Goal: Task Accomplishment & Management: Use online tool/utility

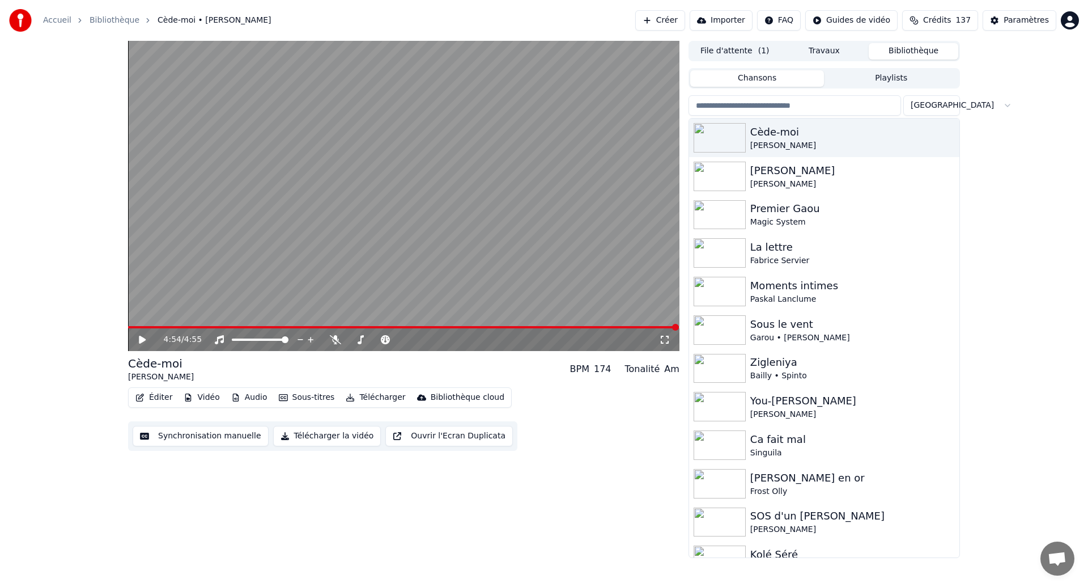
click at [184, 436] on button "Synchronisation manuelle" at bounding box center [201, 436] width 136 height 20
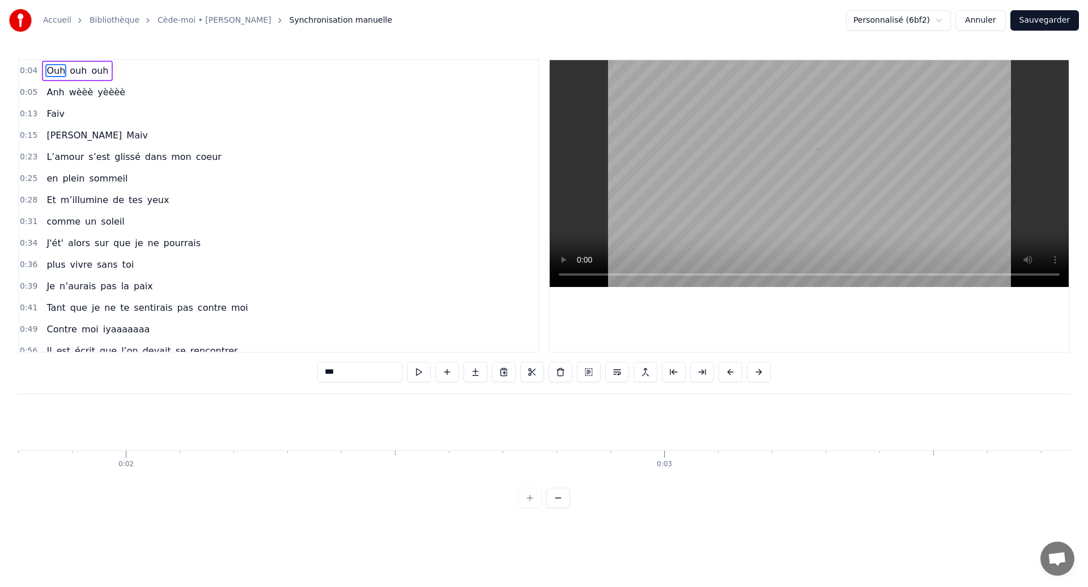
scroll to position [0, 2312]
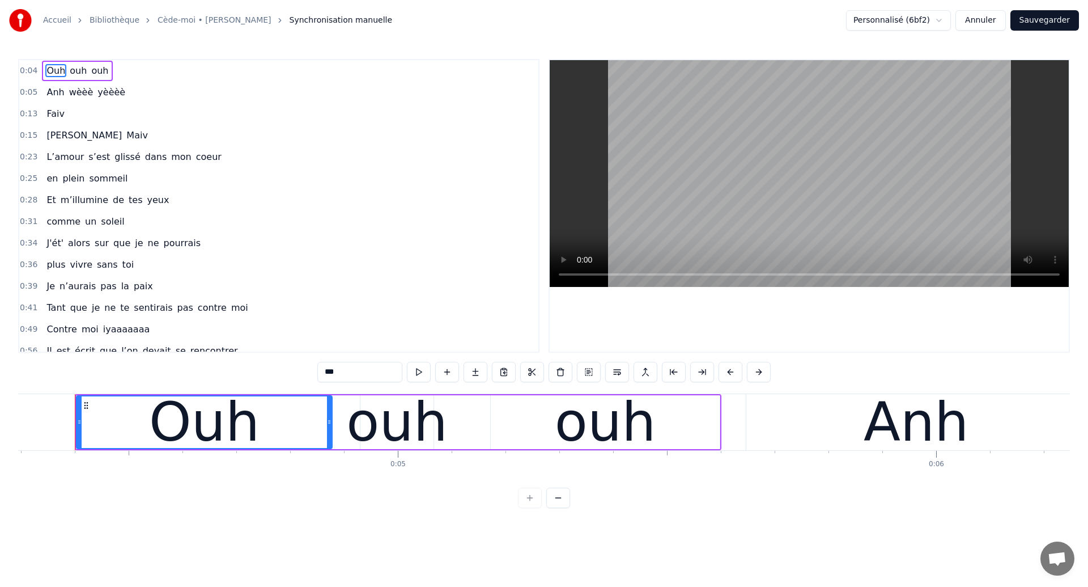
click at [980, 18] on button "Annuler" at bounding box center [981, 20] width 50 height 20
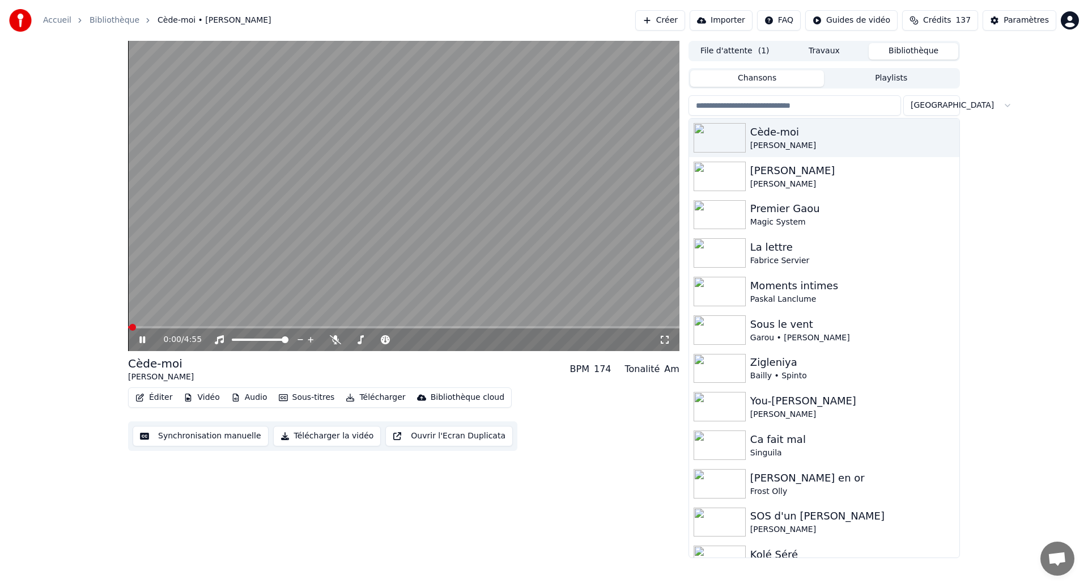
click at [142, 339] on icon at bounding box center [150, 339] width 27 height 9
click at [147, 393] on button "Éditer" at bounding box center [154, 397] width 46 height 16
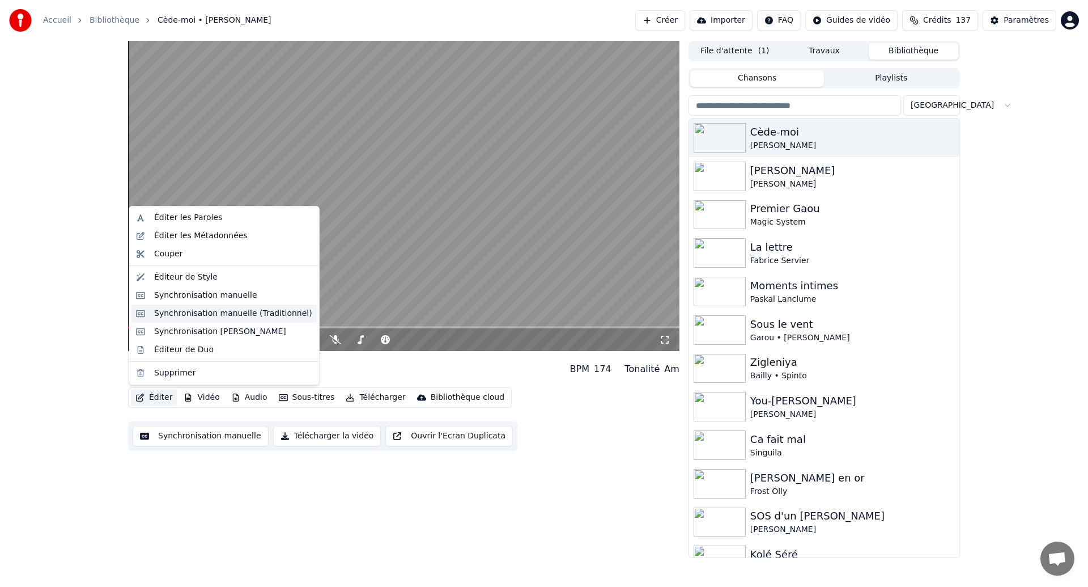
click at [205, 317] on div "Synchronisation manuelle (Traditionnel)" at bounding box center [233, 313] width 158 height 11
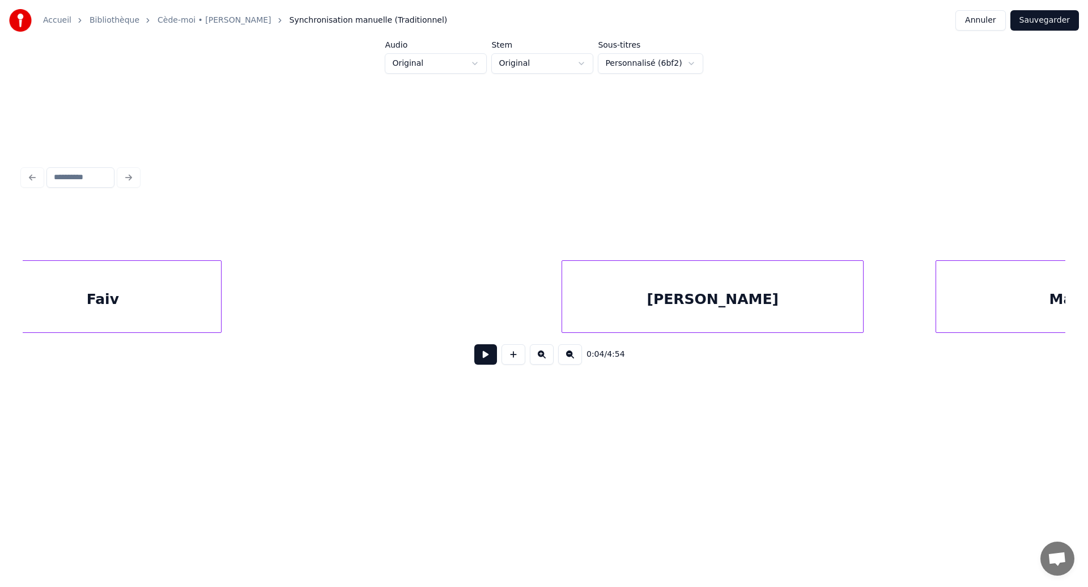
scroll to position [0, 4698]
click at [236, 312] on div "Faiv" at bounding box center [137, 299] width 236 height 77
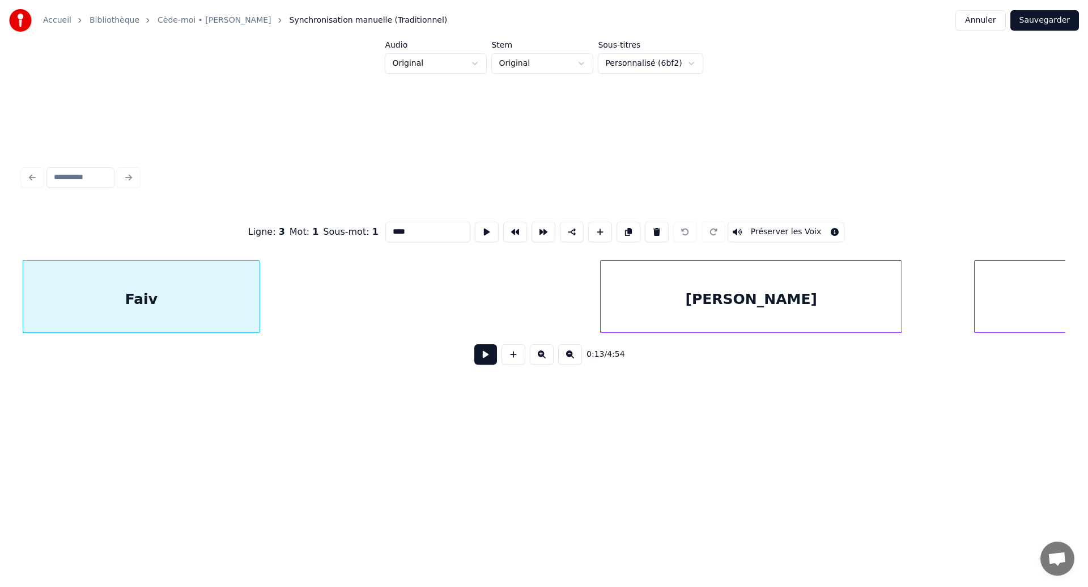
click at [771, 233] on button "Préserver les Voix" at bounding box center [786, 232] width 117 height 20
click at [641, 314] on div "[PERSON_NAME]" at bounding box center [751, 299] width 301 height 77
type input "*******"
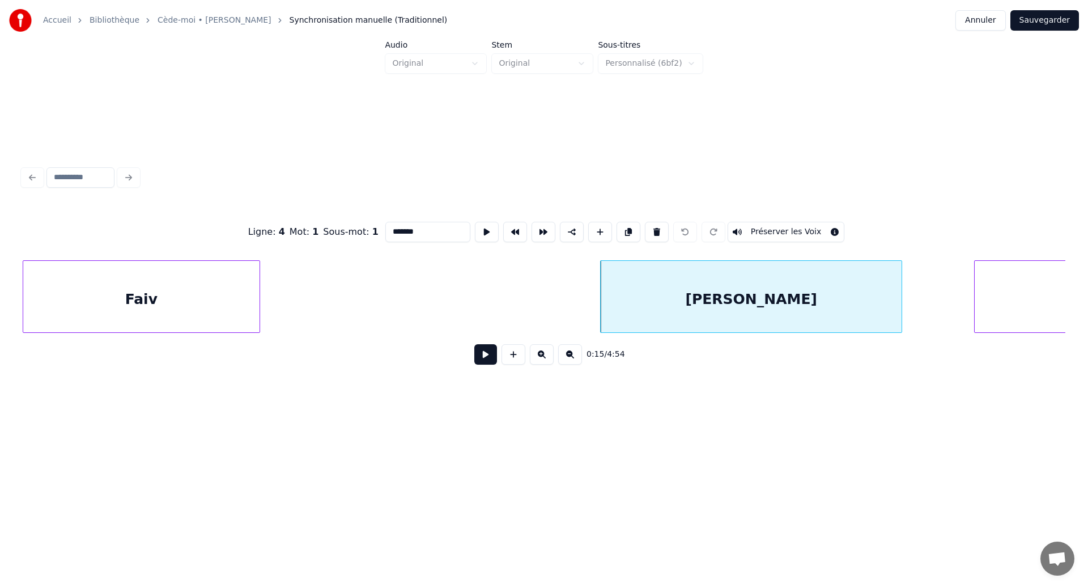
click at [618, 311] on div "[PERSON_NAME]" at bounding box center [751, 299] width 301 height 77
click at [990, 18] on button "Annuler" at bounding box center [981, 20] width 50 height 20
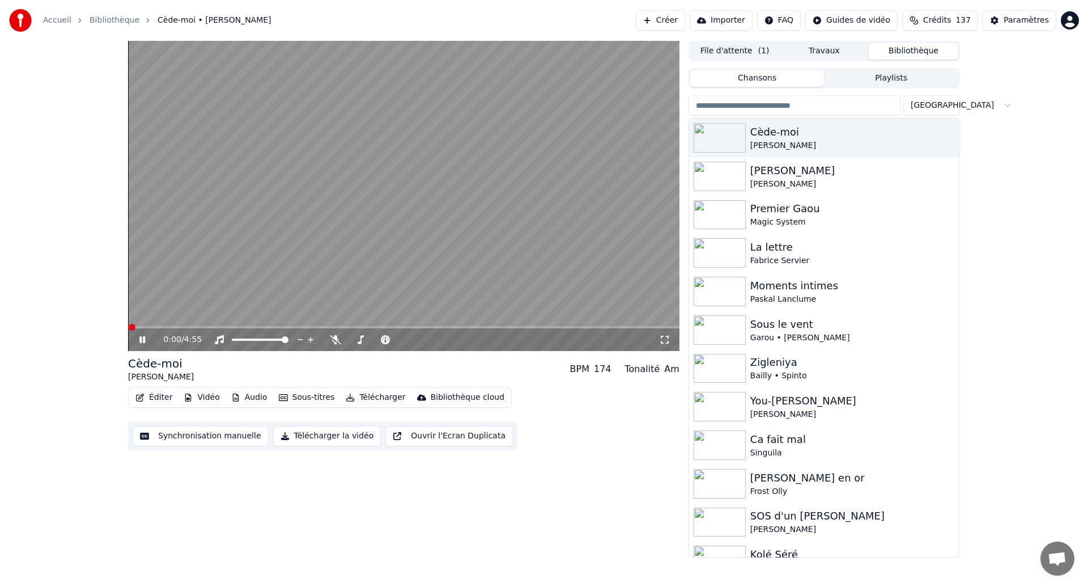
click at [145, 338] on icon at bounding box center [142, 339] width 6 height 7
click at [157, 389] on button "Éditer" at bounding box center [154, 397] width 46 height 16
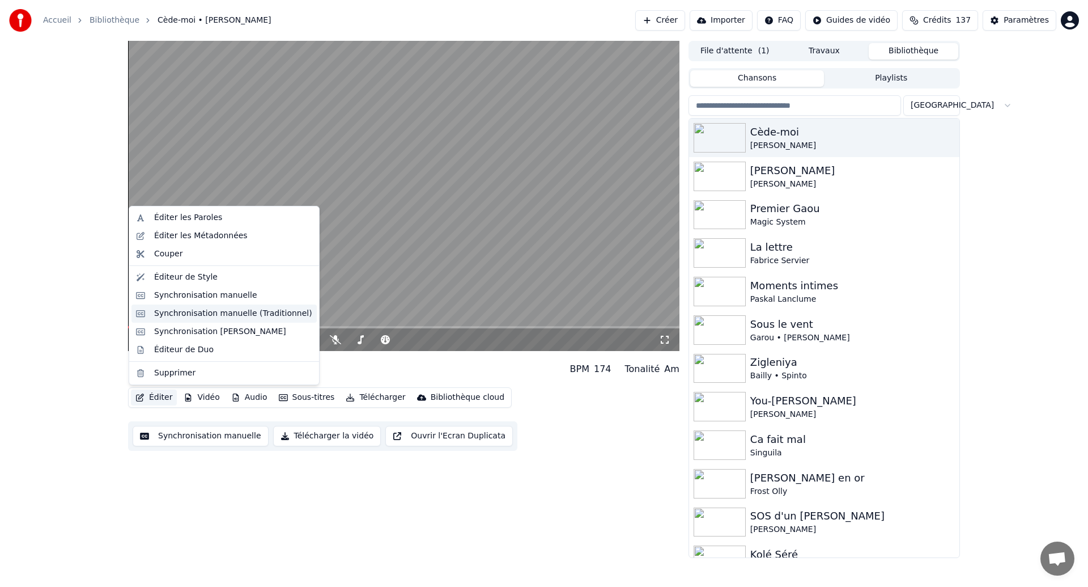
click at [179, 312] on div "Synchronisation manuelle (Traditionnel)" at bounding box center [233, 313] width 158 height 11
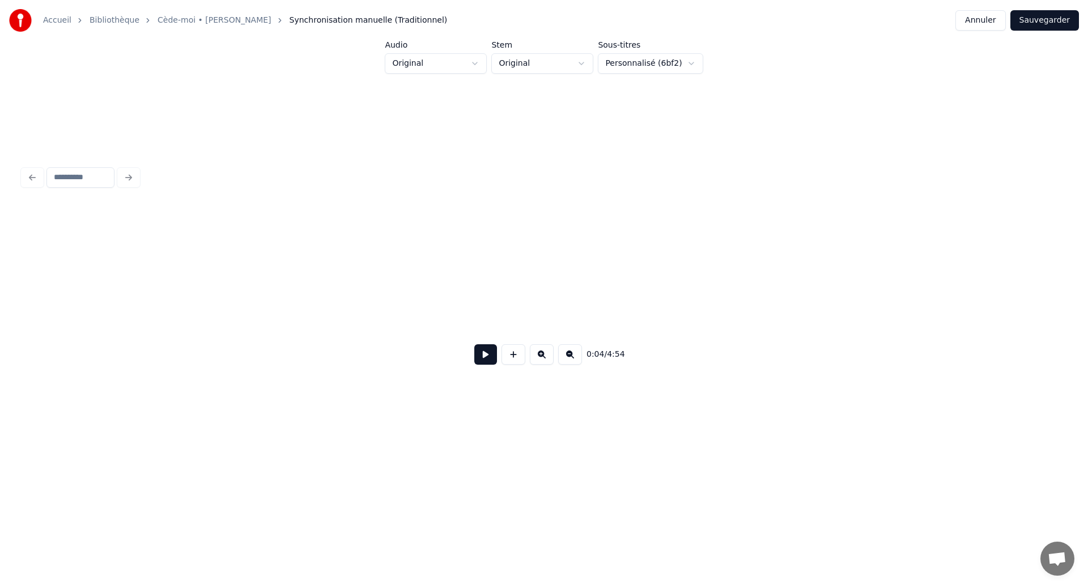
scroll to position [0, 1496]
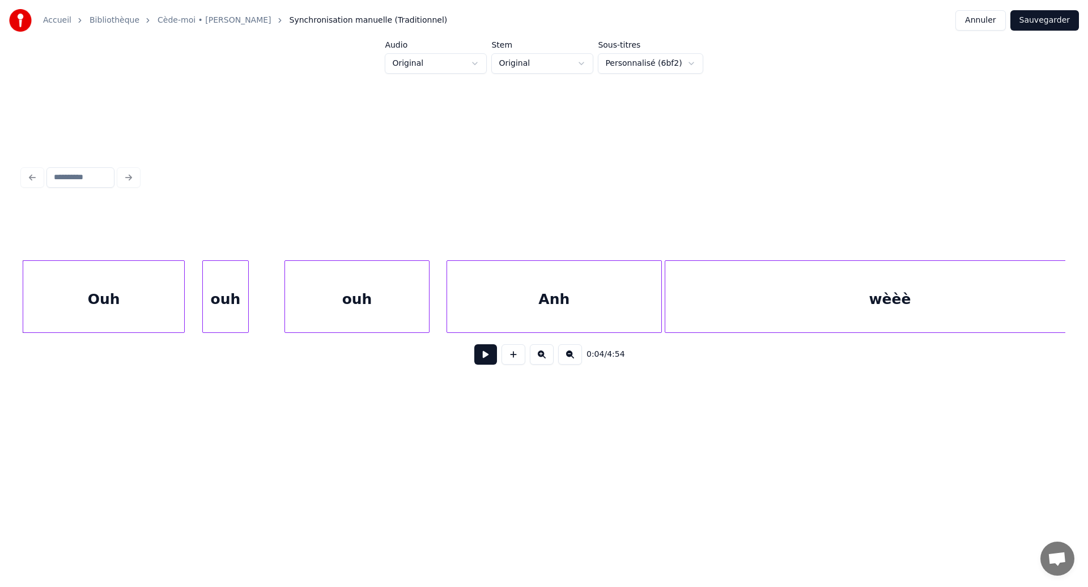
click at [458, 56] on html "Accueil Bibliothèque Cède-moi • [PERSON_NAME] Synchronisation manuelle (Traditi…" at bounding box center [544, 231] width 1088 height 462
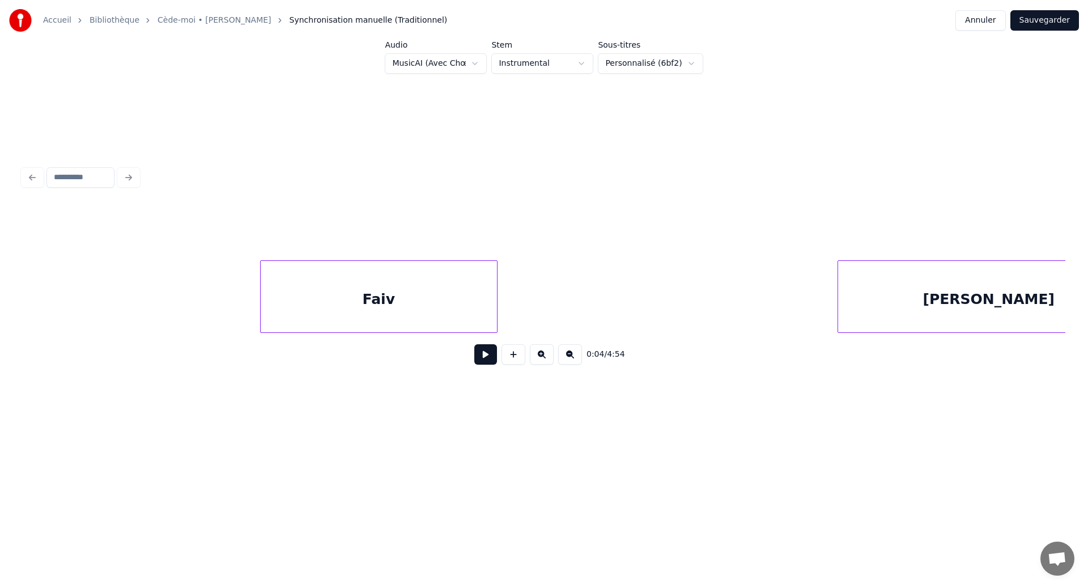
scroll to position [0, 4585]
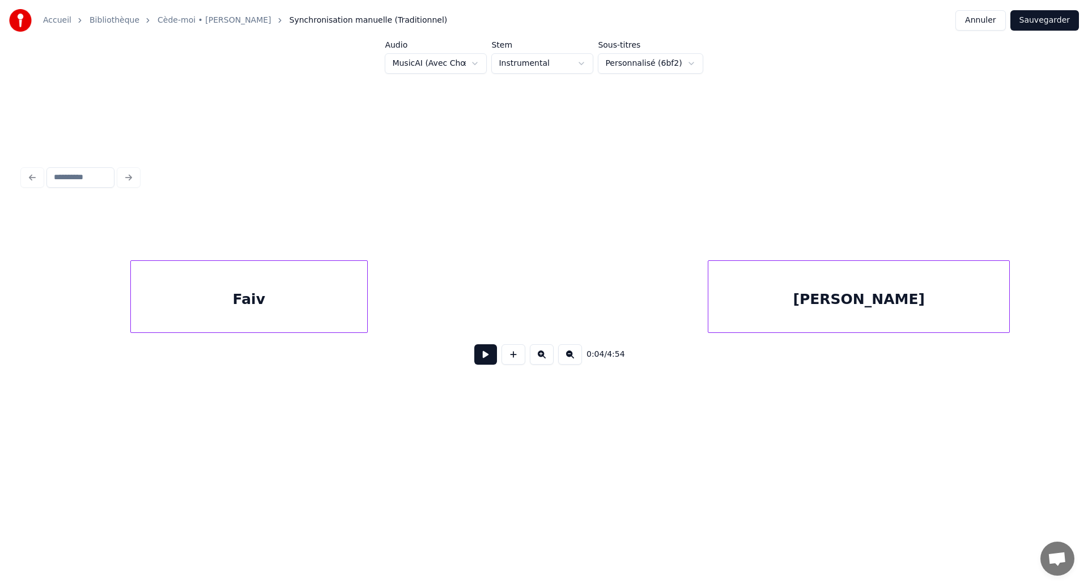
click at [275, 284] on div "Faiv" at bounding box center [249, 299] width 236 height 77
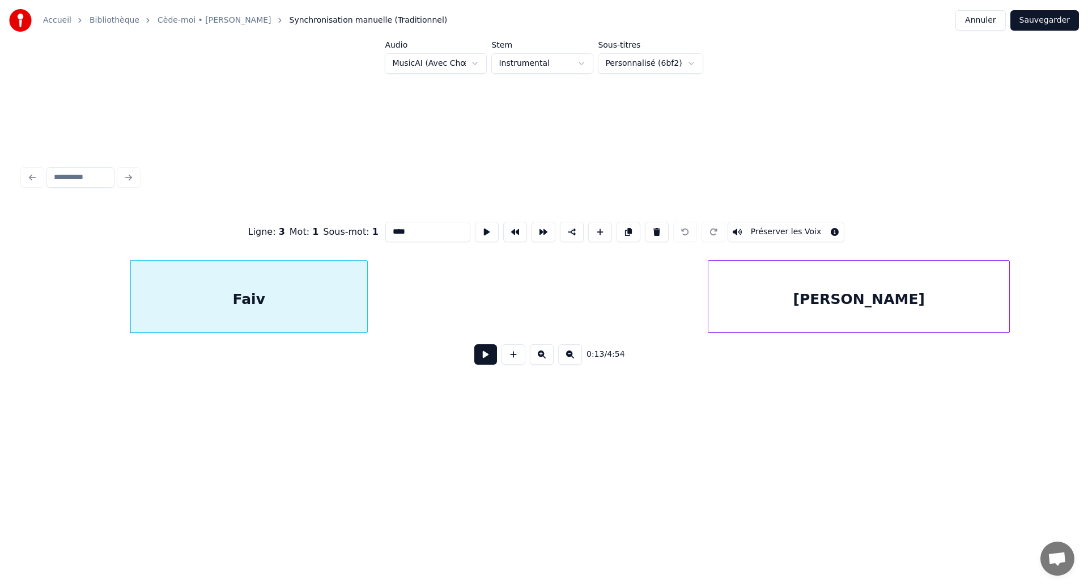
click at [760, 232] on button "Préserver les Voix" at bounding box center [786, 232] width 117 height 20
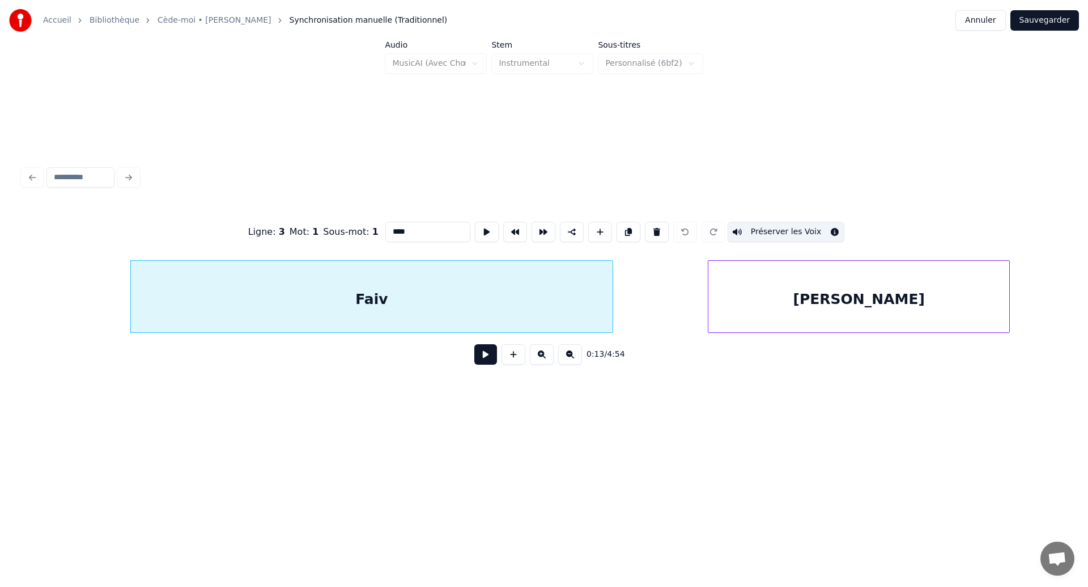
click at [611, 326] on div at bounding box center [610, 296] width 3 height 71
click at [779, 316] on div "[PERSON_NAME]" at bounding box center [858, 299] width 301 height 77
type input "*******"
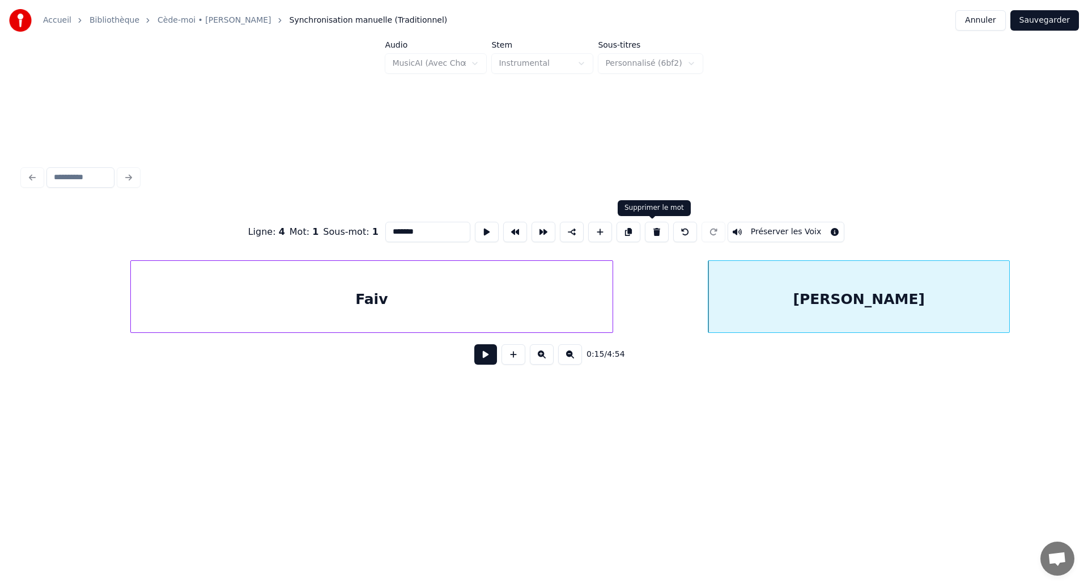
click at [657, 235] on button at bounding box center [657, 232] width 24 height 20
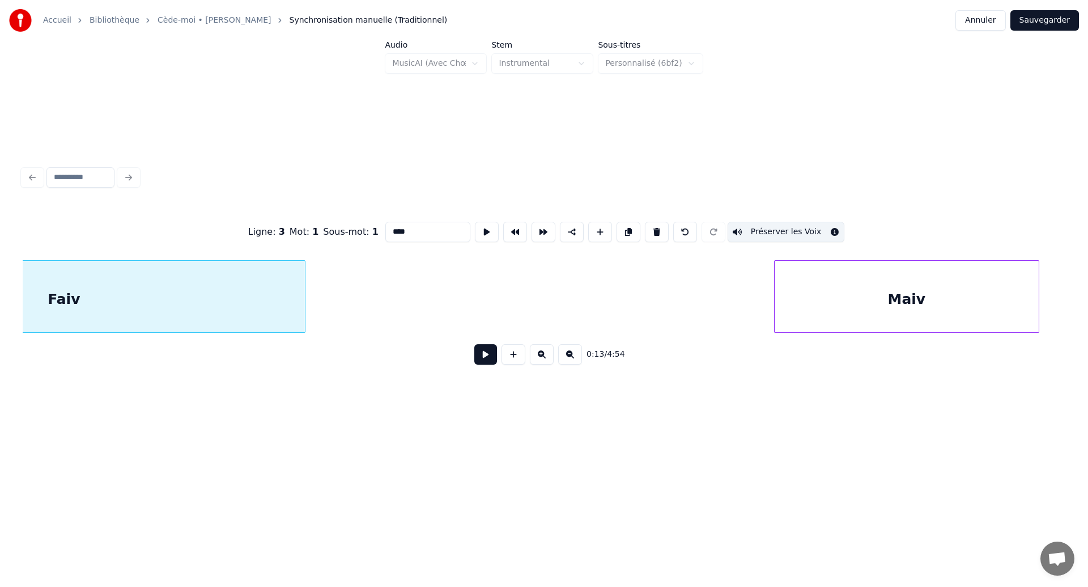
scroll to position [0, 4970]
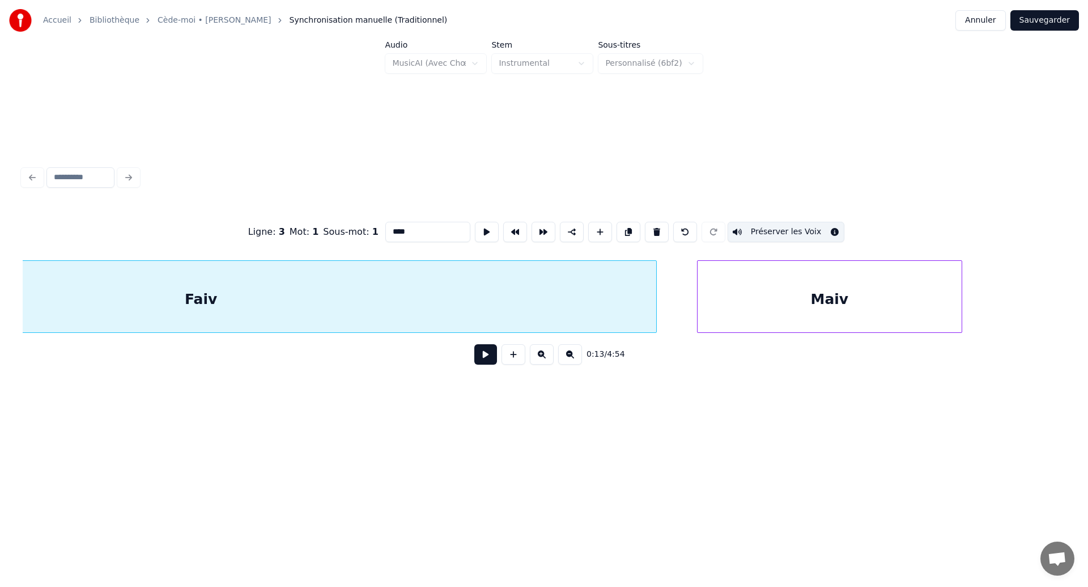
click at [654, 311] on div at bounding box center [654, 296] width 3 height 71
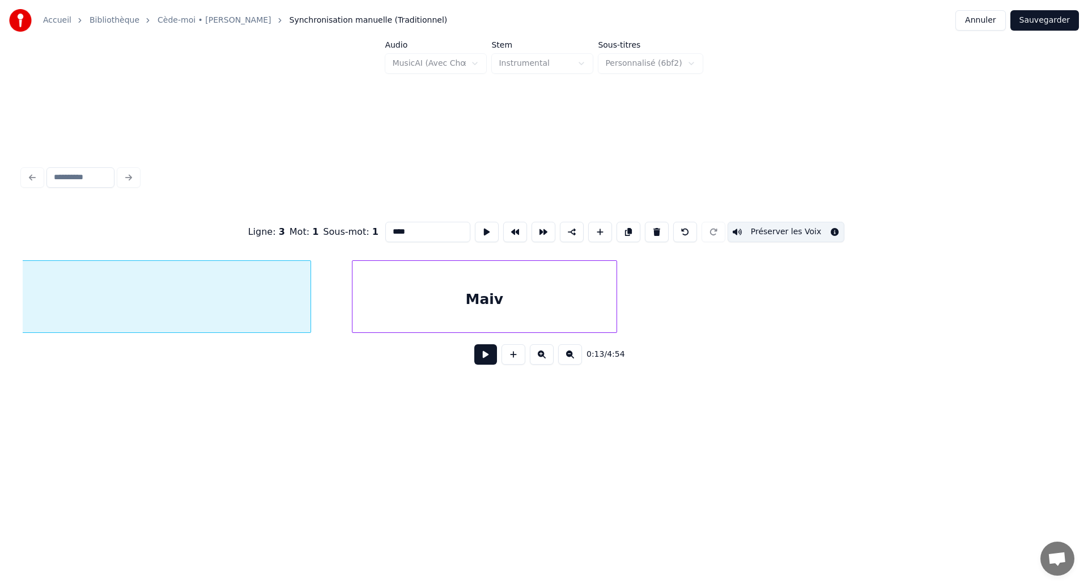
scroll to position [0, 5330]
click at [477, 302] on div "Maiv" at bounding box center [470, 299] width 264 height 77
type input "****"
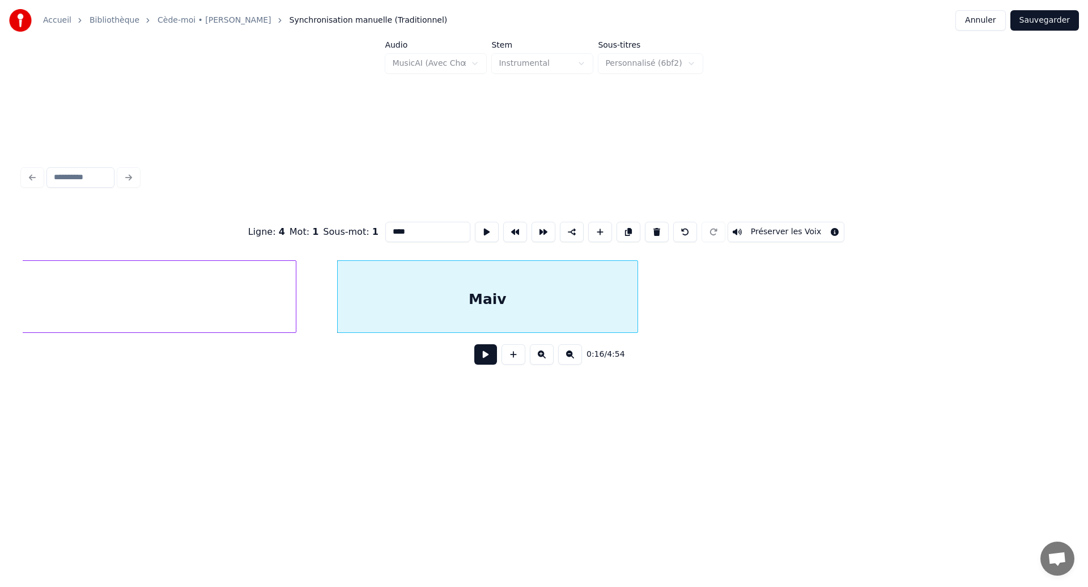
click at [636, 320] on div at bounding box center [635, 296] width 3 height 71
click at [631, 343] on div "Ligne : 4 Mot : 1 Sous-mot : 1 **** Préserver les Voix 0:16 / 4:54" at bounding box center [544, 289] width 1043 height 172
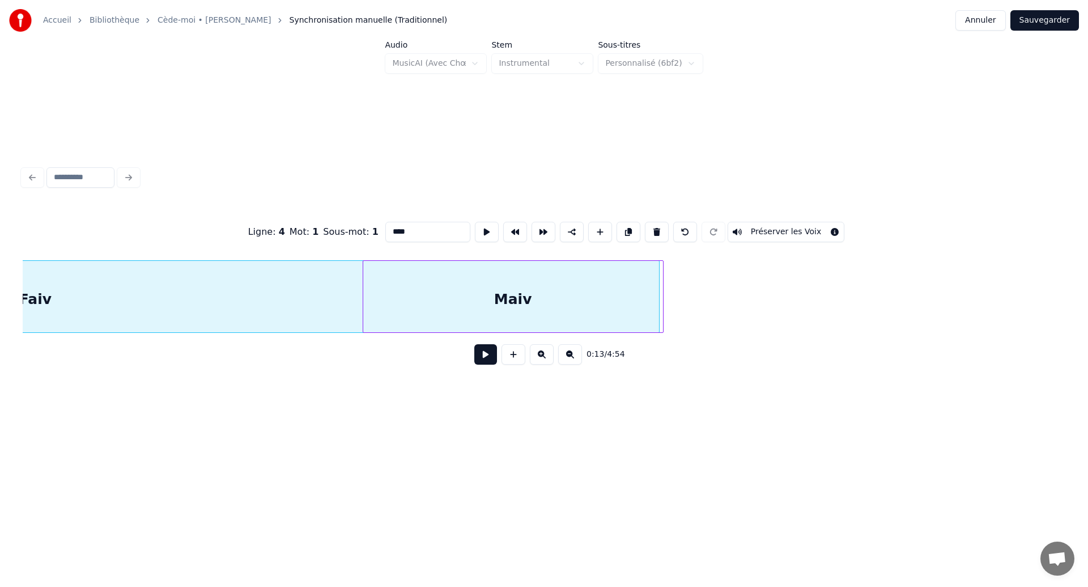
scroll to position [0, 5328]
click at [639, 299] on div at bounding box center [637, 296] width 3 height 71
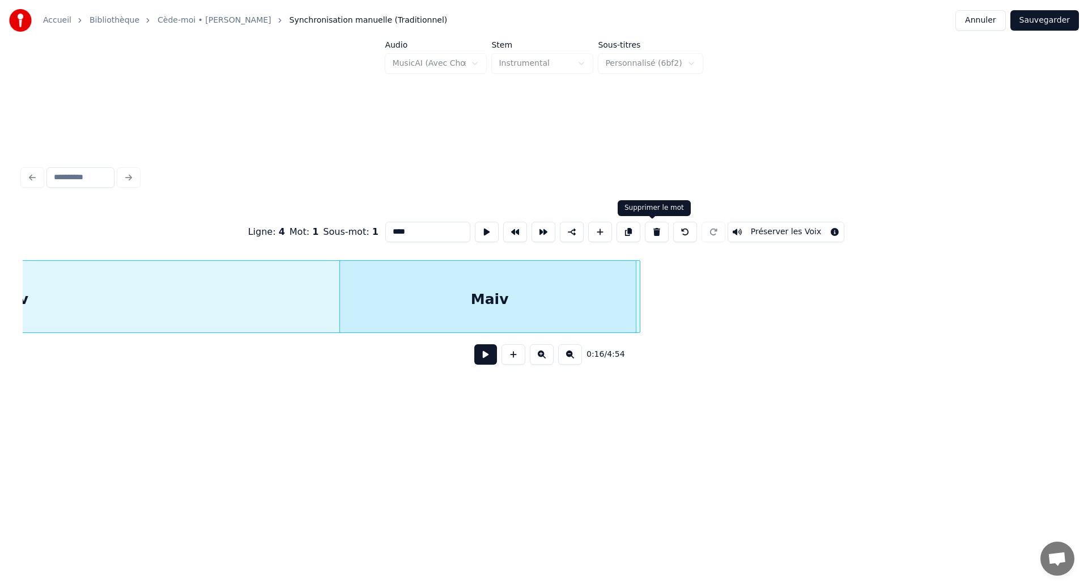
click at [652, 235] on button at bounding box center [657, 232] width 24 height 20
type input "****"
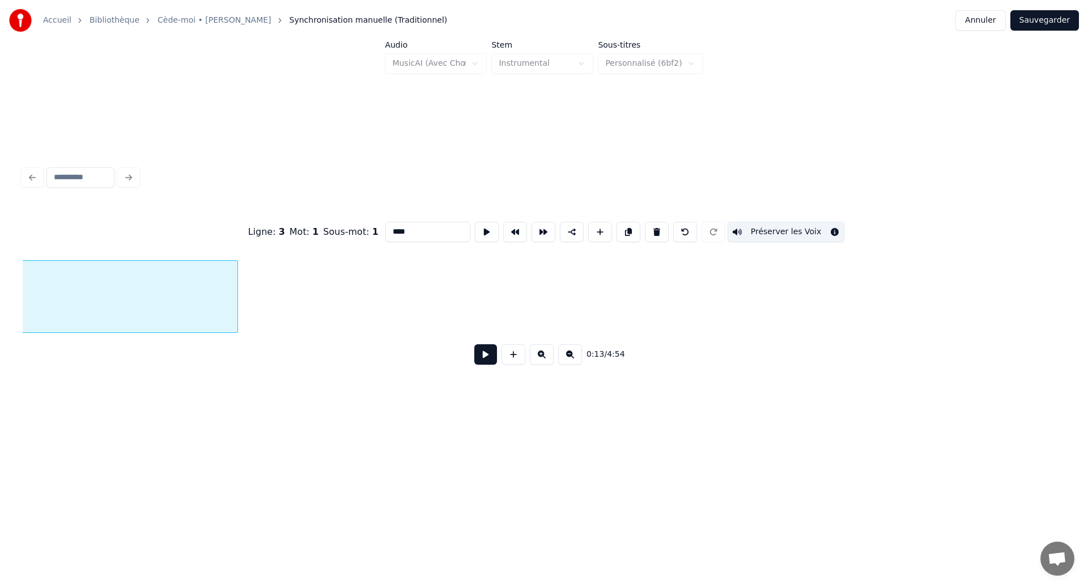
scroll to position [0, 5737]
click at [253, 321] on div at bounding box center [250, 296] width 3 height 71
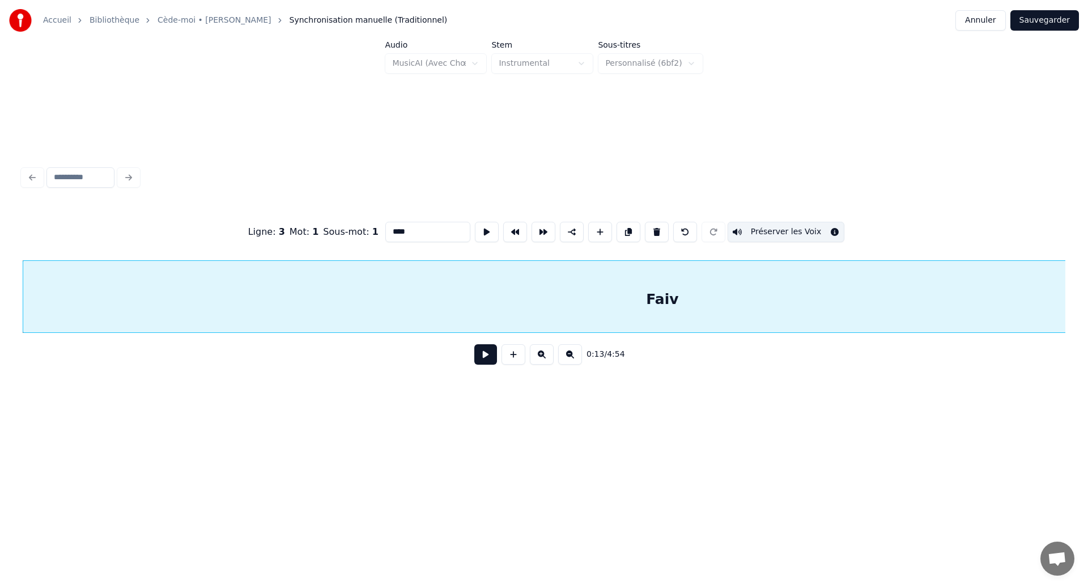
click at [213, 321] on div "Faiv" at bounding box center [662, 299] width 1279 height 77
click at [1037, 25] on button "Sauvegarder" at bounding box center [1044, 20] width 69 height 20
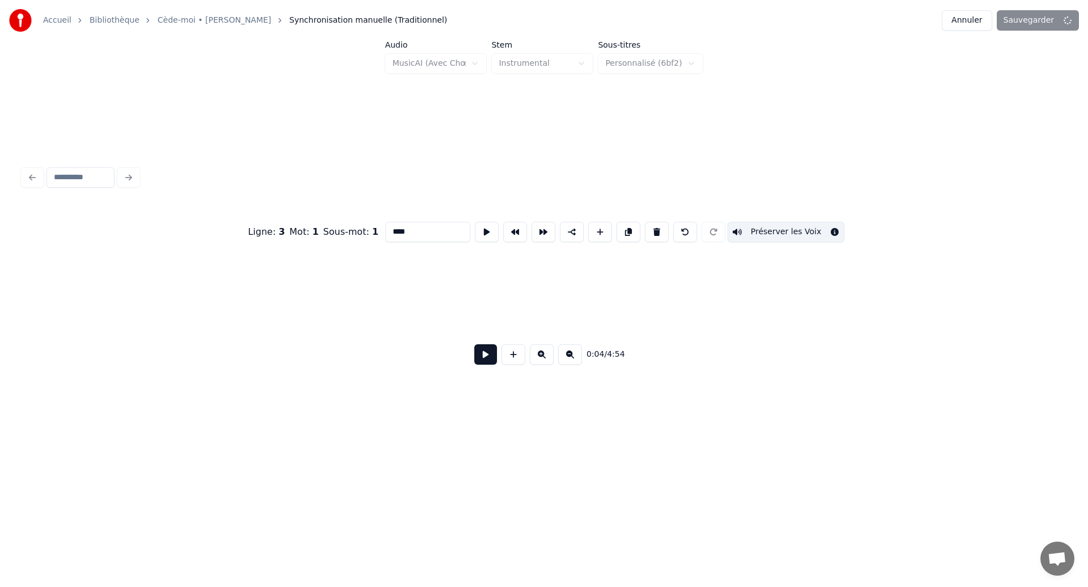
scroll to position [0, 1496]
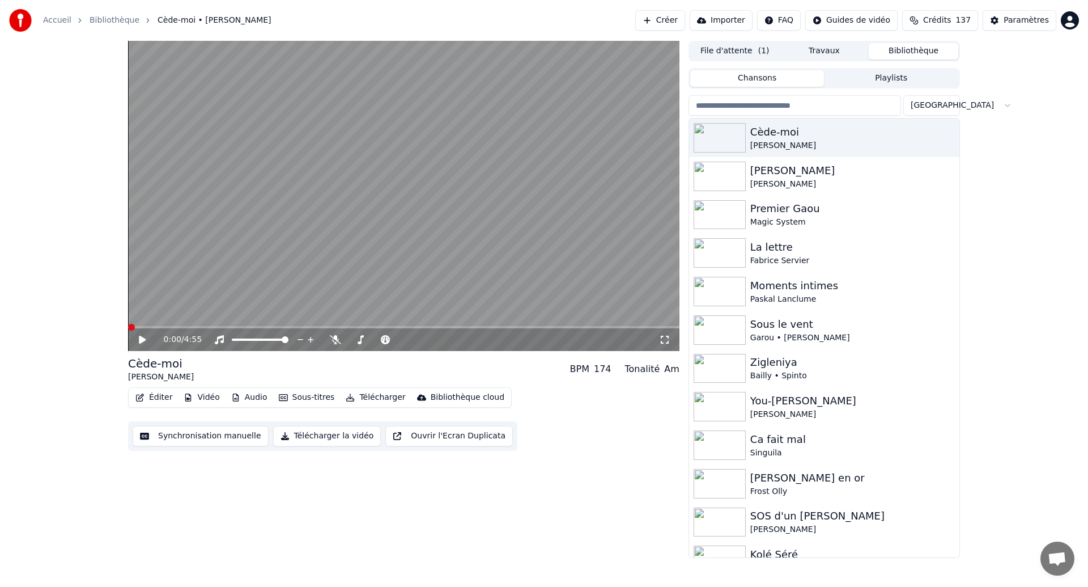
click at [142, 342] on icon at bounding box center [150, 339] width 27 height 9
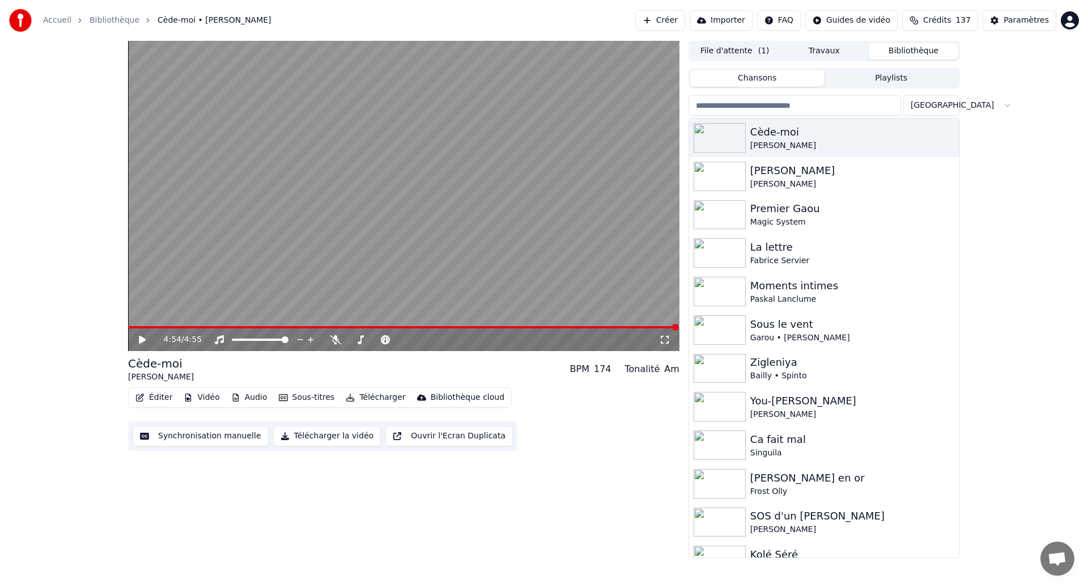
click at [193, 441] on button "Synchronisation manuelle" at bounding box center [201, 436] width 136 height 20
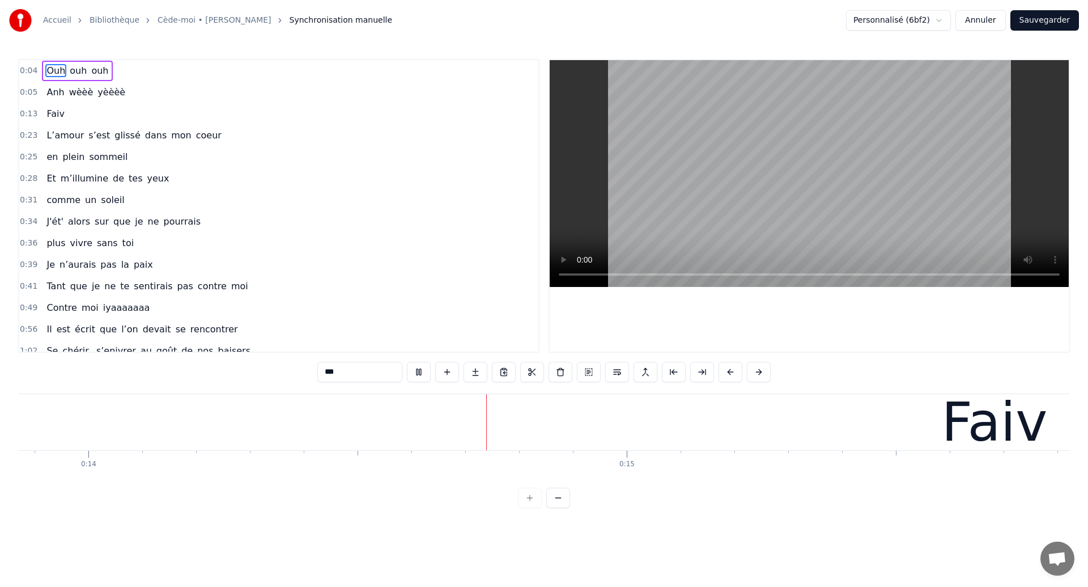
scroll to position [0, 7472]
click at [53, 116] on span "Faiv" at bounding box center [55, 113] width 20 height 13
type input "****"
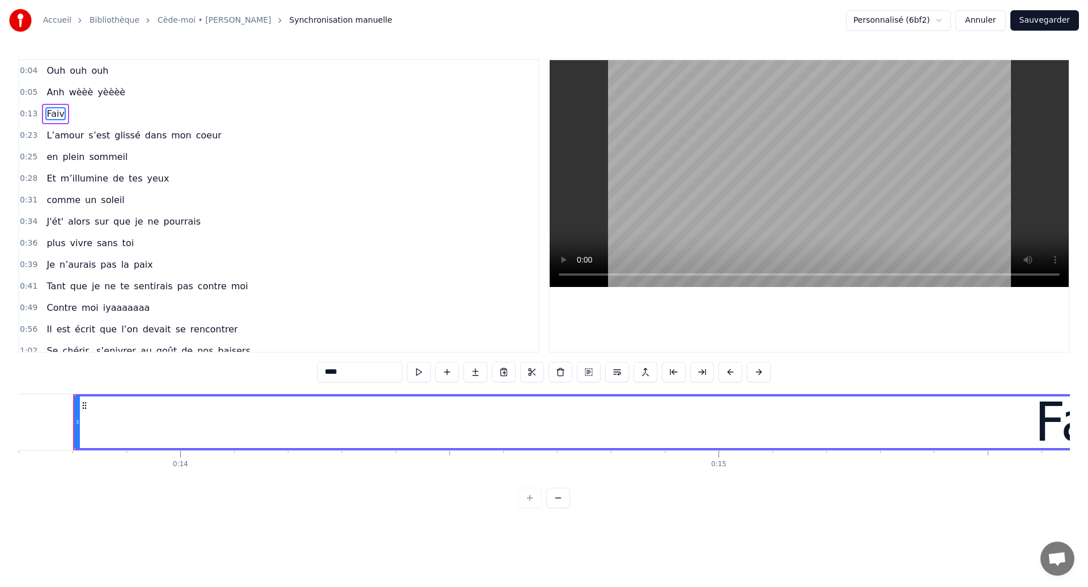
scroll to position [0, 7374]
click at [64, 121] on div "Faiv" at bounding box center [55, 114] width 27 height 20
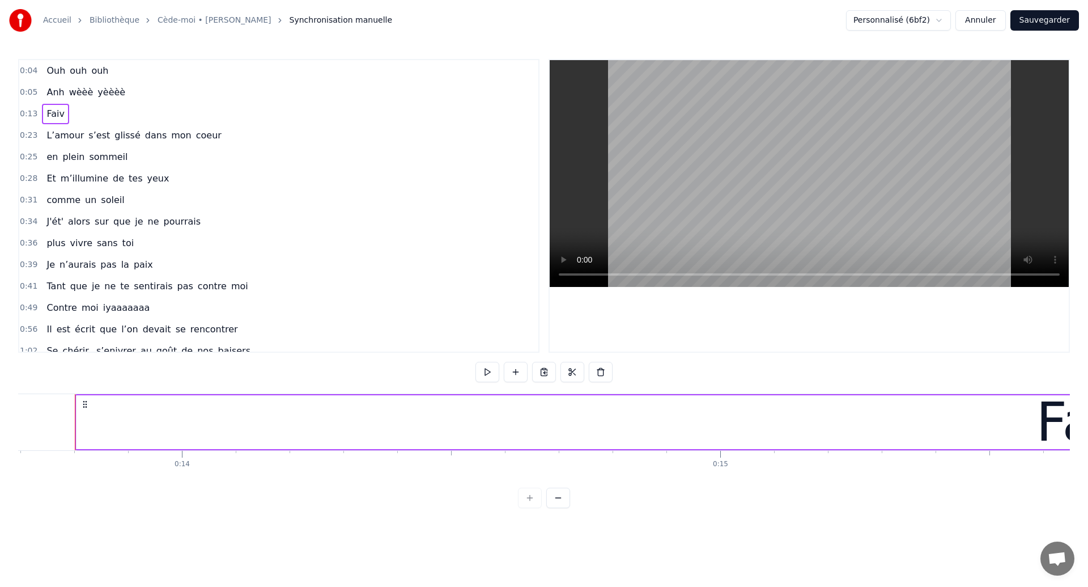
click at [61, 122] on div "Faiv" at bounding box center [55, 114] width 27 height 20
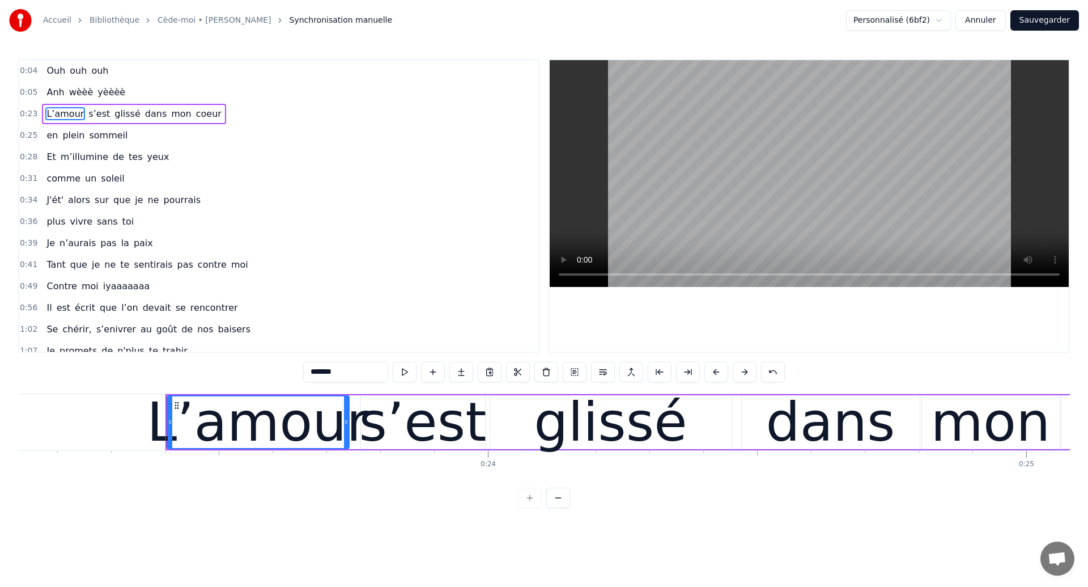
scroll to position [0, 12542]
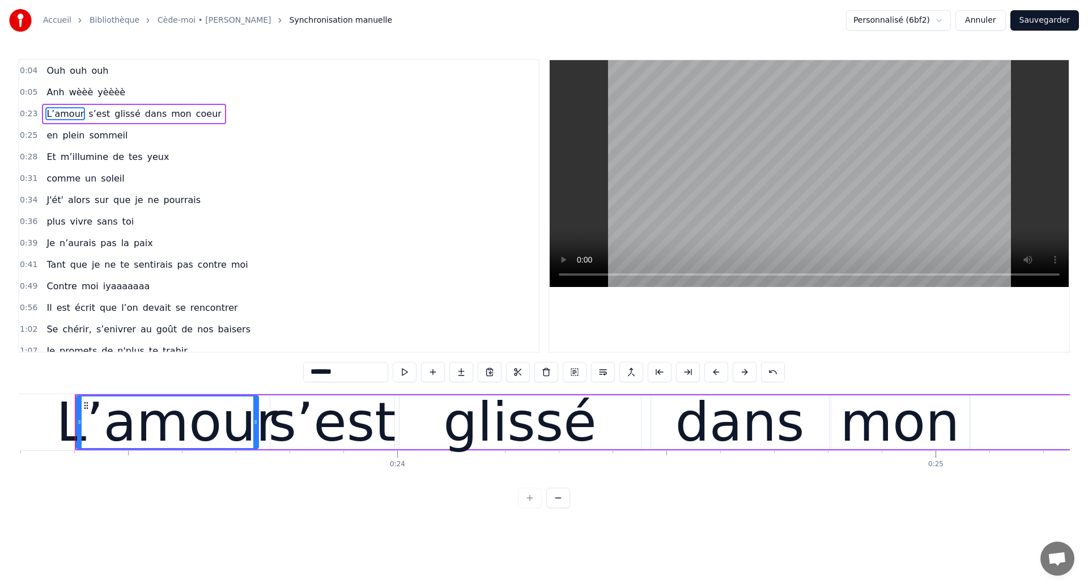
click at [49, 77] on span "Ouh" at bounding box center [55, 71] width 21 height 14
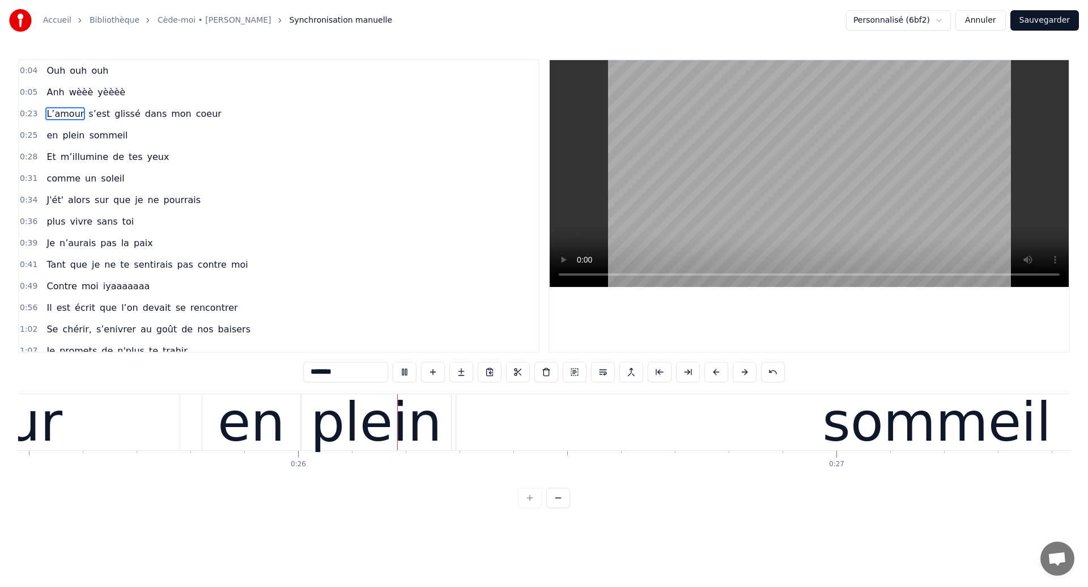
click at [40, 66] on div "0:04 Ouh ouh ouh" at bounding box center [278, 71] width 519 height 22
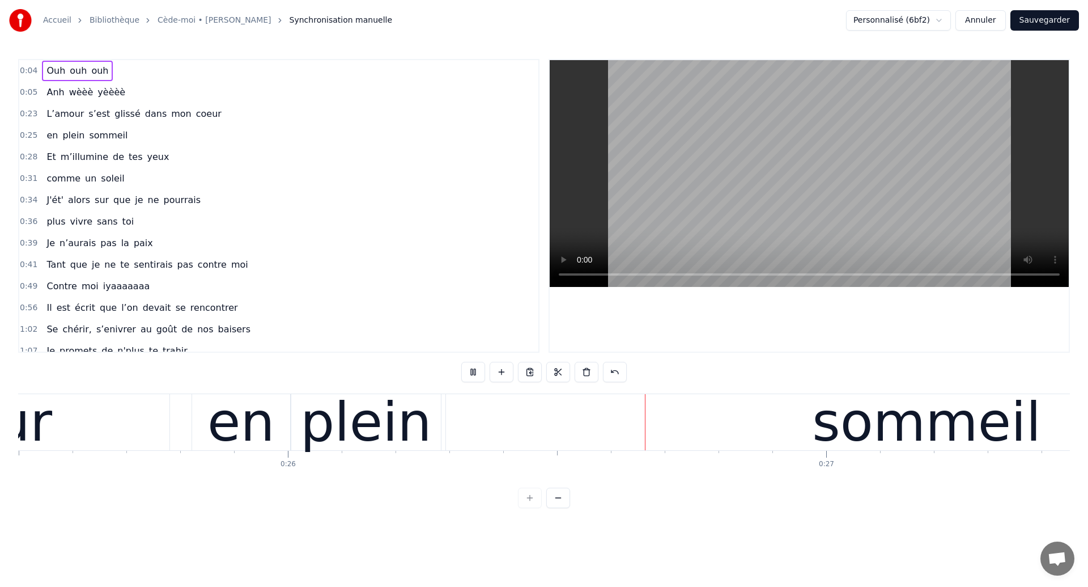
click at [53, 73] on span "Ouh" at bounding box center [55, 70] width 21 height 13
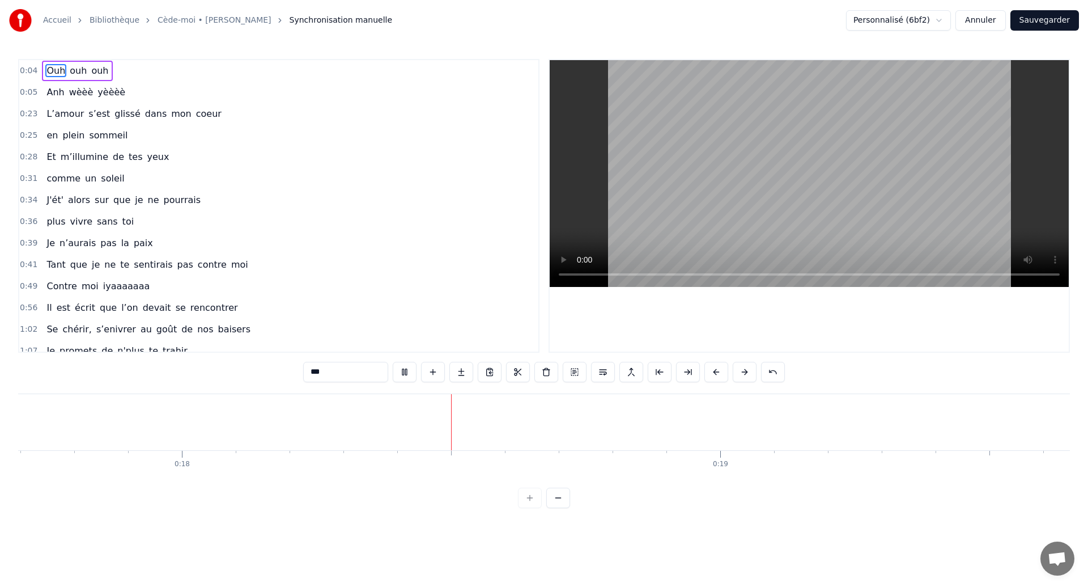
scroll to position [0, 9622]
click at [53, 92] on span "Anh" at bounding box center [55, 92] width 20 height 13
type input "***"
click at [1026, 28] on button "Sauvegarder" at bounding box center [1044, 20] width 69 height 20
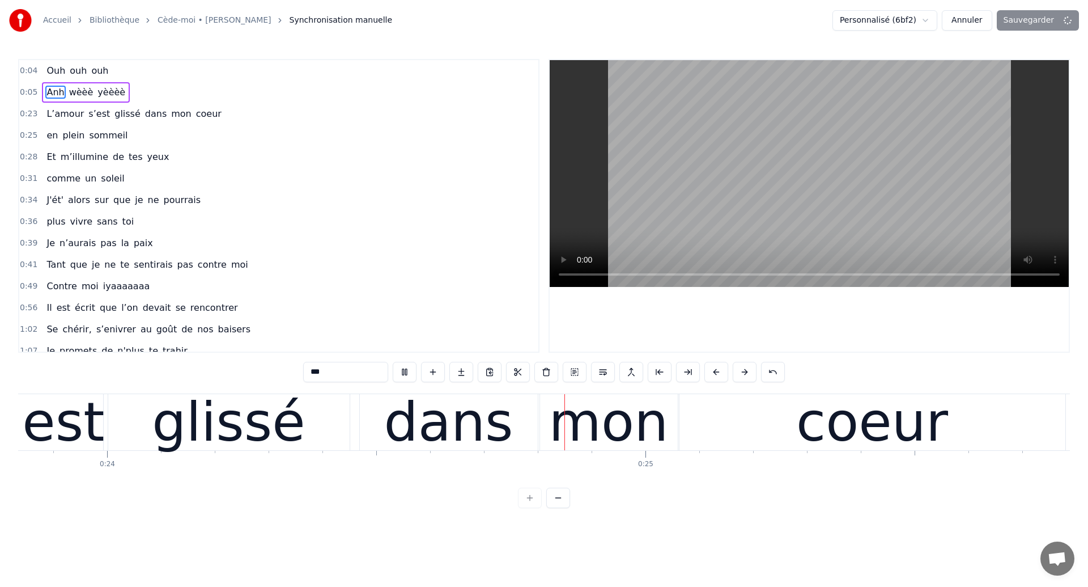
scroll to position [0, 13005]
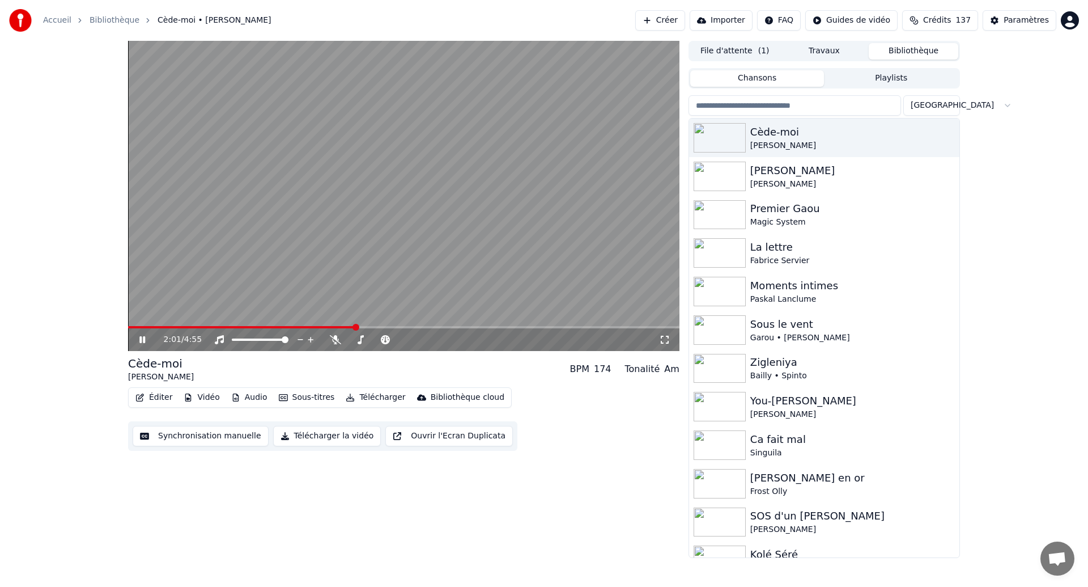
click at [193, 434] on button "Synchronisation manuelle" at bounding box center [201, 436] width 136 height 20
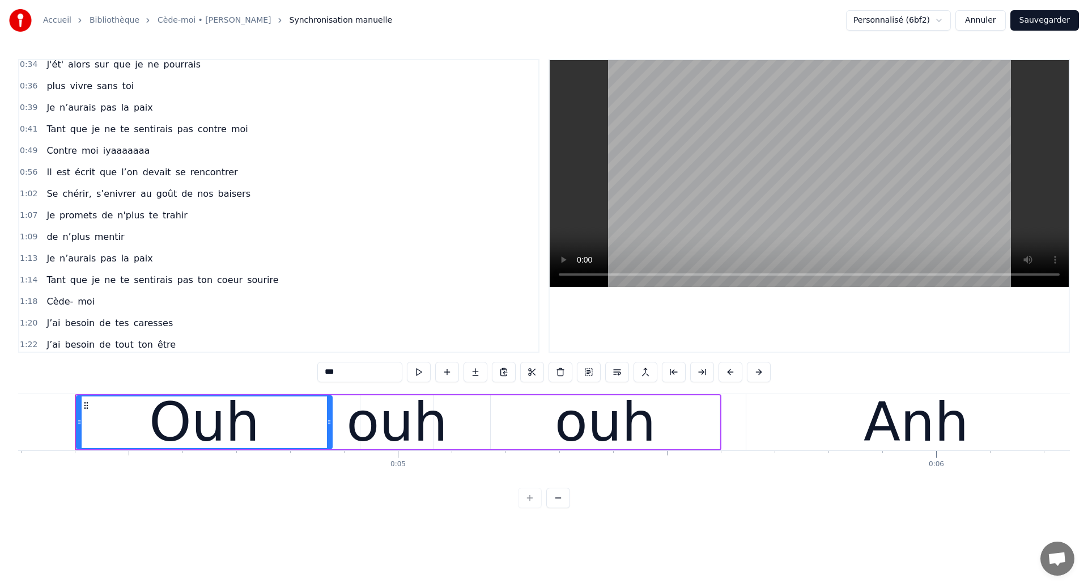
scroll to position [138, 0]
click at [52, 282] on span "Tant" at bounding box center [55, 277] width 21 height 13
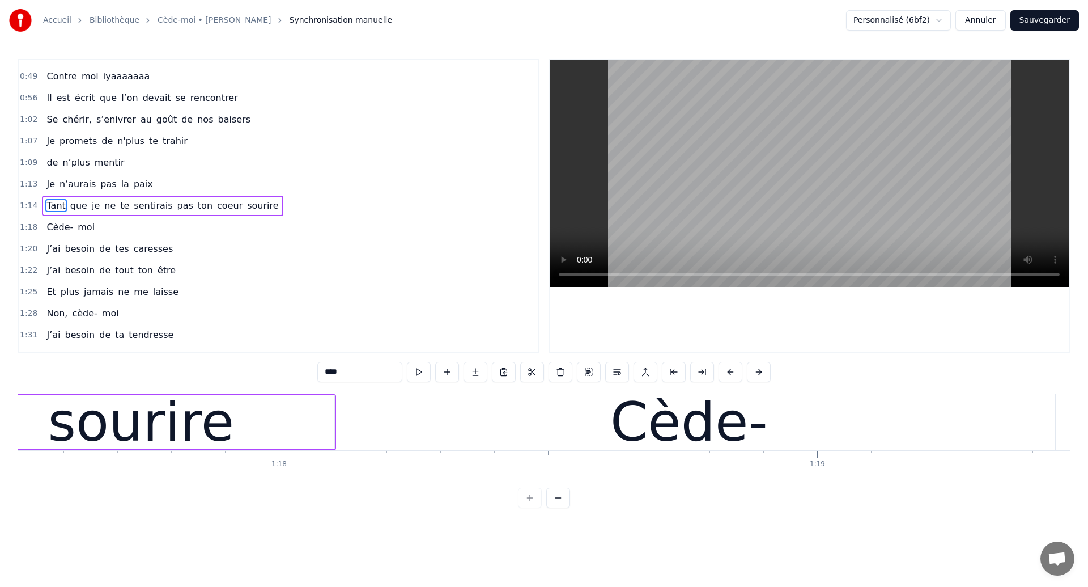
scroll to position [0, 41707]
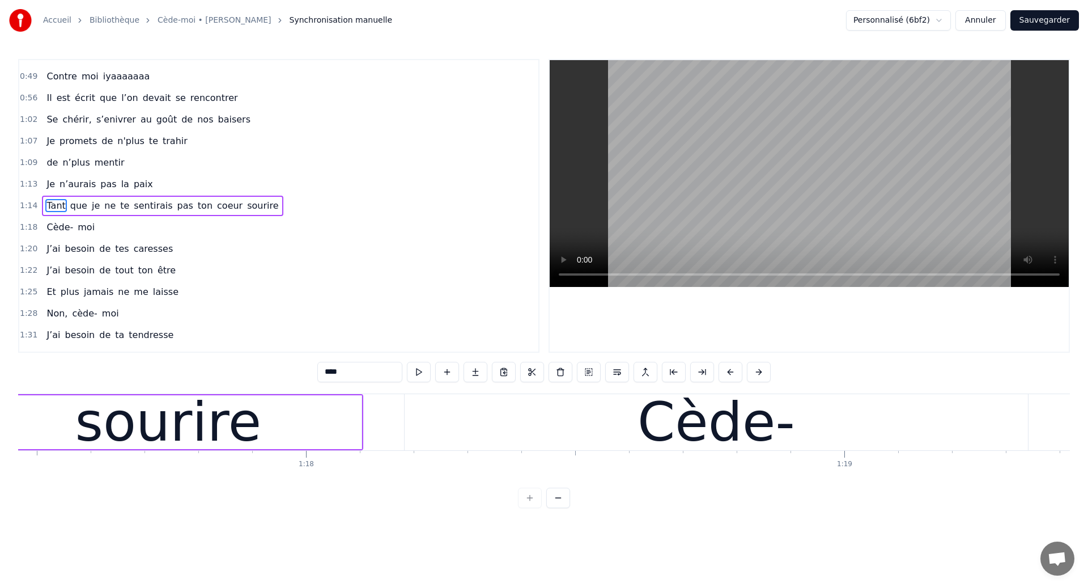
click at [117, 426] on div "sourire" at bounding box center [168, 421] width 186 height 81
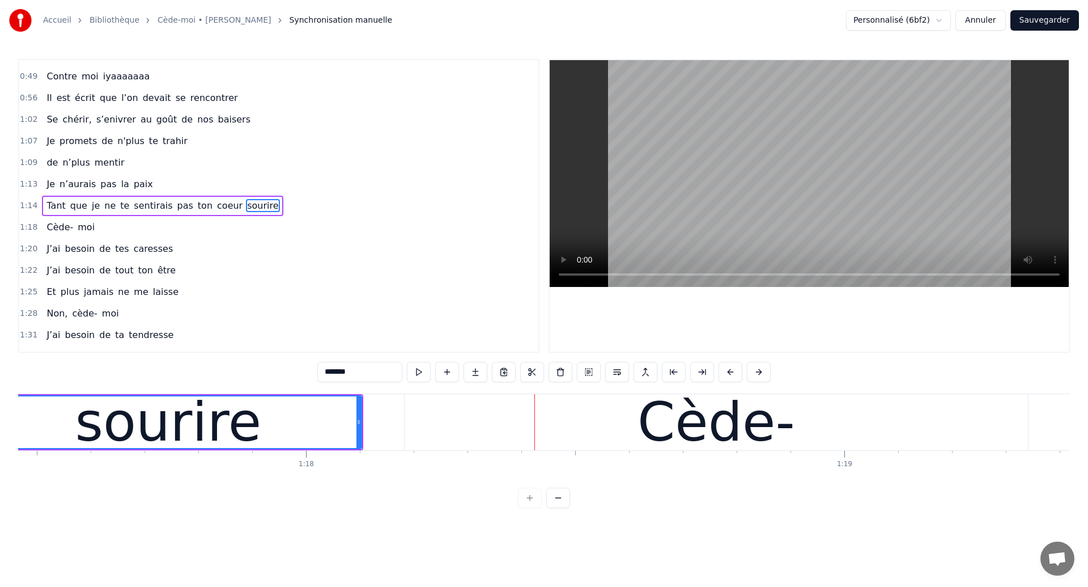
click at [109, 423] on div "sourire" at bounding box center [168, 421] width 186 height 81
click at [532, 419] on div "Cède-" at bounding box center [716, 422] width 623 height 56
type input "*****"
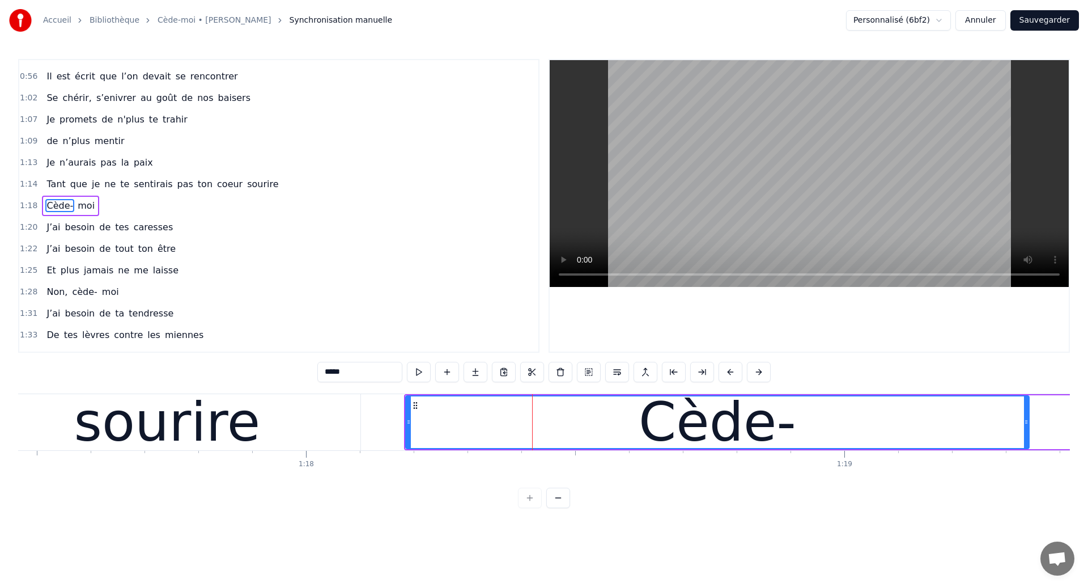
click at [1048, 433] on div "Cède- moi" at bounding box center [857, 422] width 907 height 56
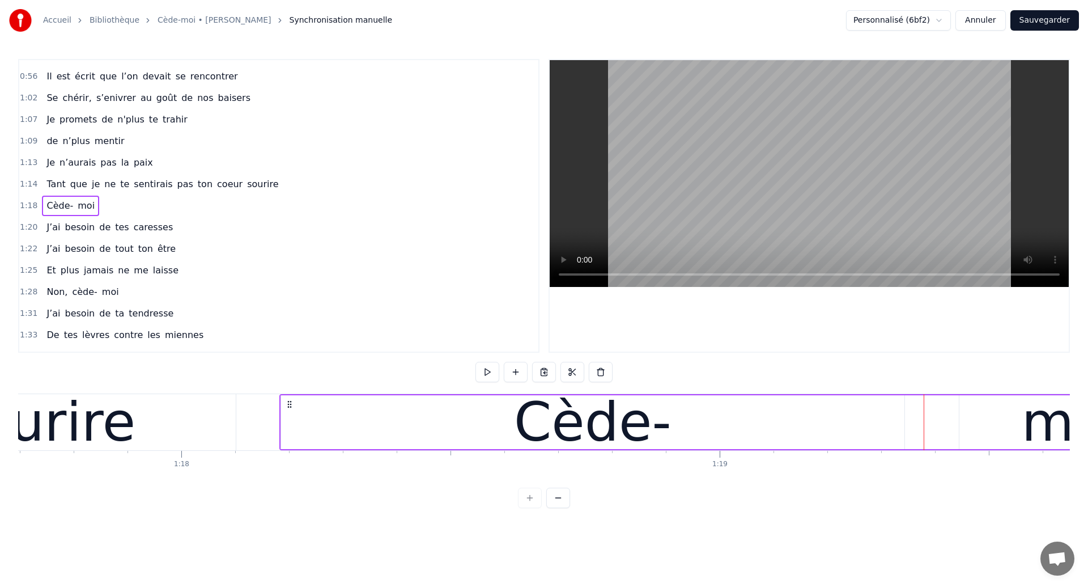
scroll to position [0, 41780]
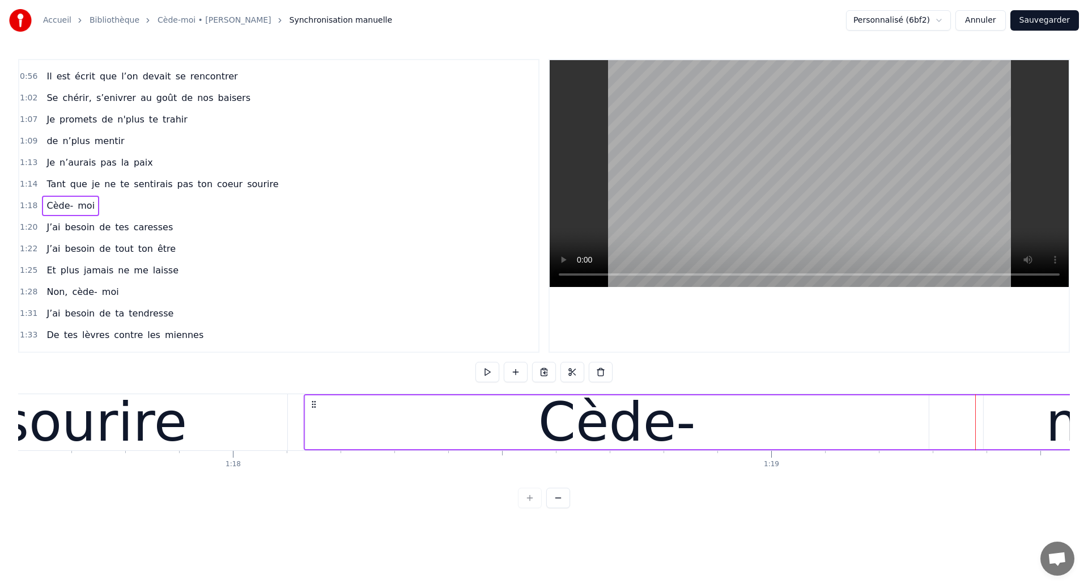
drag, startPoint x: 343, startPoint y: 402, endPoint x: 316, endPoint y: 410, distance: 27.6
click at [316, 410] on div "Cède- moi" at bounding box center [757, 422] width 907 height 56
click at [44, 422] on div "sourire" at bounding box center [94, 421] width 186 height 81
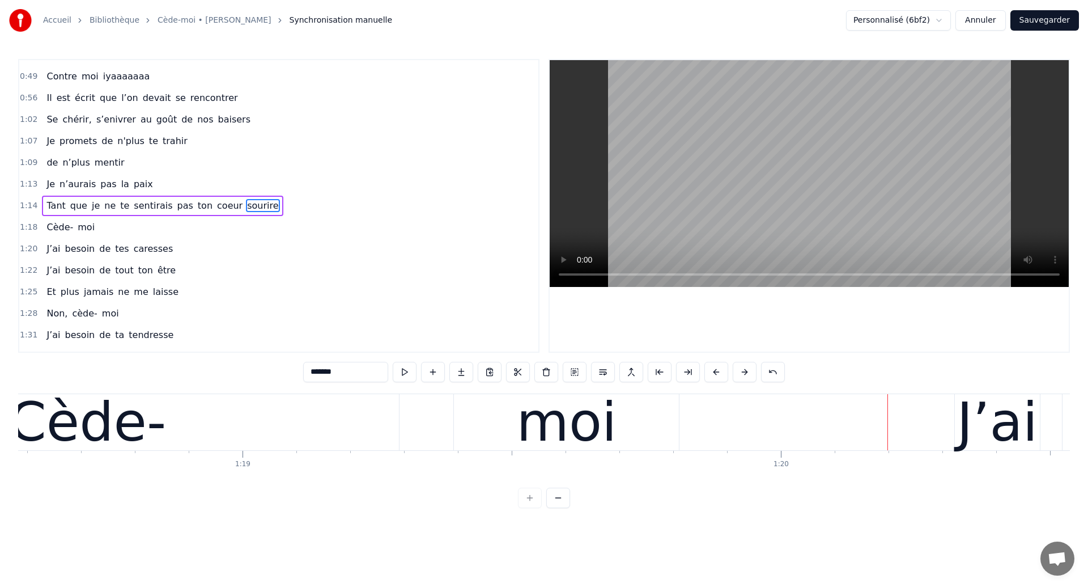
scroll to position [0, 42300]
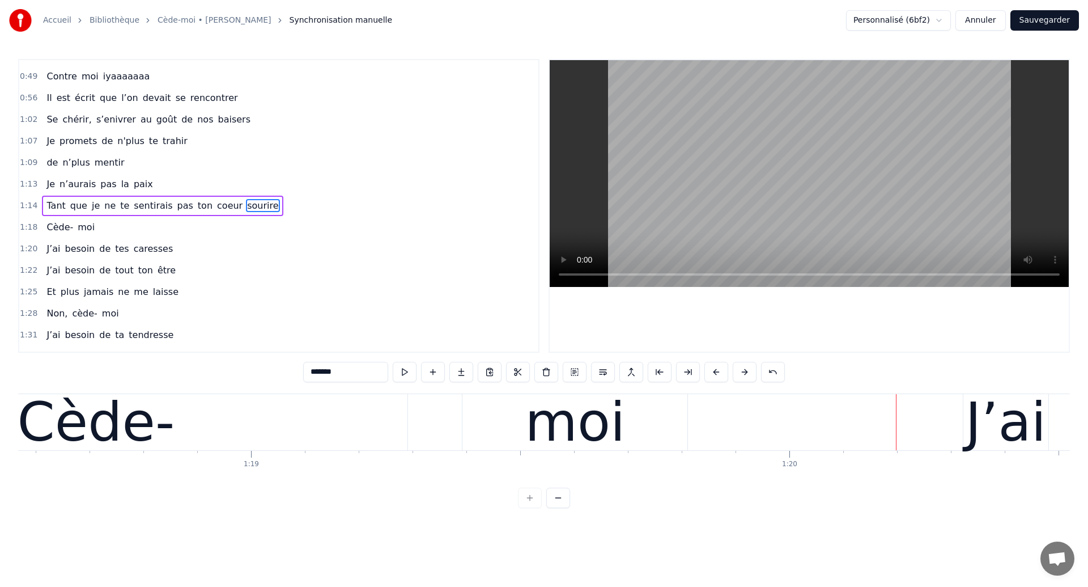
click at [186, 438] on div "Cède-" at bounding box center [95, 422] width 623 height 56
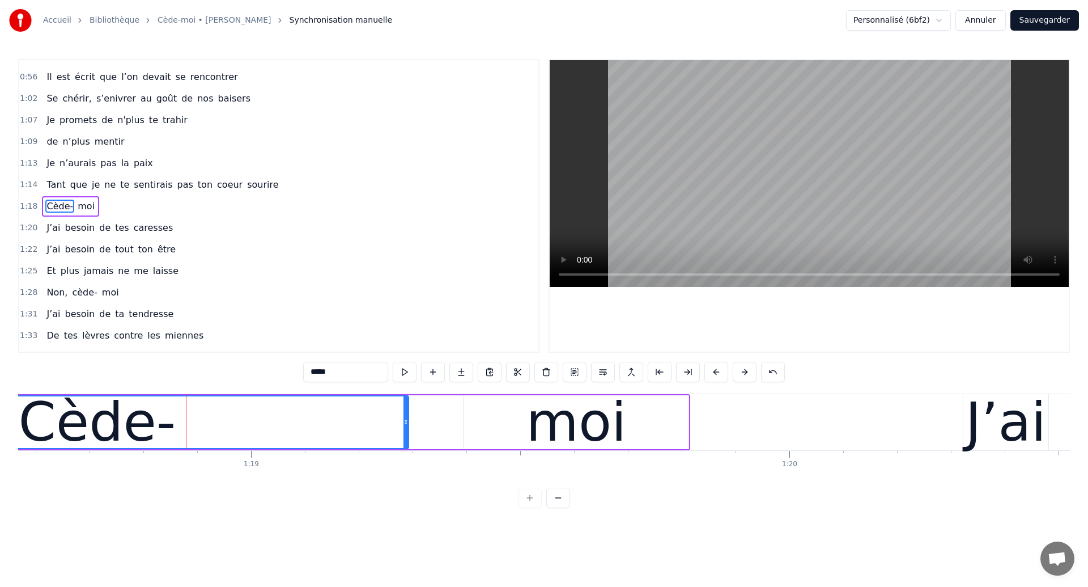
scroll to position [231, 0]
click at [515, 413] on div "moi" at bounding box center [576, 422] width 225 height 54
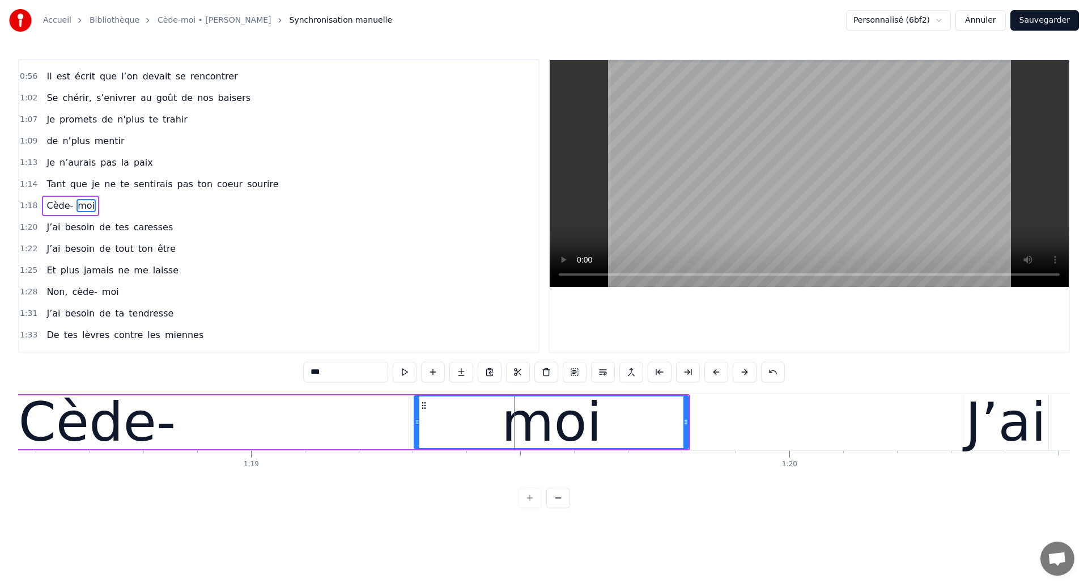
drag, startPoint x: 465, startPoint y: 422, endPoint x: 415, endPoint y: 428, distance: 50.8
click at [415, 428] on div at bounding box center [417, 422] width 5 height 52
click at [51, 437] on div "Cède-" at bounding box center [97, 421] width 158 height 81
type input "*****"
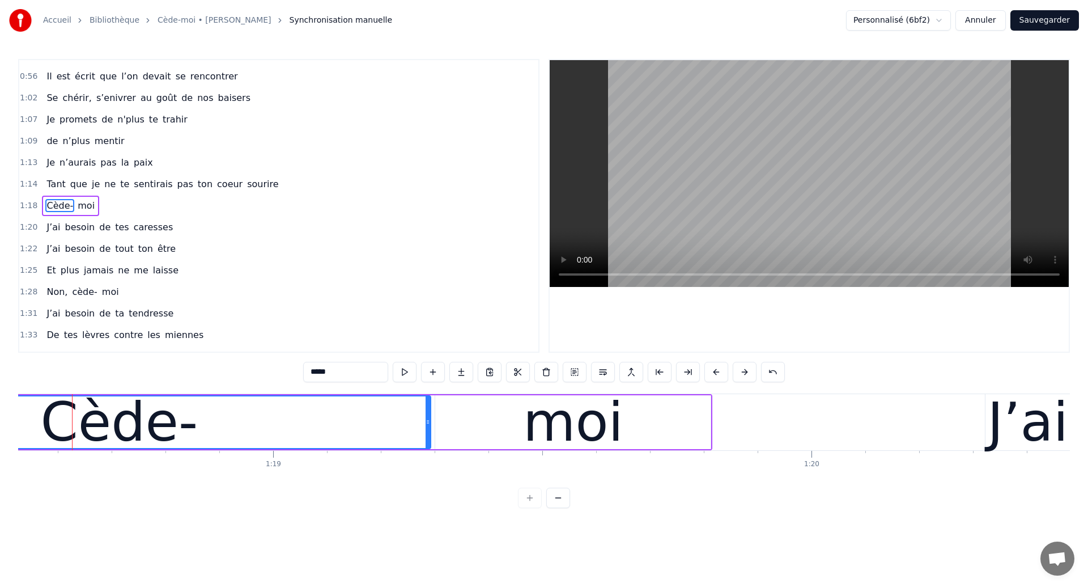
scroll to position [0, 42275]
click at [79, 426] on div "Cède-" at bounding box center [122, 421] width 158 height 81
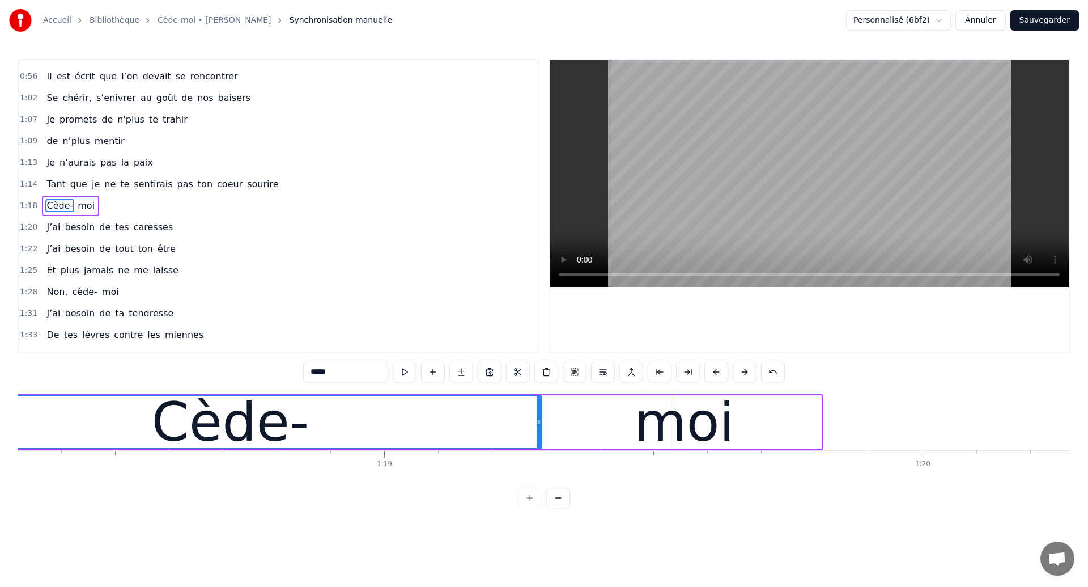
scroll to position [0, 42031]
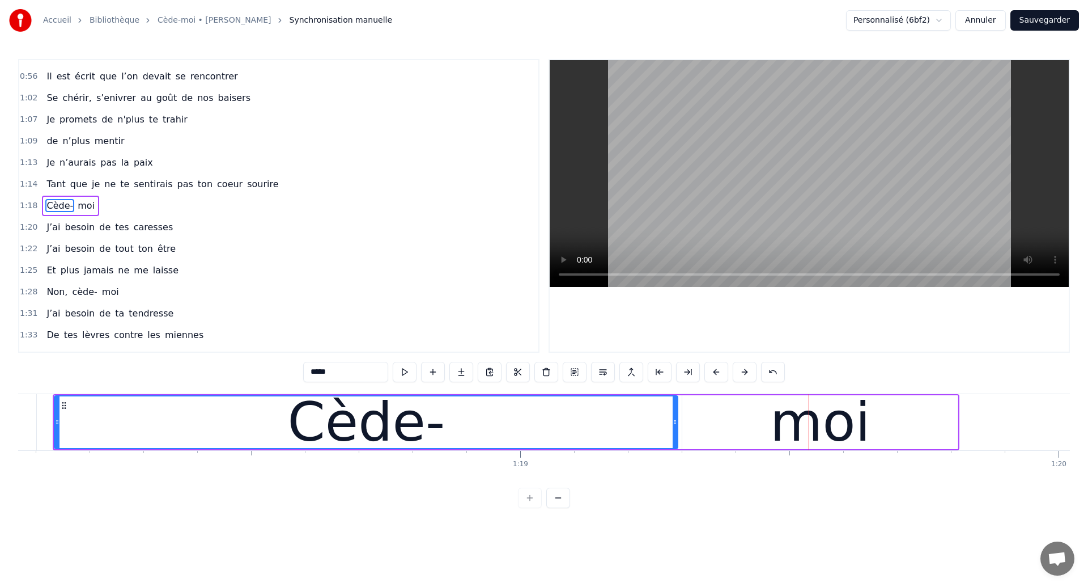
click at [138, 414] on div "Cède-" at bounding box center [366, 422] width 622 height 52
click at [148, 405] on div "Cède-" at bounding box center [366, 422] width 622 height 52
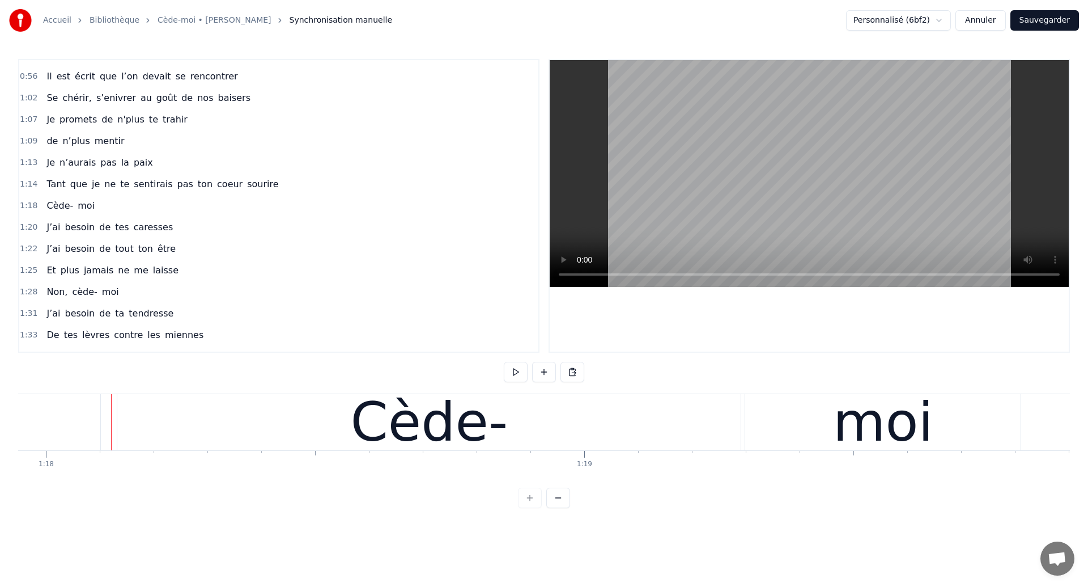
scroll to position [0, 41954]
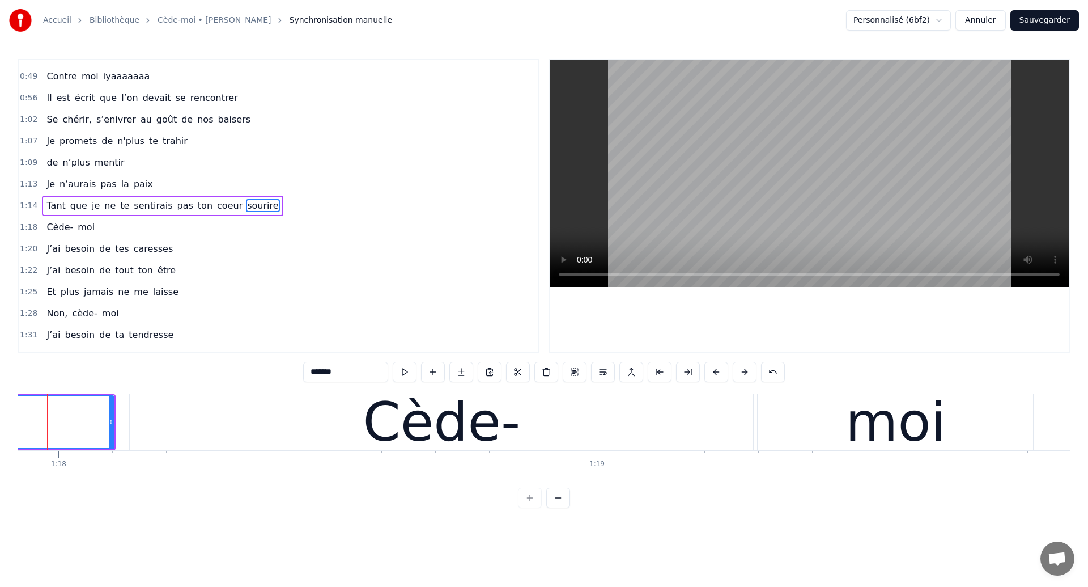
scroll to position [0, 41927]
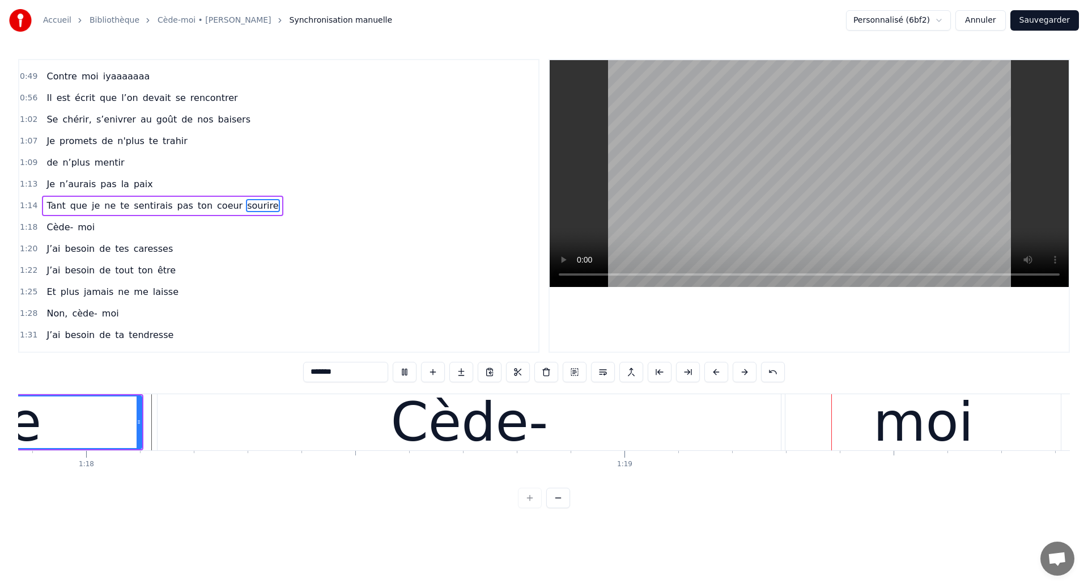
click at [524, 419] on div "Cède-" at bounding box center [469, 421] width 158 height 81
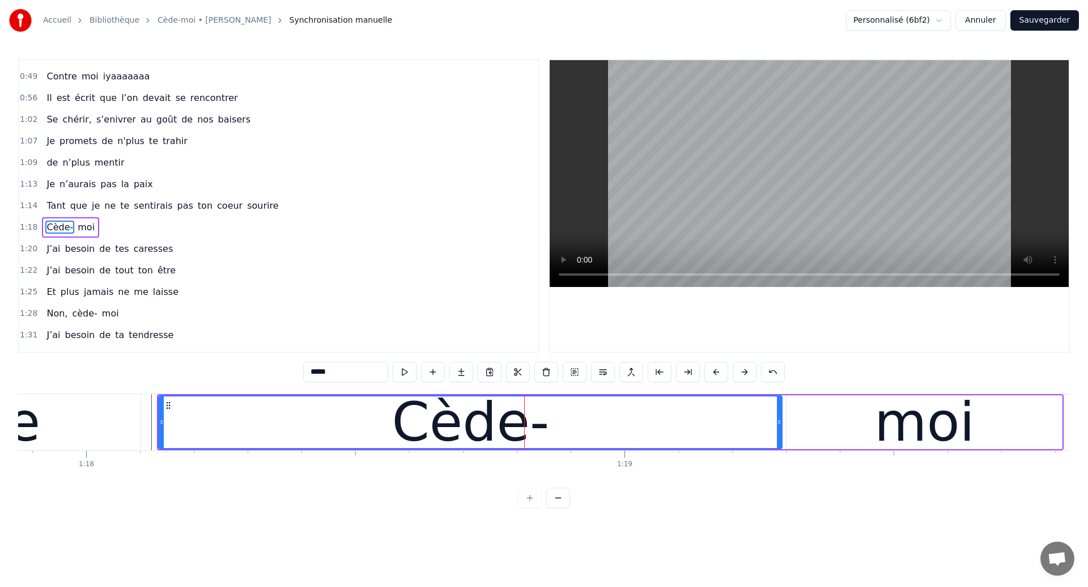
scroll to position [231, 0]
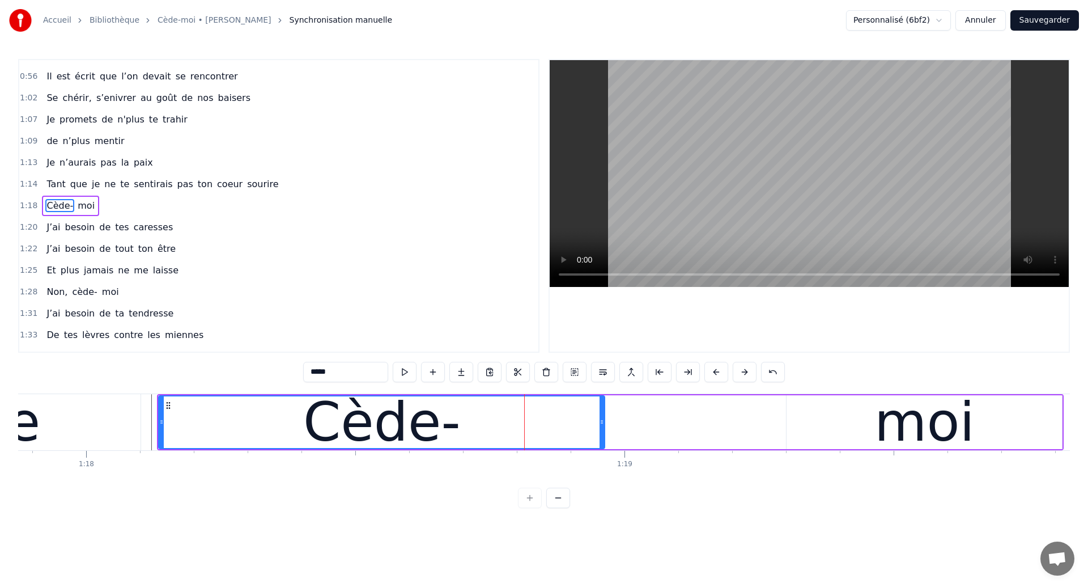
drag, startPoint x: 779, startPoint y: 426, endPoint x: 600, endPoint y: 436, distance: 178.8
click at [600, 436] on div at bounding box center [602, 422] width 5 height 52
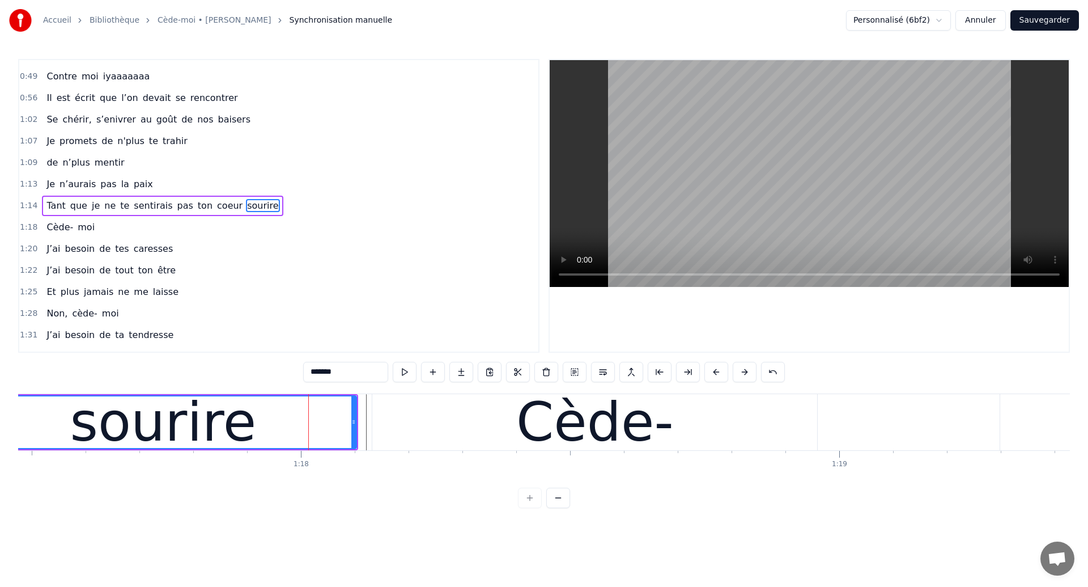
scroll to position [0, 41556]
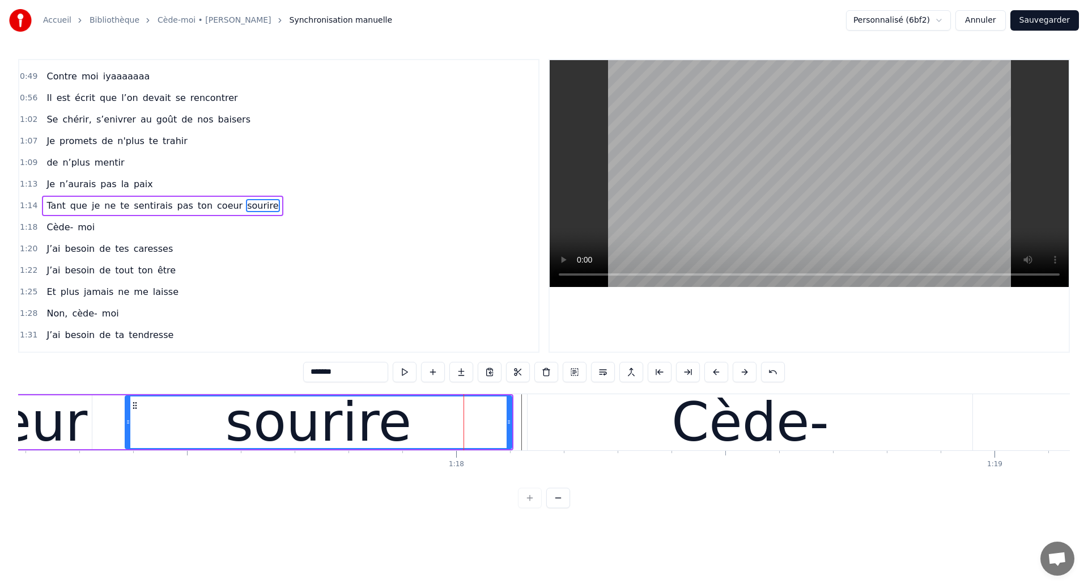
click at [164, 415] on div "sourire" at bounding box center [318, 422] width 385 height 52
click at [430, 430] on div "sourire" at bounding box center [318, 422] width 385 height 52
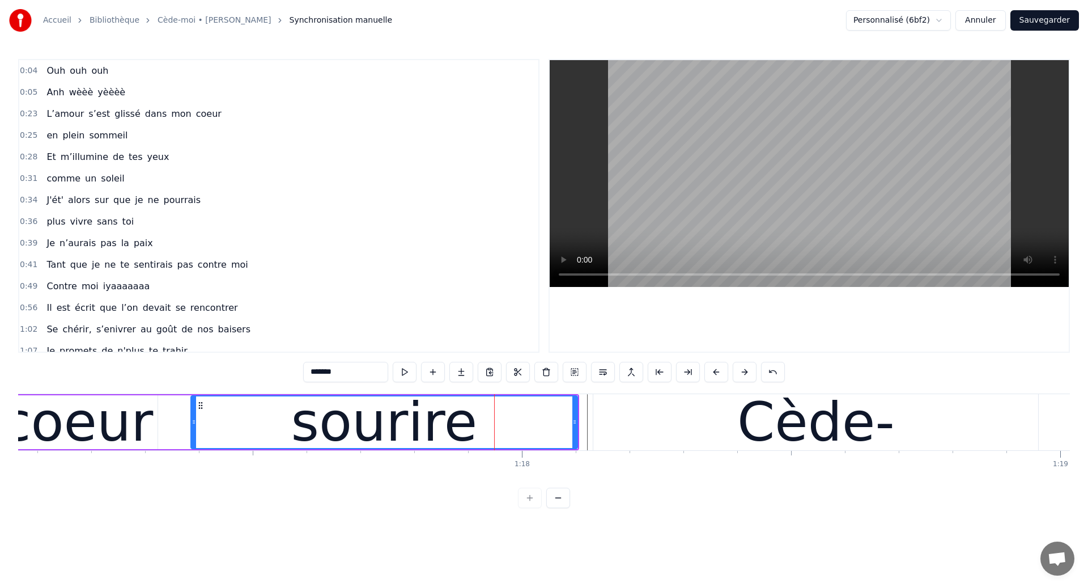
scroll to position [0, 41441]
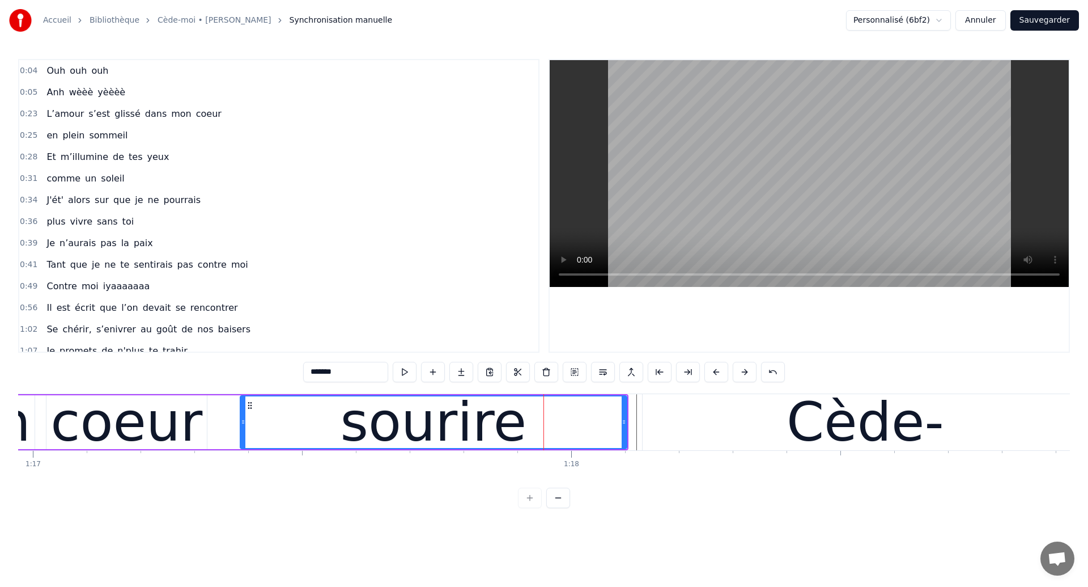
click at [113, 415] on div "coeur" at bounding box center [126, 421] width 152 height 81
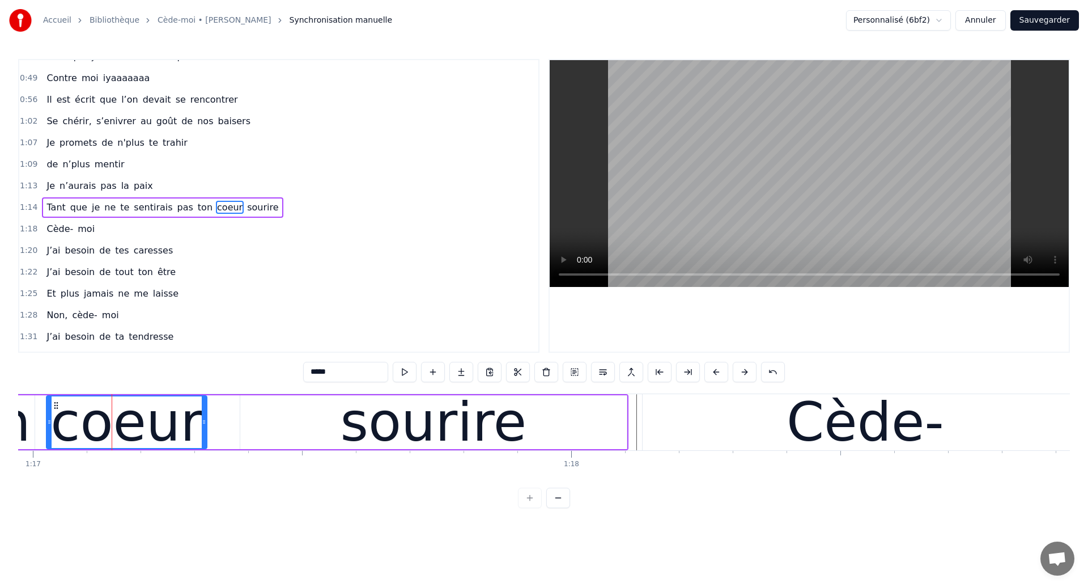
scroll to position [210, 0]
click at [82, 430] on div "coeur" at bounding box center [126, 421] width 152 height 81
click at [523, 446] on div "sourire" at bounding box center [433, 422] width 387 height 54
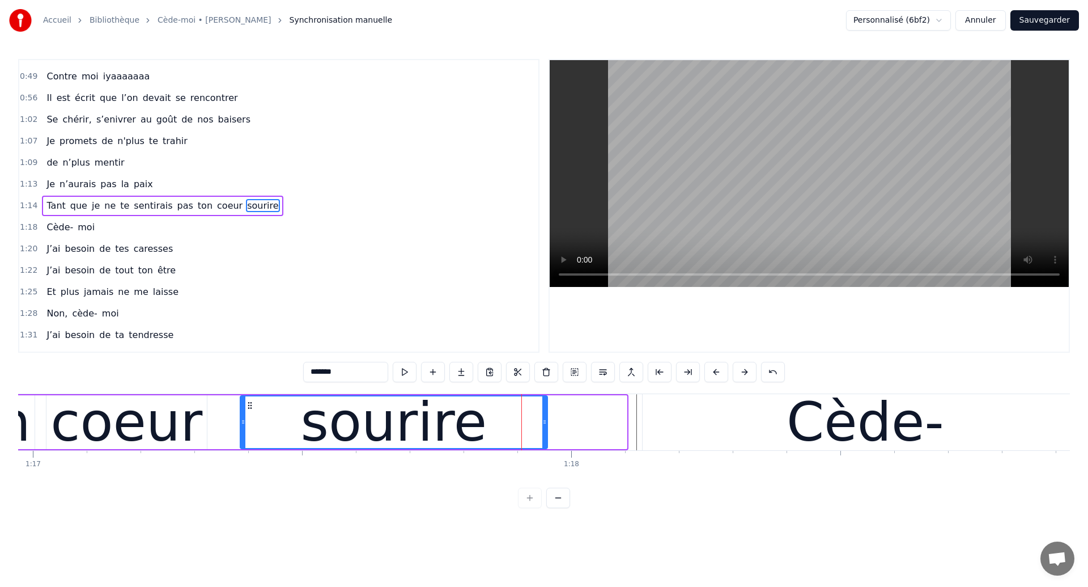
drag, startPoint x: 623, startPoint y: 434, endPoint x: 545, endPoint y: 444, distance: 79.4
click at [545, 444] on div at bounding box center [544, 422] width 5 height 52
click at [129, 445] on div "coeur" at bounding box center [126, 421] width 152 height 81
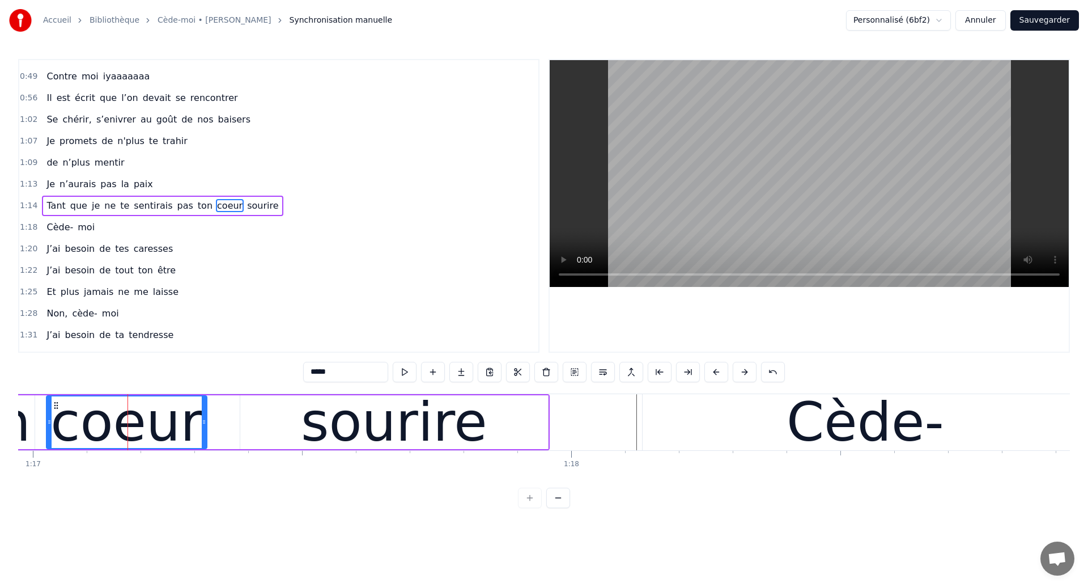
click at [546, 266] on div "0:04 Ouh ouh ouh 0:05 [PERSON_NAME] wèèè yèèèè 0:23 L’amour s’est glissé dans m…" at bounding box center [544, 206] width 1052 height 294
click at [462, 434] on div "sourire" at bounding box center [394, 421] width 186 height 81
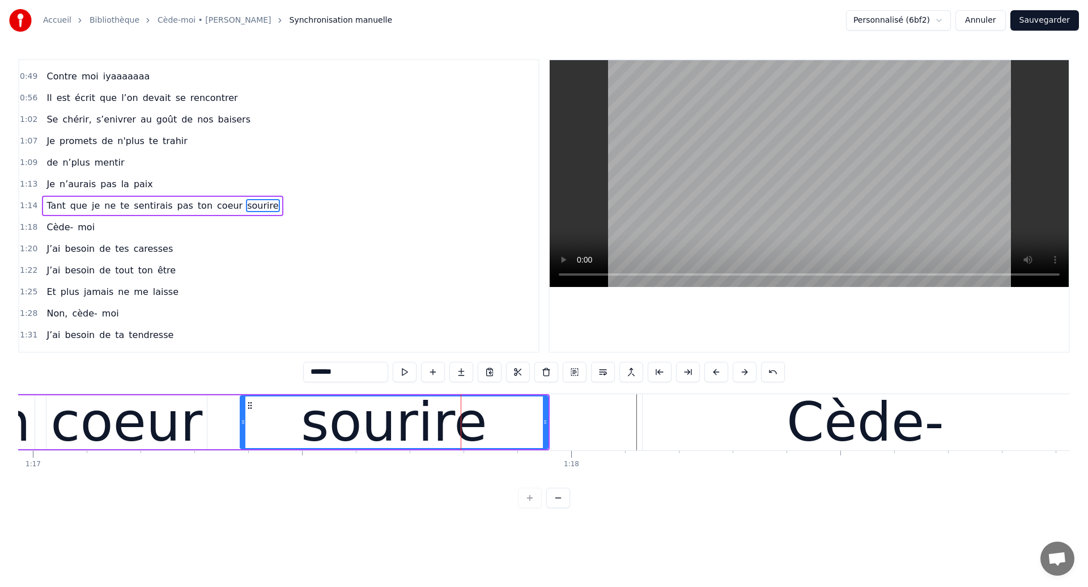
click at [755, 412] on div "Cède-" at bounding box center [865, 422] width 445 height 56
type input "*****"
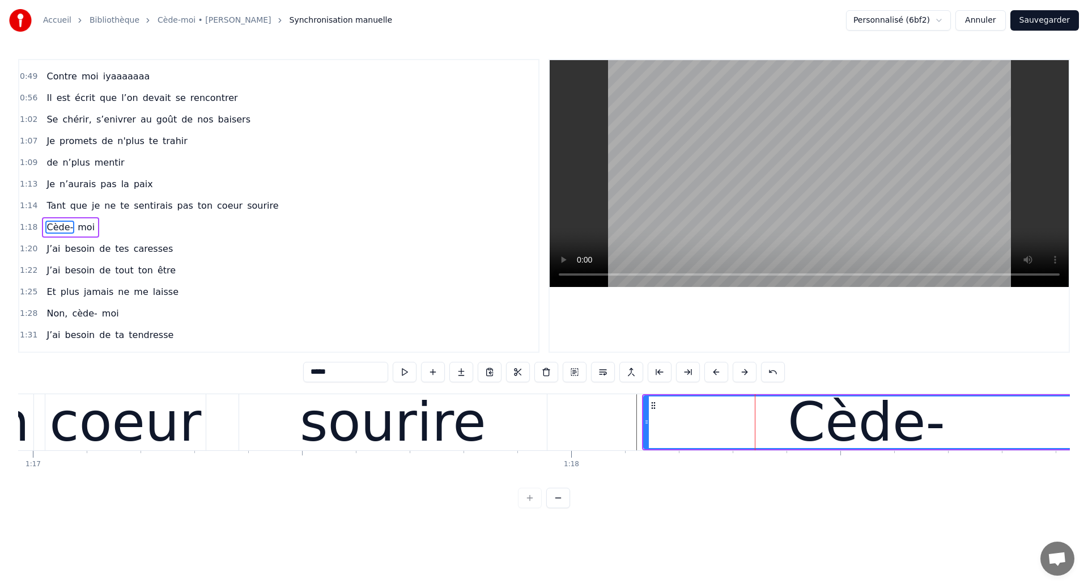
scroll to position [231, 0]
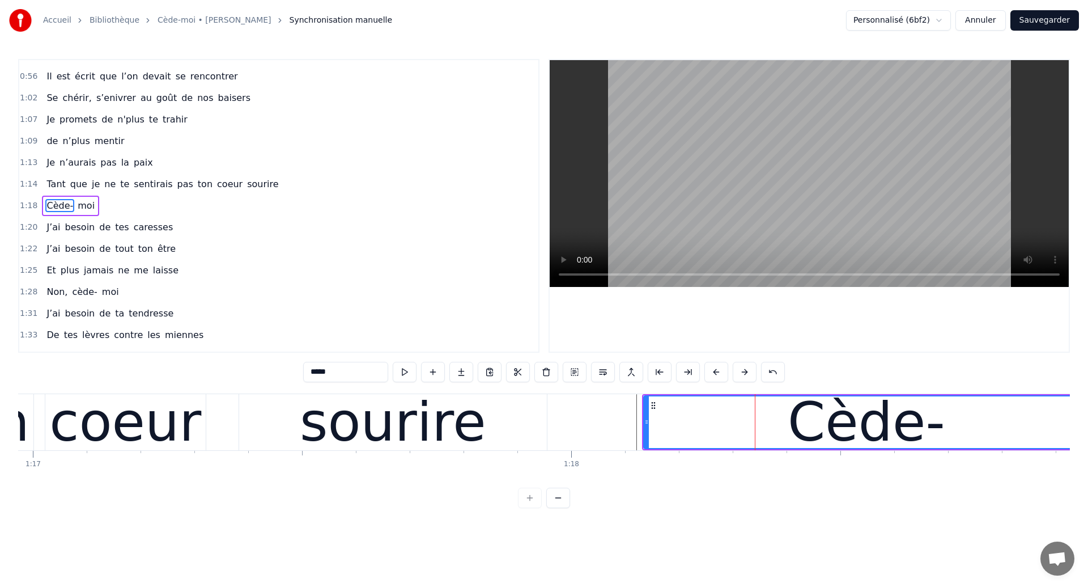
click at [942, 434] on div "Cède-" at bounding box center [866, 422] width 444 height 52
click at [80, 215] on div "Cède- moi" at bounding box center [70, 206] width 57 height 20
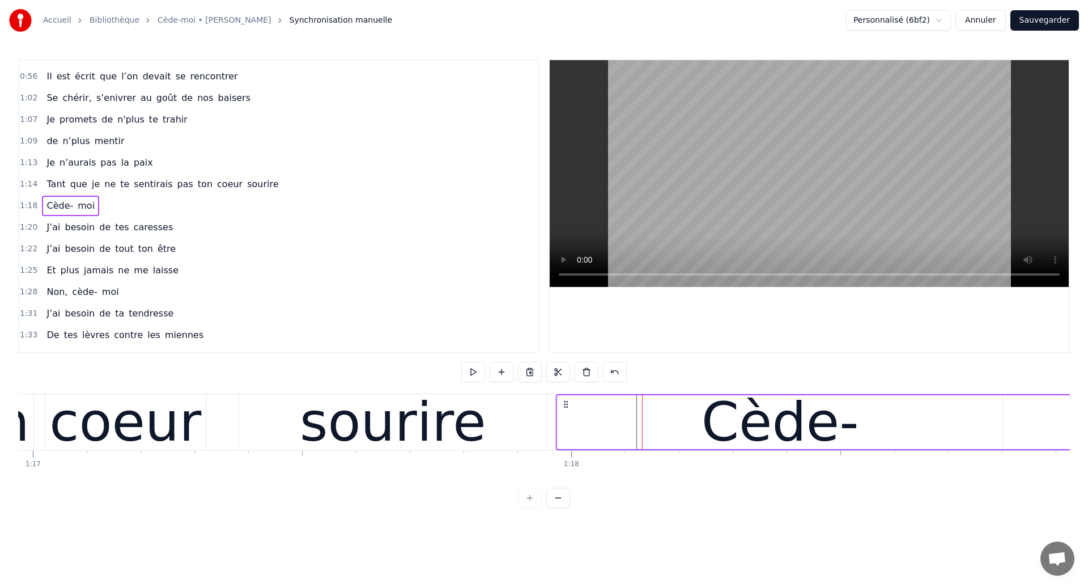
drag, startPoint x: 652, startPoint y: 400, endPoint x: 566, endPoint y: 415, distance: 88.1
click at [566, 415] on div "Cède- moi" at bounding box center [1009, 422] width 907 height 56
click at [125, 422] on div "coeur" at bounding box center [125, 421] width 152 height 81
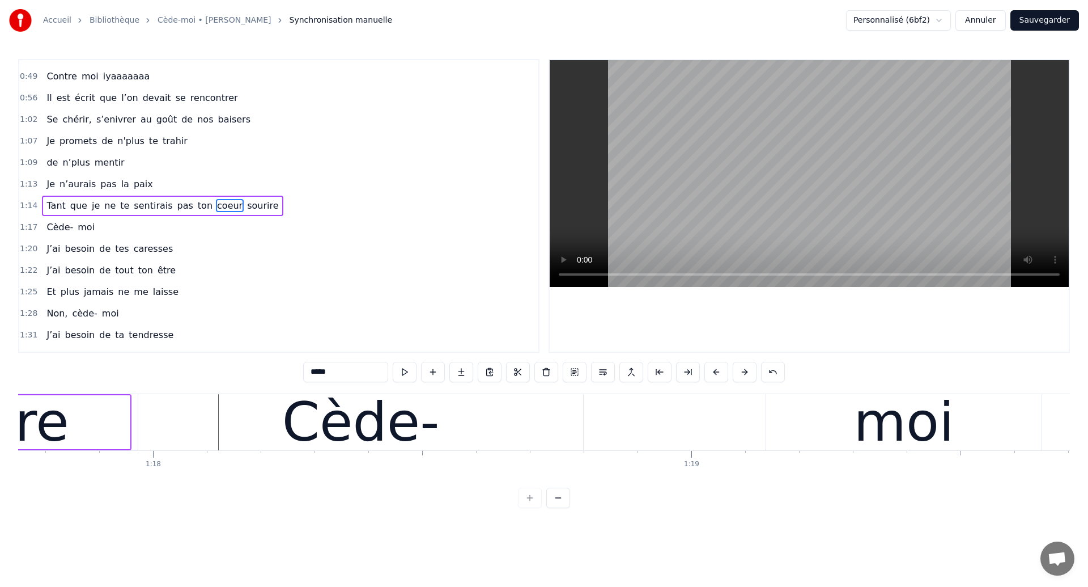
scroll to position [0, 41837]
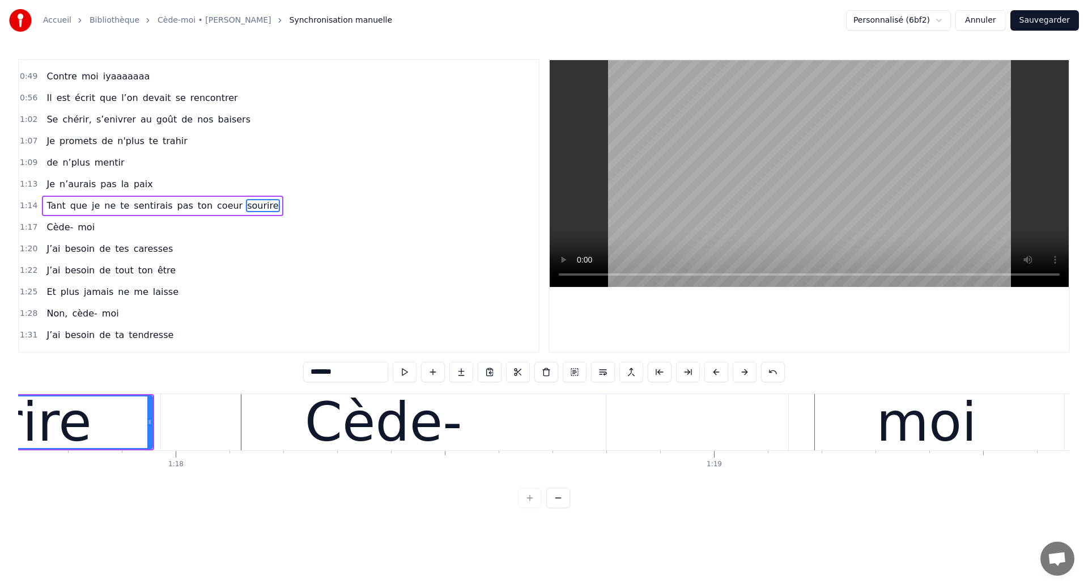
click at [205, 415] on div "Cède-" at bounding box center [383, 422] width 445 height 56
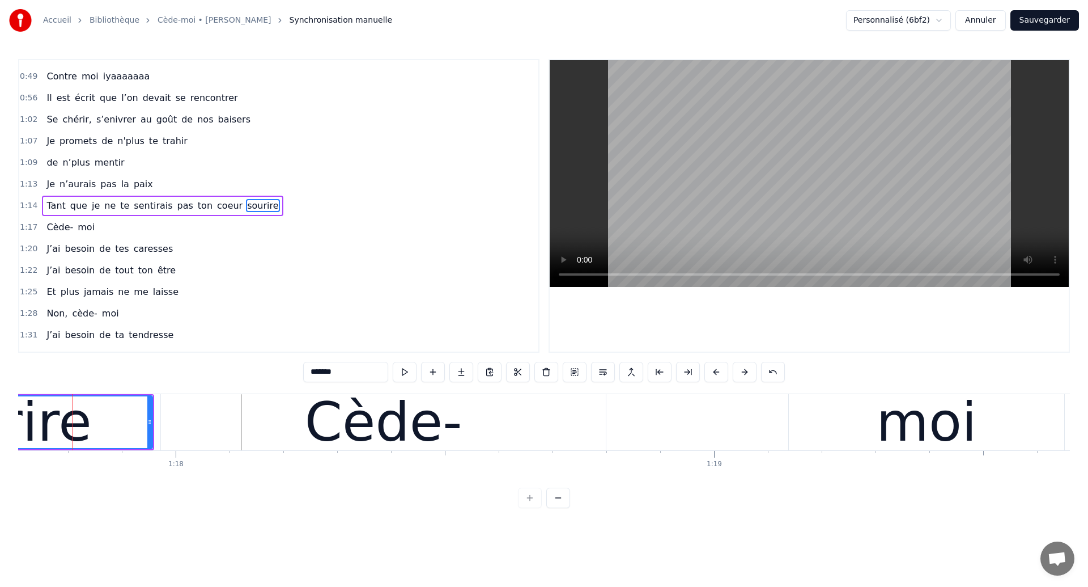
scroll to position [0, 41835]
click at [574, 431] on div "Cède-" at bounding box center [385, 422] width 445 height 56
type input "*****"
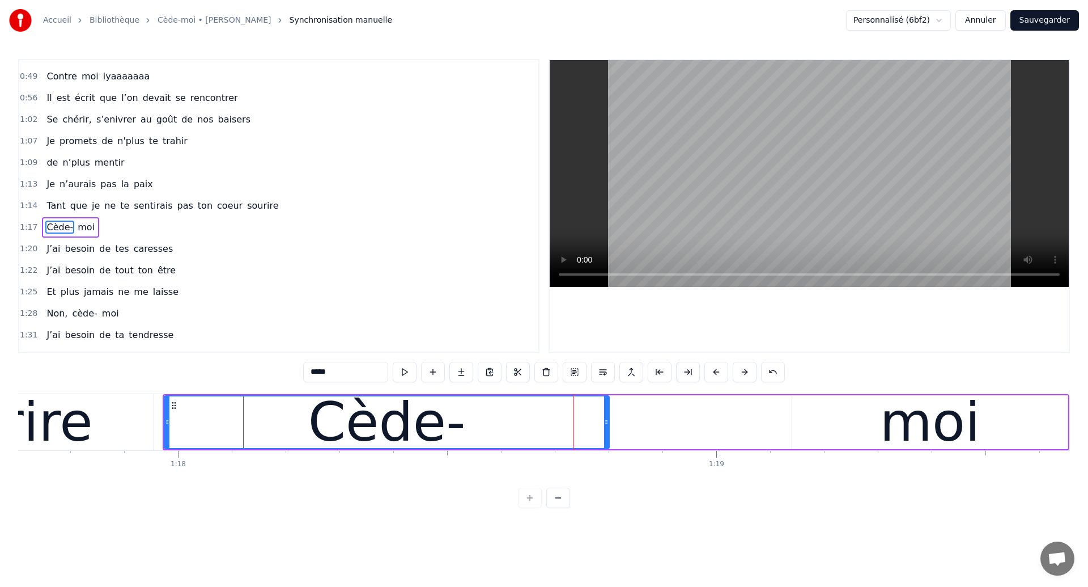
scroll to position [231, 0]
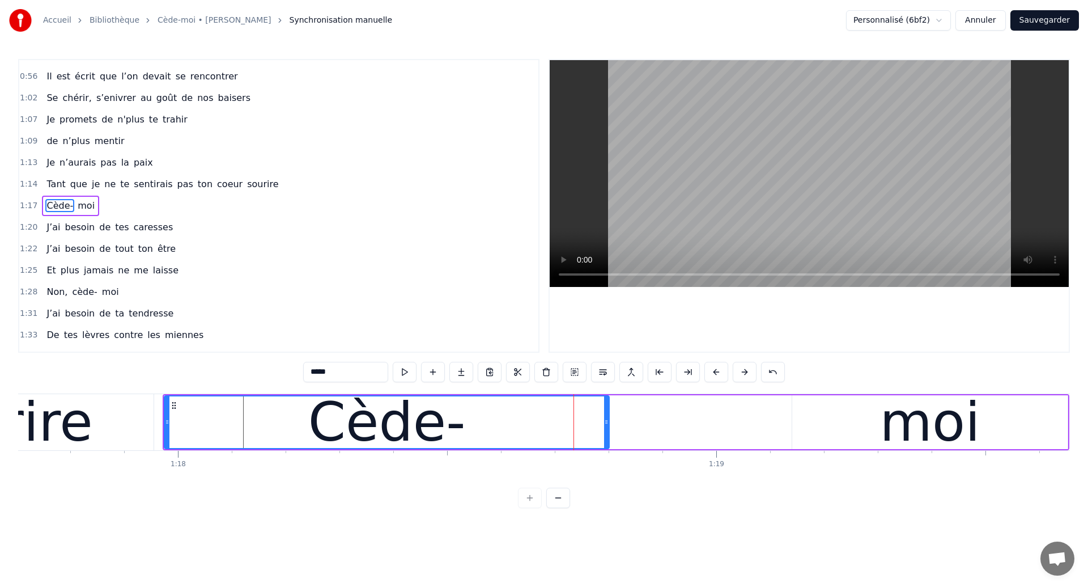
click at [452, 430] on div "Cède-" at bounding box center [387, 421] width 158 height 81
click at [678, 432] on div "Cède- moi" at bounding box center [616, 422] width 907 height 56
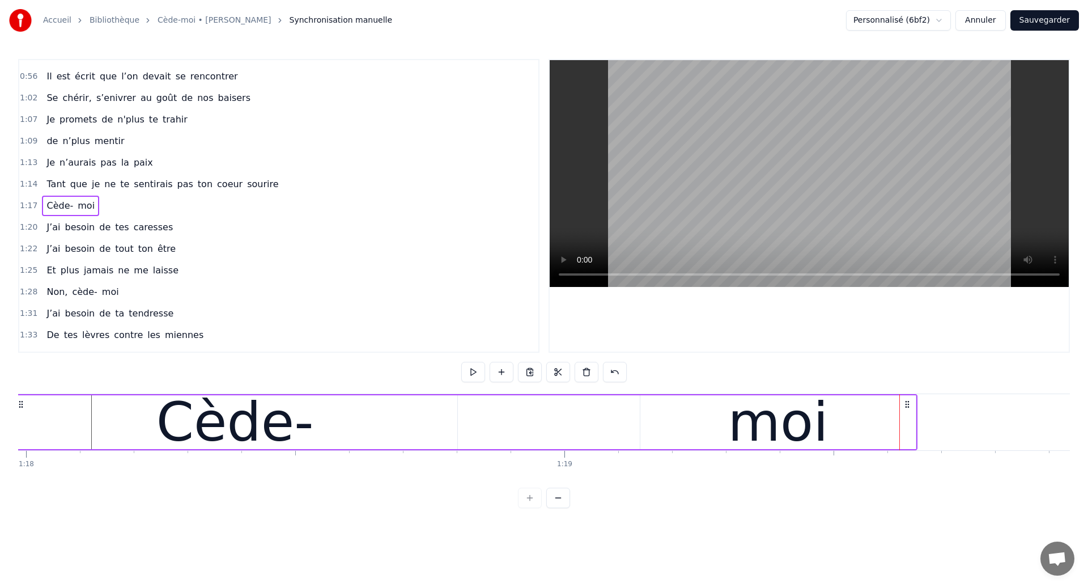
scroll to position [0, 41938]
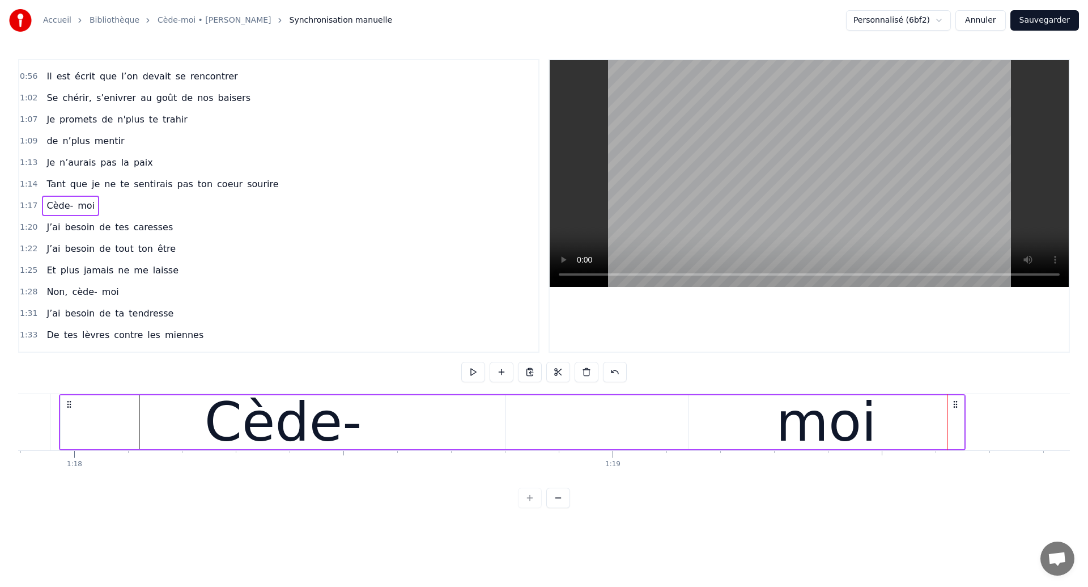
click at [175, 412] on div "Cède-" at bounding box center [283, 422] width 445 height 54
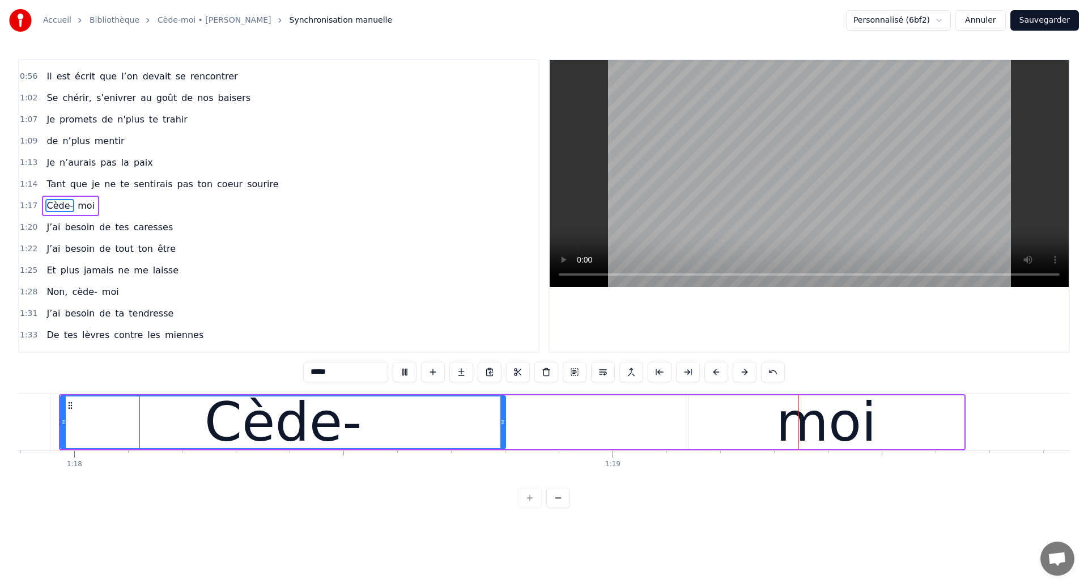
click at [631, 436] on div "Cède- moi" at bounding box center [512, 422] width 907 height 56
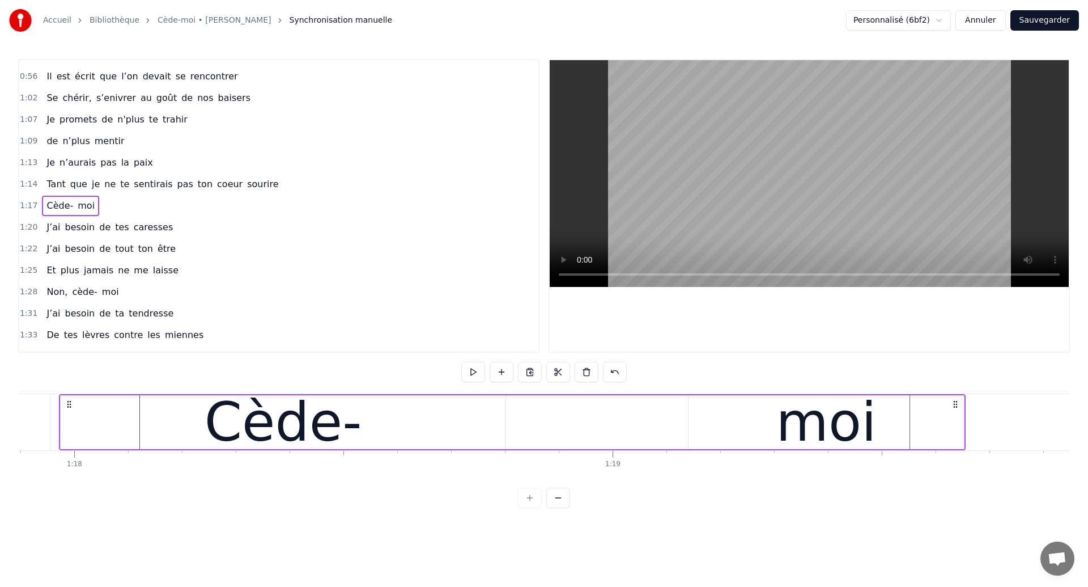
click at [249, 433] on div "Cède-" at bounding box center [284, 421] width 158 height 81
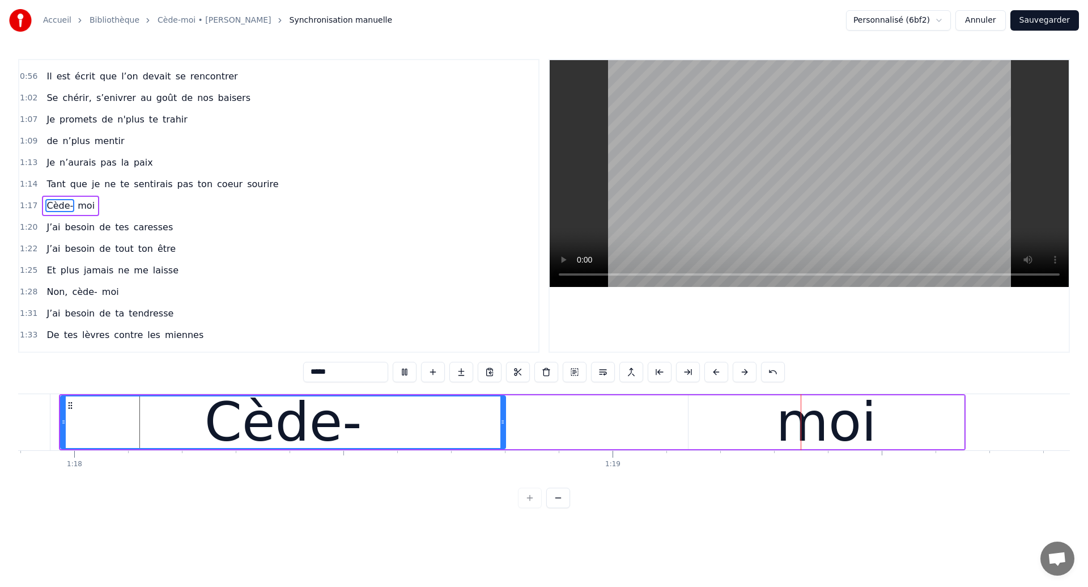
click at [596, 415] on div "Cède- moi" at bounding box center [512, 422] width 907 height 56
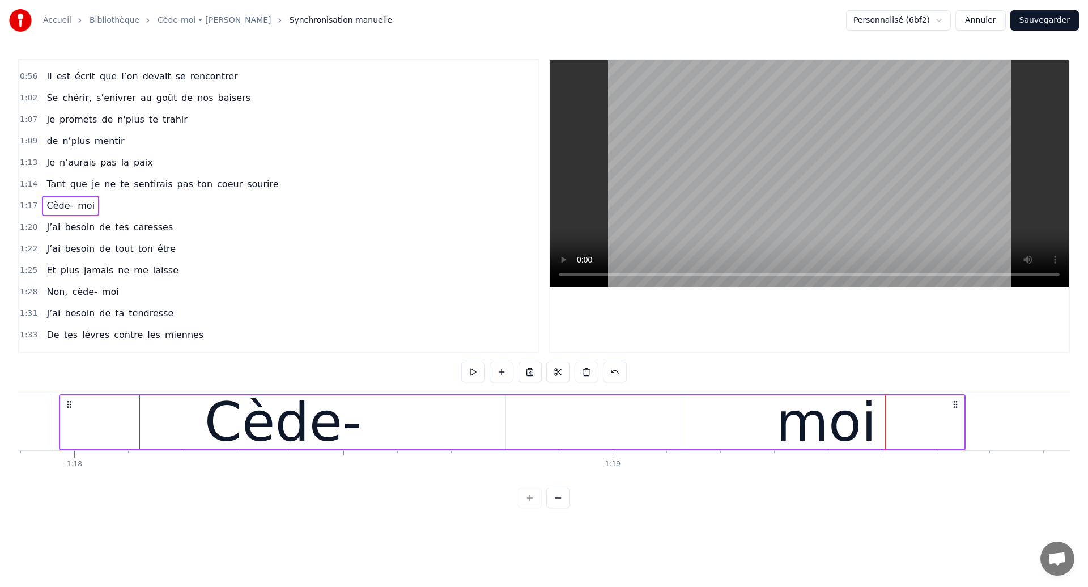
click at [421, 431] on div "Cède-" at bounding box center [283, 422] width 445 height 54
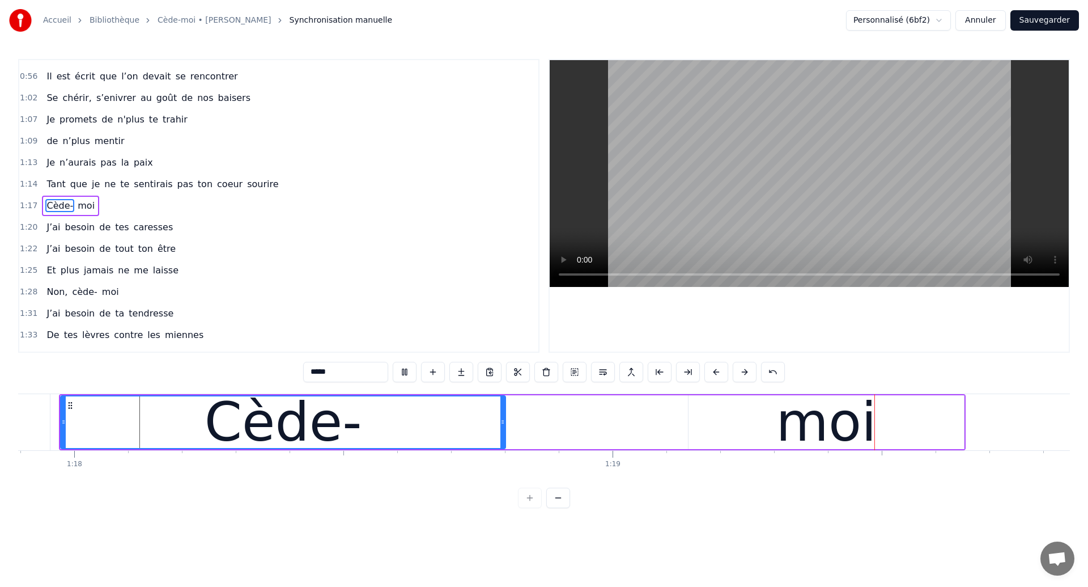
click at [594, 442] on div "Cède- moi" at bounding box center [512, 422] width 907 height 56
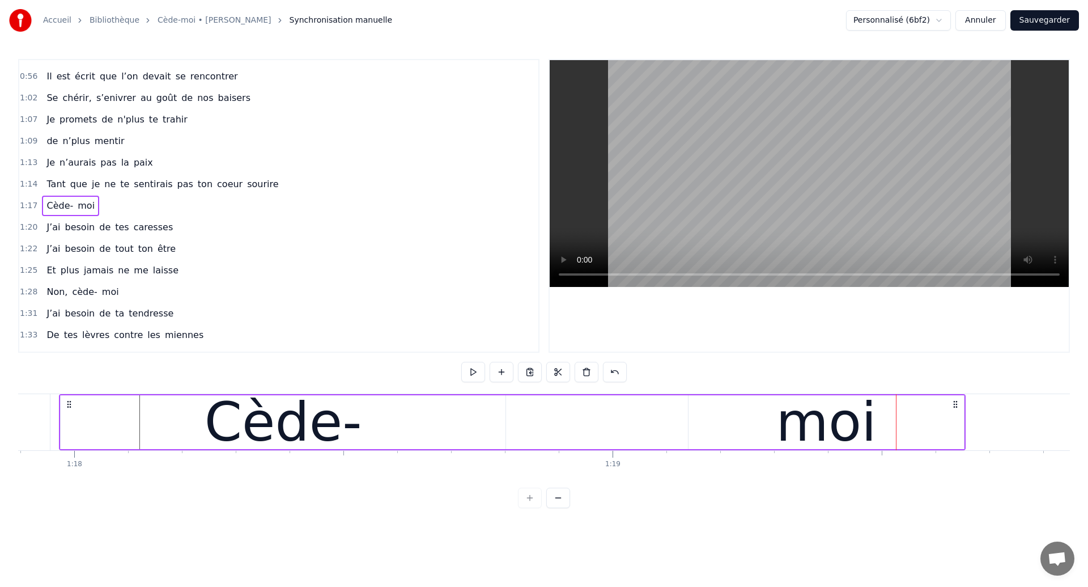
click at [331, 426] on div "Cède-" at bounding box center [284, 421] width 158 height 81
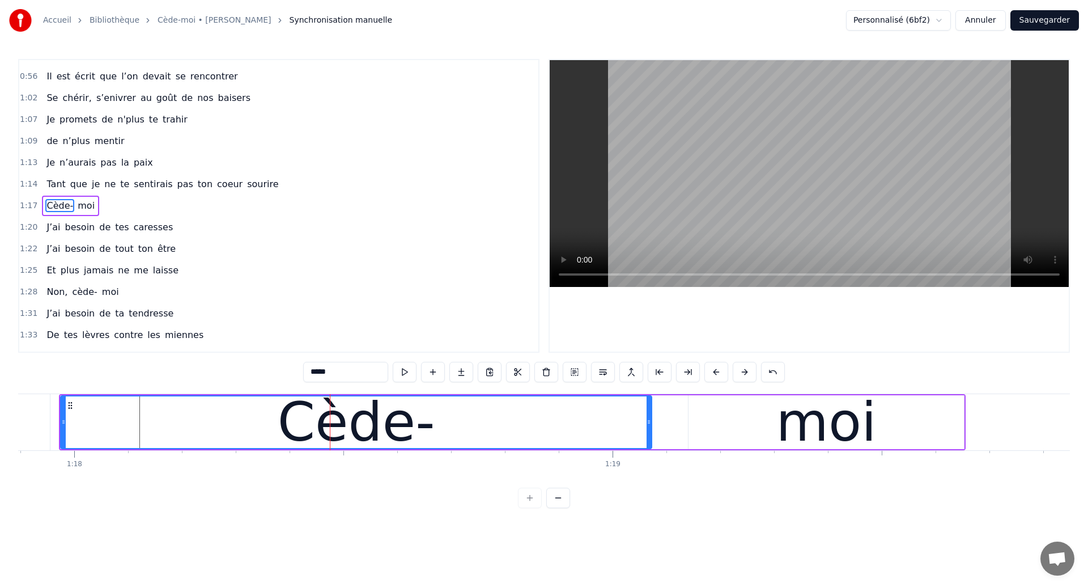
drag, startPoint x: 503, startPoint y: 431, endPoint x: 649, endPoint y: 444, distance: 146.8
click at [649, 444] on div at bounding box center [649, 422] width 5 height 52
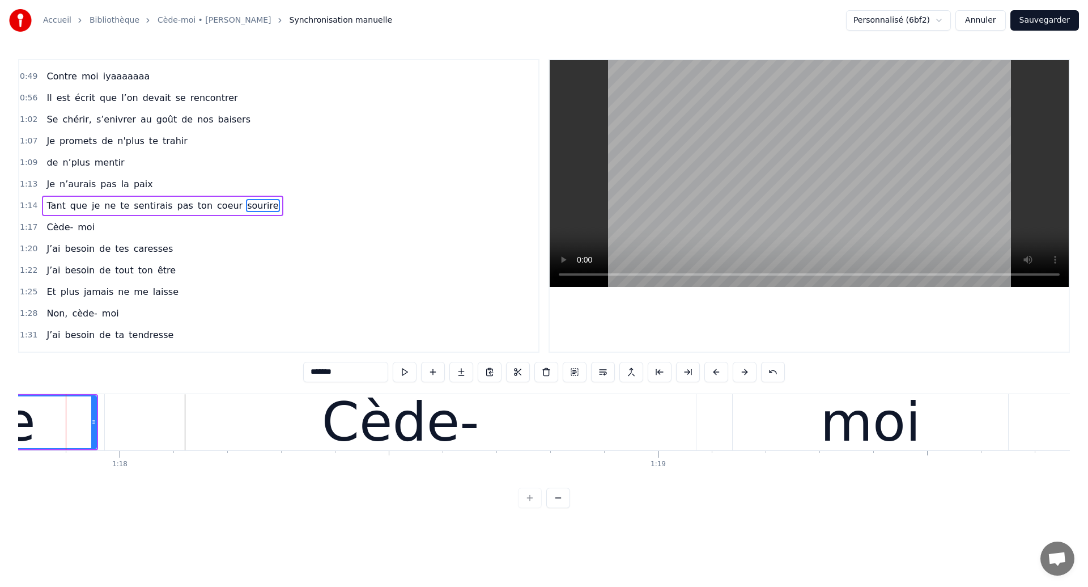
scroll to position [0, 41884]
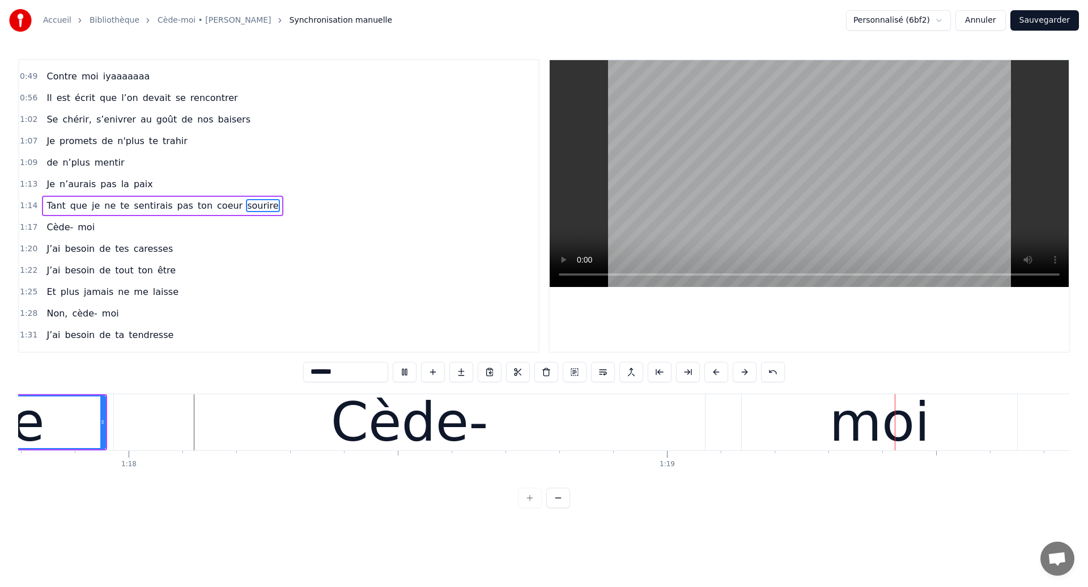
click at [577, 430] on div "Cède-" at bounding box center [409, 422] width 591 height 56
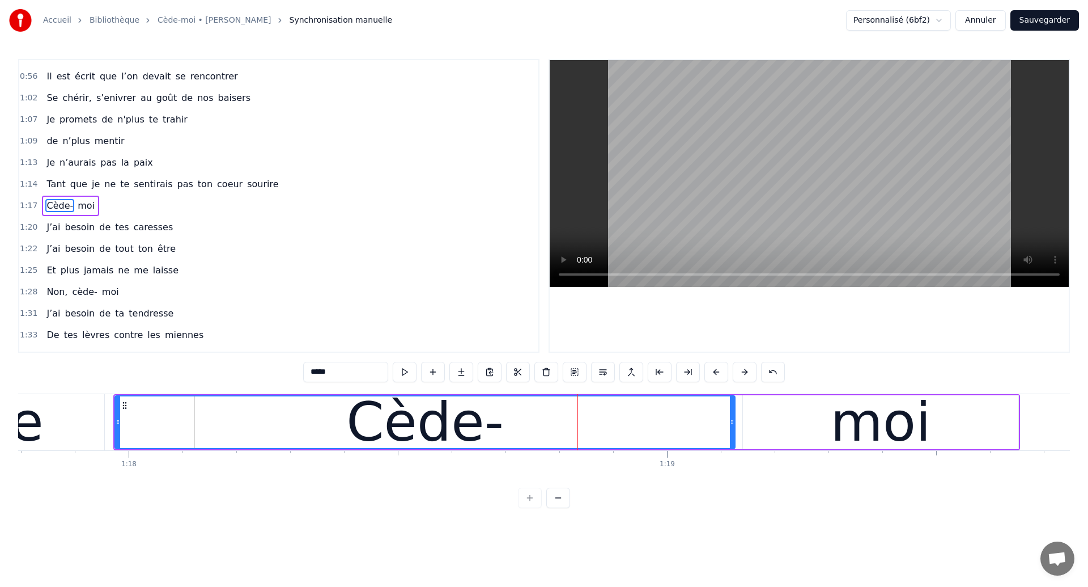
drag, startPoint x: 703, startPoint y: 424, endPoint x: 732, endPoint y: 432, distance: 29.8
click at [732, 432] on div at bounding box center [732, 422] width 5 height 52
type input "*******"
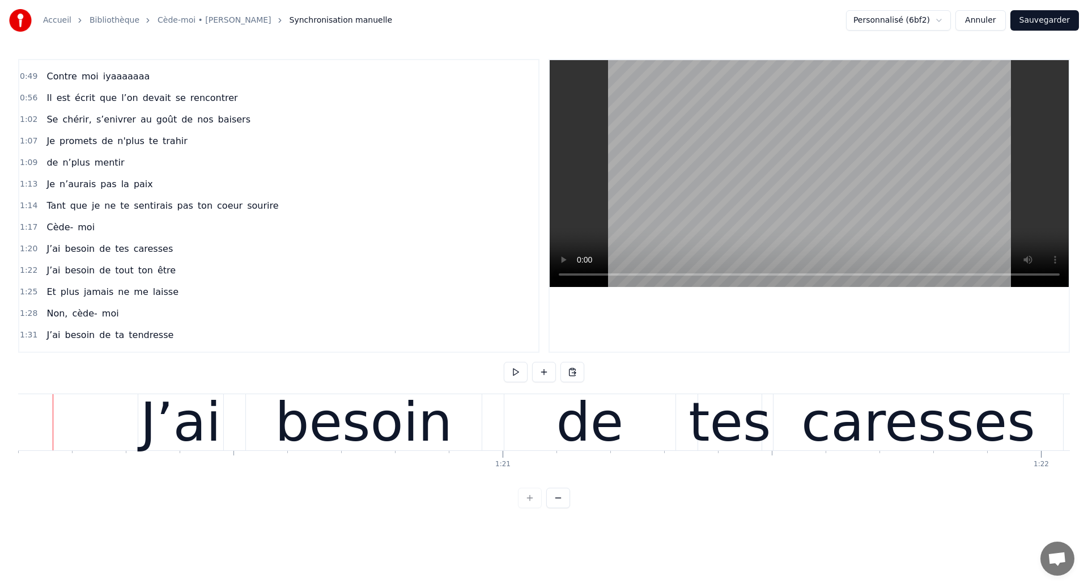
scroll to position [0, 43103]
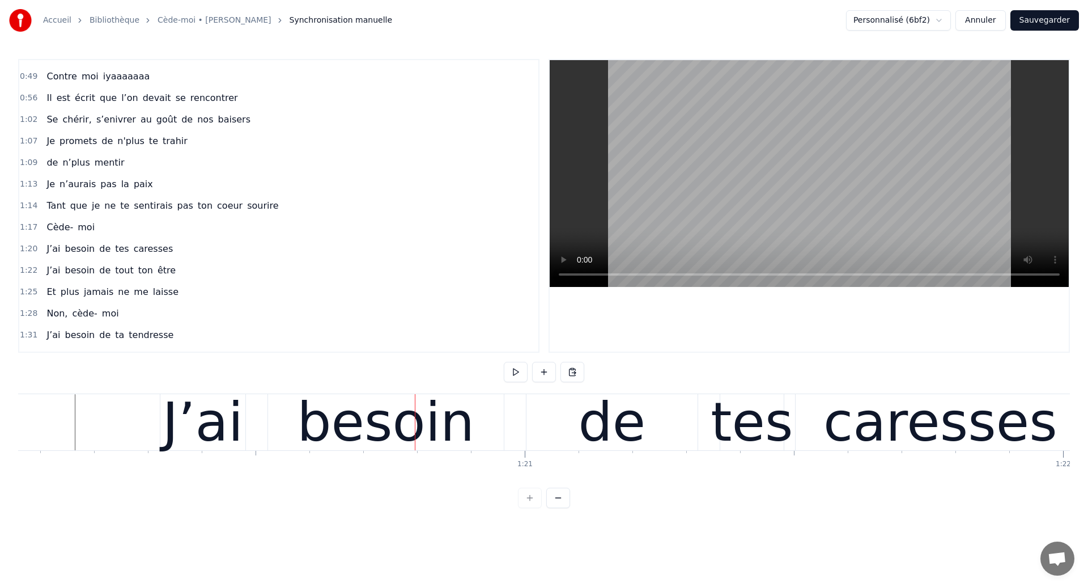
click at [283, 423] on div "besoin" at bounding box center [386, 422] width 236 height 56
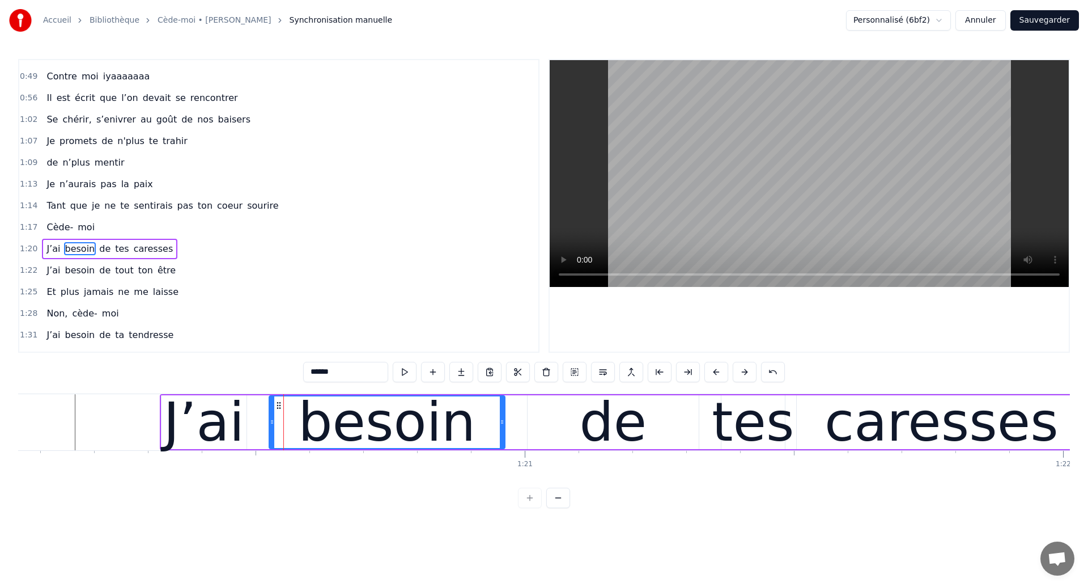
scroll to position [253, 0]
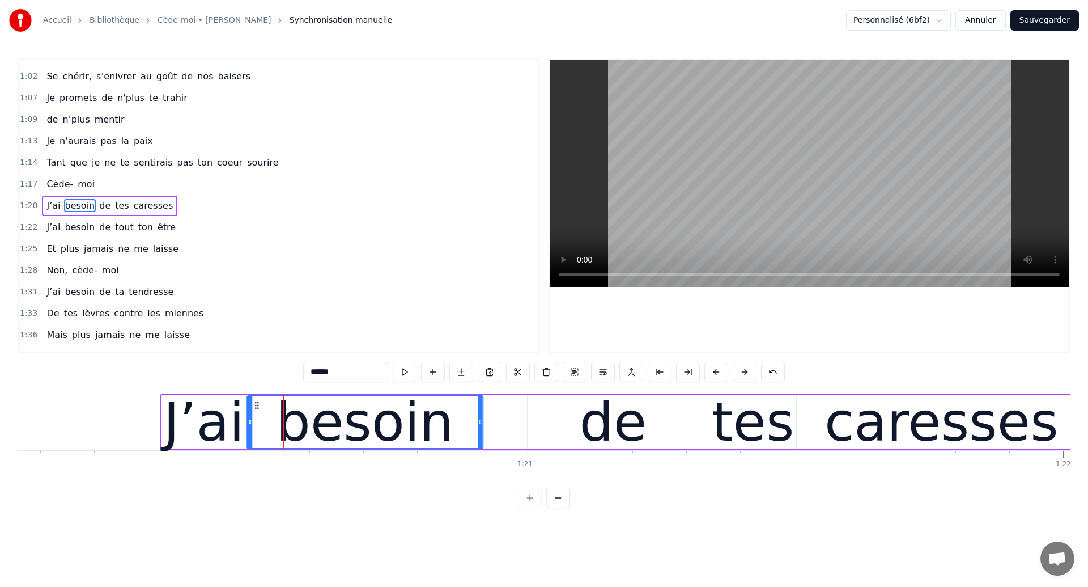
drag, startPoint x: 277, startPoint y: 405, endPoint x: 255, endPoint y: 413, distance: 23.3
click at [255, 413] on div "besoin" at bounding box center [365, 422] width 235 height 52
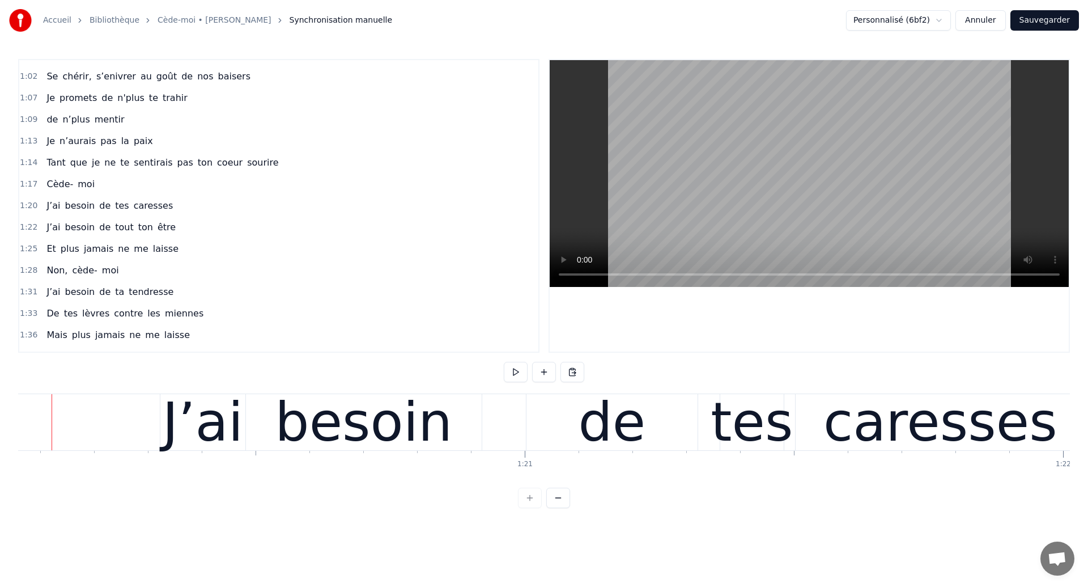
scroll to position [0, 43080]
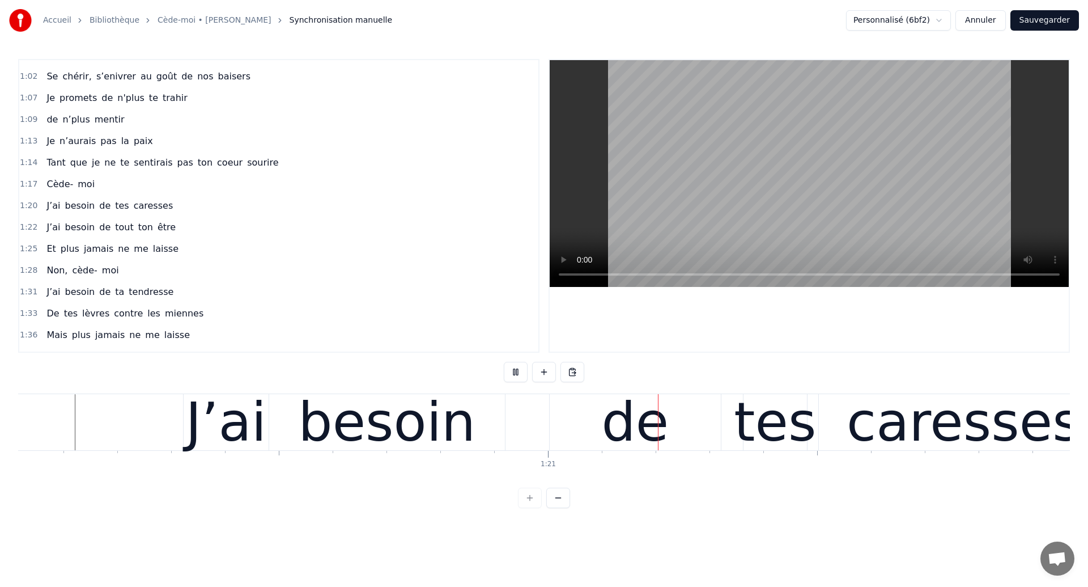
click at [431, 439] on div "besoin" at bounding box center [386, 421] width 177 height 81
click at [447, 439] on div "besoin" at bounding box center [386, 421] width 177 height 81
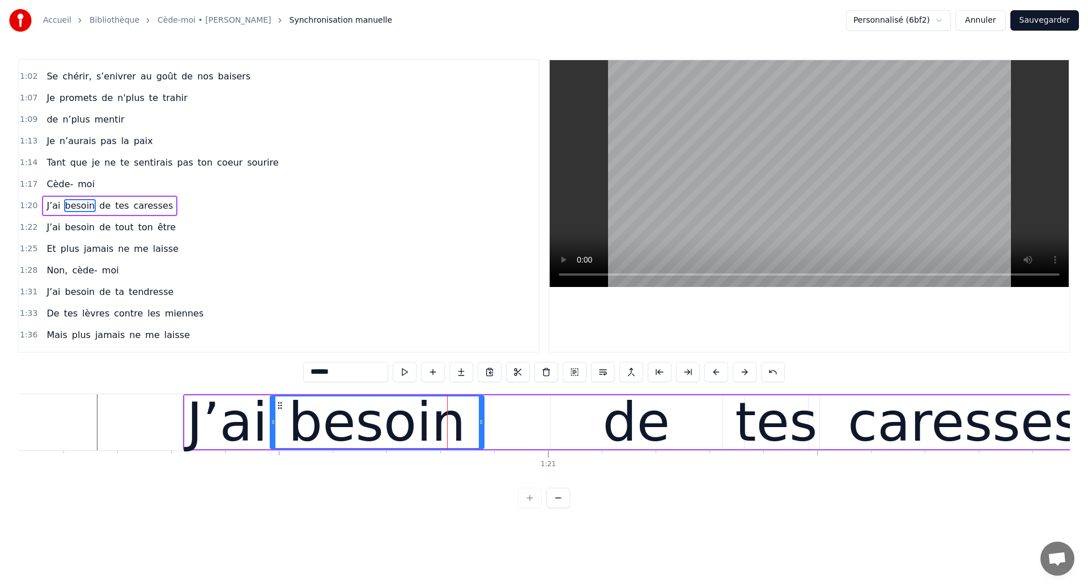
drag, startPoint x: 503, startPoint y: 428, endPoint x: 481, endPoint y: 439, distance: 24.6
click at [481, 439] on div at bounding box center [481, 422] width 5 height 52
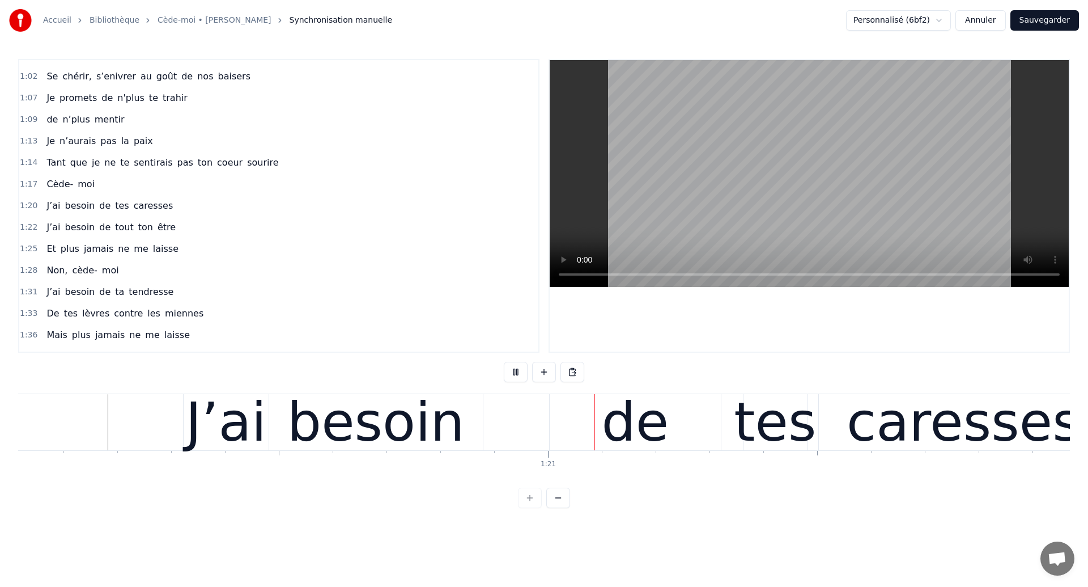
click at [450, 402] on div "besoin" at bounding box center [375, 421] width 177 height 81
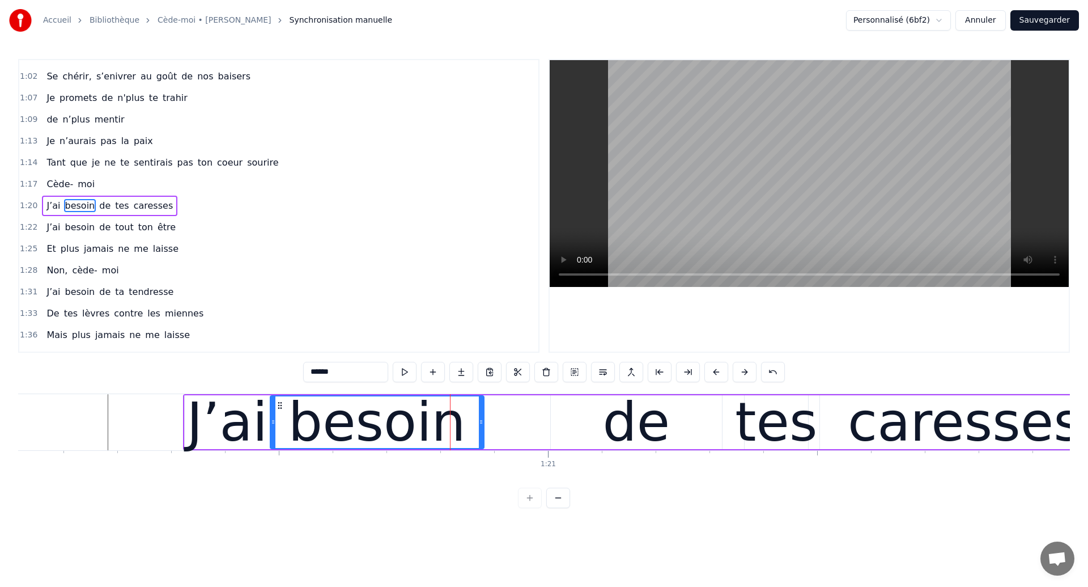
click at [613, 428] on div "de" at bounding box center [635, 421] width 67 height 81
type input "**"
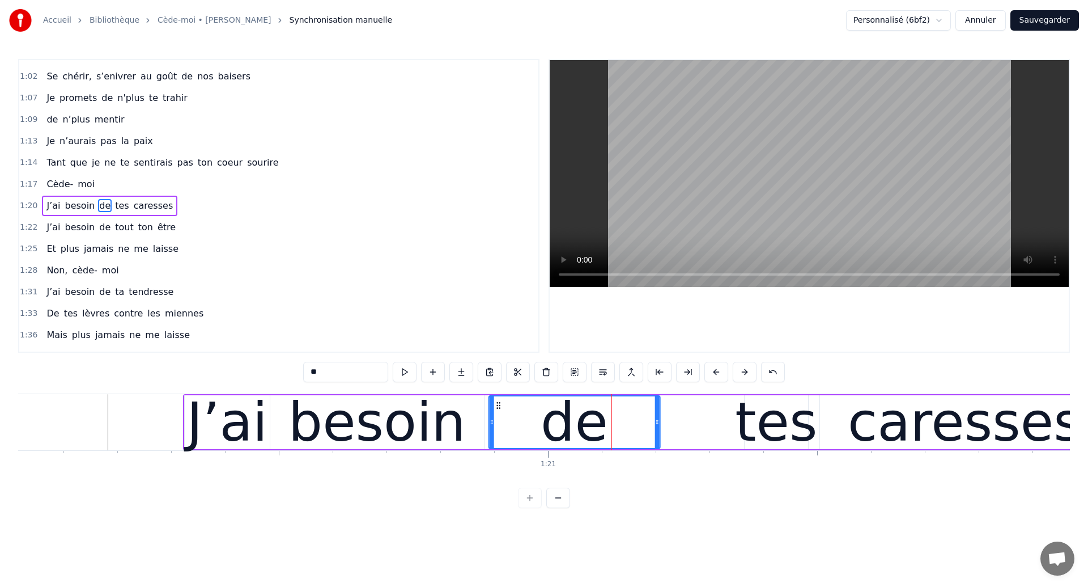
drag, startPoint x: 557, startPoint y: 405, endPoint x: 500, endPoint y: 425, distance: 59.5
click at [500, 425] on div "de" at bounding box center [574, 422] width 170 height 52
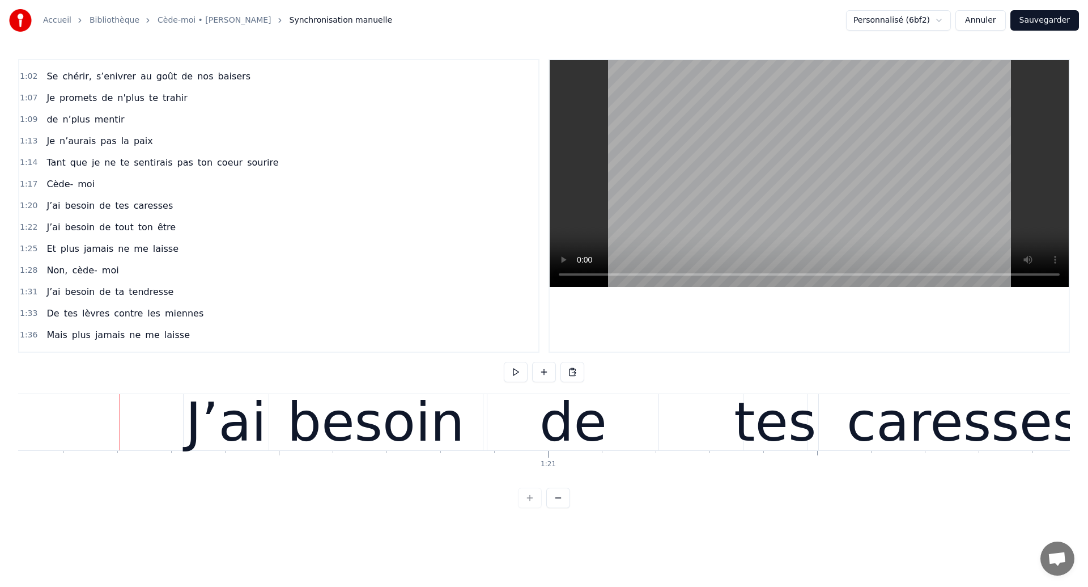
click at [568, 245] on video at bounding box center [809, 173] width 519 height 227
click at [554, 434] on div "de" at bounding box center [573, 421] width 67 height 81
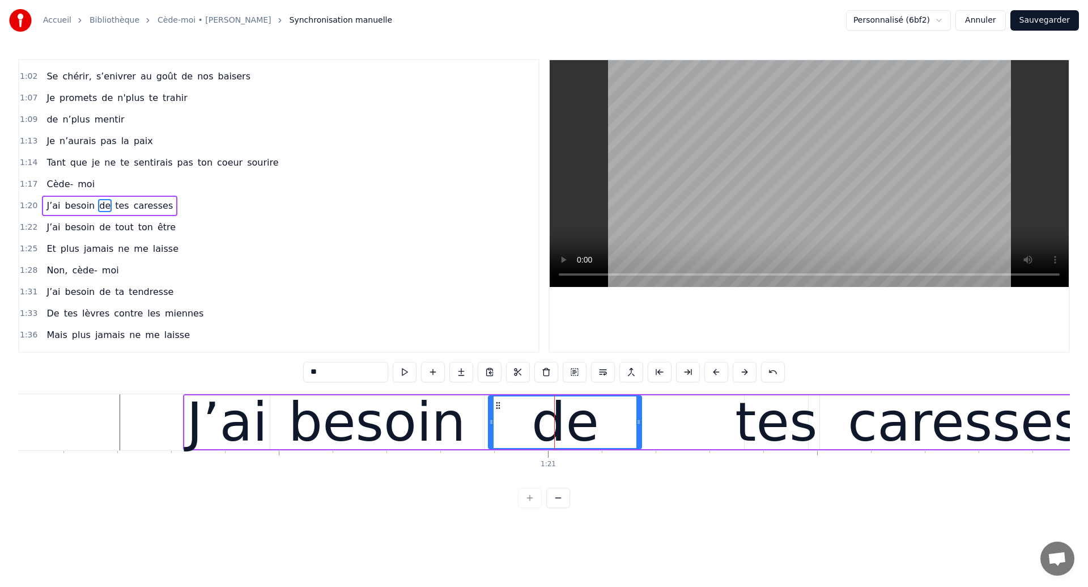
drag, startPoint x: 659, startPoint y: 439, endPoint x: 642, endPoint y: 441, distance: 17.2
click at [641, 441] on div at bounding box center [638, 422] width 5 height 52
click at [787, 426] on div "tes" at bounding box center [776, 421] width 82 height 81
type input "***"
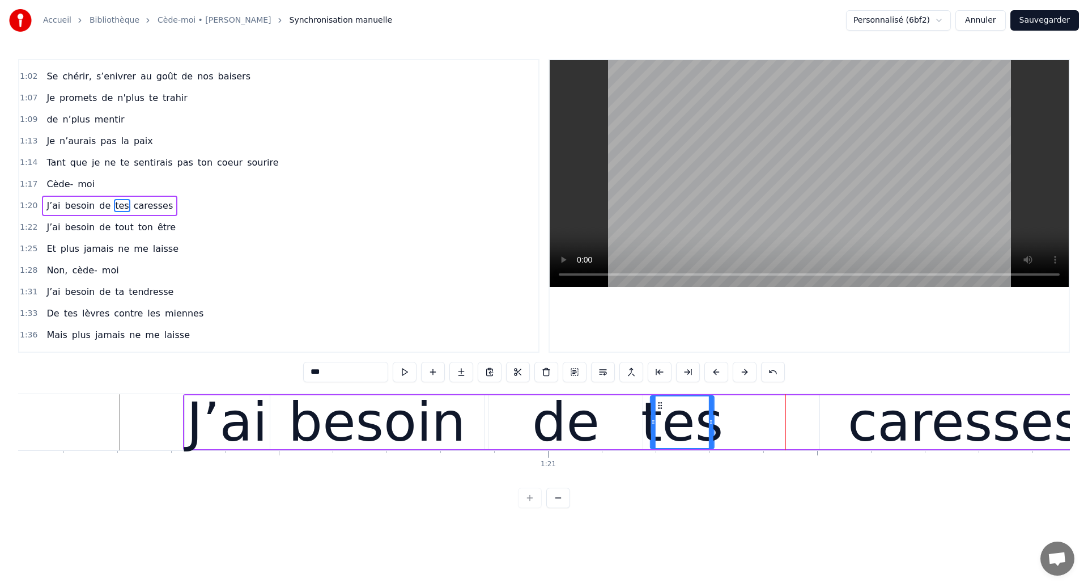
drag, startPoint x: 756, startPoint y: 405, endPoint x: 663, endPoint y: 429, distance: 96.6
click at [663, 429] on div "tes" at bounding box center [682, 422] width 62 height 52
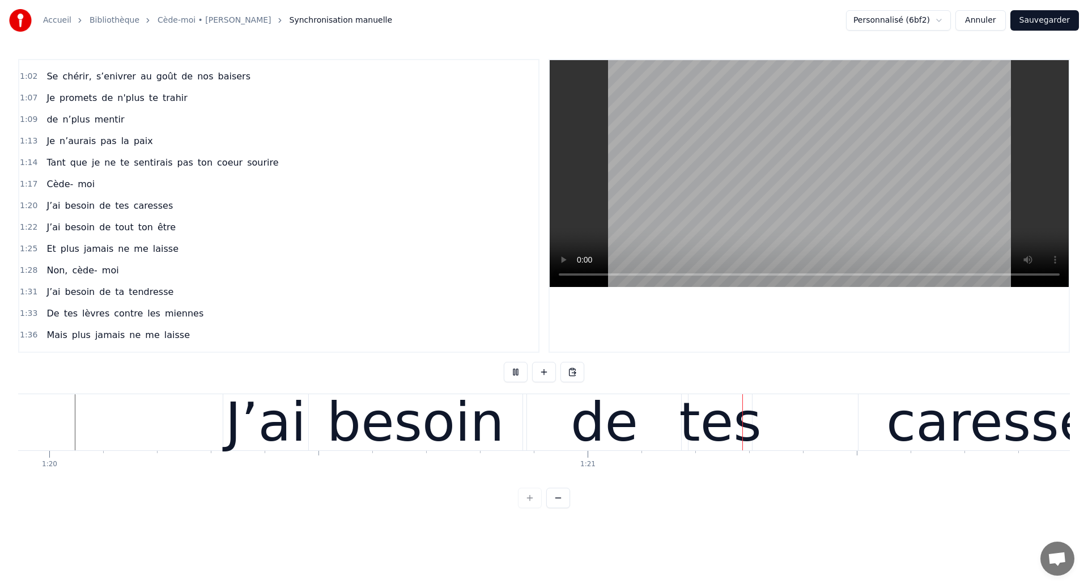
click at [585, 429] on div "de" at bounding box center [604, 421] width 67 height 81
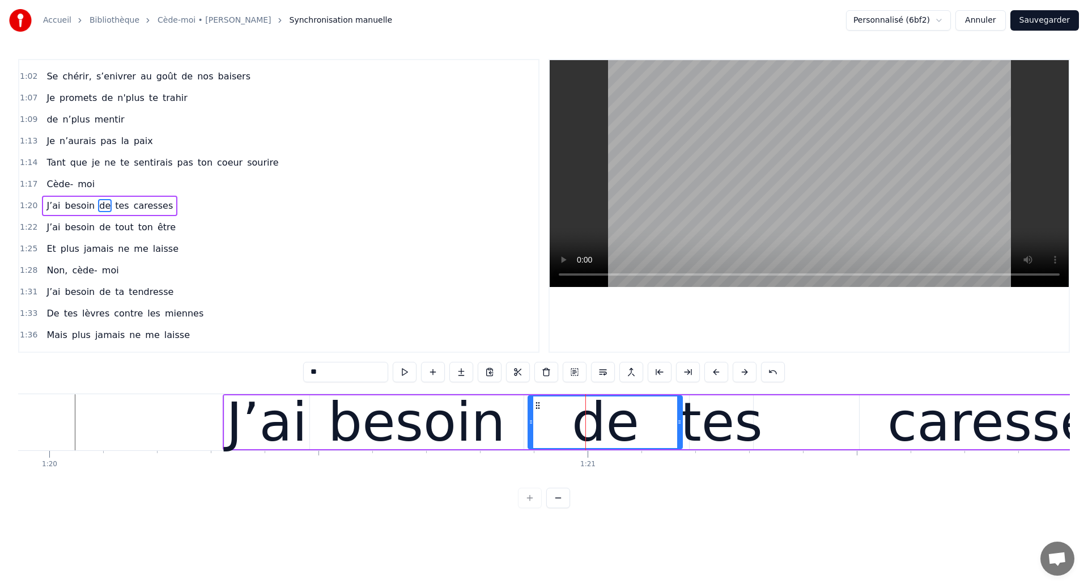
click at [227, 441] on div "J’ai" at bounding box center [266, 422] width 85 height 54
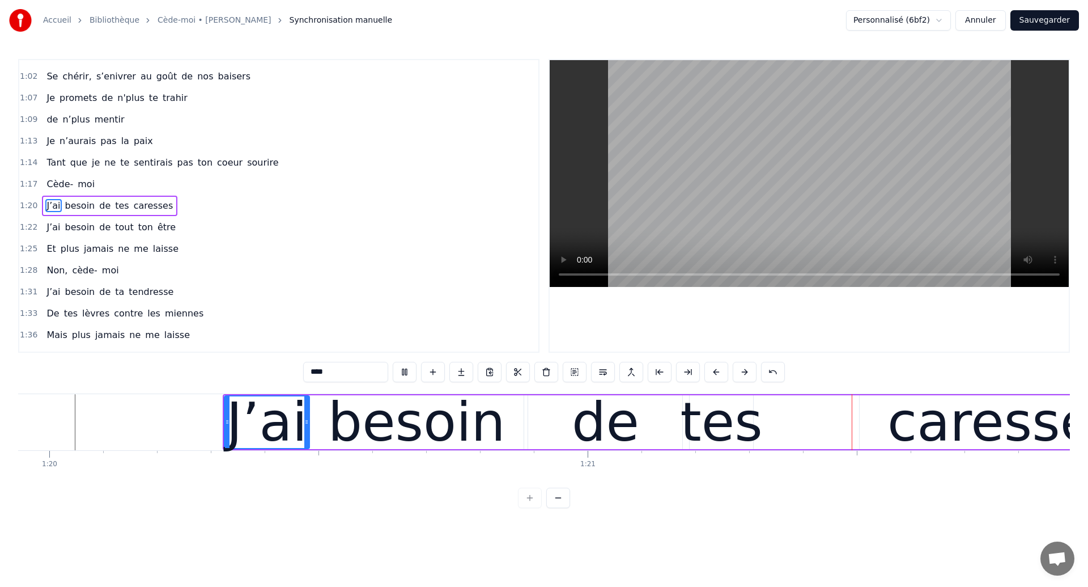
click at [725, 427] on div "tes" at bounding box center [722, 421] width 82 height 81
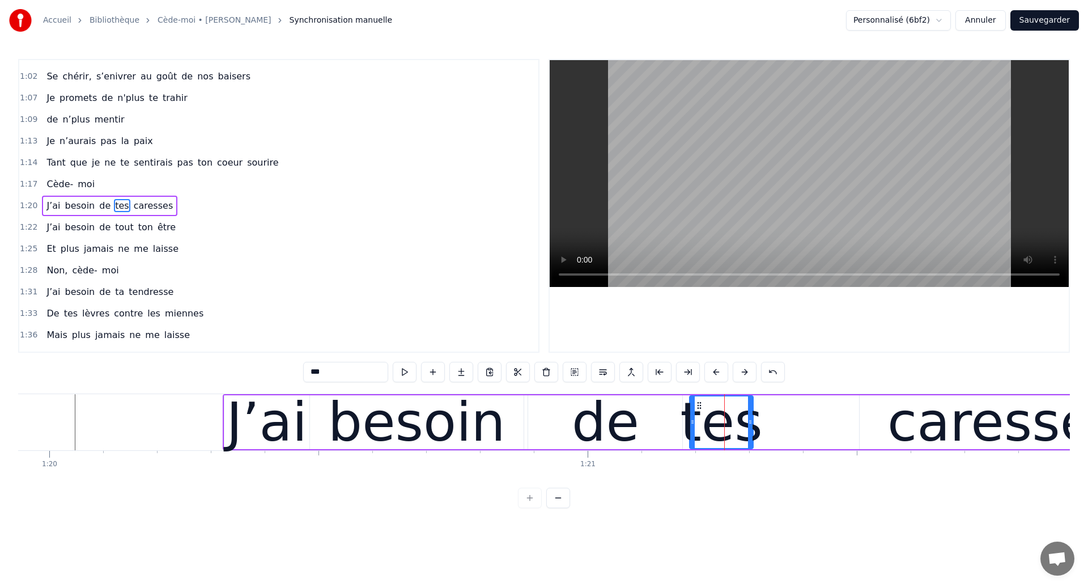
click at [901, 435] on div "caresses" at bounding box center [1005, 422] width 290 height 54
type input "********"
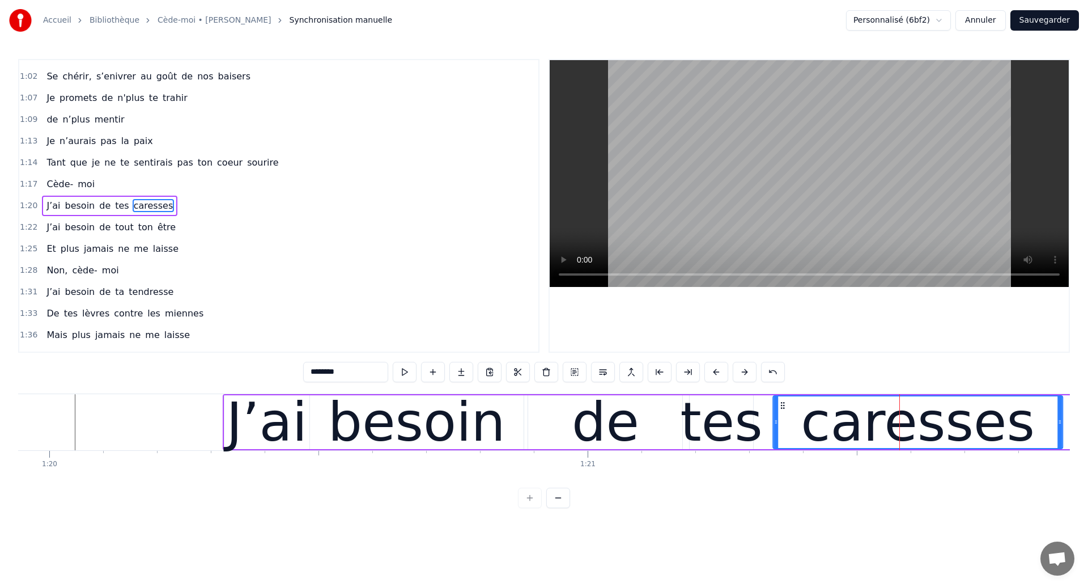
drag, startPoint x: 866, startPoint y: 405, endPoint x: 783, endPoint y: 418, distance: 84.3
click at [783, 418] on div "caresses" at bounding box center [918, 422] width 288 height 52
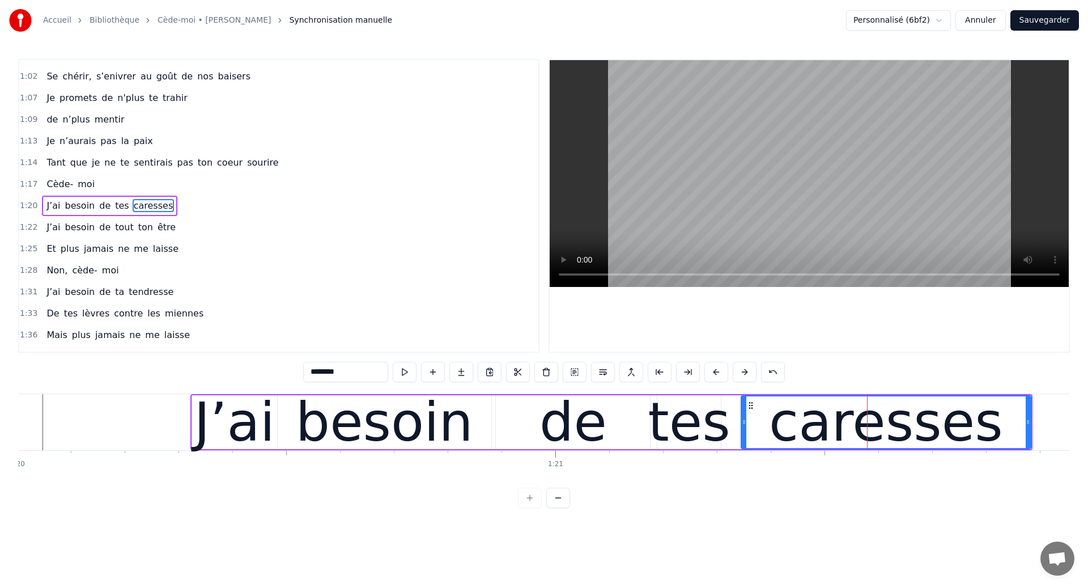
scroll to position [0, 43093]
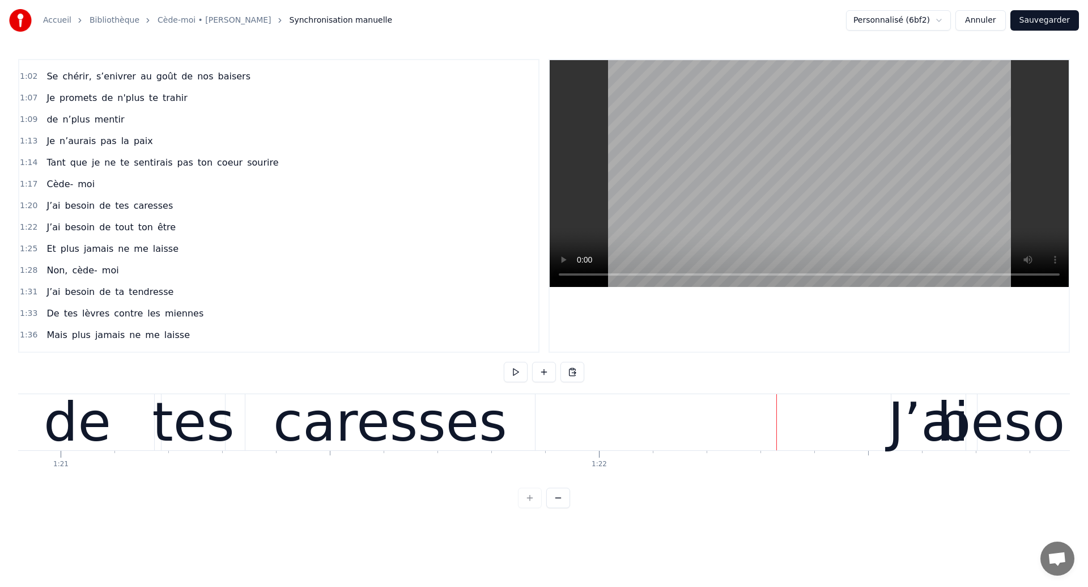
click at [60, 415] on div "de" at bounding box center [77, 421] width 67 height 81
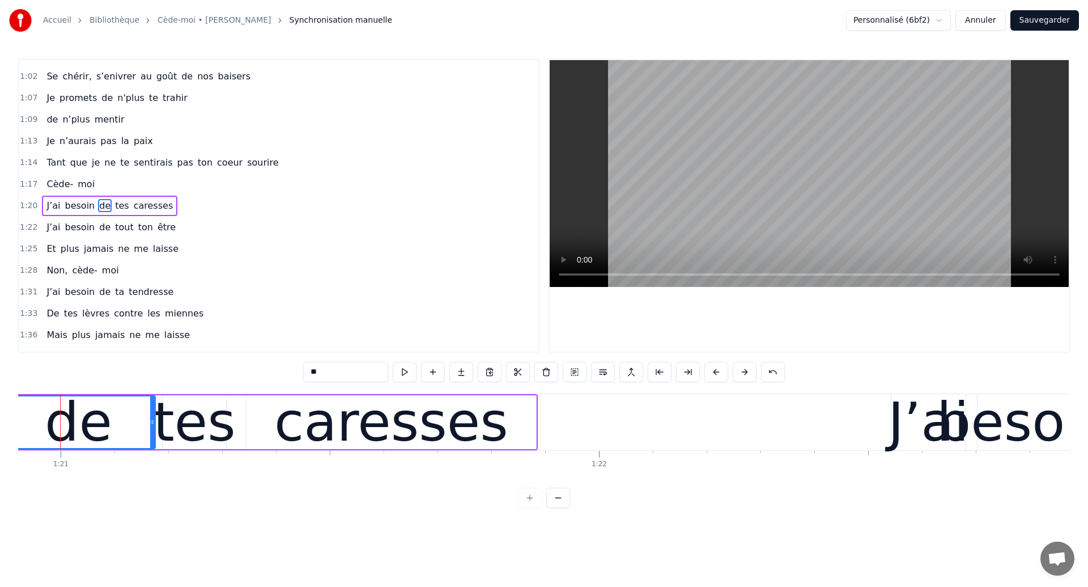
scroll to position [0, 43552]
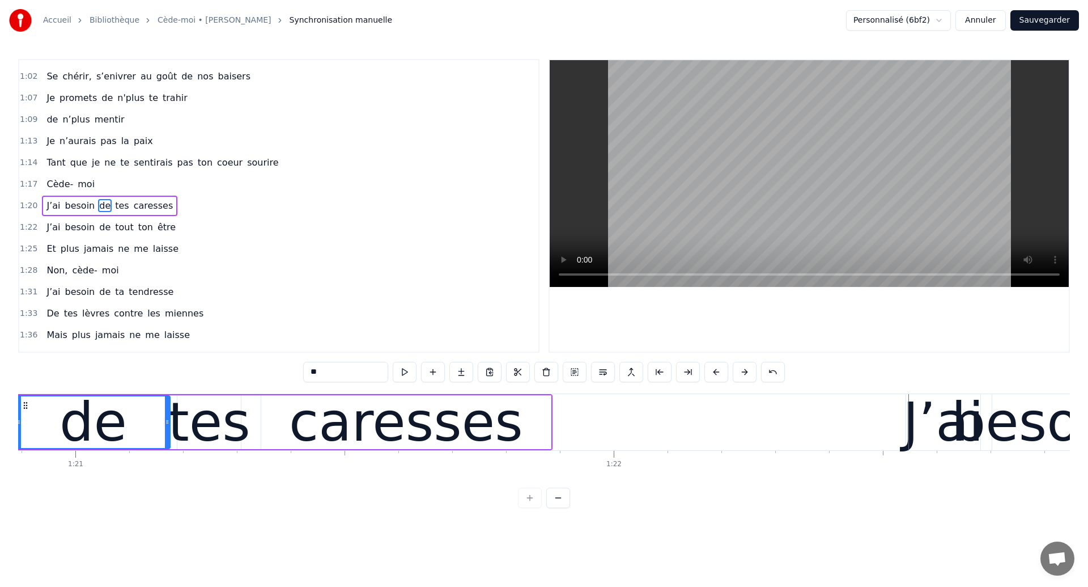
click at [549, 430] on div "caresses" at bounding box center [406, 422] width 290 height 54
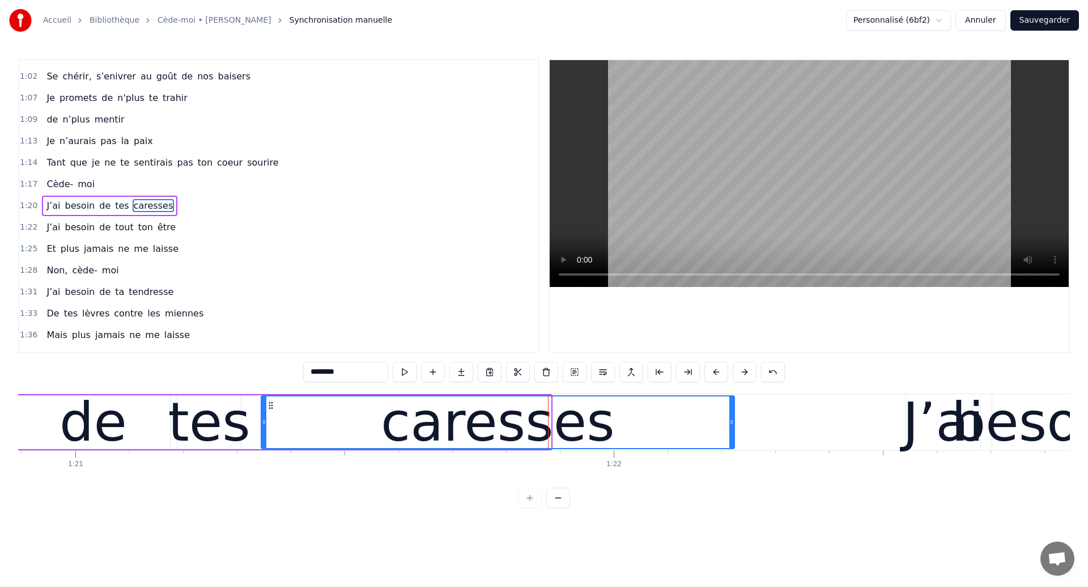
drag, startPoint x: 549, startPoint y: 430, endPoint x: 732, endPoint y: 447, distance: 183.3
click at [732, 447] on div at bounding box center [731, 422] width 5 height 52
click at [115, 432] on div "de" at bounding box center [93, 421] width 67 height 81
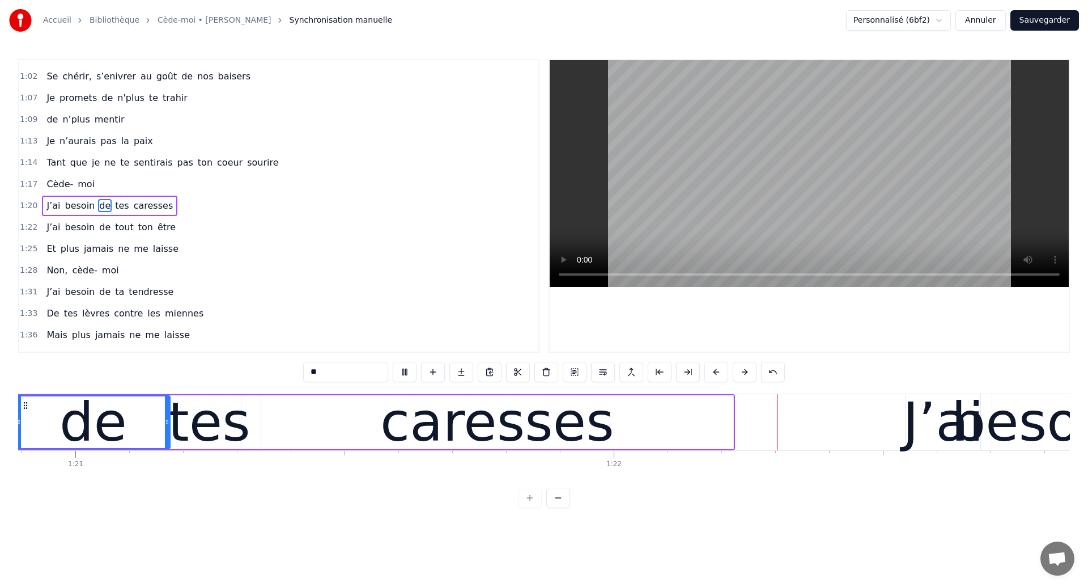
click at [621, 431] on div "caresses" at bounding box center [497, 422] width 472 height 54
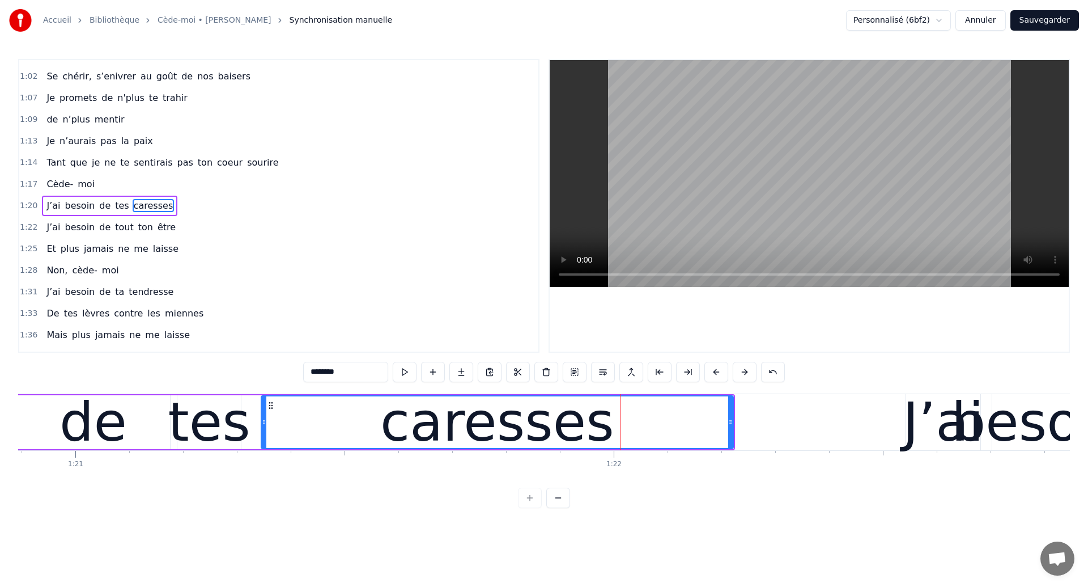
click at [163, 431] on div "de" at bounding box center [93, 422] width 154 height 54
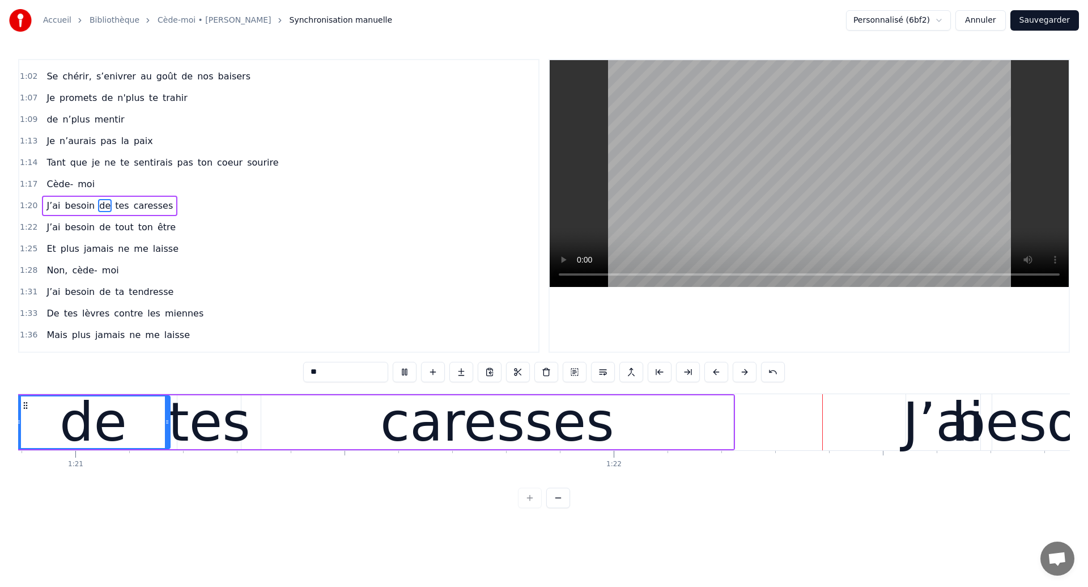
click at [585, 410] on div "caresses" at bounding box center [497, 421] width 234 height 81
type input "********"
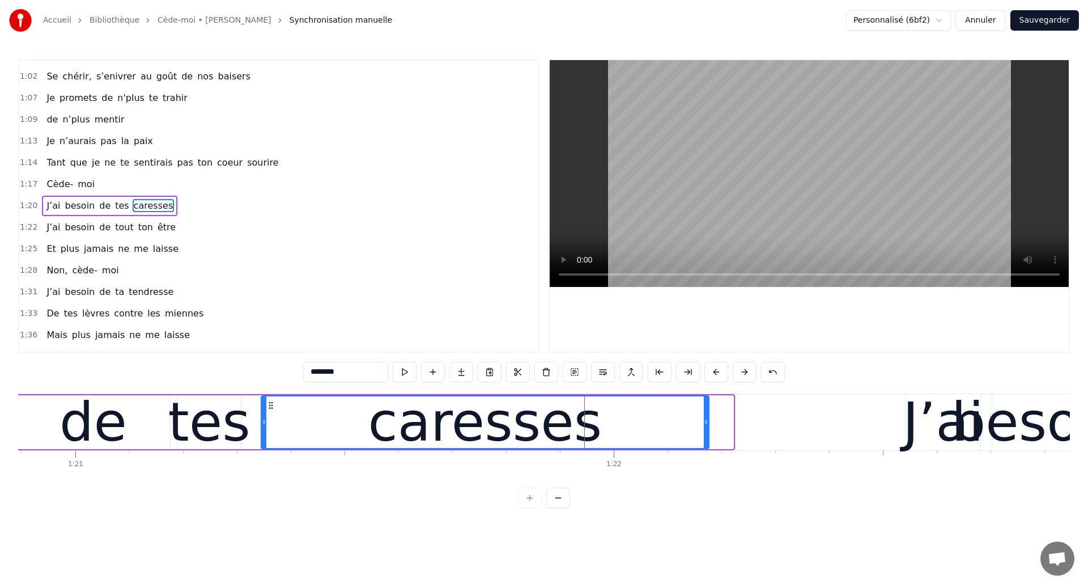
drag, startPoint x: 732, startPoint y: 432, endPoint x: 707, endPoint y: 435, distance: 25.0
click at [707, 435] on div at bounding box center [706, 422] width 5 height 52
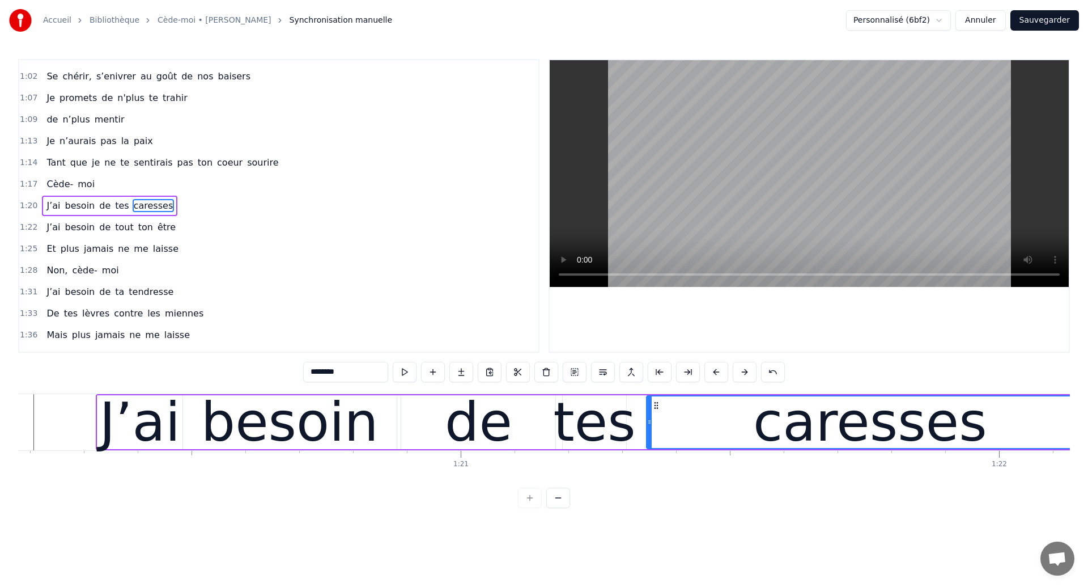
scroll to position [0, 43098]
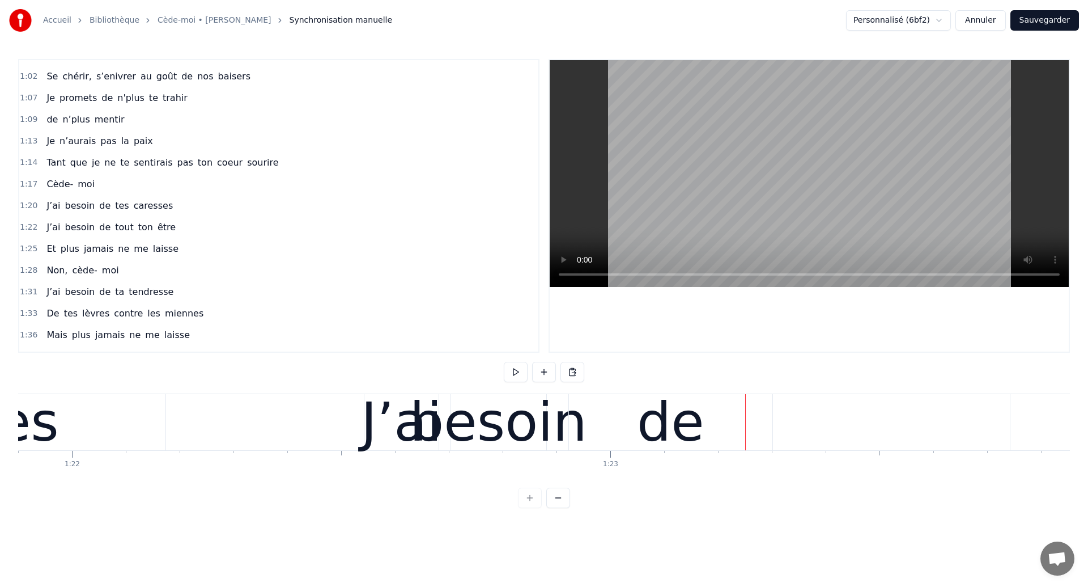
scroll to position [0, 44089]
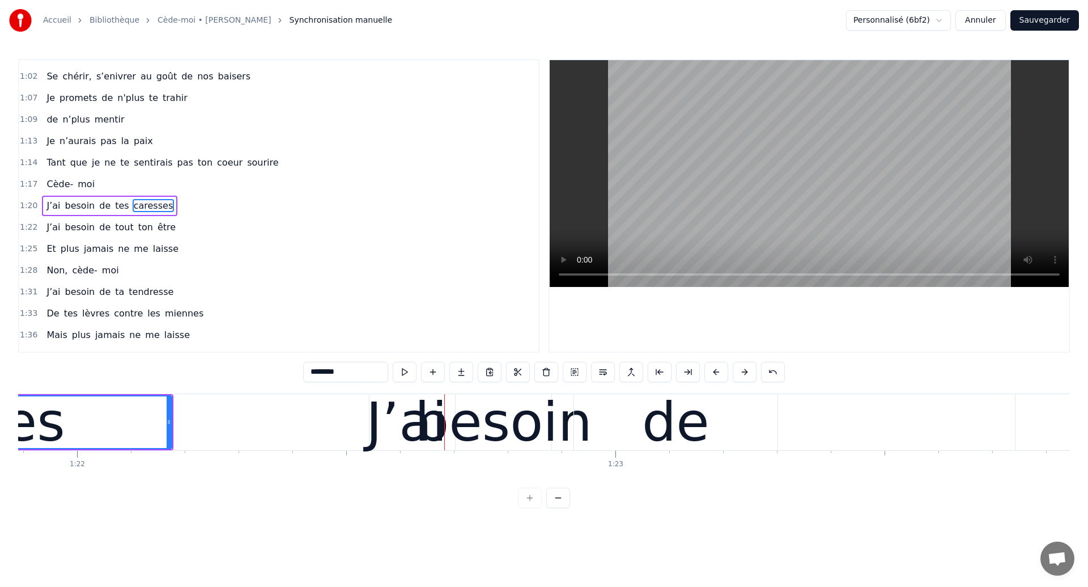
click at [384, 419] on div "J’ai" at bounding box center [406, 421] width 81 height 81
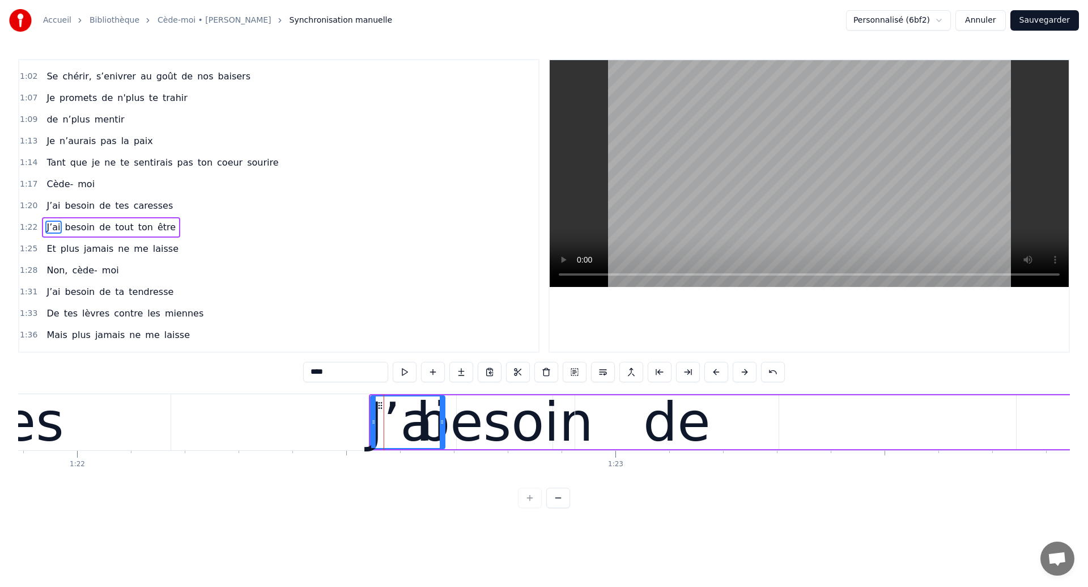
scroll to position [274, 0]
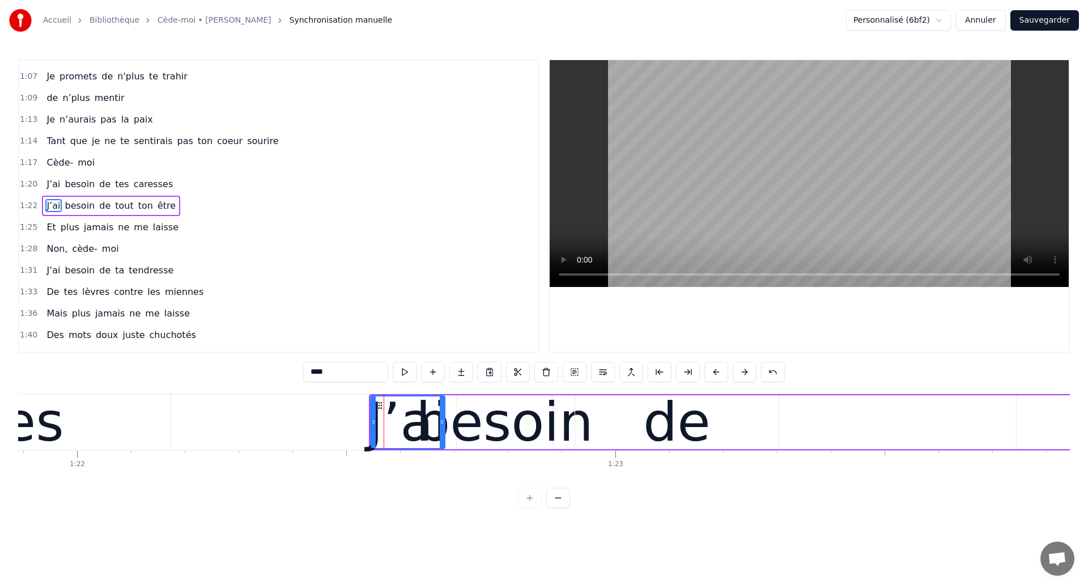
click at [451, 444] on div "besoin" at bounding box center [504, 421] width 177 height 81
type input "******"
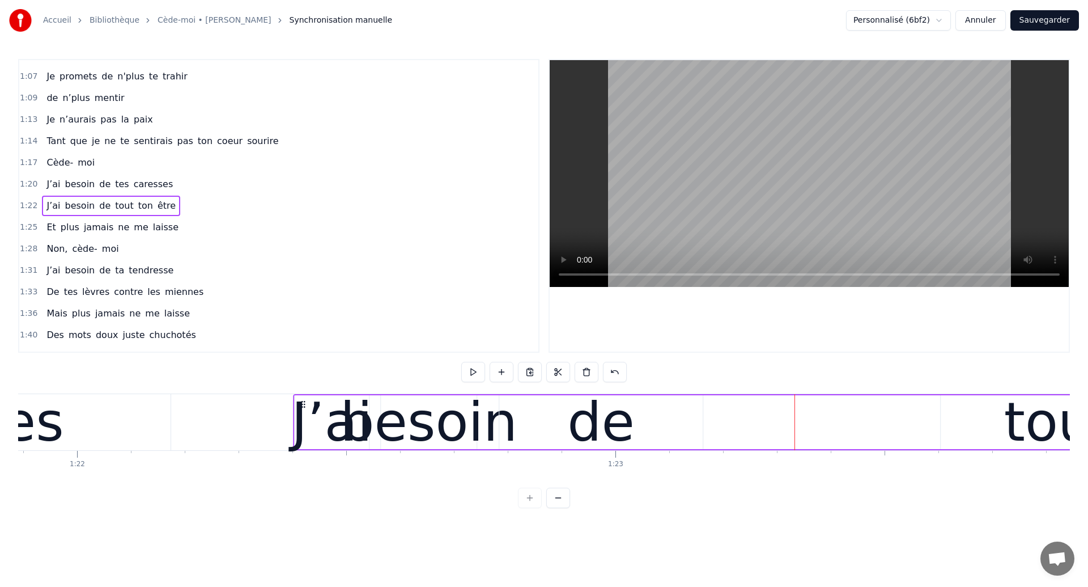
drag, startPoint x: 379, startPoint y: 402, endPoint x: 303, endPoint y: 415, distance: 77.1
click at [303, 415] on div "J’ai besoin de tout ton être" at bounding box center [1069, 422] width 1553 height 56
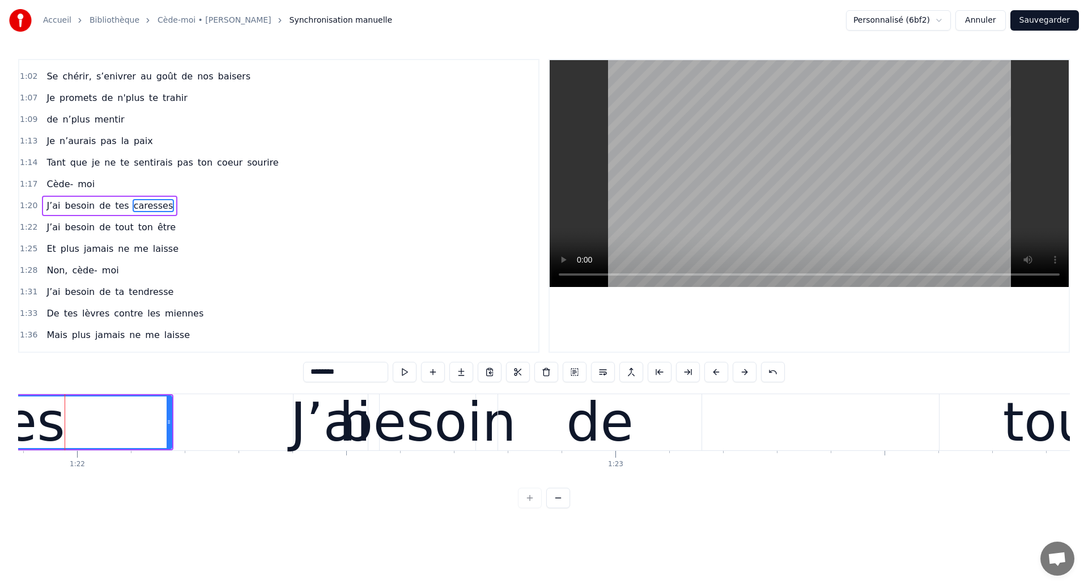
scroll to position [0, 44079]
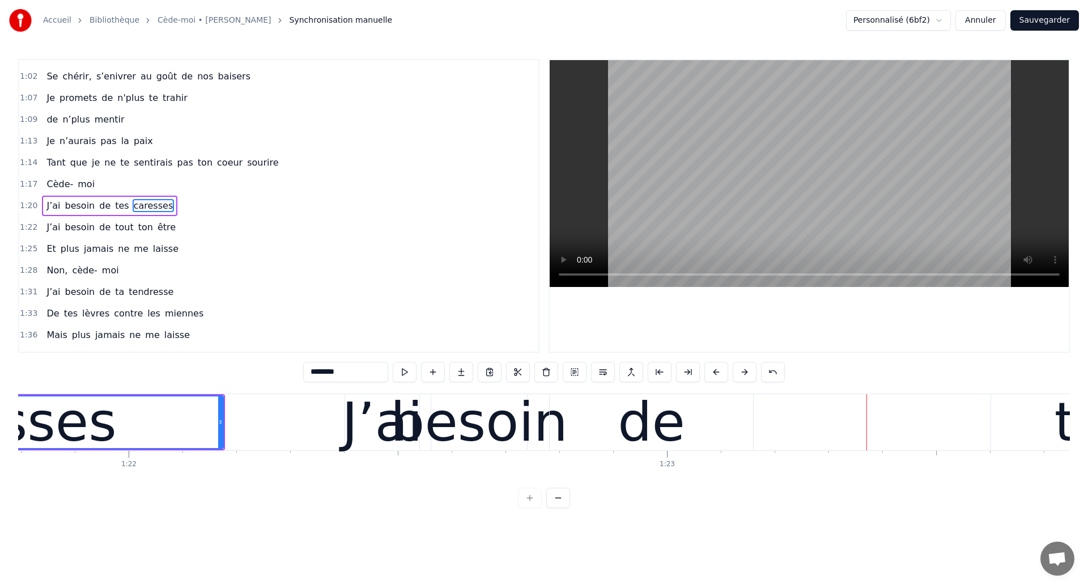
click at [60, 421] on div "caresses" at bounding box center [0, 421] width 234 height 81
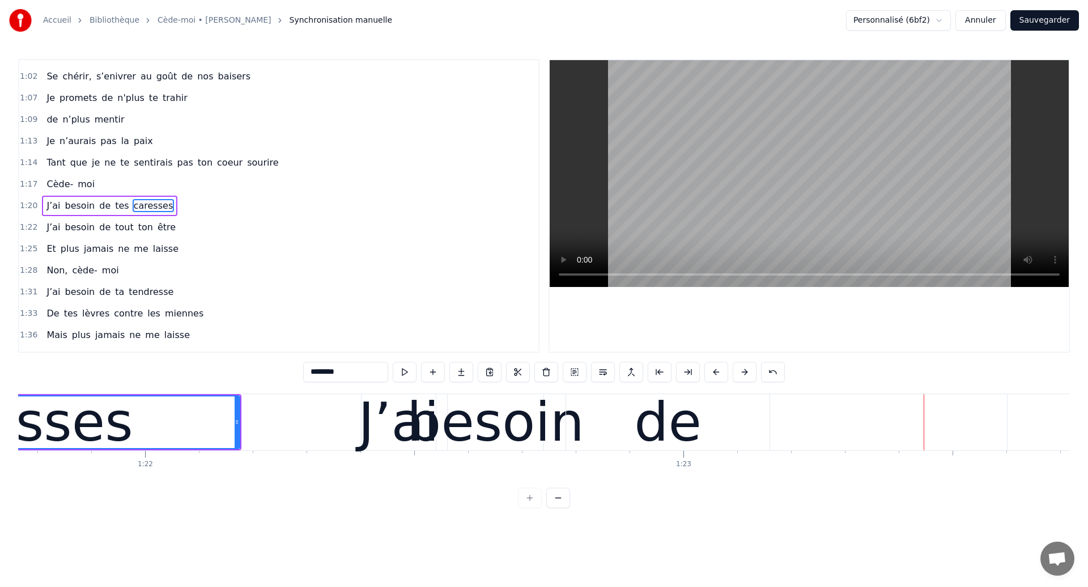
click at [59, 417] on div "caresses" at bounding box center [16, 421] width 234 height 81
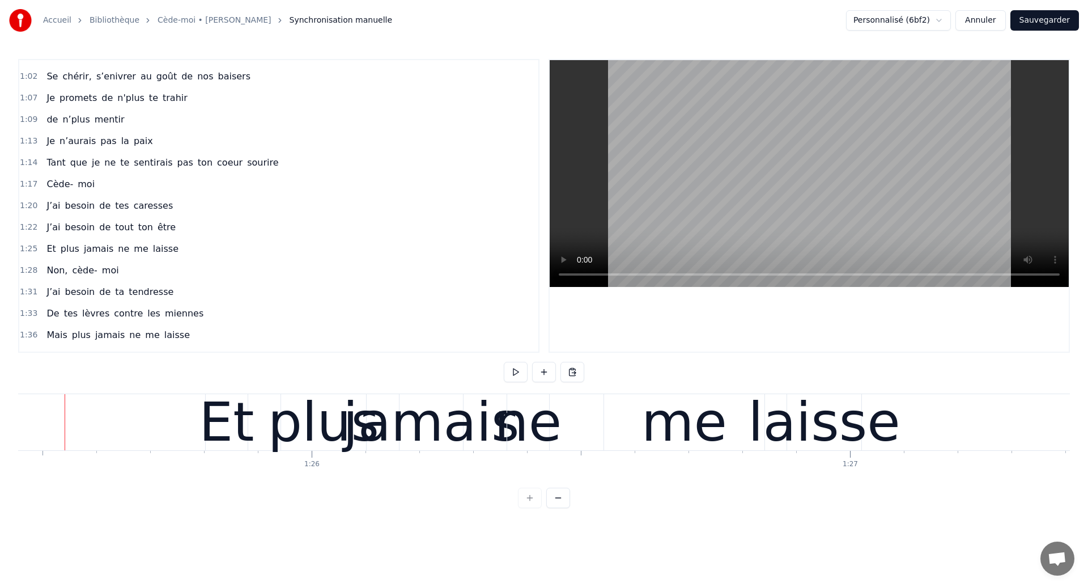
scroll to position [0, 45998]
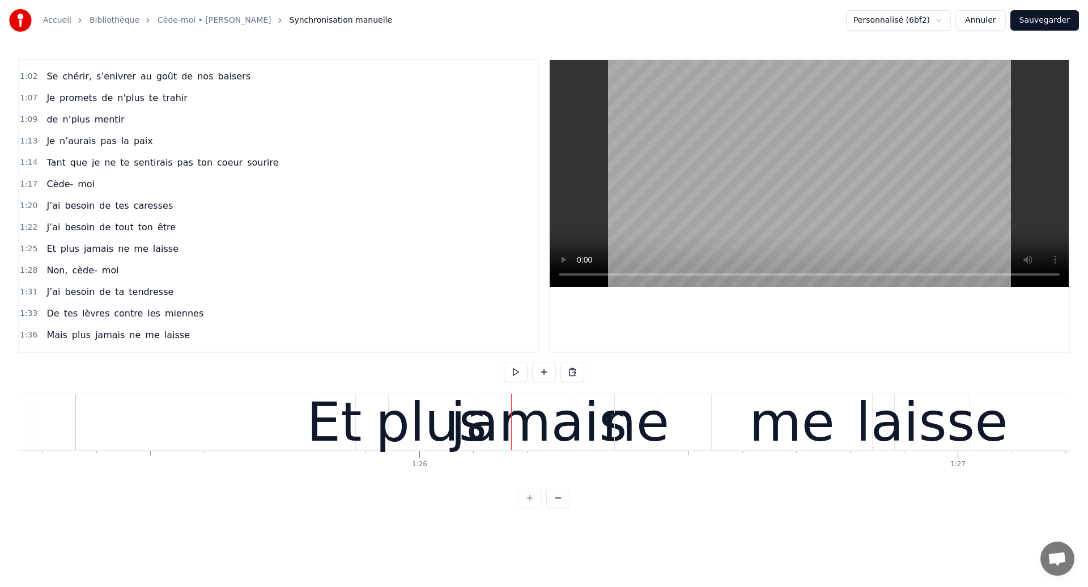
click at [682, 438] on div "Et plus jamais ne me laisse" at bounding box center [642, 422] width 659 height 56
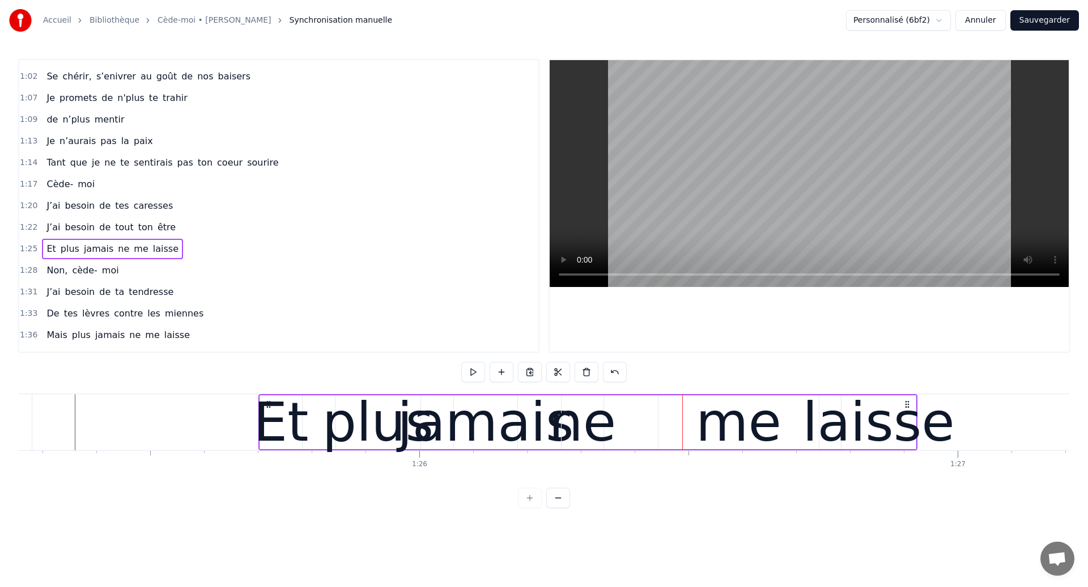
drag, startPoint x: 322, startPoint y: 401, endPoint x: 267, endPoint y: 418, distance: 57.7
click at [267, 418] on div "Et plus jamais ne me laisse" at bounding box center [587, 422] width 659 height 56
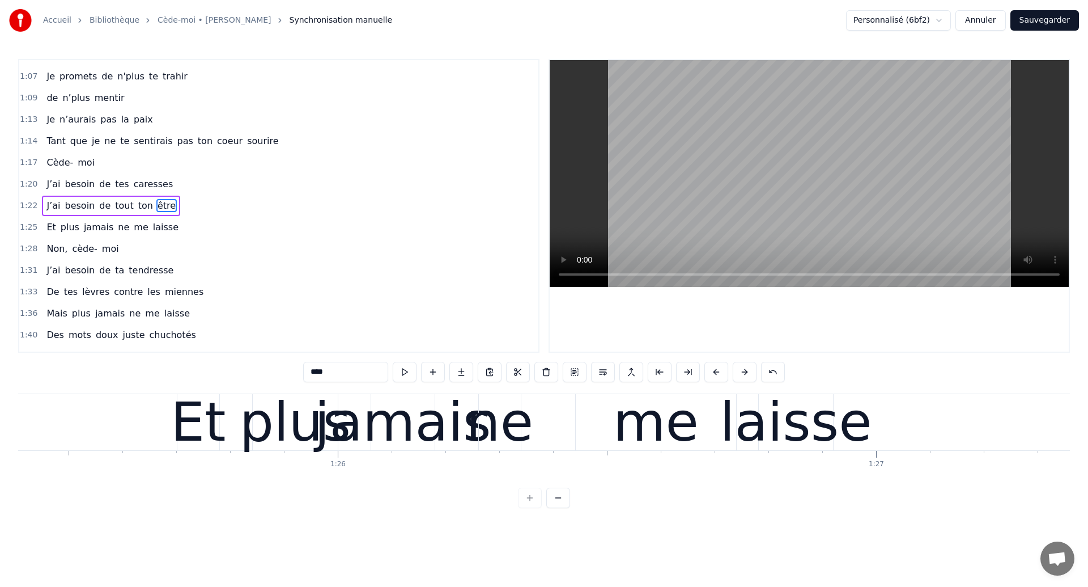
scroll to position [0, 45980]
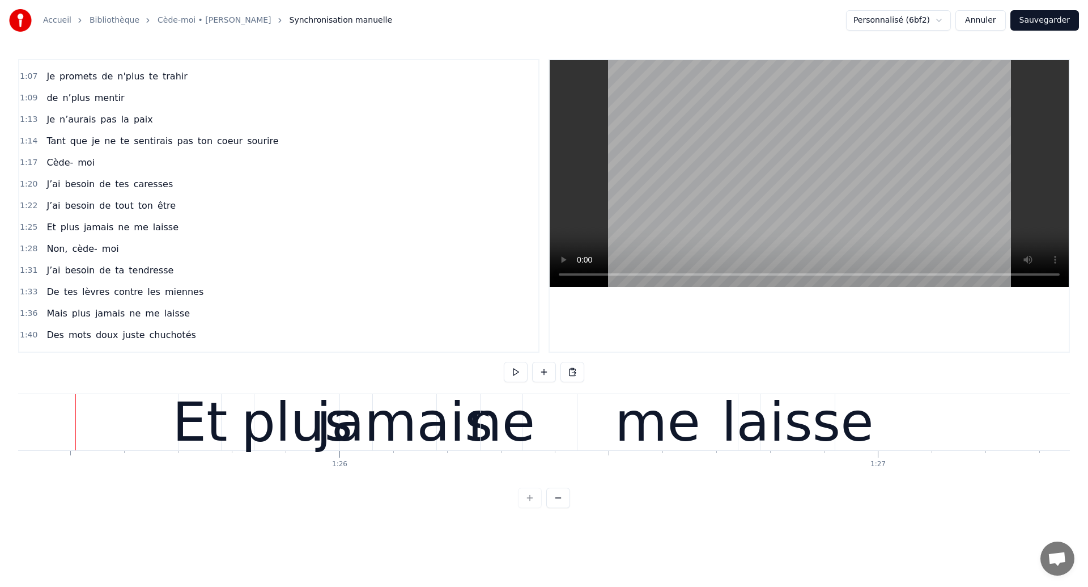
click at [785, 431] on div "laisse" at bounding box center [797, 421] width 152 height 81
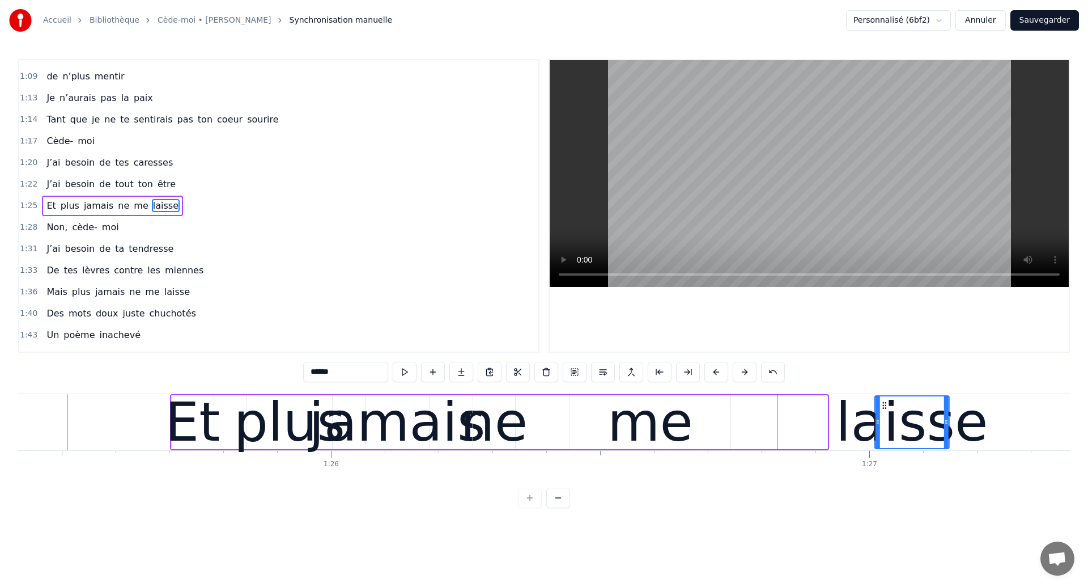
drag, startPoint x: 770, startPoint y: 402, endPoint x: 890, endPoint y: 424, distance: 121.5
click at [890, 423] on div "laisse" at bounding box center [912, 422] width 73 height 52
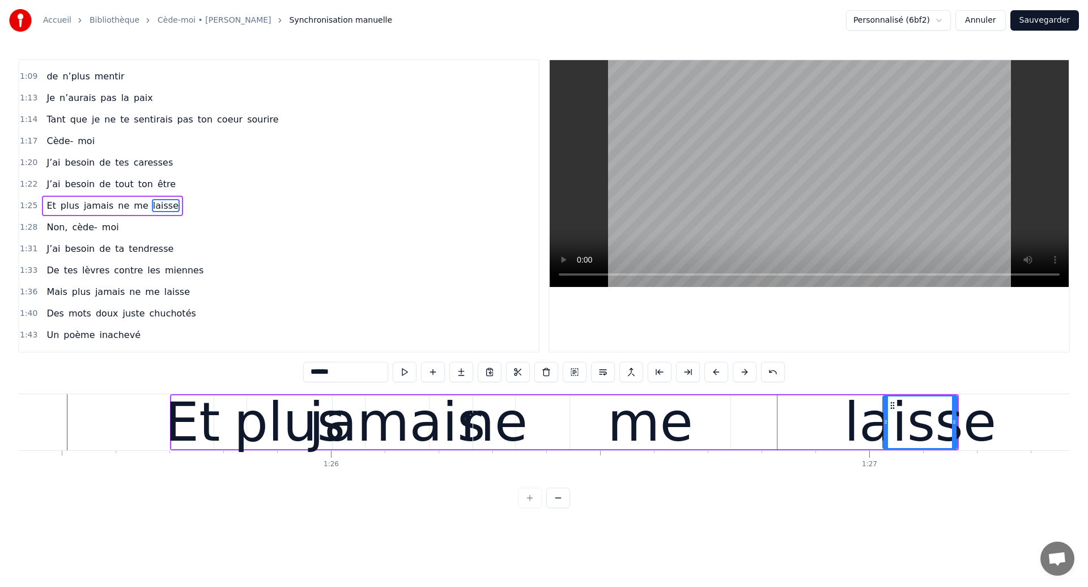
scroll to position [0, 45992]
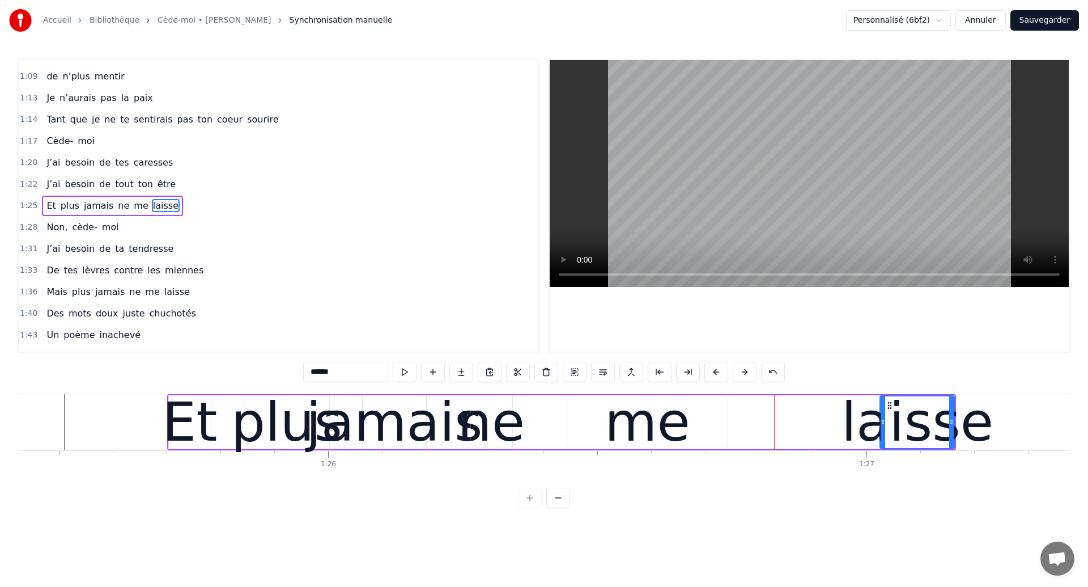
click at [641, 432] on div "me" at bounding box center [648, 421] width 86 height 81
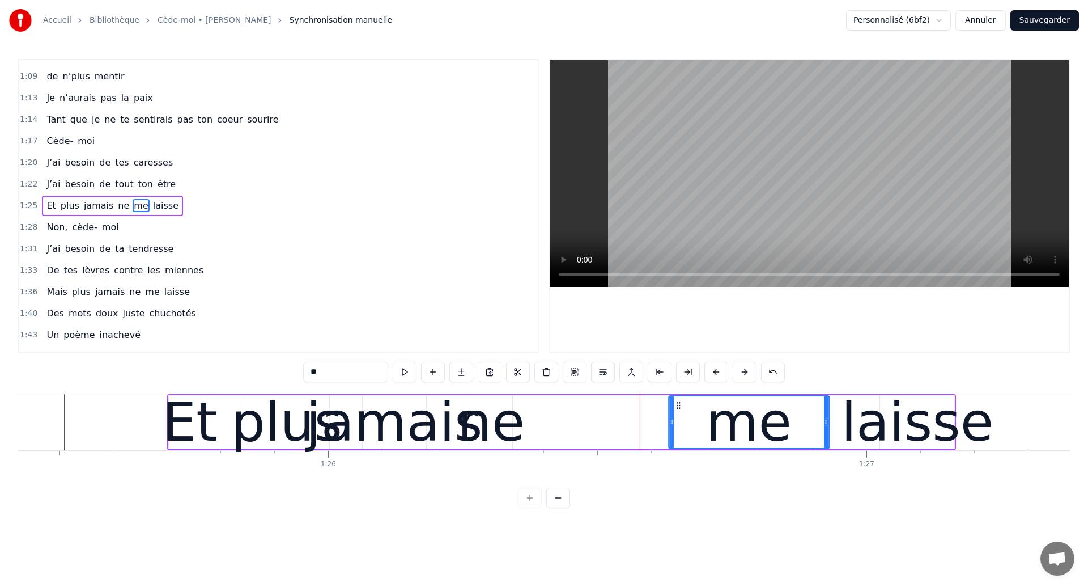
drag, startPoint x: 576, startPoint y: 405, endPoint x: 673, endPoint y: 424, distance: 98.9
click at [673, 424] on div "me" at bounding box center [748, 422] width 159 height 52
click at [476, 421] on div "ne" at bounding box center [491, 421] width 67 height 81
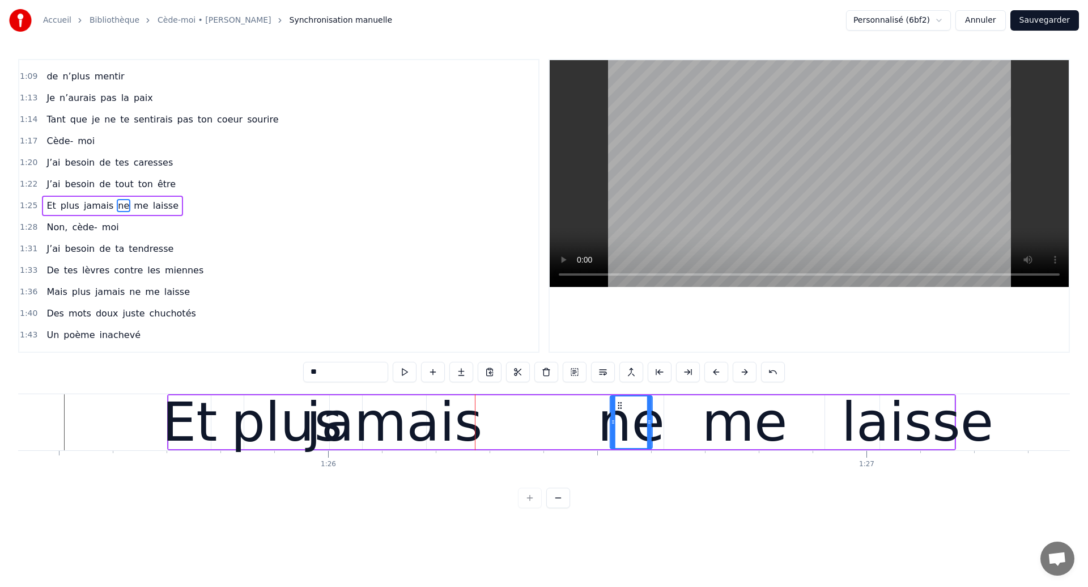
drag, startPoint x: 478, startPoint y: 405, endPoint x: 619, endPoint y: 432, distance: 143.2
click at [619, 432] on div "ne" at bounding box center [631, 422] width 41 height 52
click at [400, 429] on div "jamais" at bounding box center [394, 421] width 176 height 81
type input "******"
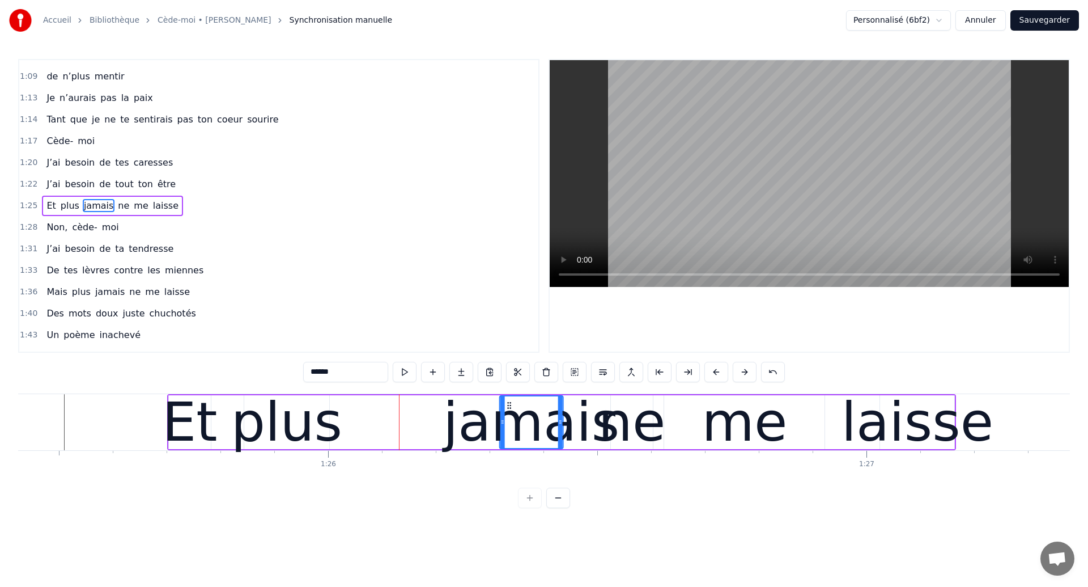
drag, startPoint x: 371, startPoint y: 401, endPoint x: 508, endPoint y: 429, distance: 139.9
click at [508, 429] on div "jamais" at bounding box center [531, 422] width 62 height 52
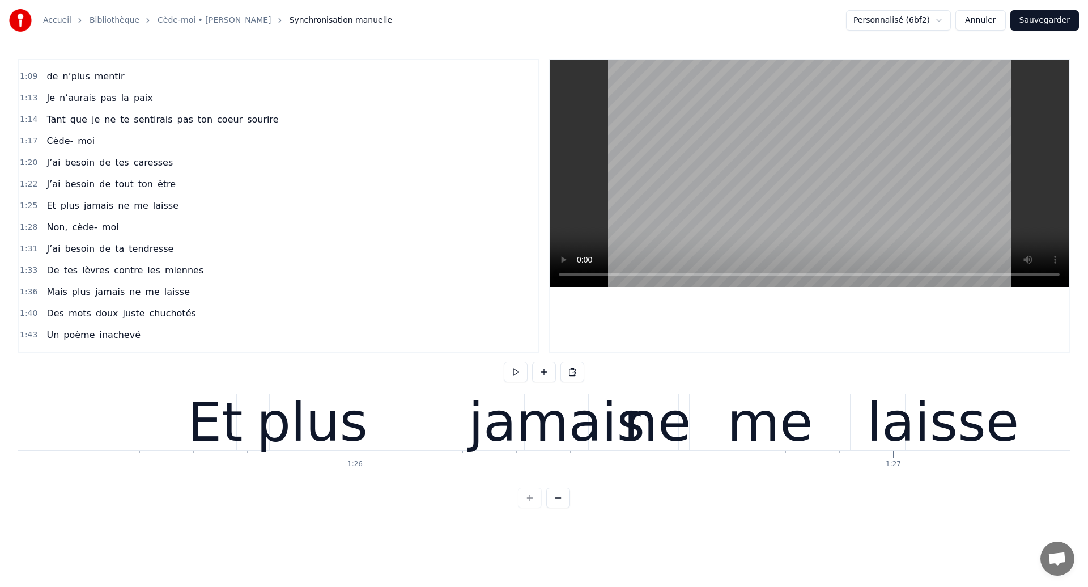
scroll to position [0, 45964]
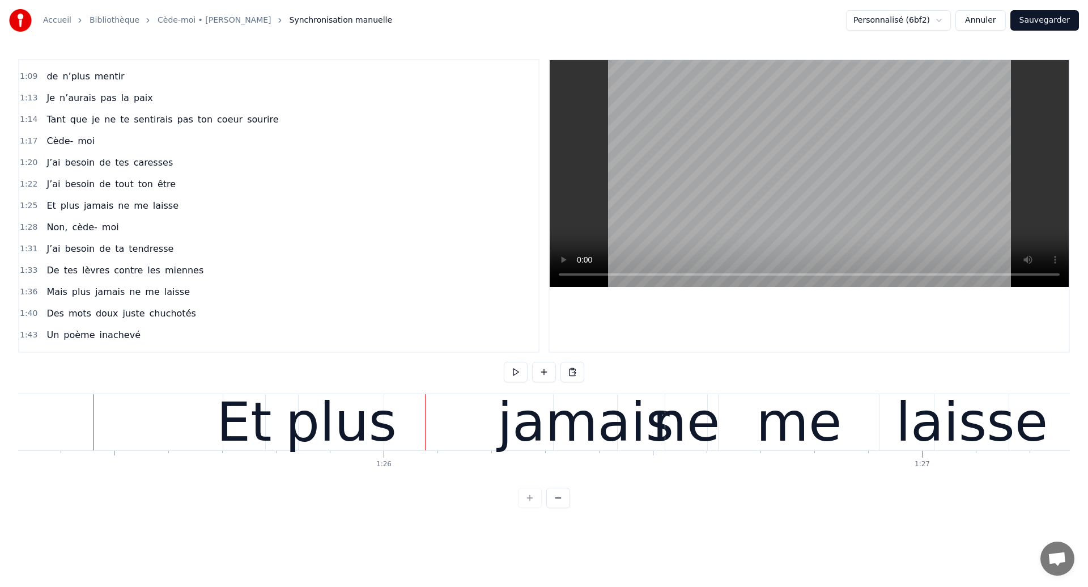
click at [339, 415] on div "plus" at bounding box center [341, 421] width 111 height 81
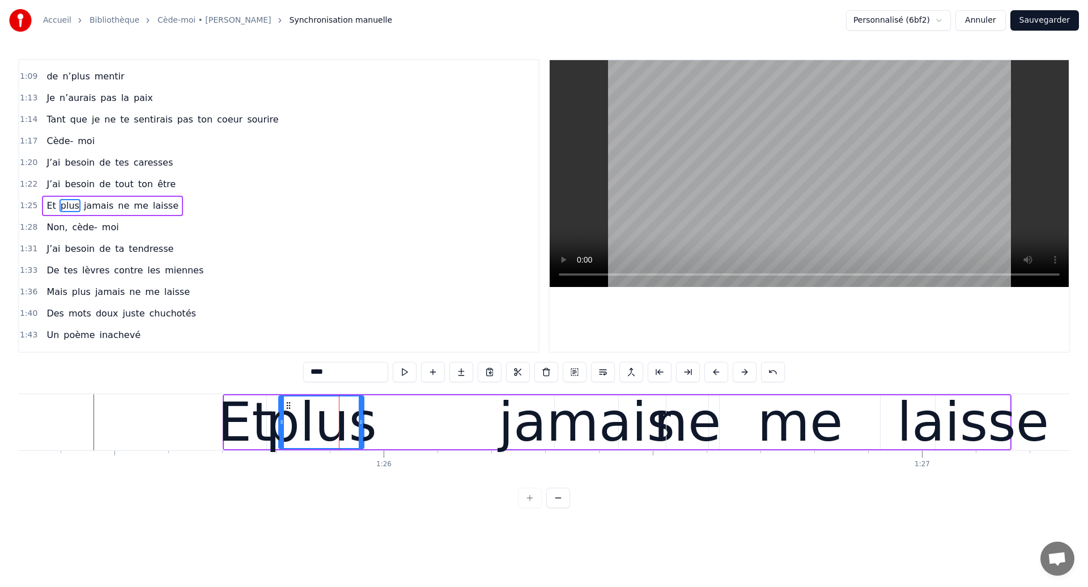
drag, startPoint x: 310, startPoint y: 406, endPoint x: 289, endPoint y: 413, distance: 22.0
click at [289, 413] on div "plus" at bounding box center [321, 422] width 84 height 52
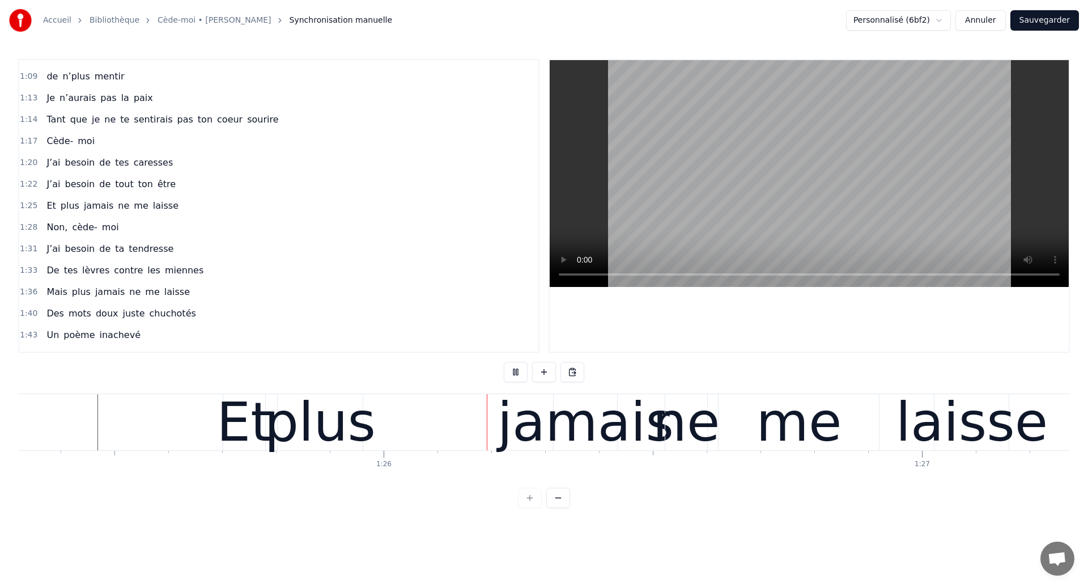
click at [292, 432] on div "plus" at bounding box center [320, 421] width 111 height 81
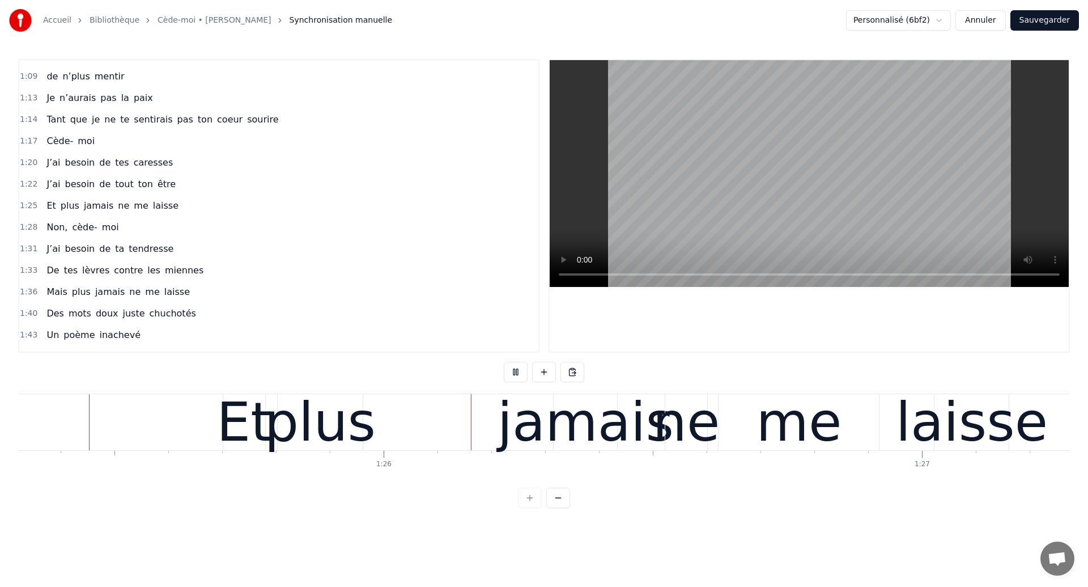
click at [295, 402] on div "plus" at bounding box center [320, 421] width 111 height 81
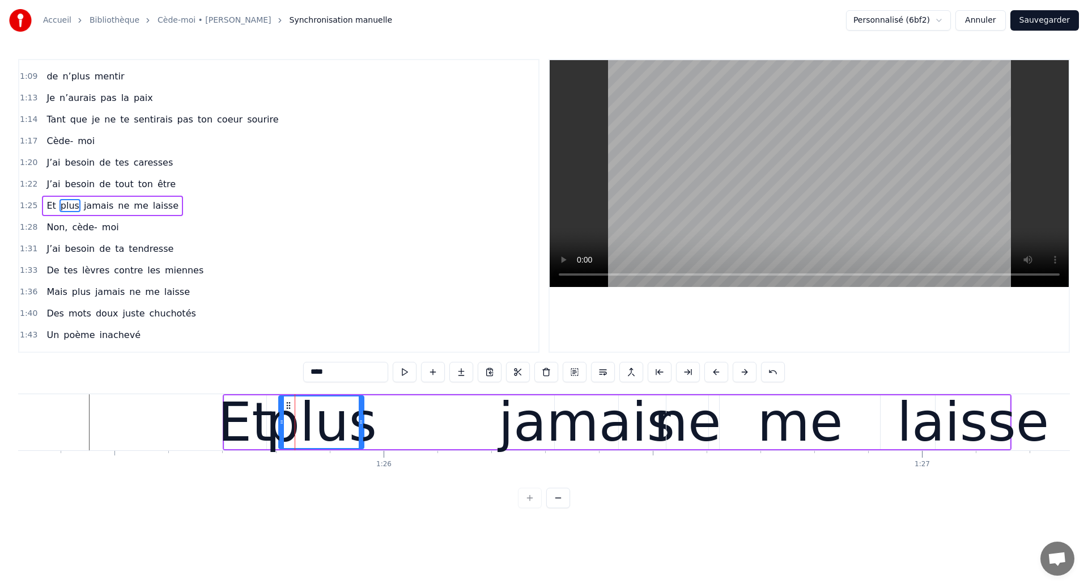
click at [563, 425] on div "jamais" at bounding box center [587, 421] width 176 height 81
type input "******"
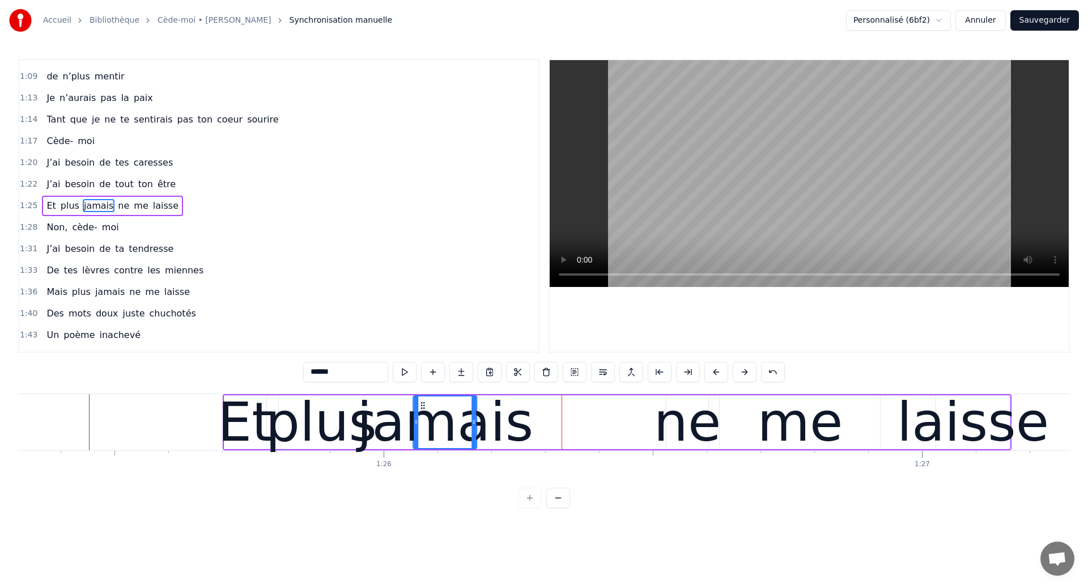
drag, startPoint x: 563, startPoint y: 404, endPoint x: 421, endPoint y: 430, distance: 144.2
click at [421, 430] on div "jamais" at bounding box center [445, 422] width 62 height 52
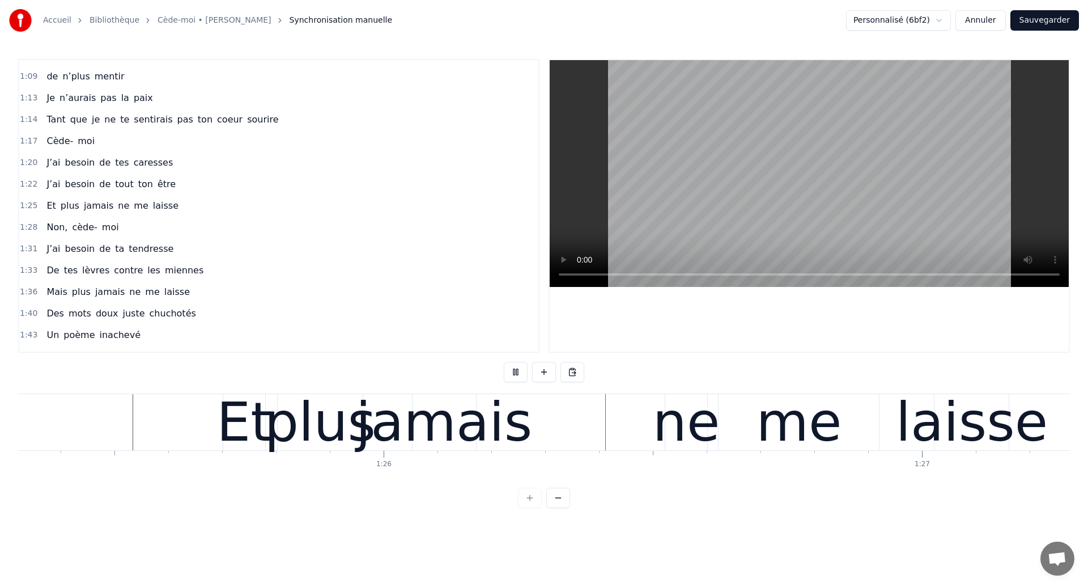
click at [420, 430] on div "jamais" at bounding box center [444, 421] width 176 height 81
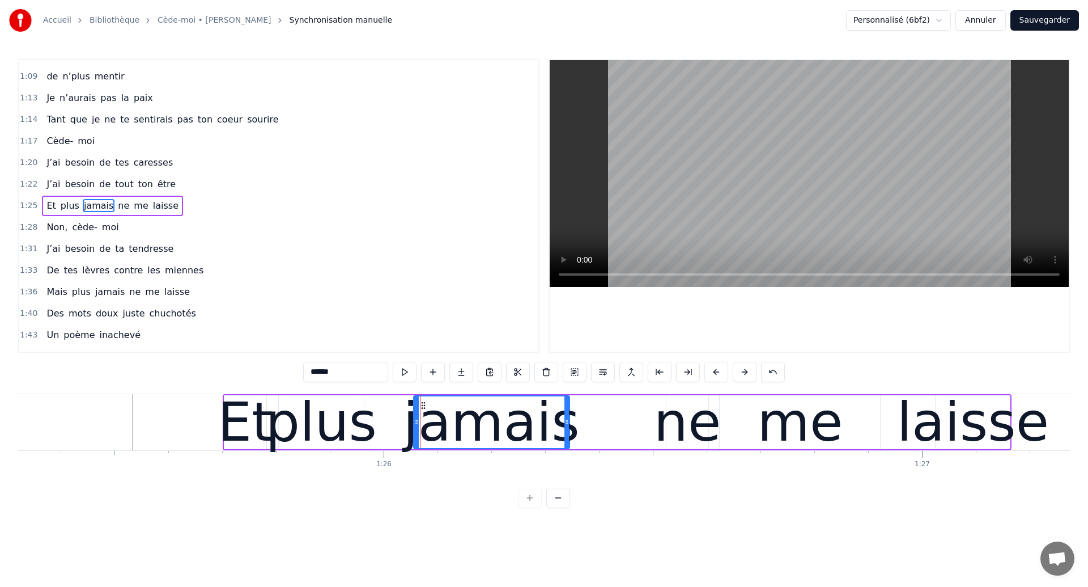
drag, startPoint x: 475, startPoint y: 431, endPoint x: 567, endPoint y: 441, distance: 92.9
click at [567, 441] on div at bounding box center [566, 422] width 5 height 52
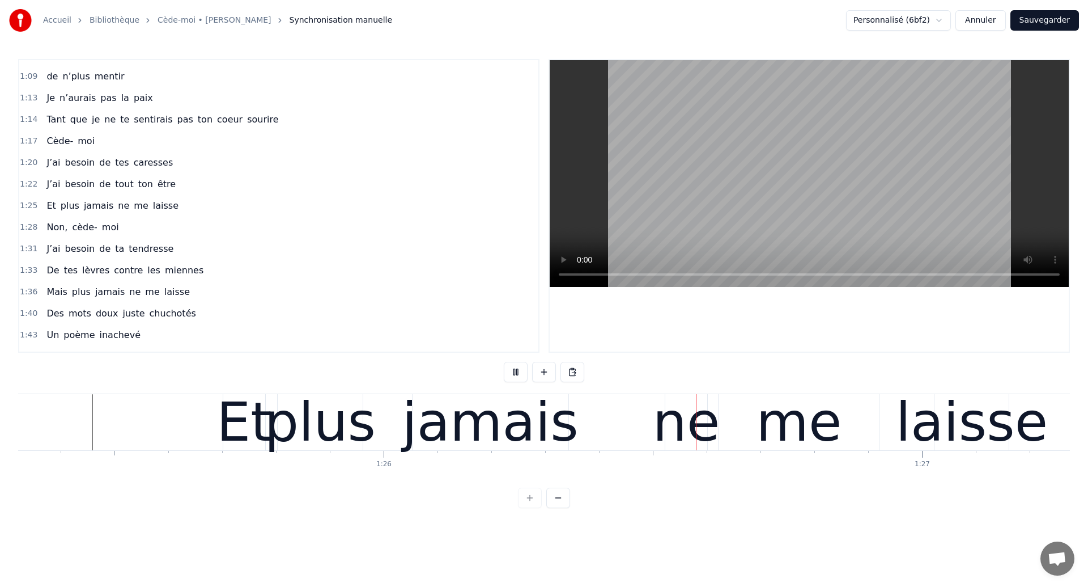
click at [498, 434] on div "jamais" at bounding box center [490, 421] width 176 height 81
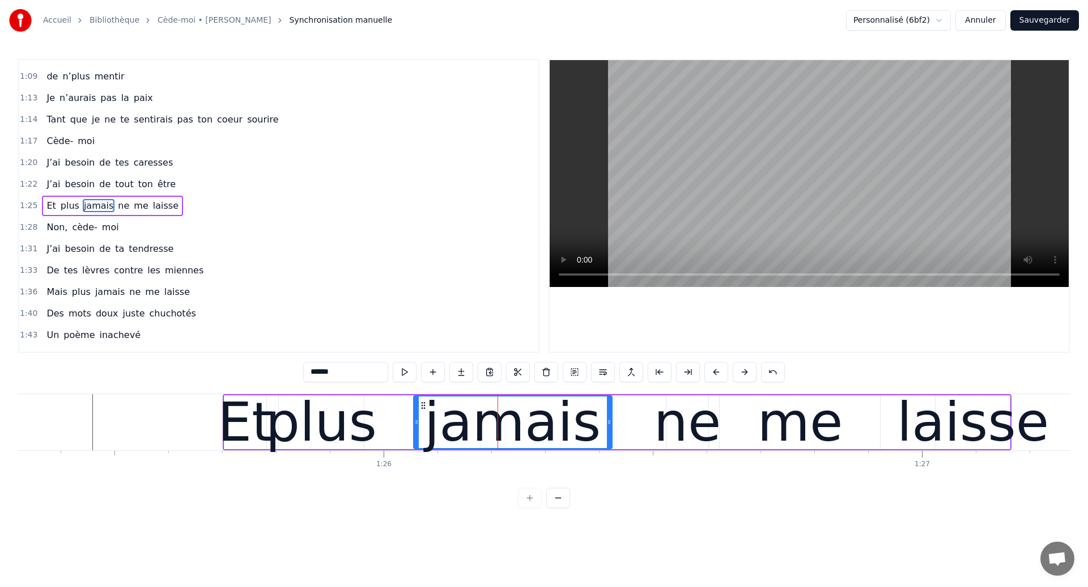
drag, startPoint x: 567, startPoint y: 428, endPoint x: 609, endPoint y: 432, distance: 42.1
click at [609, 432] on div at bounding box center [609, 422] width 5 height 52
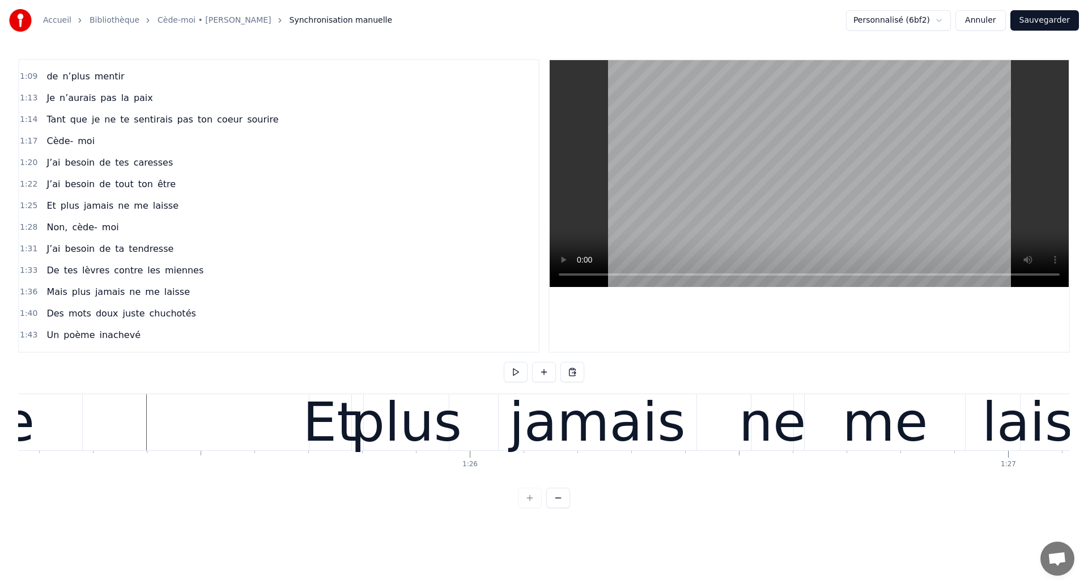
scroll to position [0, 45847]
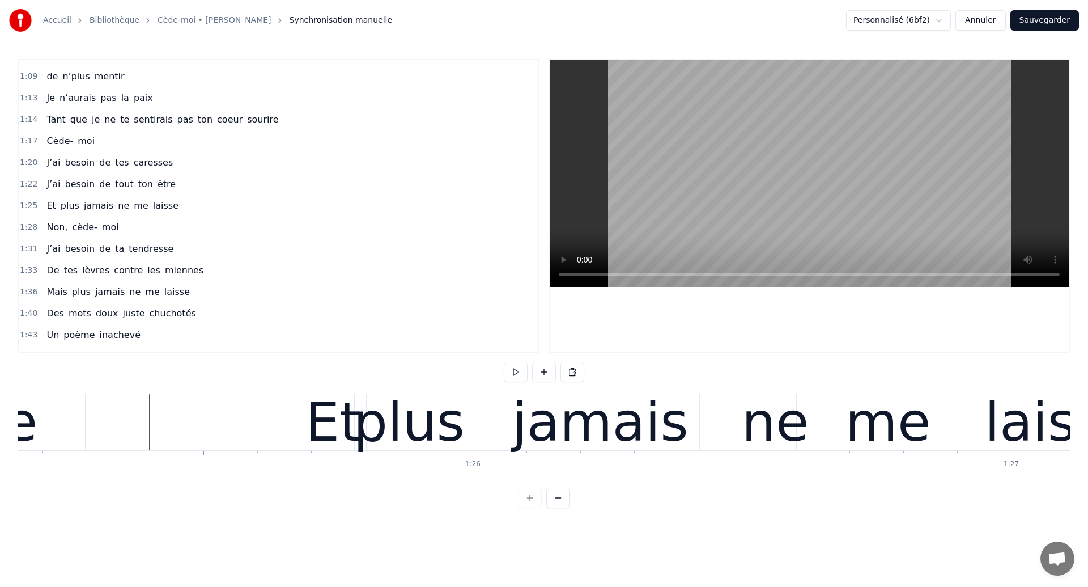
click at [530, 417] on div "jamais" at bounding box center [600, 421] width 176 height 81
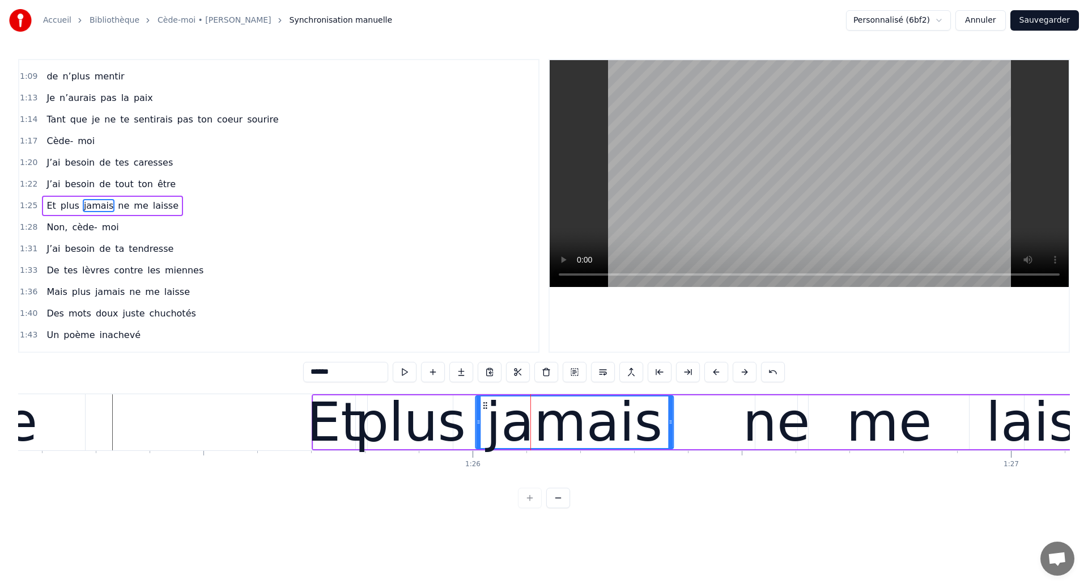
drag, startPoint x: 512, startPoint y: 404, endPoint x: 485, endPoint y: 409, distance: 27.8
click at [485, 409] on icon at bounding box center [485, 405] width 9 height 9
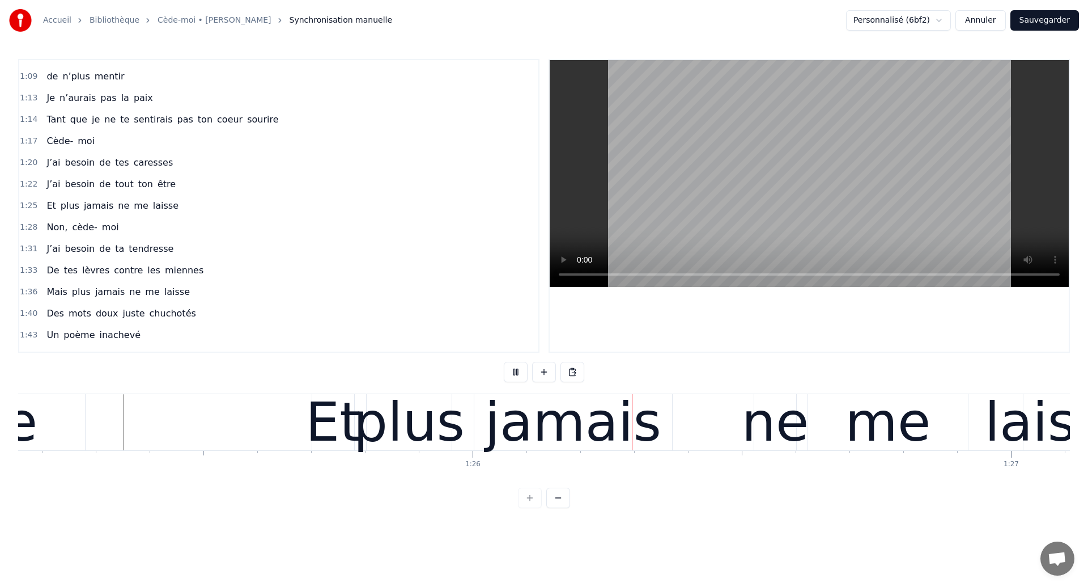
click at [543, 421] on div "jamais" at bounding box center [573, 421] width 176 height 81
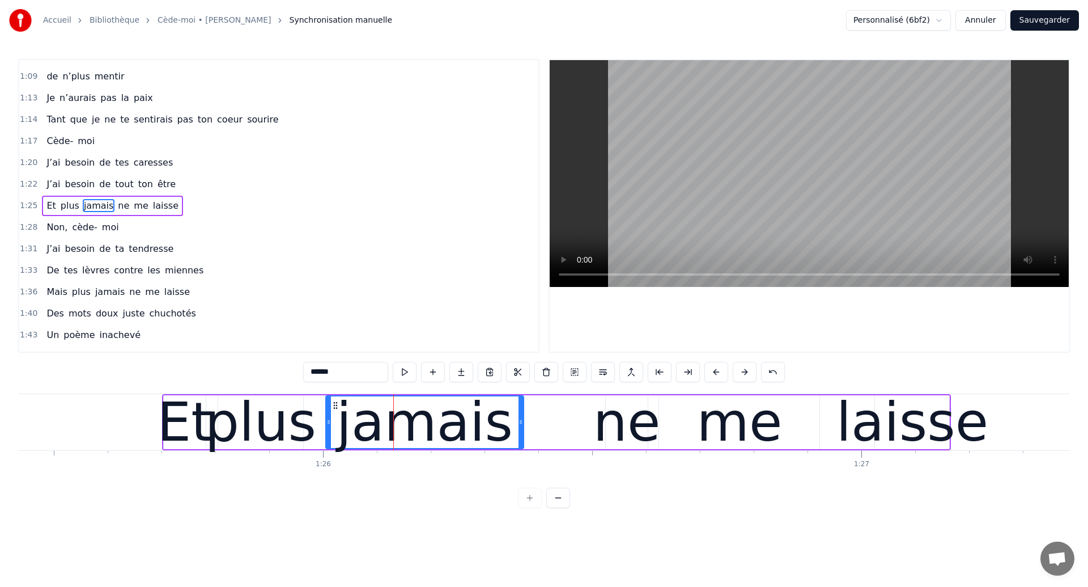
scroll to position [0, 46169]
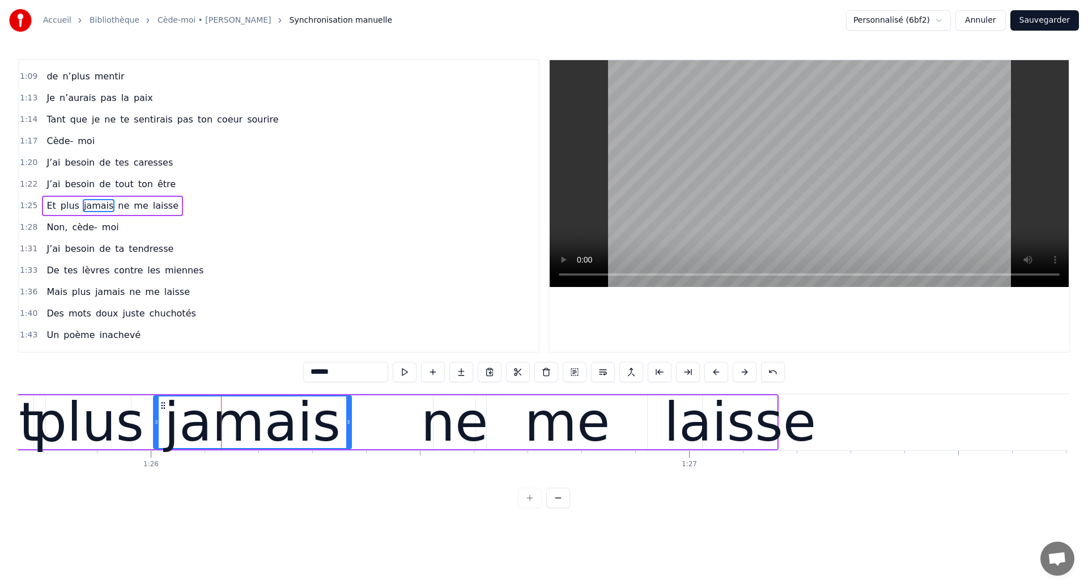
click at [67, 426] on div "plus" at bounding box center [88, 421] width 111 height 81
type input "****"
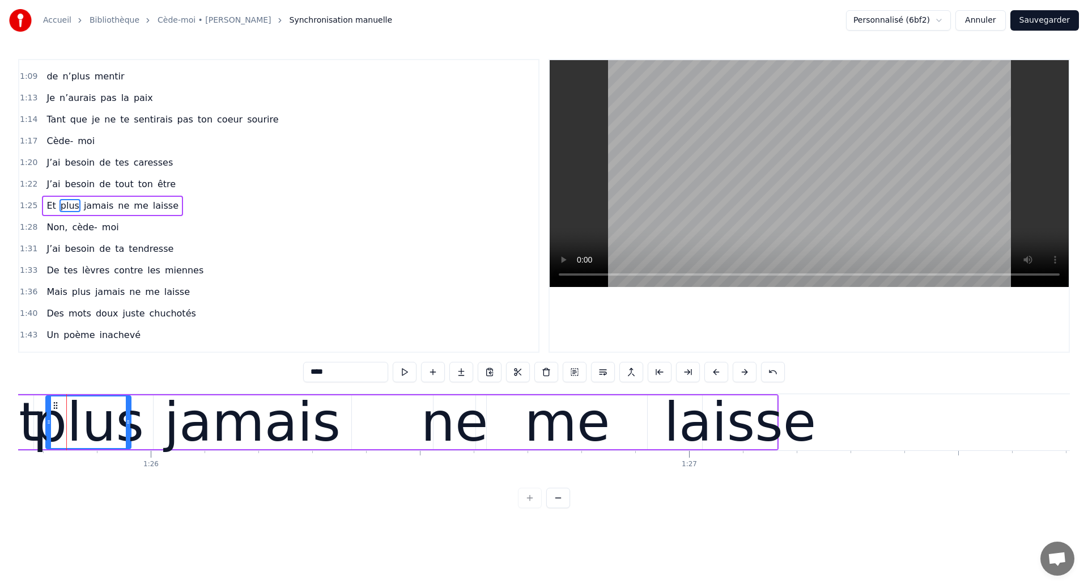
scroll to position [0, 46161]
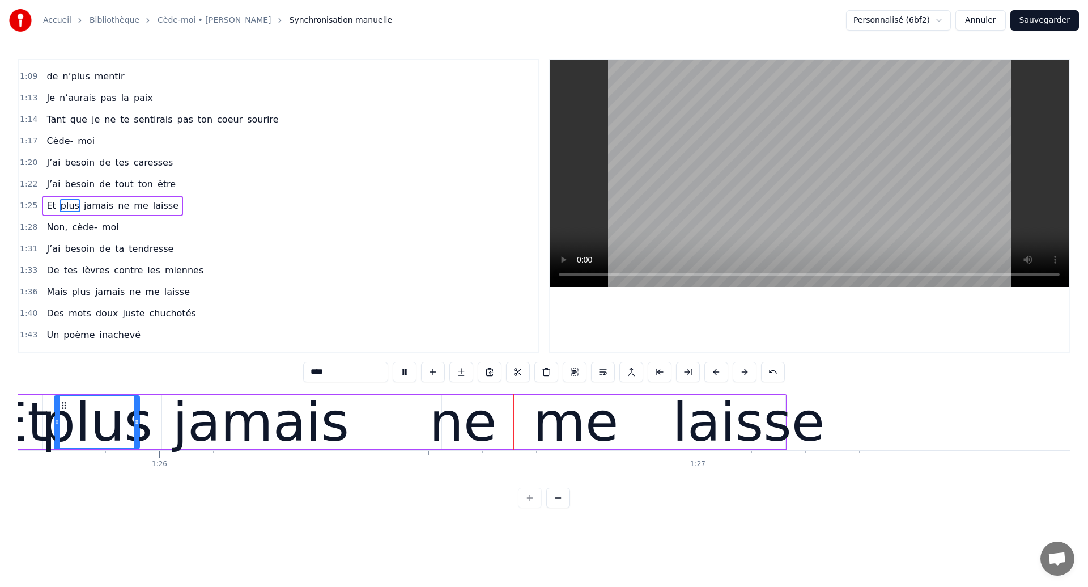
click at [406, 430] on div "Et plus jamais ne me laisse" at bounding box center [392, 422] width 789 height 56
click at [302, 435] on div "jamais" at bounding box center [261, 421] width 176 height 81
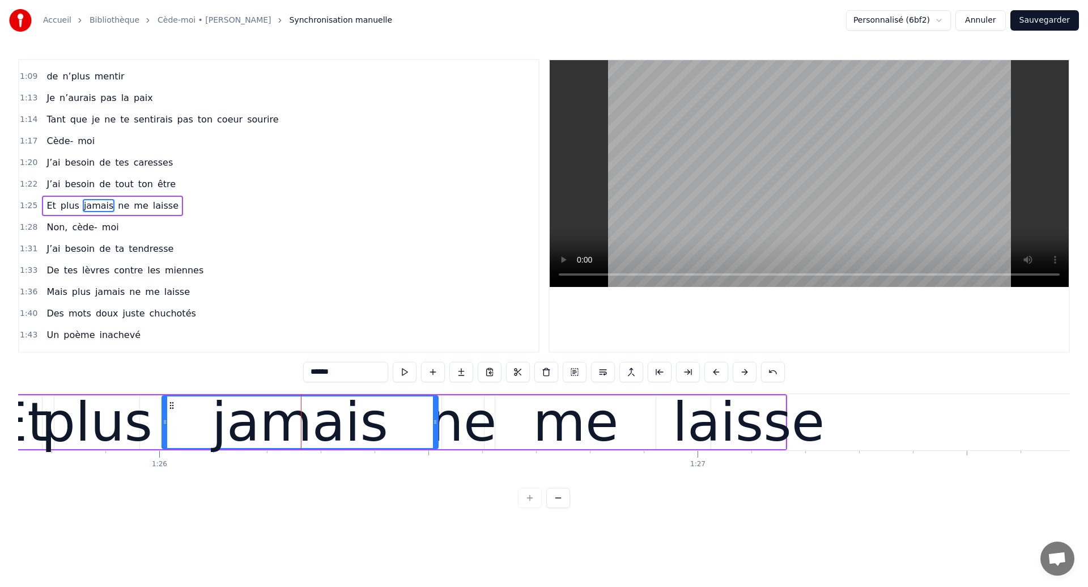
drag, startPoint x: 357, startPoint y: 425, endPoint x: 436, endPoint y: 433, distance: 79.7
click at [436, 433] on div at bounding box center [435, 422] width 5 height 52
click at [105, 419] on div "plus" at bounding box center [96, 421] width 111 height 81
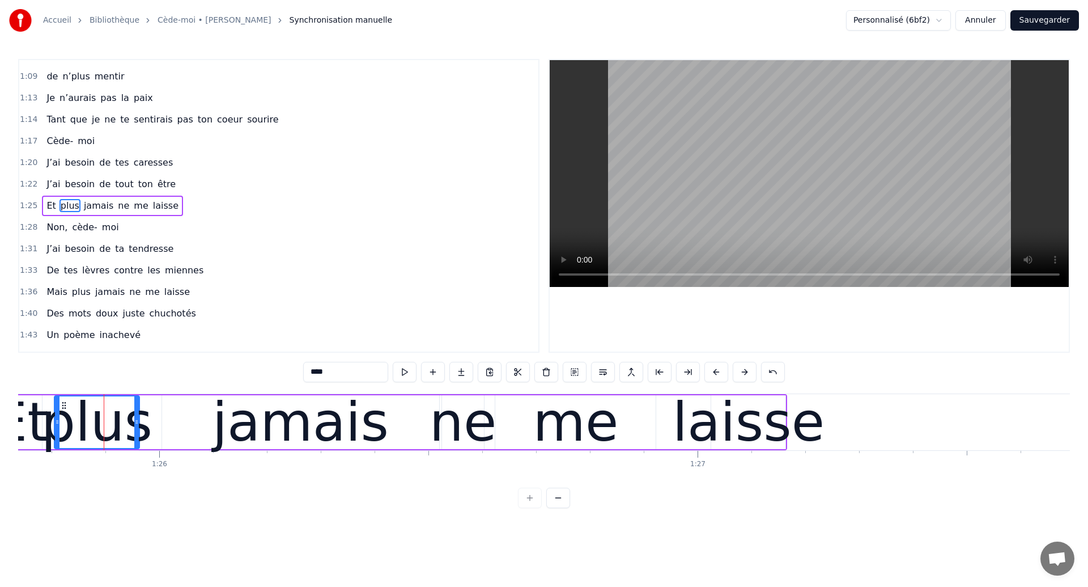
click at [65, 407] on circle at bounding box center [65, 407] width 1 height 1
click at [92, 410] on div "plus" at bounding box center [96, 421] width 111 height 81
click at [400, 411] on div "jamais" at bounding box center [300, 422] width 277 height 54
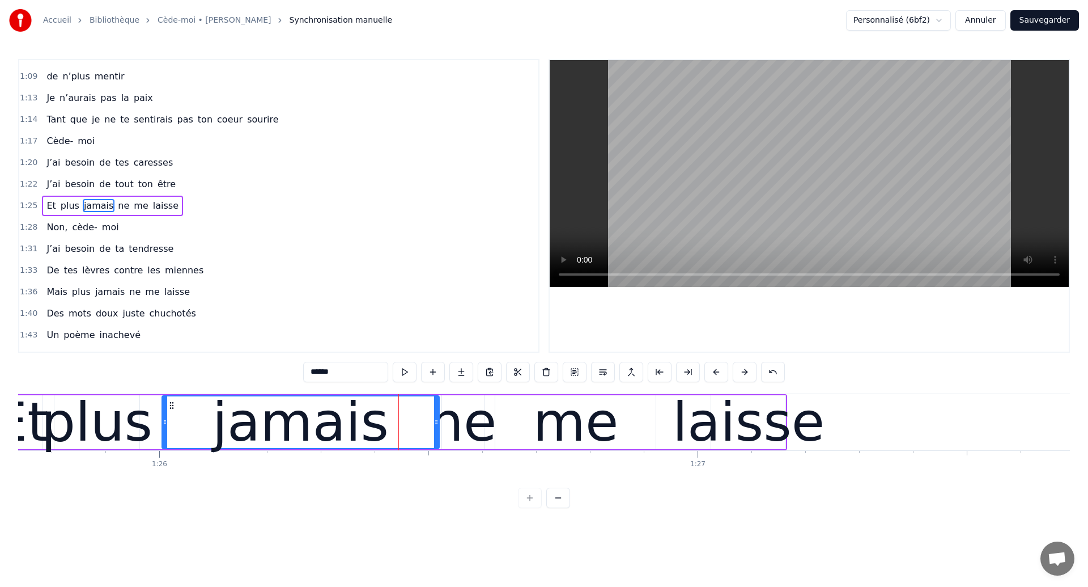
click at [564, 427] on div "me" at bounding box center [576, 421] width 86 height 81
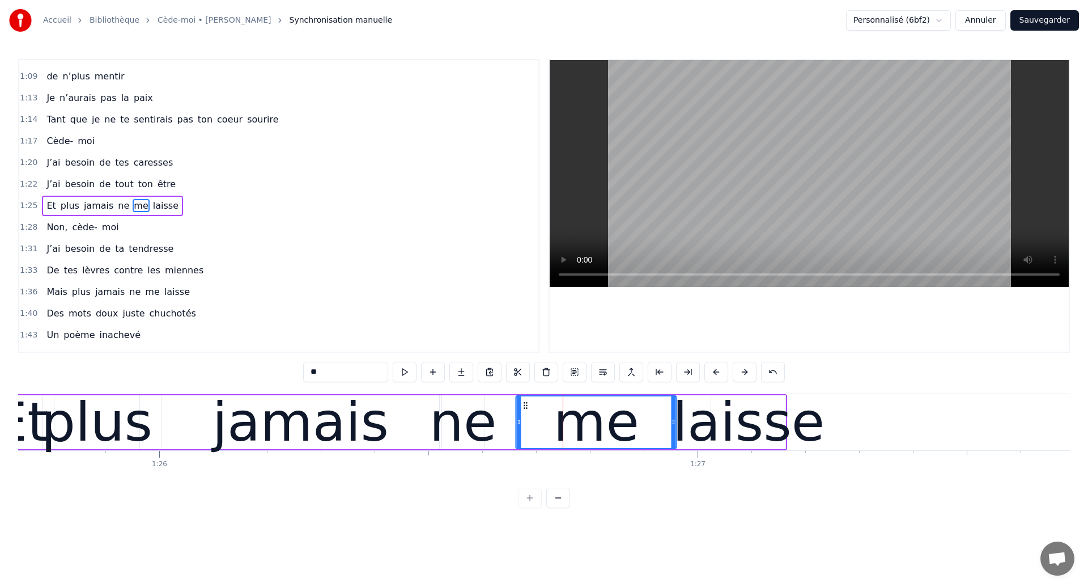
drag, startPoint x: 504, startPoint y: 404, endPoint x: 527, endPoint y: 409, distance: 23.2
click at [527, 409] on icon at bounding box center [525, 405] width 9 height 9
click at [58, 428] on div "plus" at bounding box center [96, 421] width 111 height 81
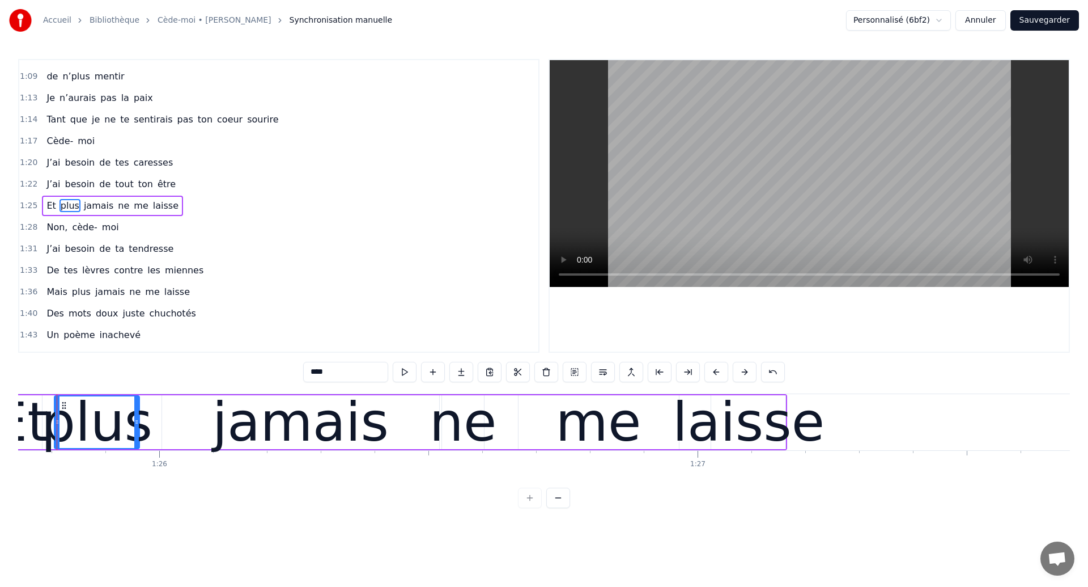
scroll to position [0, 46142]
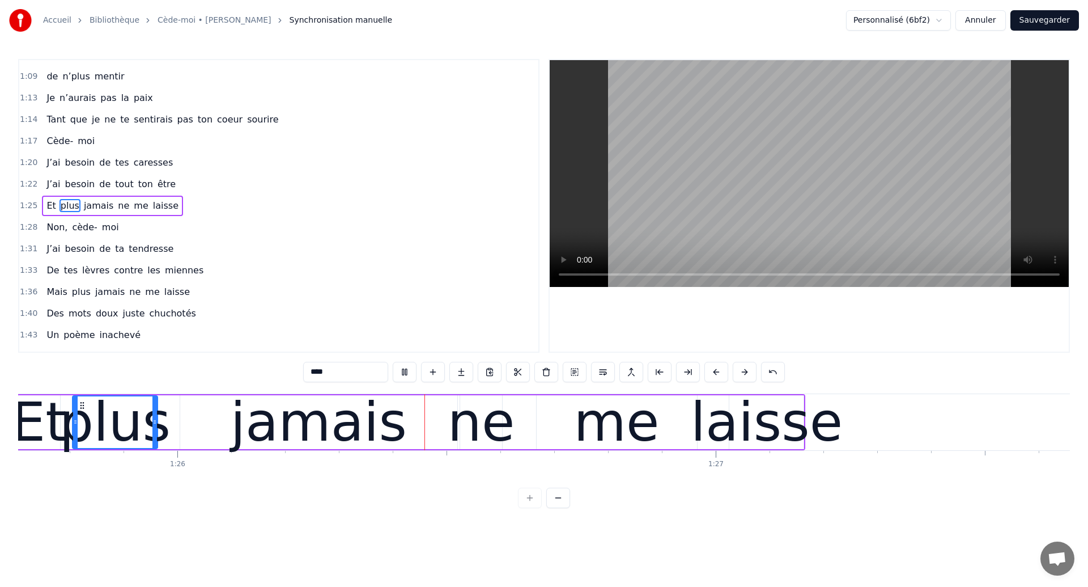
click at [498, 412] on div "ne" at bounding box center [481, 421] width 67 height 81
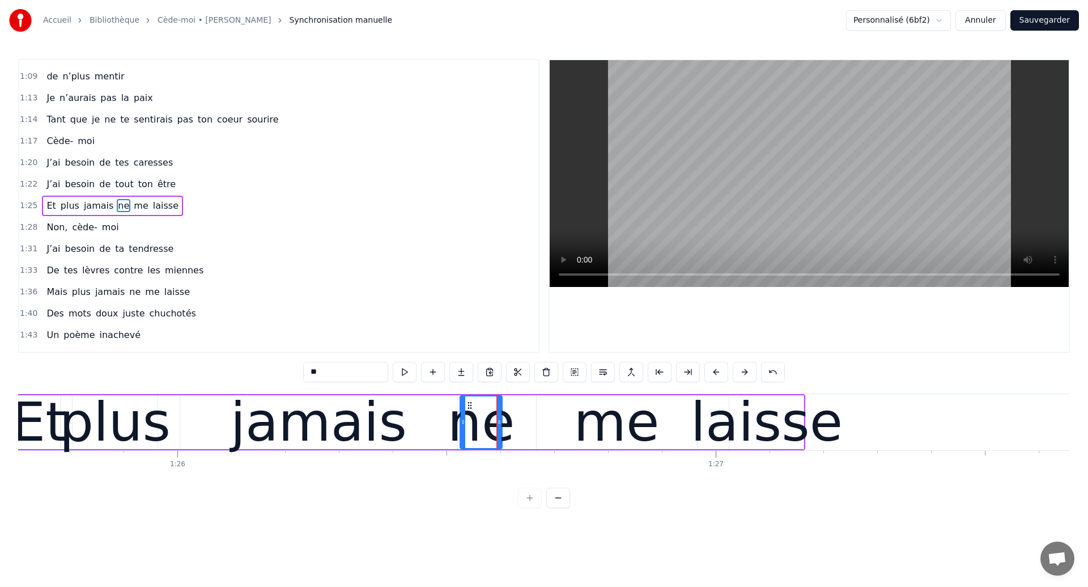
click at [128, 427] on div "plus" at bounding box center [115, 421] width 111 height 81
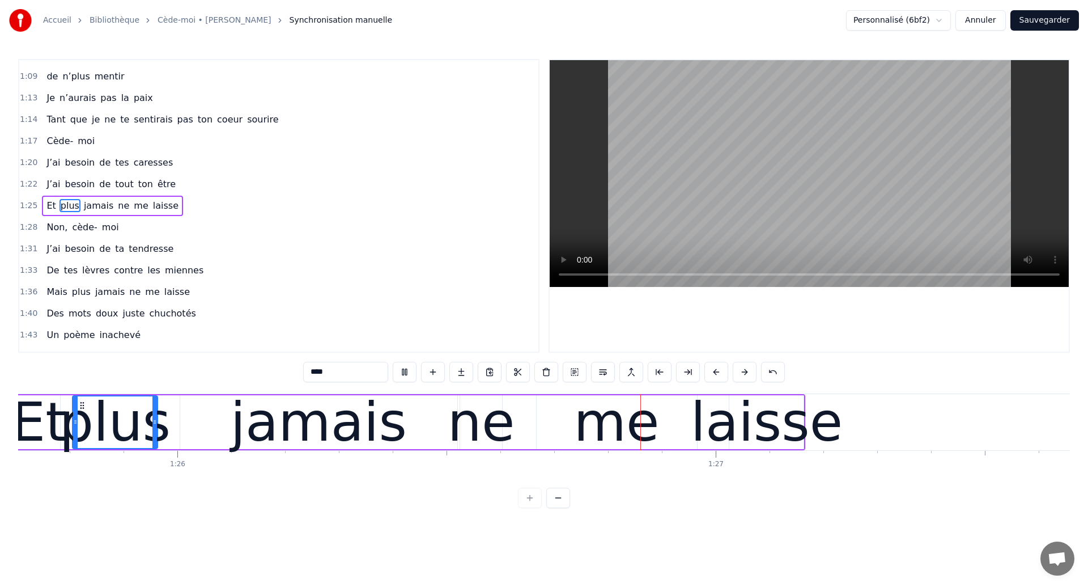
click at [452, 427] on div "jamais" at bounding box center [318, 422] width 277 height 54
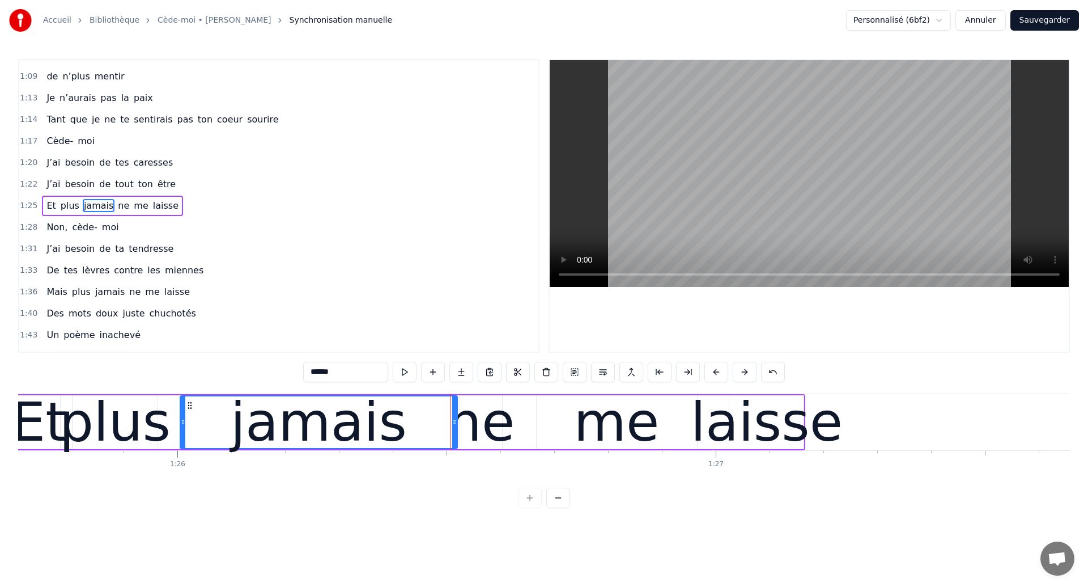
click at [566, 438] on div "me" at bounding box center [617, 422] width 160 height 54
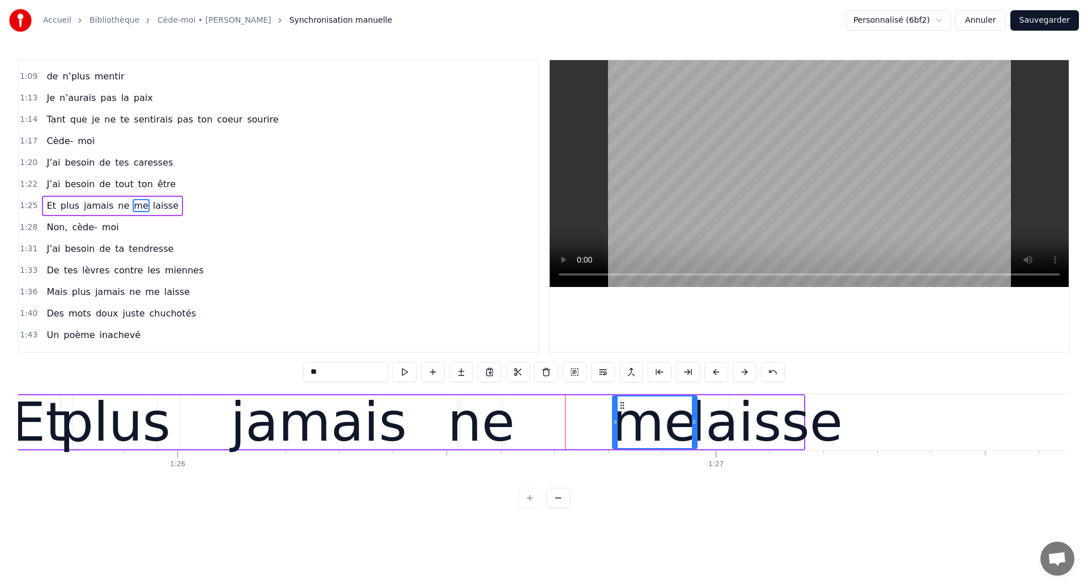
drag, startPoint x: 538, startPoint y: 422, endPoint x: 614, endPoint y: 428, distance: 75.6
click at [614, 428] on div at bounding box center [615, 422] width 5 height 52
click at [485, 431] on div "ne" at bounding box center [481, 421] width 67 height 81
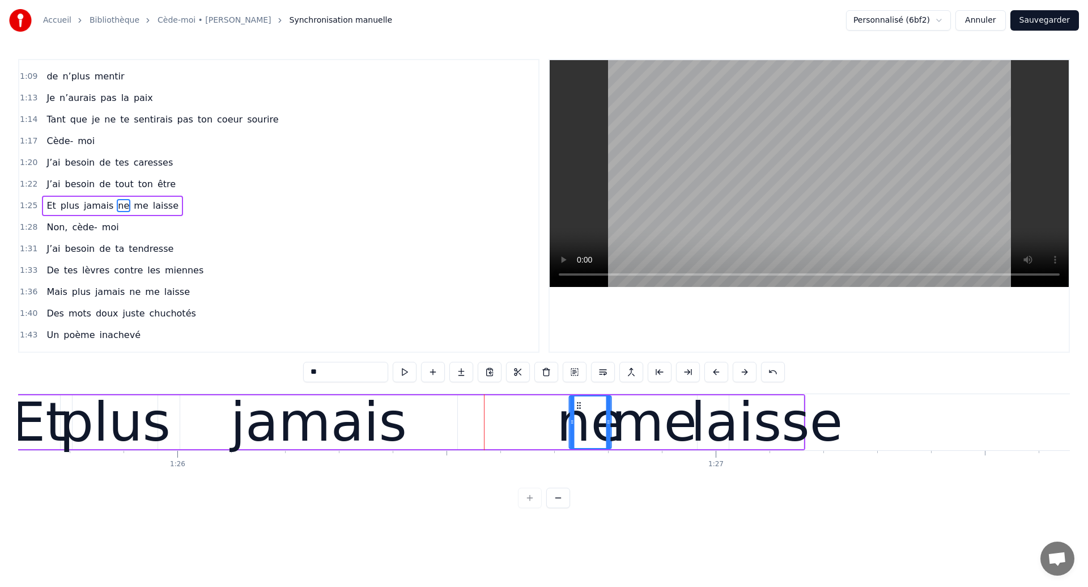
drag, startPoint x: 468, startPoint y: 405, endPoint x: 575, endPoint y: 422, distance: 107.9
click at [575, 422] on div "ne" at bounding box center [590, 422] width 41 height 52
click at [219, 427] on div "jamais" at bounding box center [318, 422] width 277 height 54
type input "******"
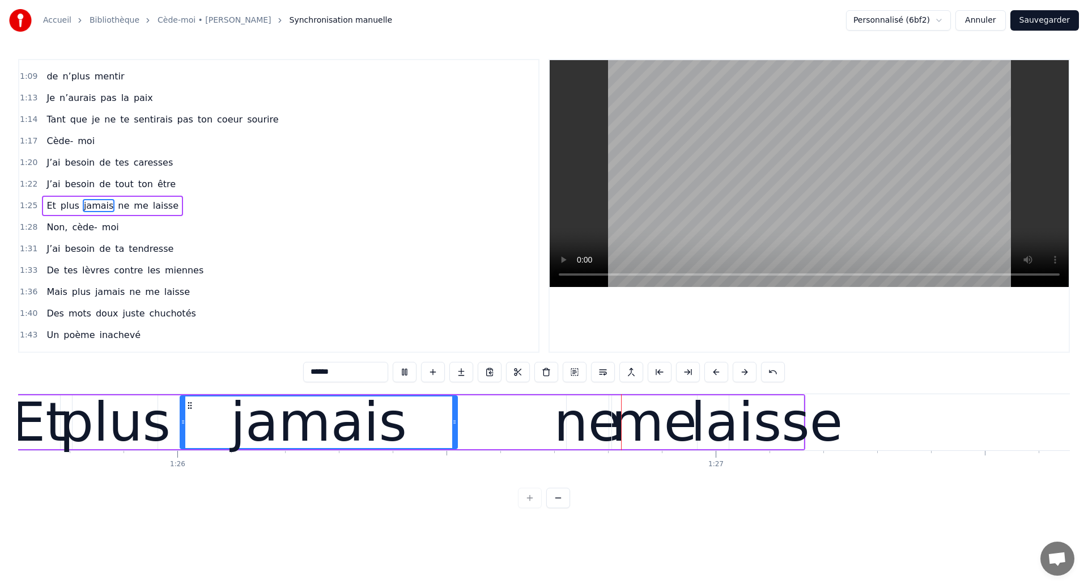
click at [526, 417] on div "Et plus jamais ne me laisse" at bounding box center [410, 422] width 789 height 56
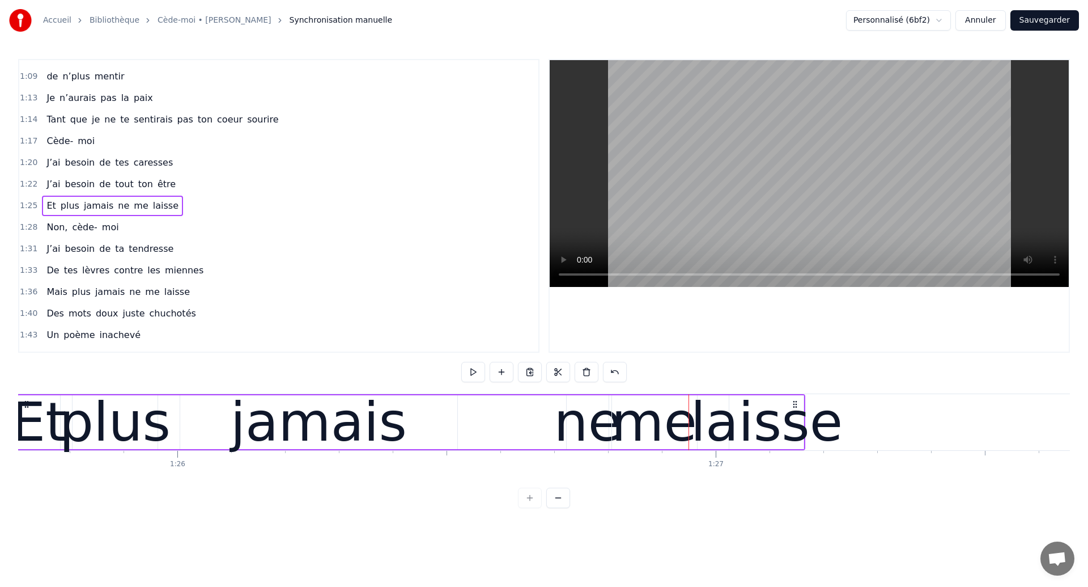
click at [453, 429] on div "jamais" at bounding box center [318, 422] width 277 height 54
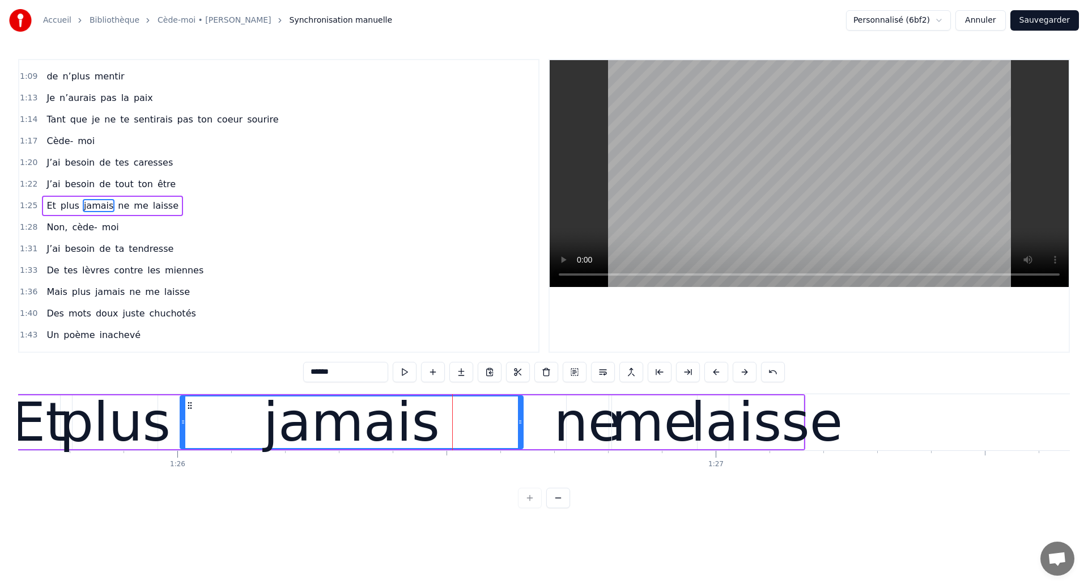
drag, startPoint x: 455, startPoint y: 430, endPoint x: 521, endPoint y: 444, distance: 67.1
click at [521, 444] on div at bounding box center [520, 422] width 5 height 52
click at [137, 418] on div "plus" at bounding box center [115, 421] width 111 height 81
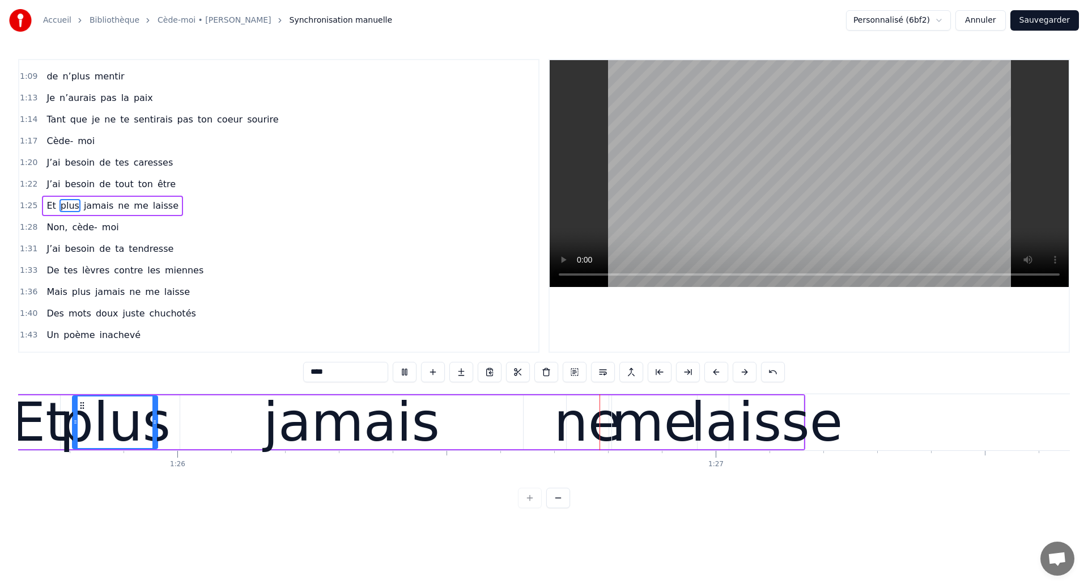
click at [441, 405] on div "jamais" at bounding box center [351, 422] width 343 height 54
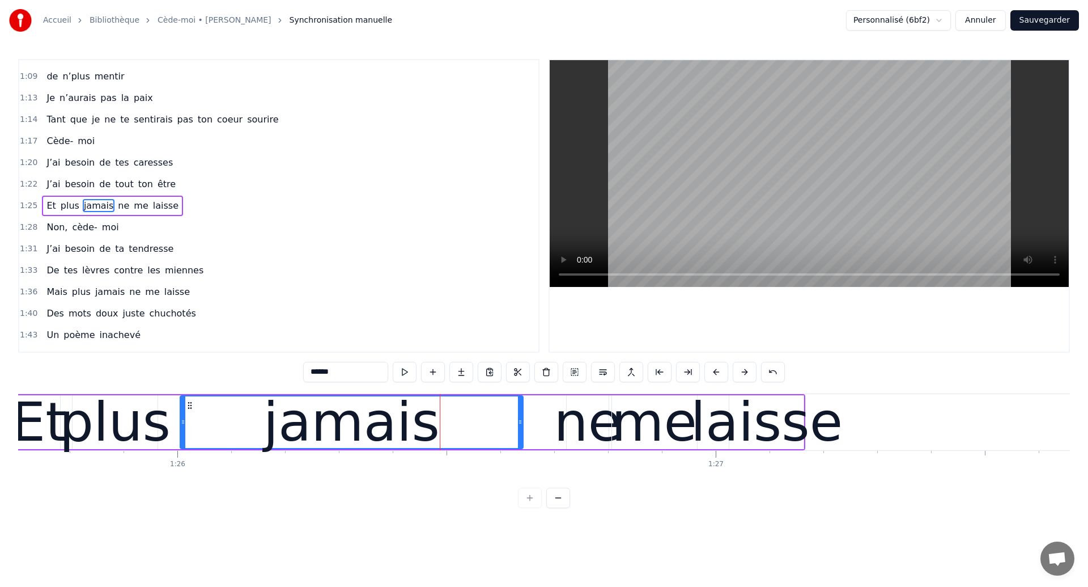
click at [580, 430] on div "ne" at bounding box center [587, 421] width 67 height 81
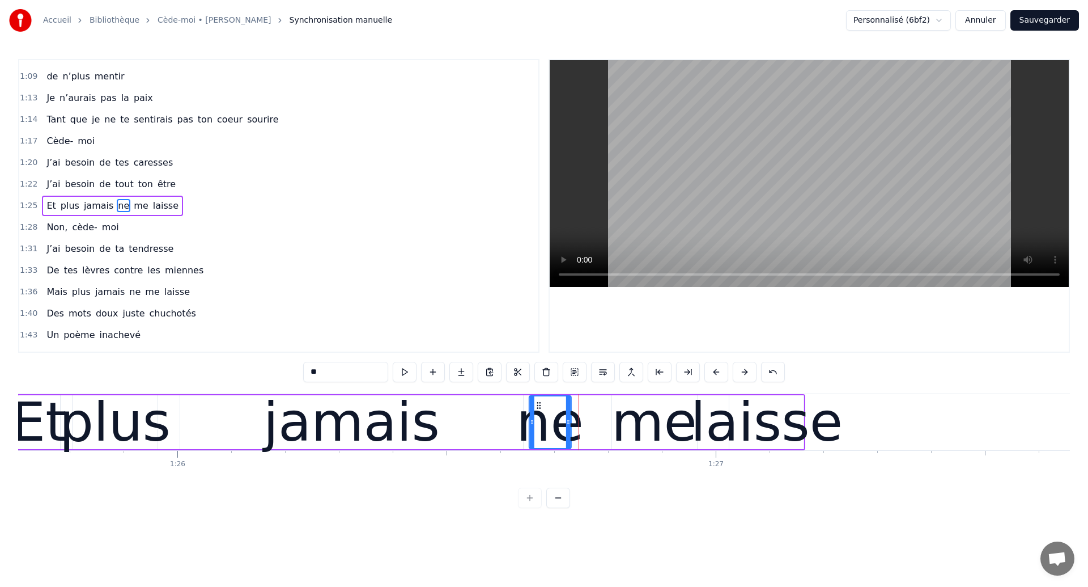
drag, startPoint x: 577, startPoint y: 404, endPoint x: 540, endPoint y: 417, distance: 39.6
click at [540, 417] on div "ne" at bounding box center [550, 422] width 41 height 52
click at [216, 434] on div "jamais" at bounding box center [351, 422] width 343 height 54
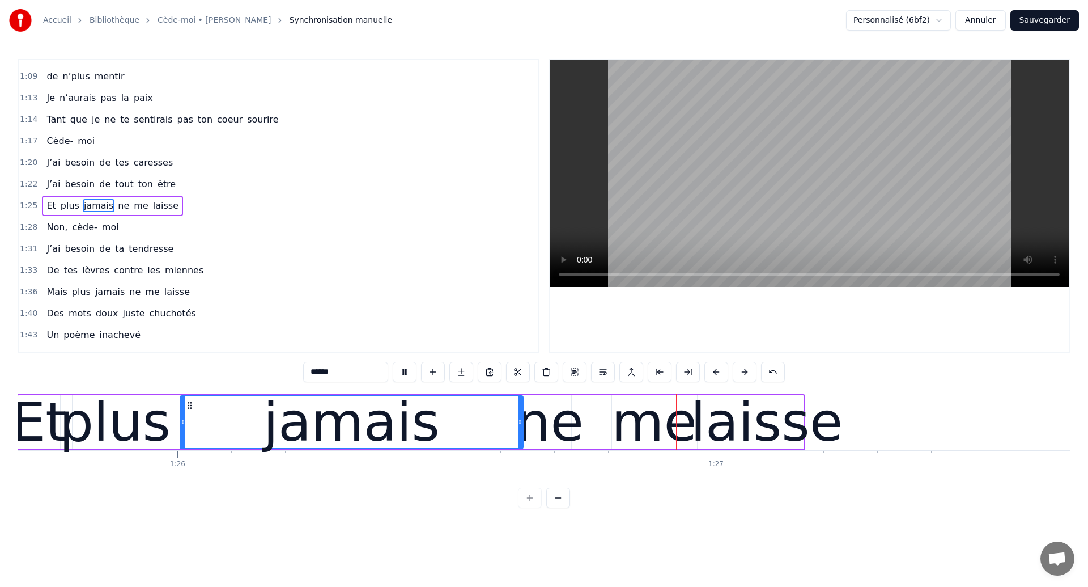
click at [534, 436] on div "ne" at bounding box center [549, 421] width 67 height 81
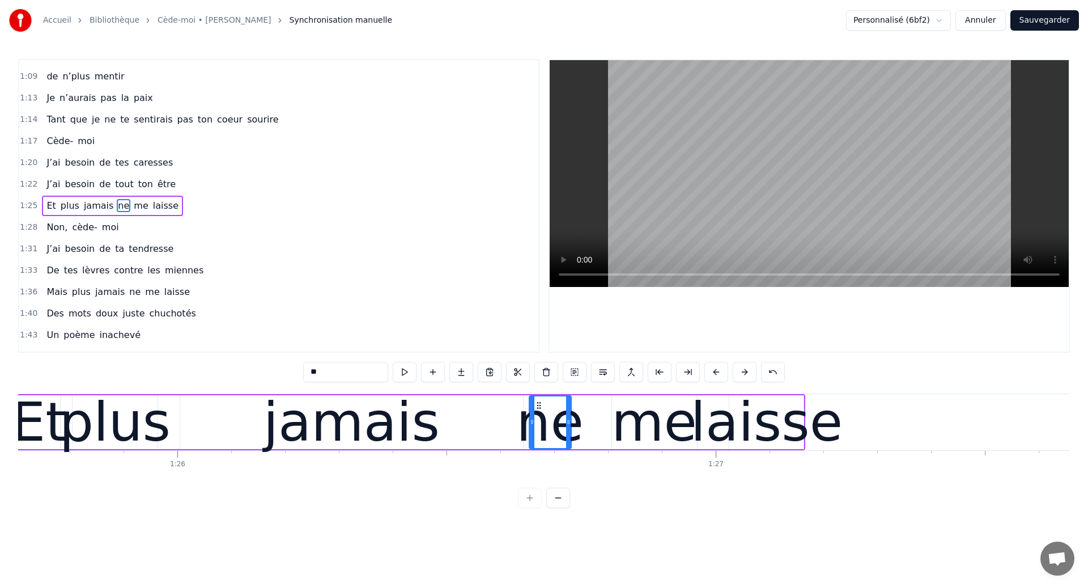
click at [632, 432] on div "me" at bounding box center [654, 421] width 86 height 81
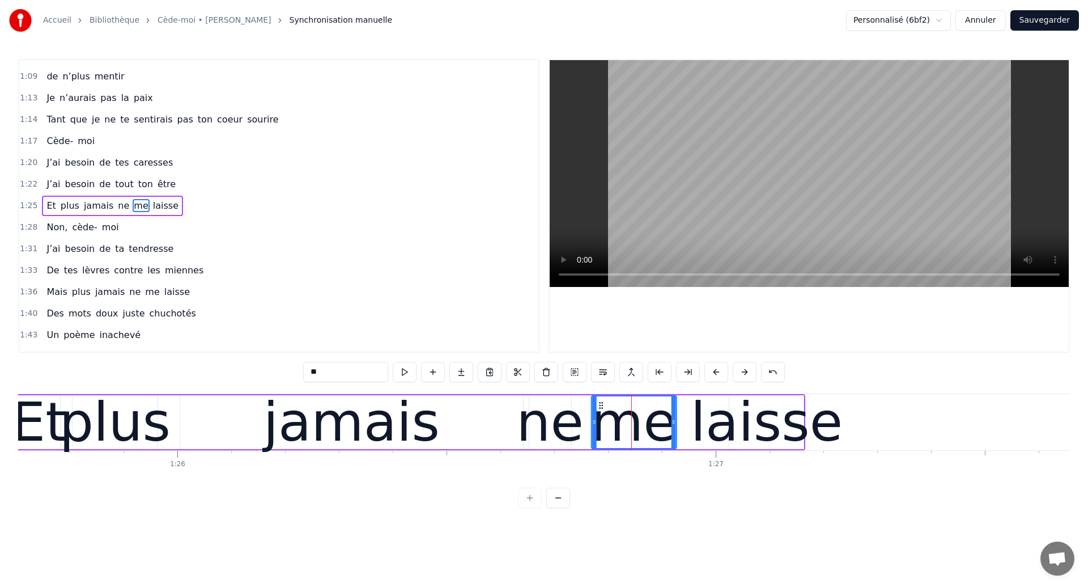
drag, startPoint x: 623, startPoint y: 404, endPoint x: 602, endPoint y: 414, distance: 22.8
click at [602, 414] on div "me" at bounding box center [634, 422] width 84 height 52
click at [276, 421] on div "jamais" at bounding box center [351, 422] width 343 height 54
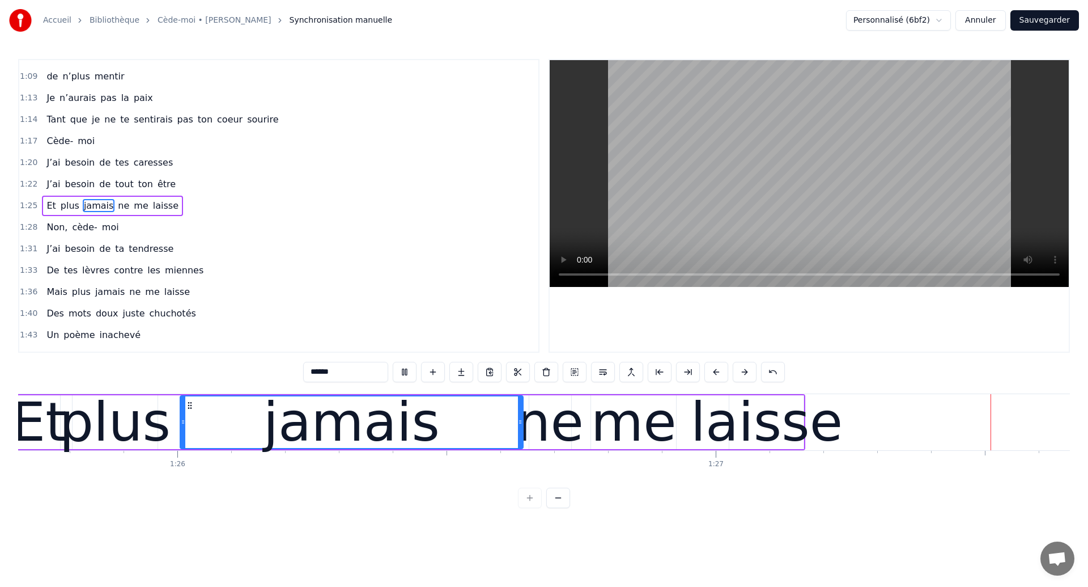
click at [651, 427] on div "me" at bounding box center [634, 421] width 86 height 81
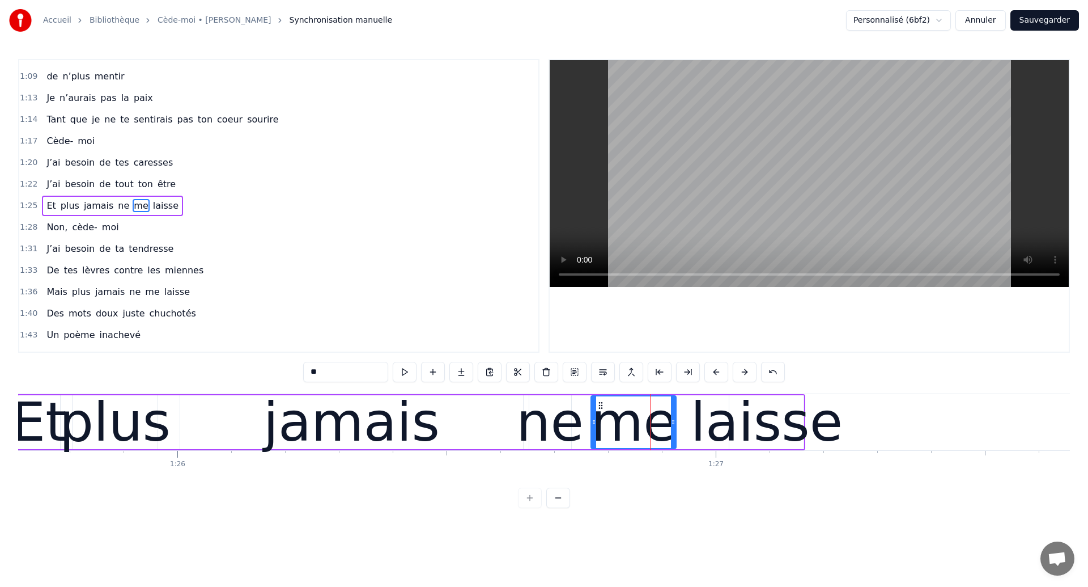
click at [746, 427] on div "laisse" at bounding box center [767, 421] width 152 height 81
type input "******"
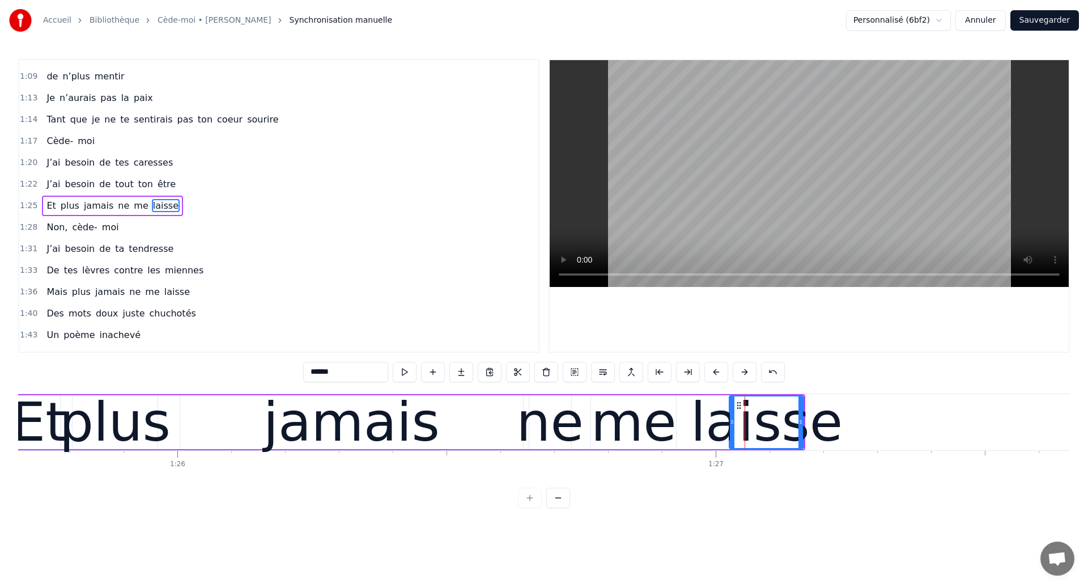
click at [696, 411] on div "Et plus jamais ne me laisse" at bounding box center [410, 422] width 789 height 56
click at [785, 410] on div "laisse" at bounding box center [767, 421] width 152 height 81
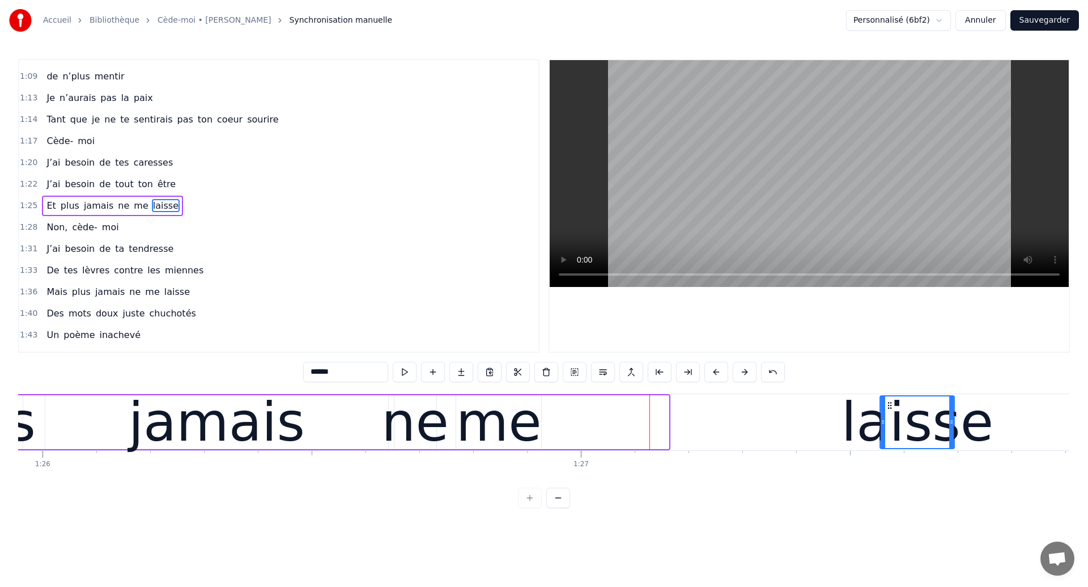
drag, startPoint x: 738, startPoint y: 404, endPoint x: 905, endPoint y: 431, distance: 168.7
click at [905, 431] on div "laisse" at bounding box center [917, 422] width 73 height 52
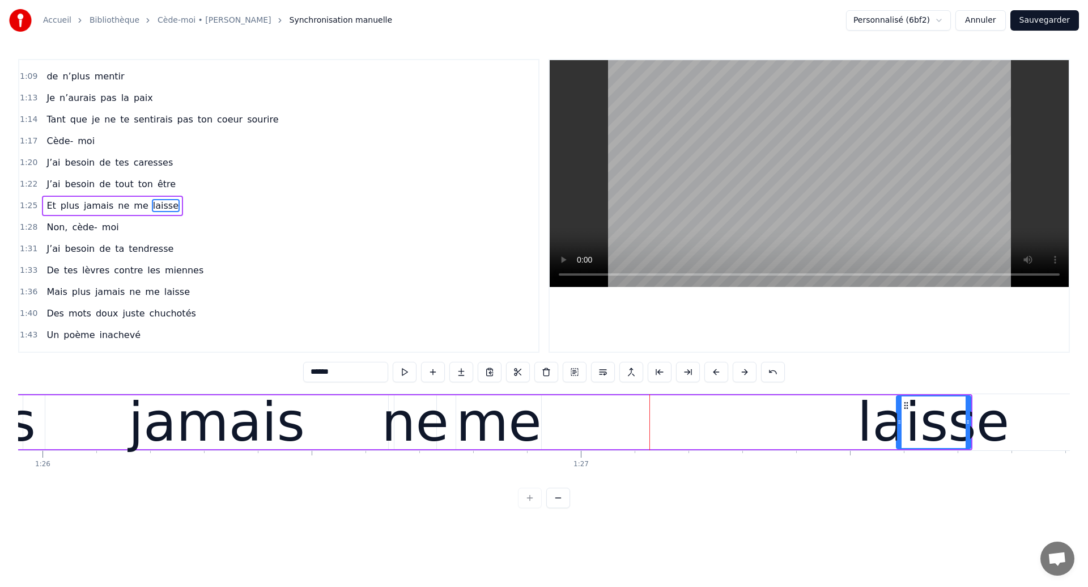
scroll to position [0, 46278]
click at [277, 420] on div "jamais" at bounding box center [216, 421] width 176 height 81
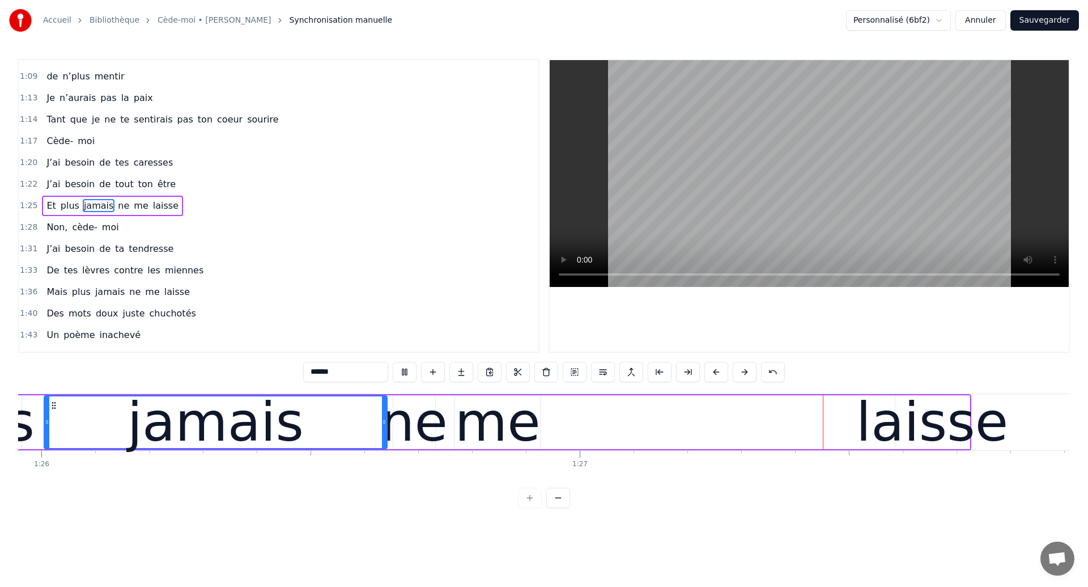
click at [516, 427] on div "me" at bounding box center [498, 421] width 86 height 81
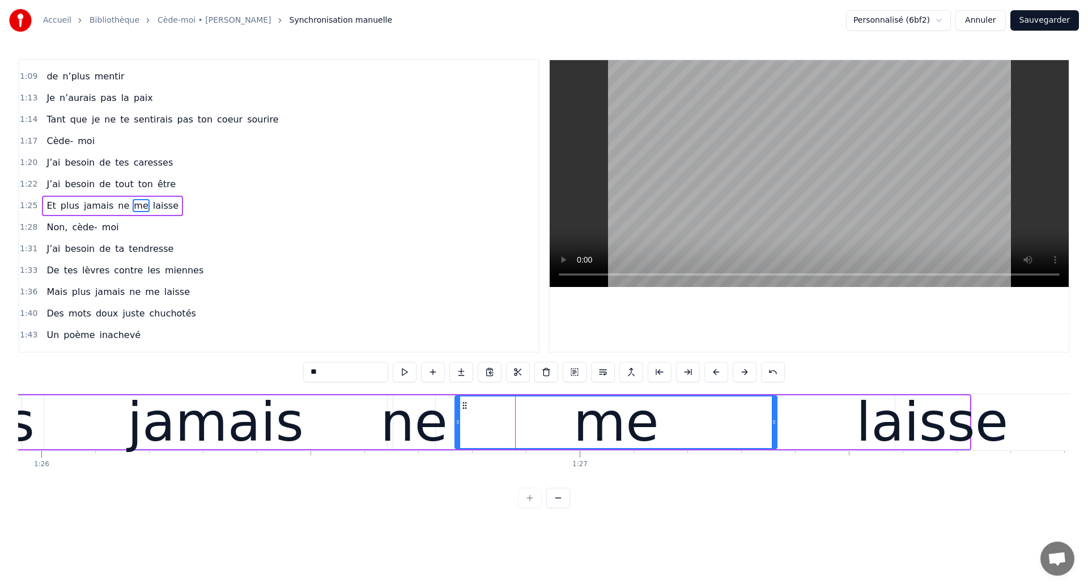
drag, startPoint x: 537, startPoint y: 431, endPoint x: 773, endPoint y: 431, distance: 235.8
click at [775, 431] on div at bounding box center [774, 422] width 5 height 52
click at [343, 441] on div "jamais" at bounding box center [215, 422] width 343 height 54
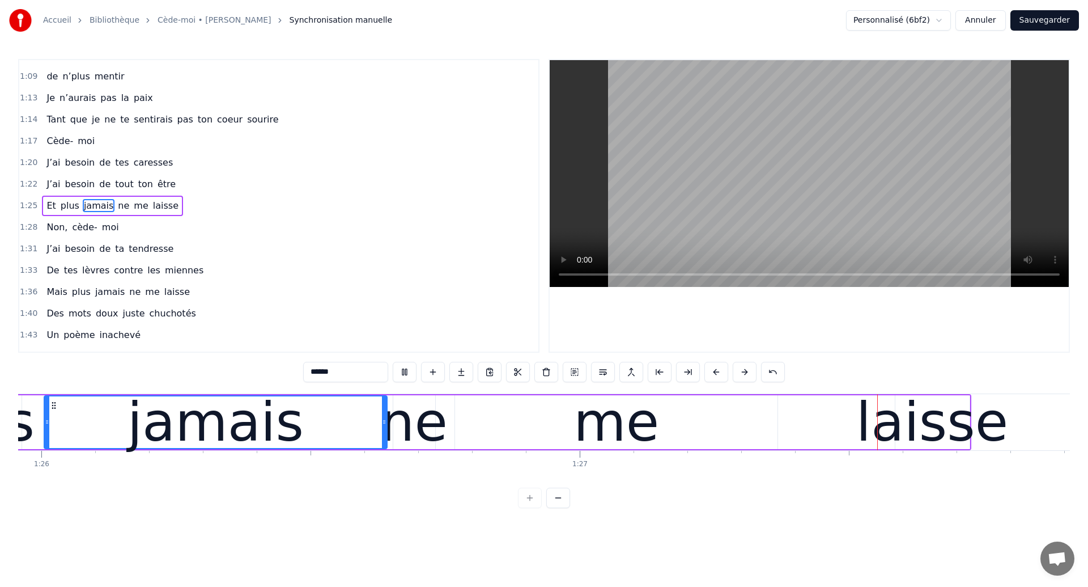
click at [606, 406] on div "me" at bounding box center [617, 421] width 86 height 81
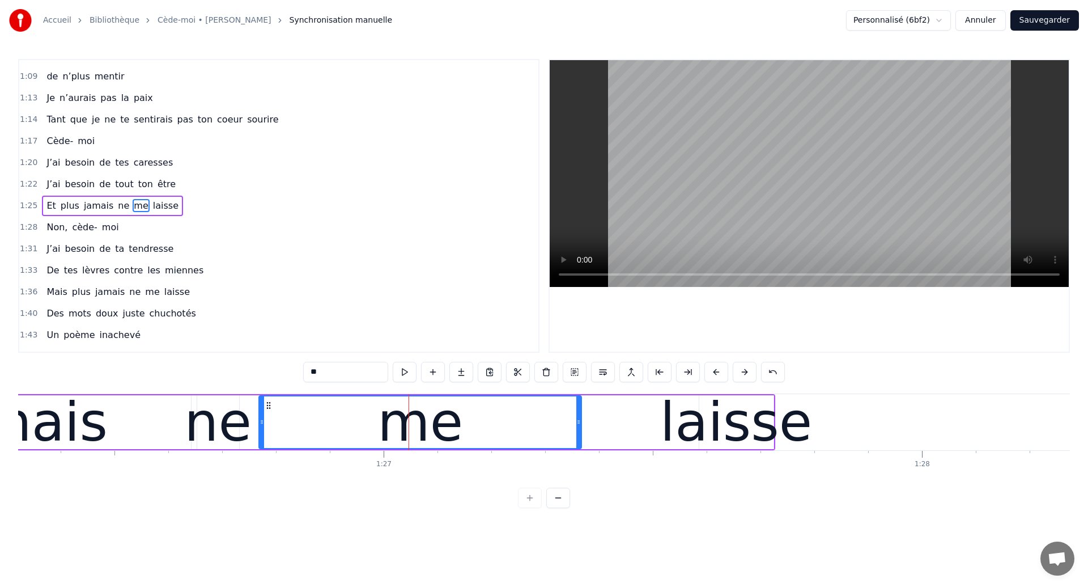
scroll to position [0, 46479]
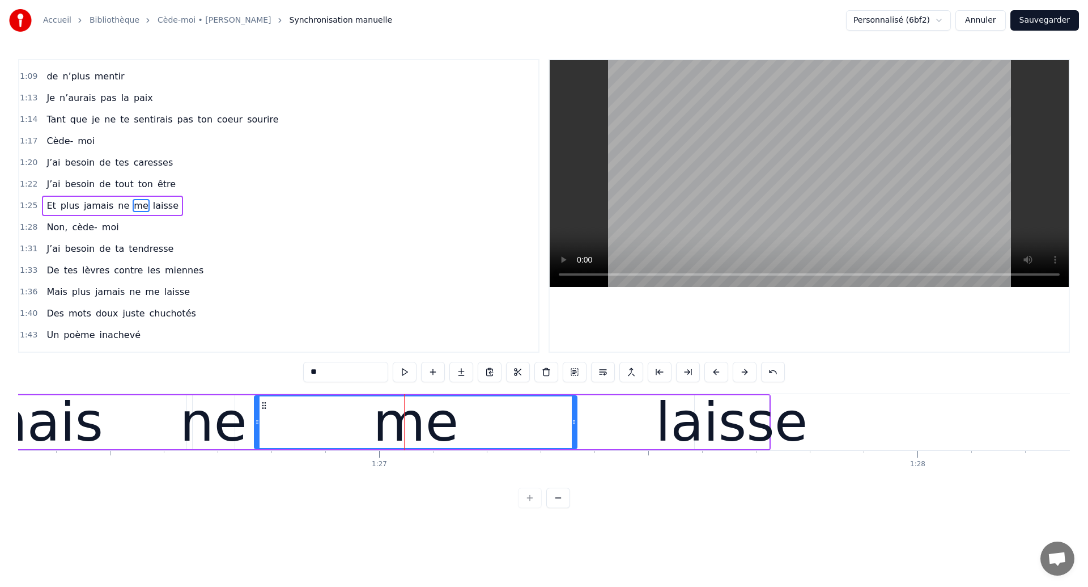
click at [82, 427] on div "jamais" at bounding box center [15, 421] width 176 height 81
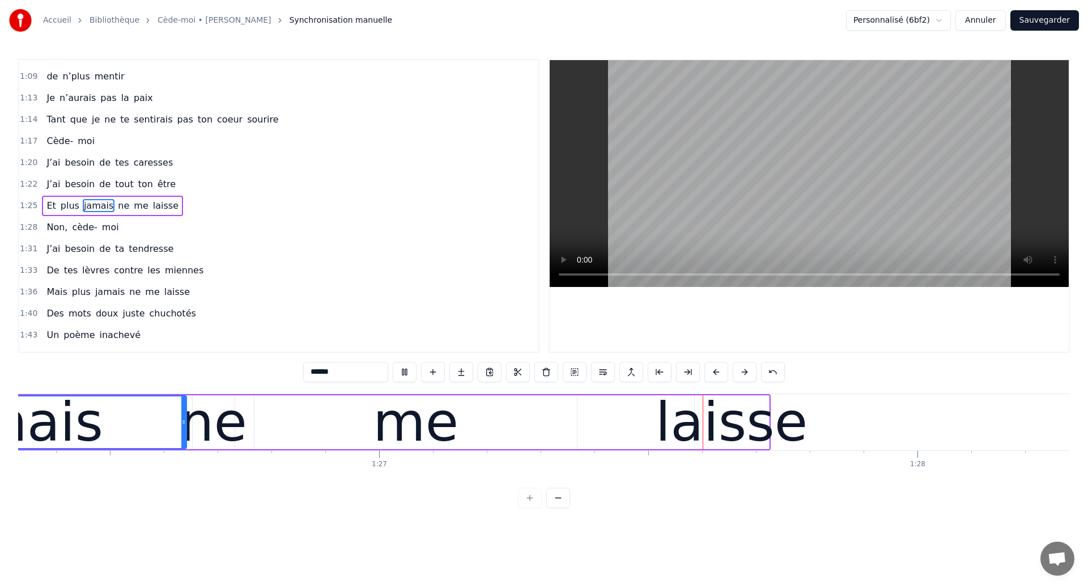
click at [474, 446] on div "me" at bounding box center [415, 422] width 322 height 54
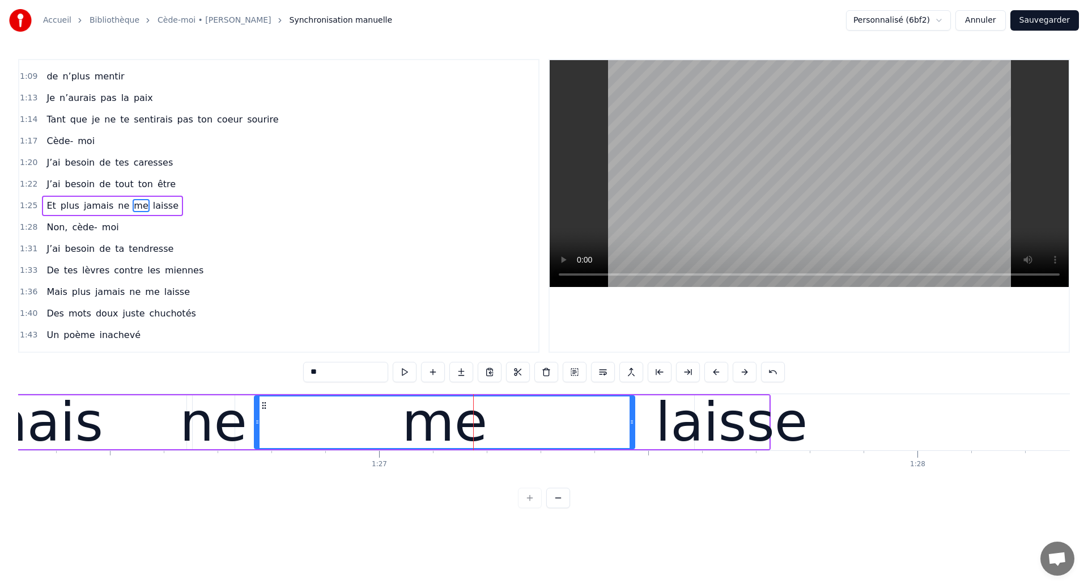
drag, startPoint x: 575, startPoint y: 429, endPoint x: 632, endPoint y: 438, distance: 58.5
click at [632, 438] on div at bounding box center [632, 422] width 5 height 52
click at [82, 431] on div "jamais" at bounding box center [15, 421] width 176 height 81
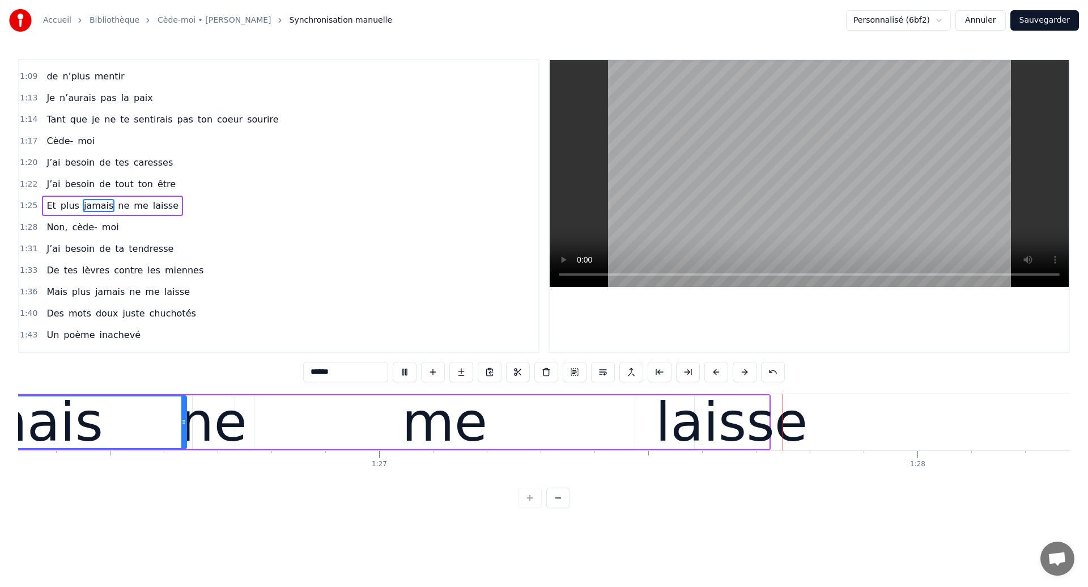
click at [533, 417] on div "me" at bounding box center [444, 422] width 380 height 54
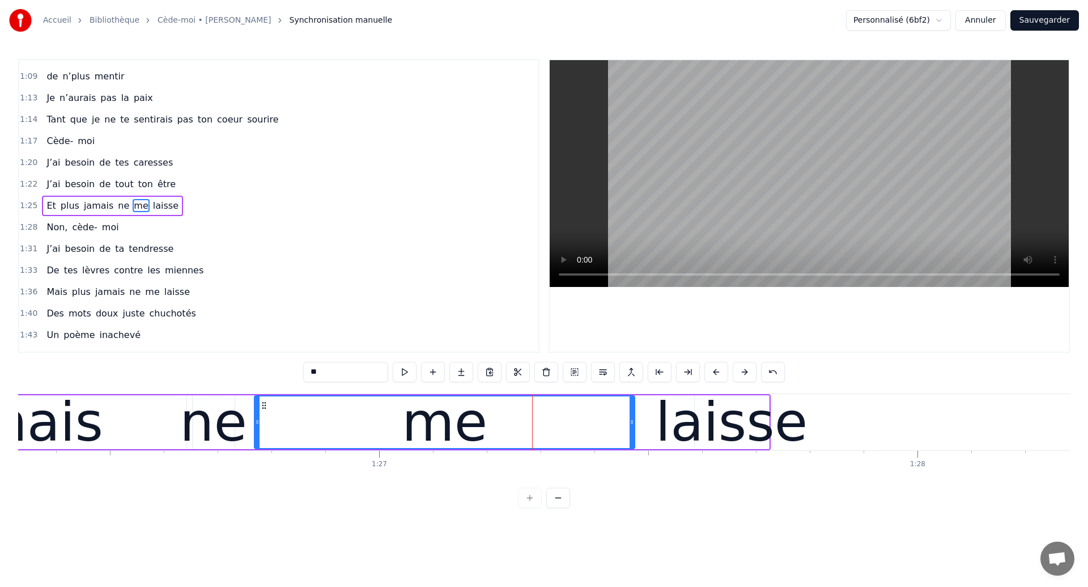
click at [707, 435] on div "laisse" at bounding box center [732, 421] width 152 height 81
type input "******"
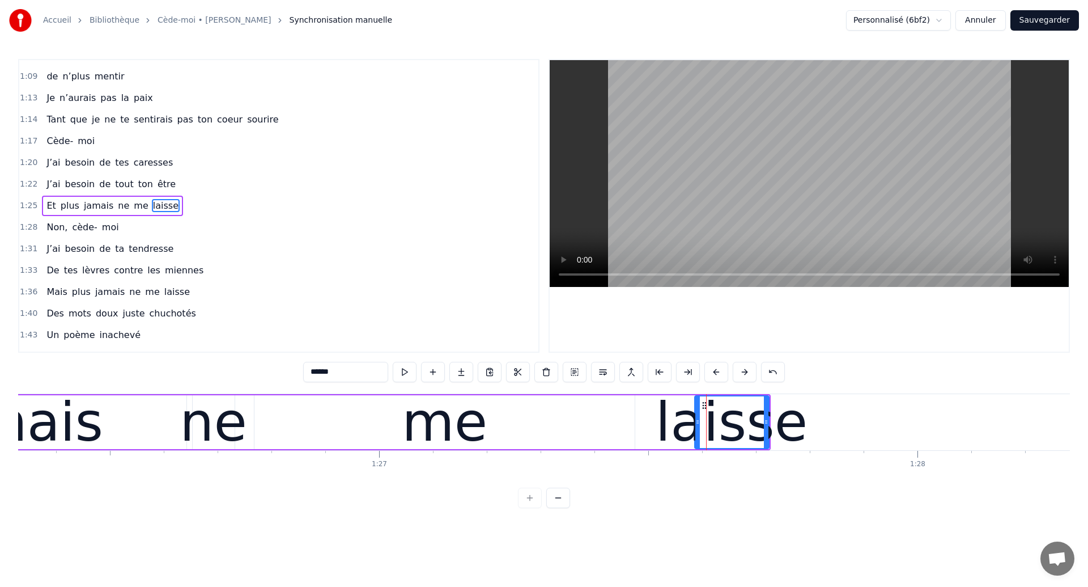
drag, startPoint x: 706, startPoint y: 406, endPoint x: 658, endPoint y: 414, distance: 48.4
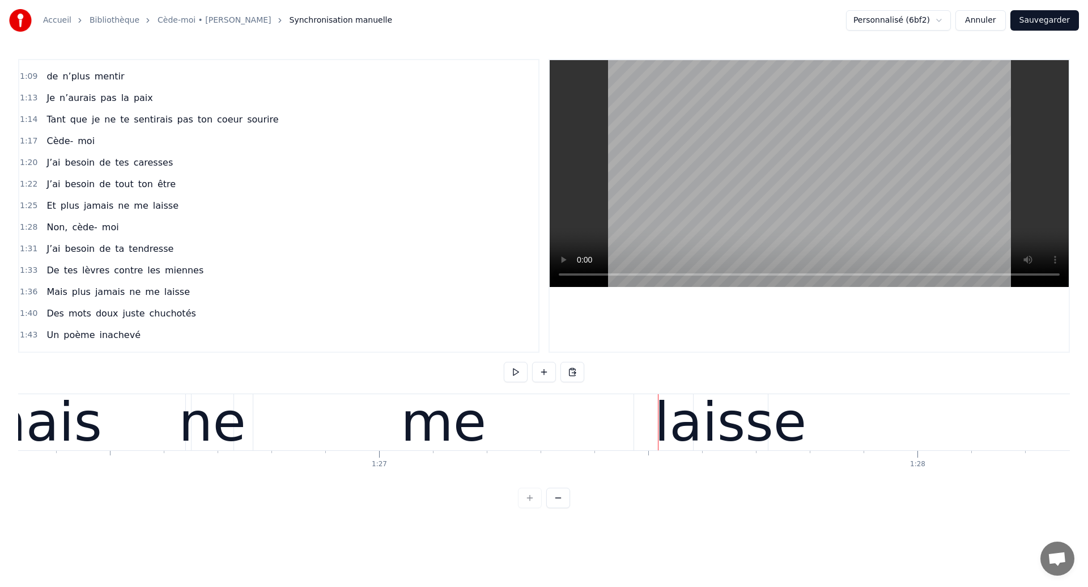
click at [719, 430] on div "laisse" at bounding box center [731, 421] width 152 height 81
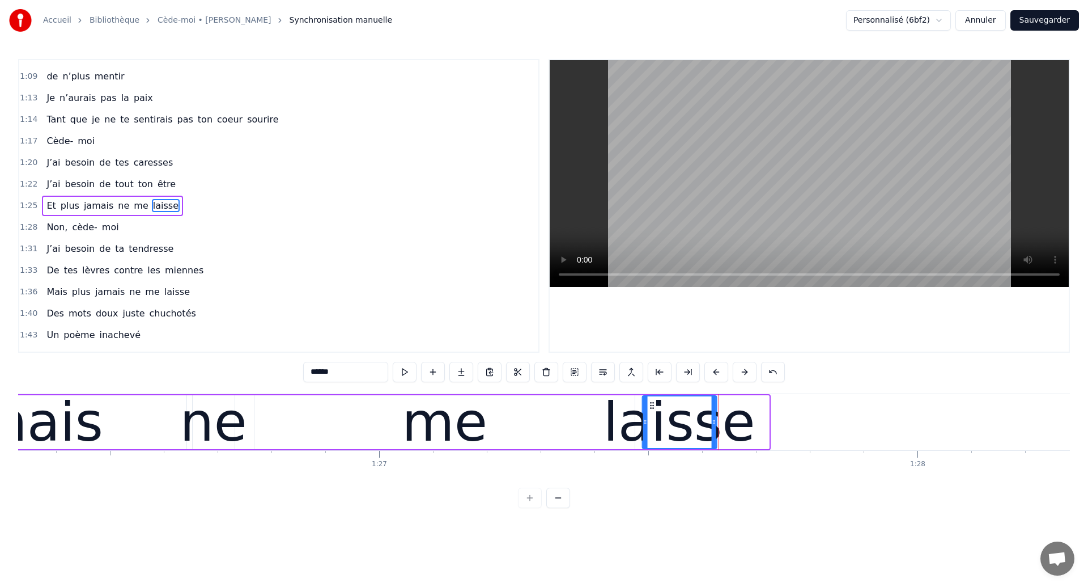
drag, startPoint x: 706, startPoint y: 404, endPoint x: 653, endPoint y: 422, distance: 55.9
click at [653, 422] on div "laisse" at bounding box center [679, 422] width 73 height 52
click at [265, 413] on div "me" at bounding box center [444, 422] width 380 height 54
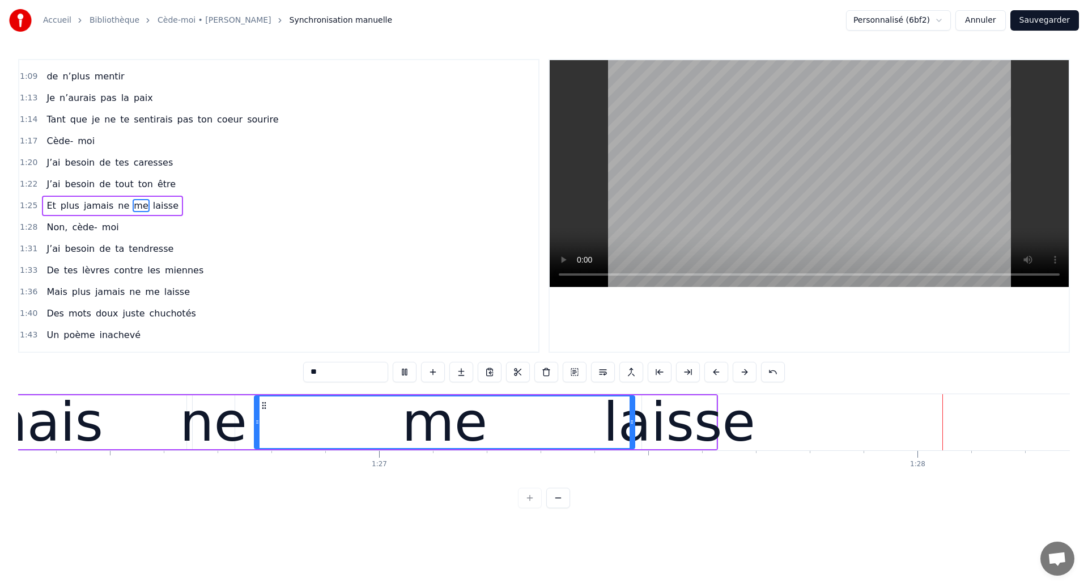
click at [669, 413] on div "laisse" at bounding box center [679, 421] width 152 height 81
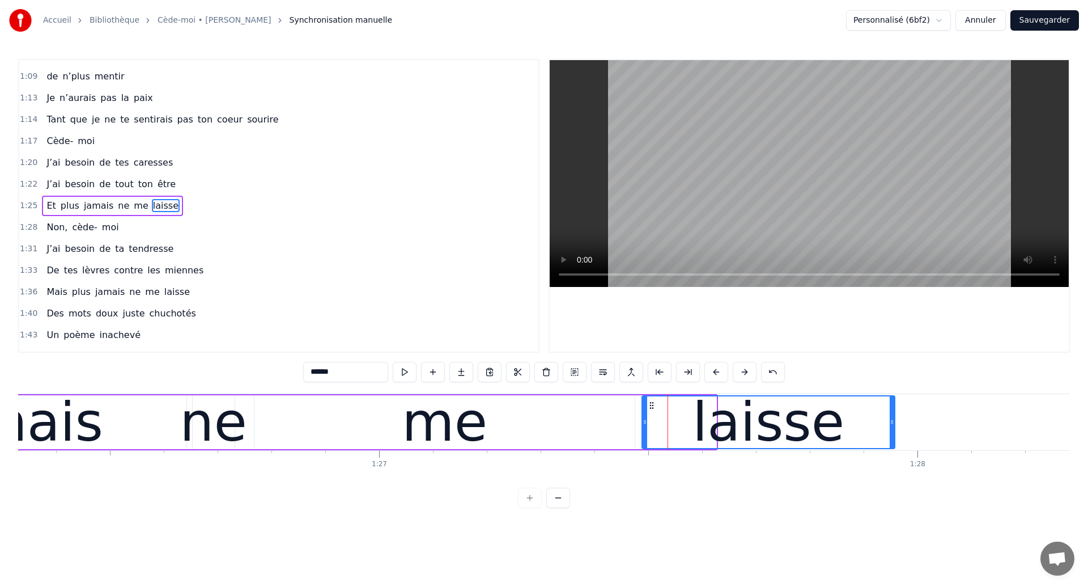
drag, startPoint x: 714, startPoint y: 431, endPoint x: 893, endPoint y: 458, distance: 180.5
click at [893, 458] on div "Ouh ouh [PERSON_NAME] wèèè yèèèè L’amour s’est glissé dans mon coeur en plein s…" at bounding box center [544, 435] width 1052 height 85
click at [199, 407] on div "ne" at bounding box center [213, 421] width 67 height 81
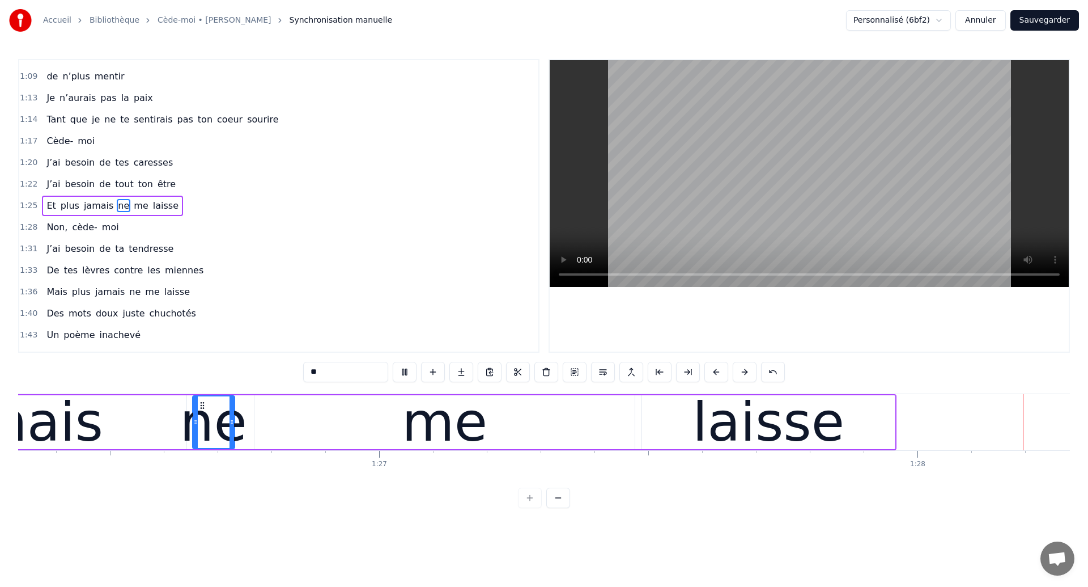
click at [578, 427] on div "me" at bounding box center [444, 422] width 380 height 54
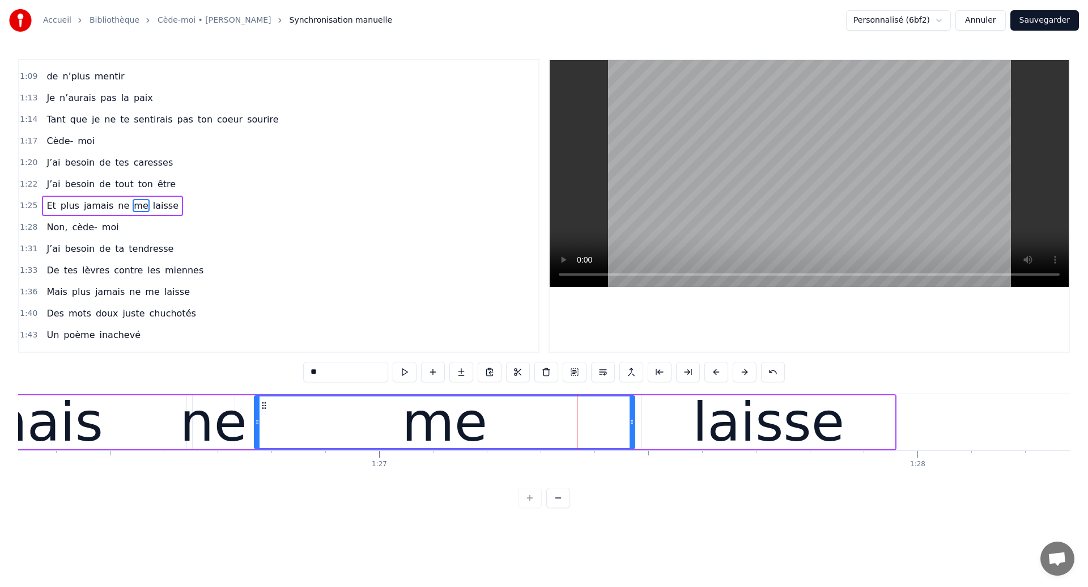
click at [891, 428] on div "laisse" at bounding box center [768, 422] width 253 height 54
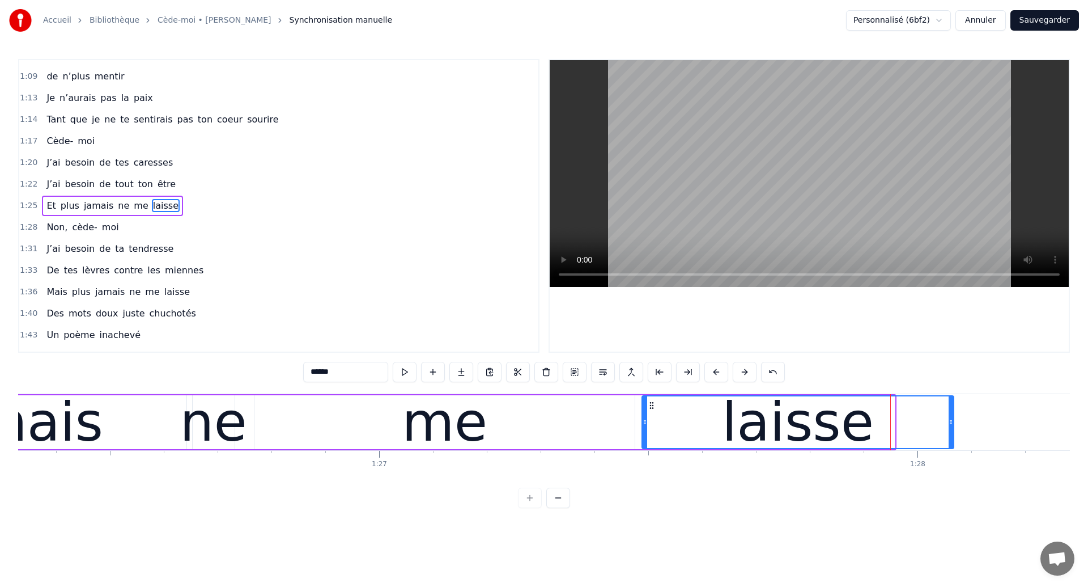
drag, startPoint x: 891, startPoint y: 428, endPoint x: 950, endPoint y: 440, distance: 60.0
click at [950, 440] on div at bounding box center [951, 422] width 5 height 52
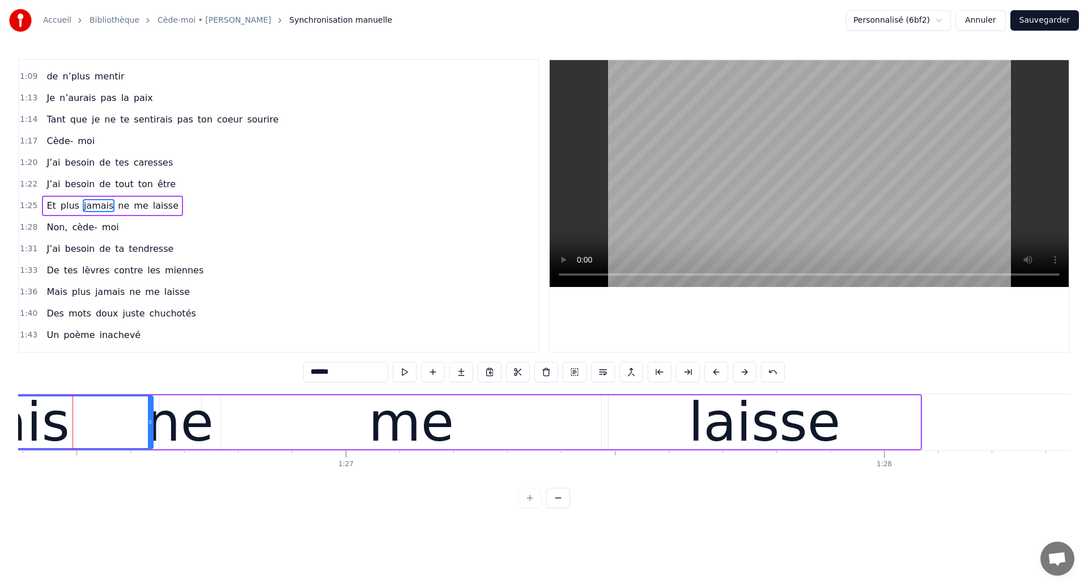
scroll to position [0, 46510]
click at [672, 430] on div "laisse" at bounding box center [767, 422] width 312 height 54
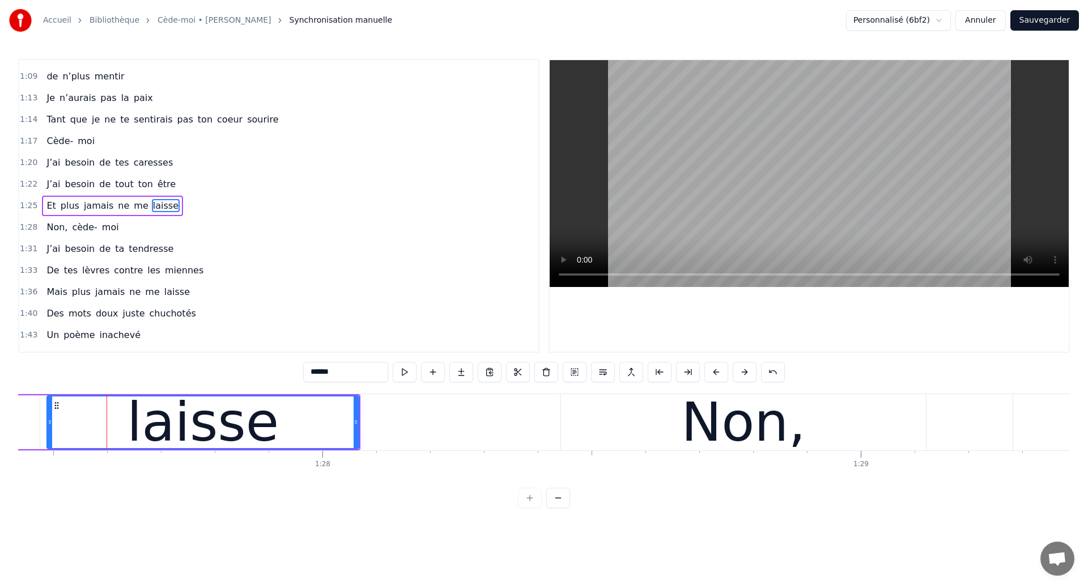
scroll to position [0, 47063]
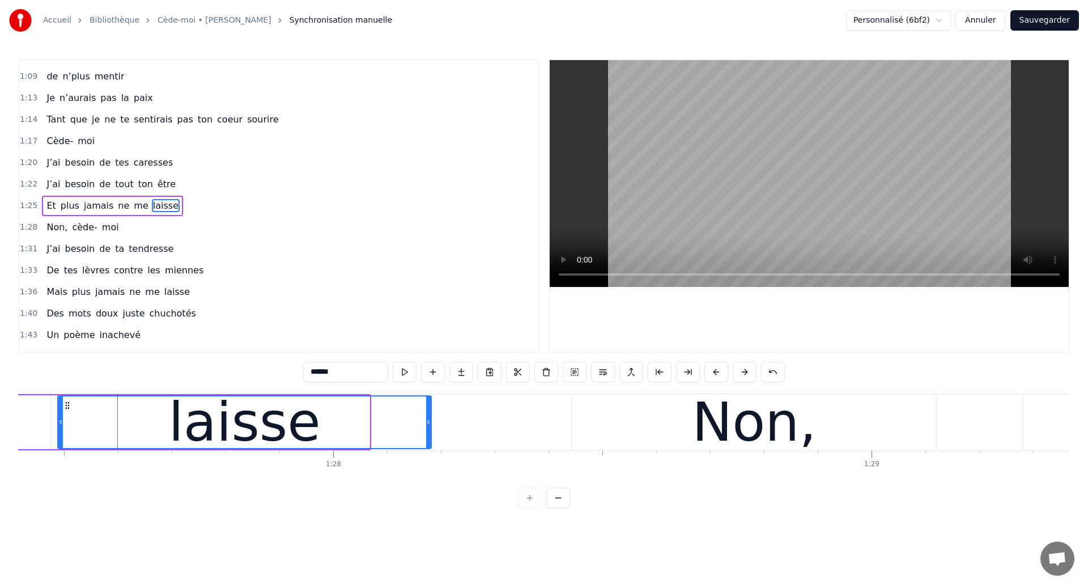
drag, startPoint x: 365, startPoint y: 424, endPoint x: 426, endPoint y: 438, distance: 62.3
click at [426, 438] on div at bounding box center [428, 422] width 5 height 52
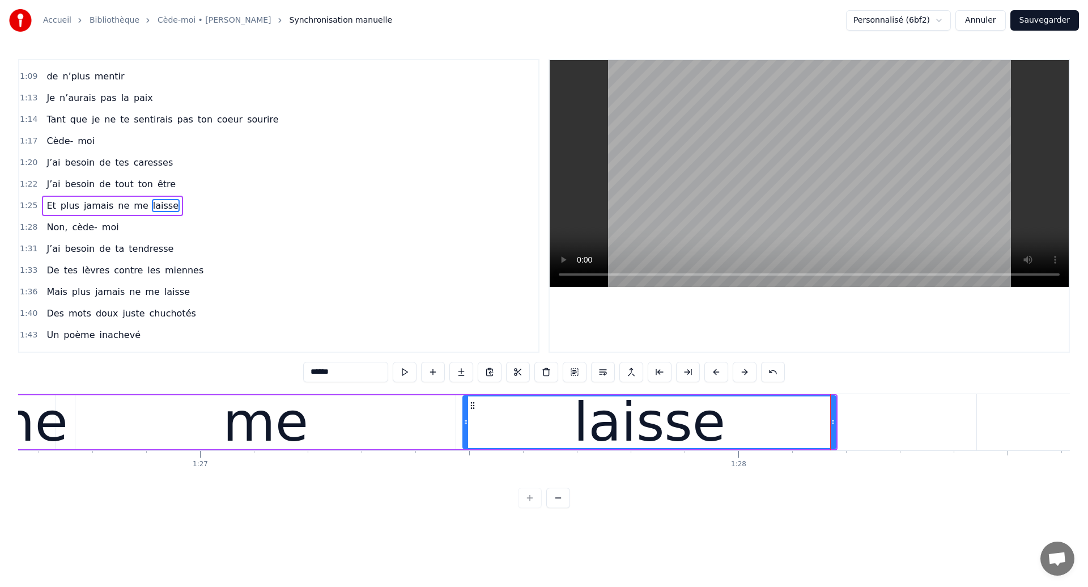
scroll to position [0, 46644]
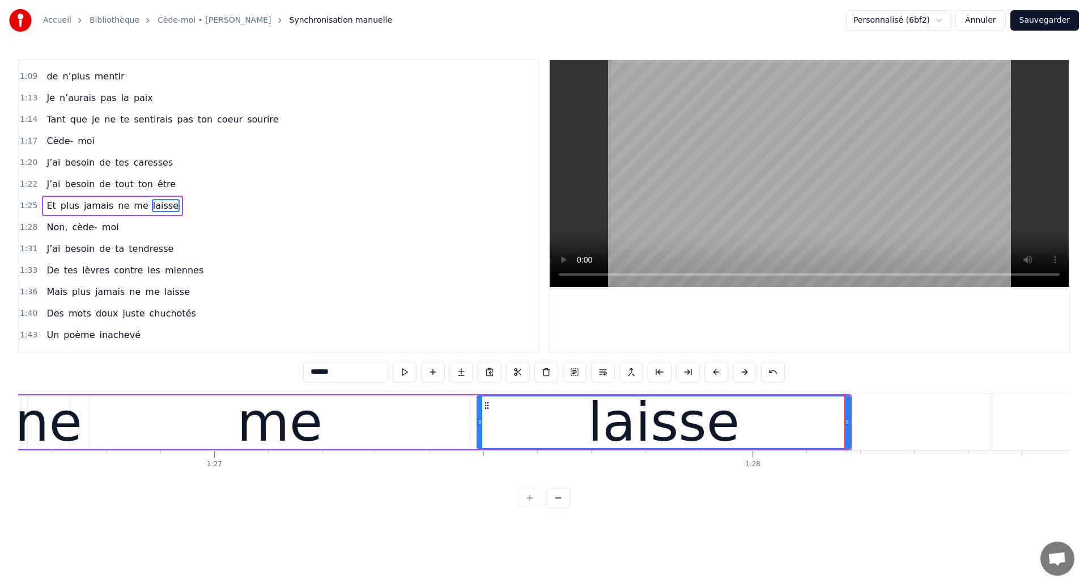
click at [75, 414] on div "ne" at bounding box center [48, 421] width 67 height 81
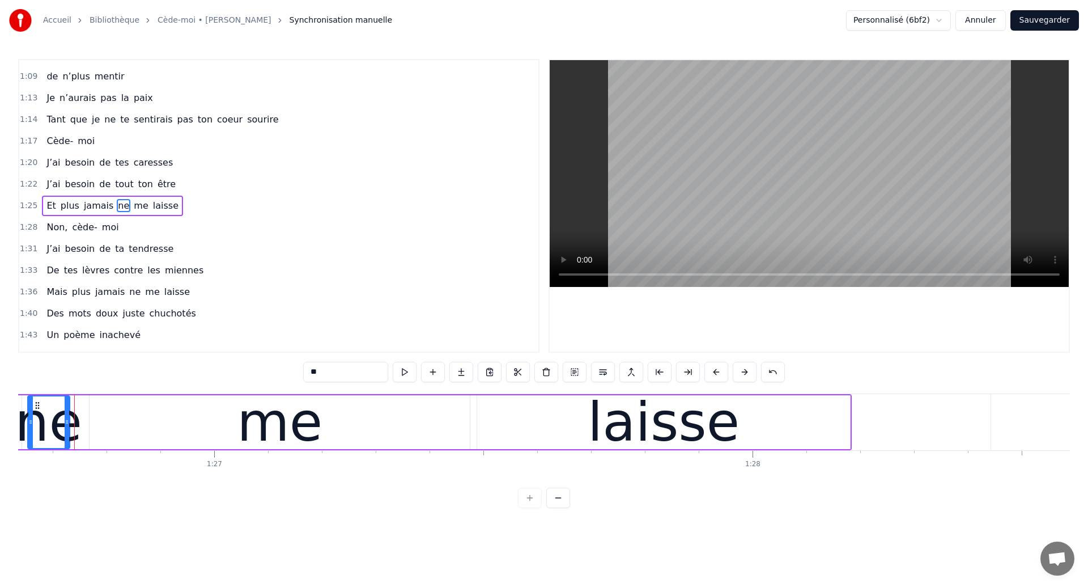
scroll to position [0, 46643]
click at [678, 428] on div "laisse" at bounding box center [664, 421] width 152 height 81
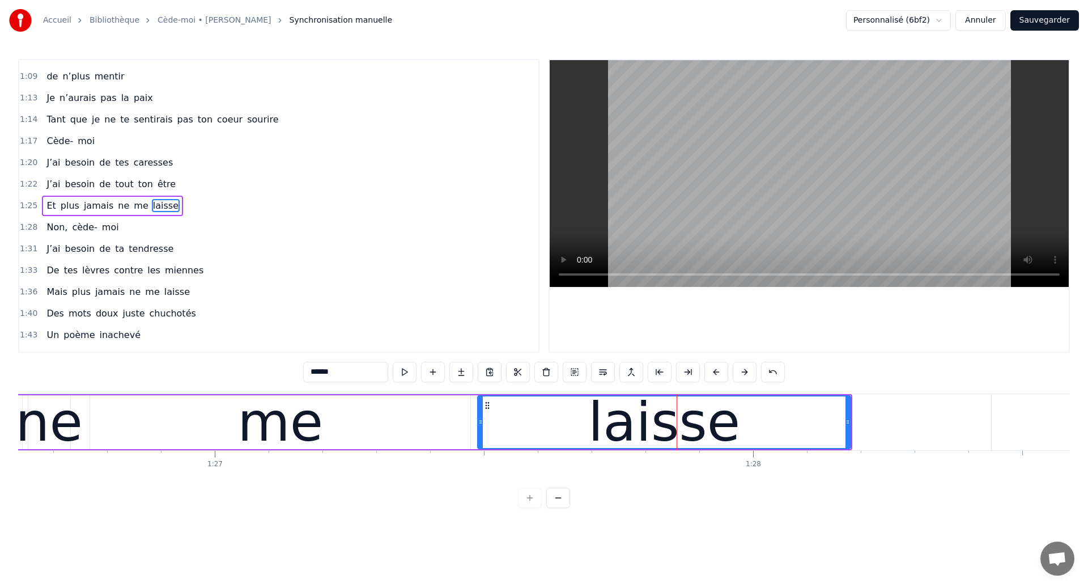
click at [333, 428] on div "me" at bounding box center [280, 422] width 380 height 54
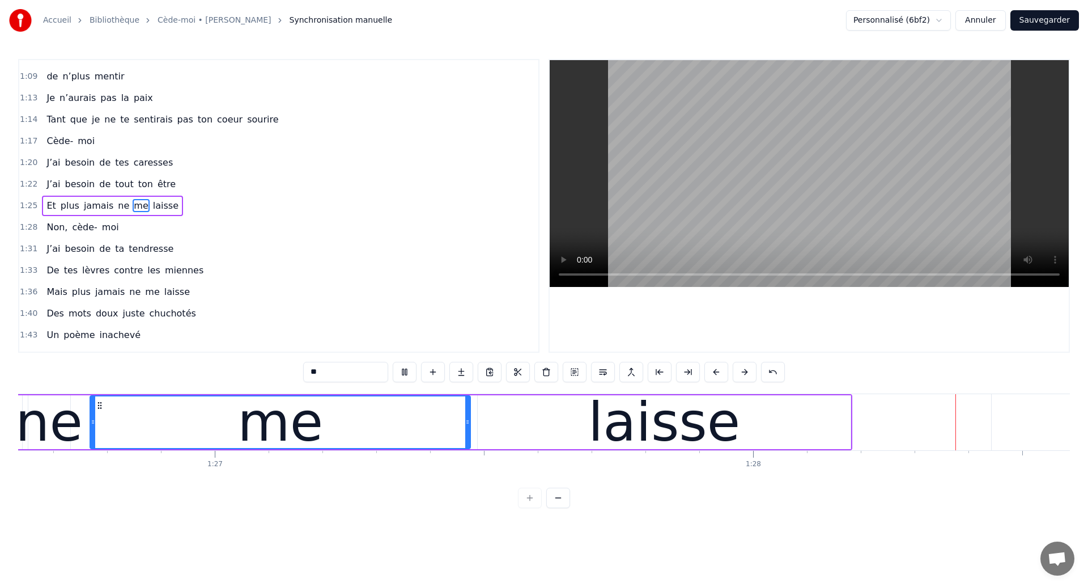
click at [704, 434] on div "laisse" at bounding box center [664, 421] width 152 height 81
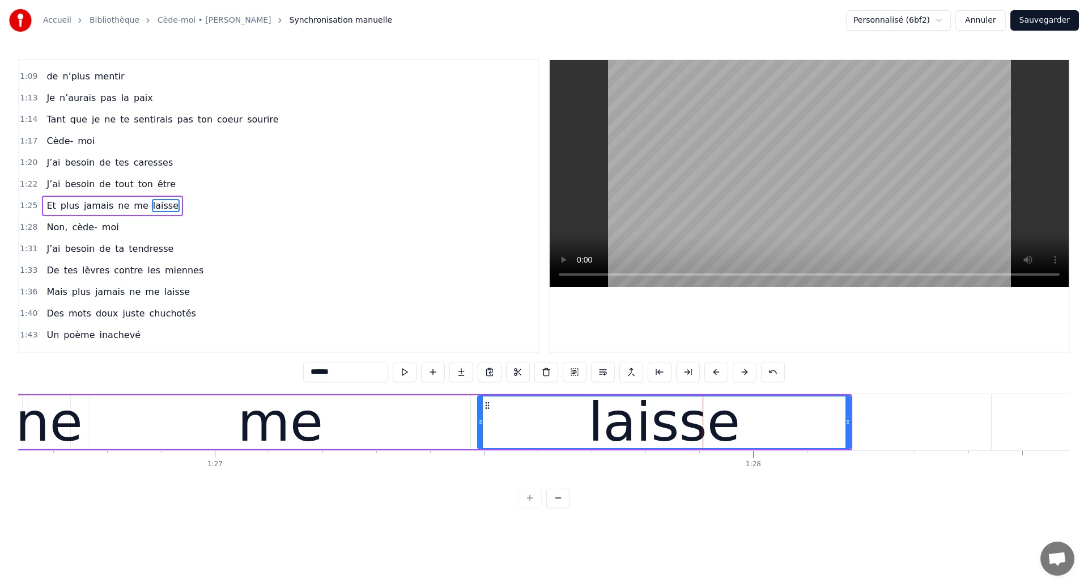
click at [49, 183] on span "J’ai" at bounding box center [53, 183] width 16 height 13
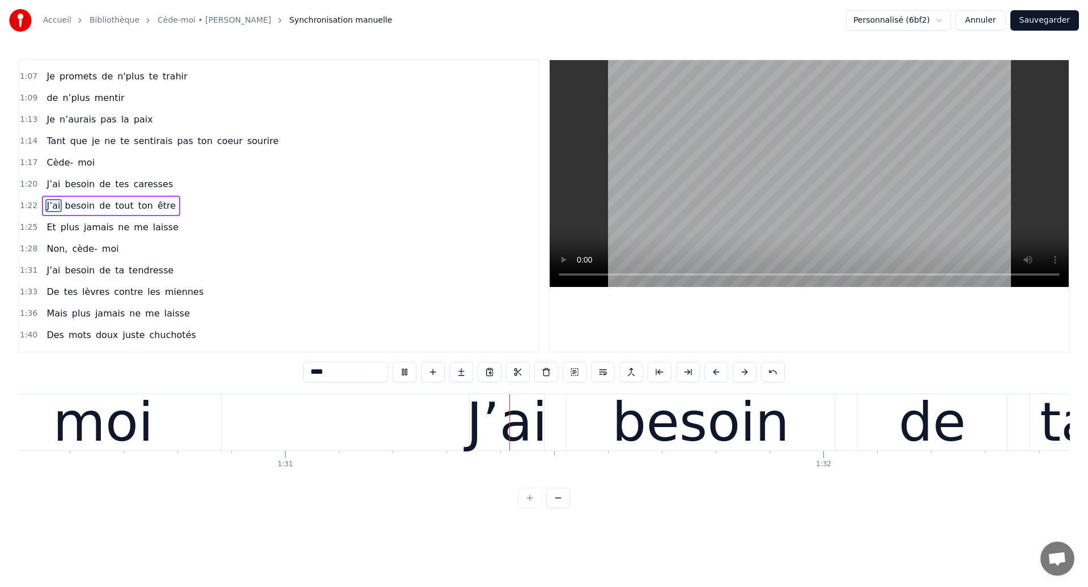
scroll to position [0, 48737]
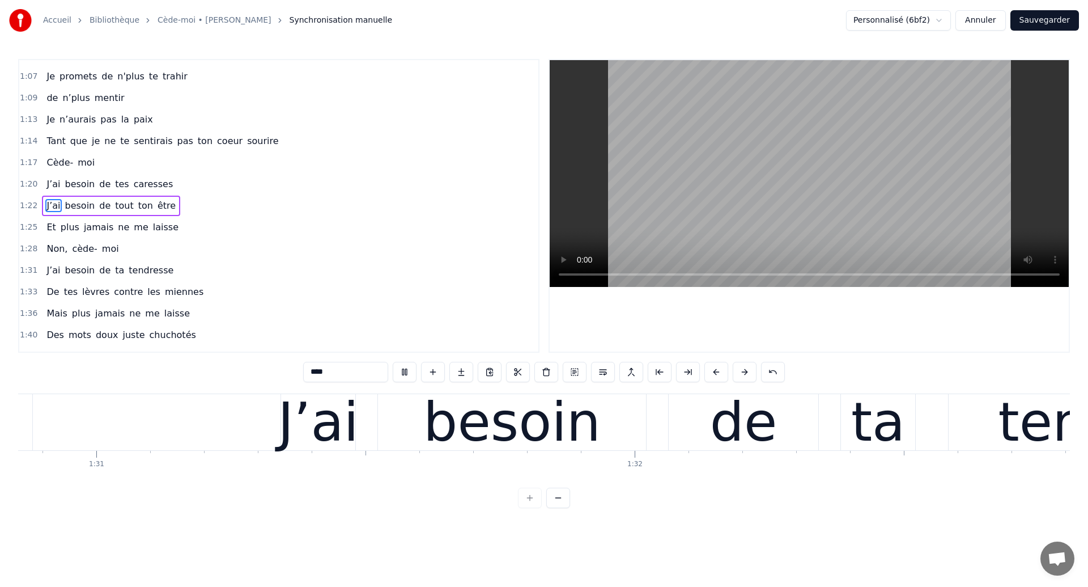
click at [461, 426] on div "besoin" at bounding box center [511, 421] width 177 height 81
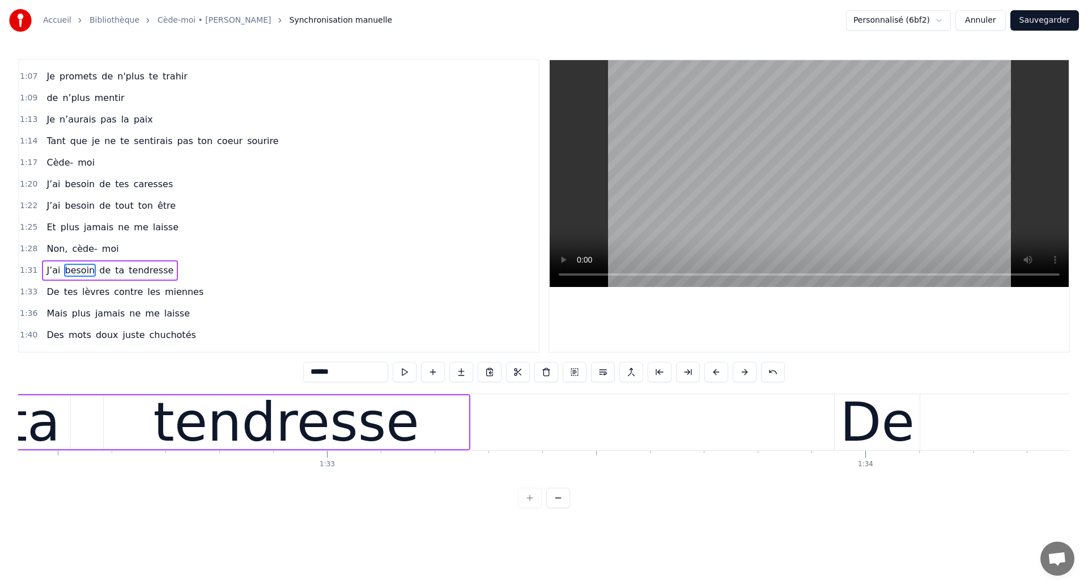
scroll to position [0, 49945]
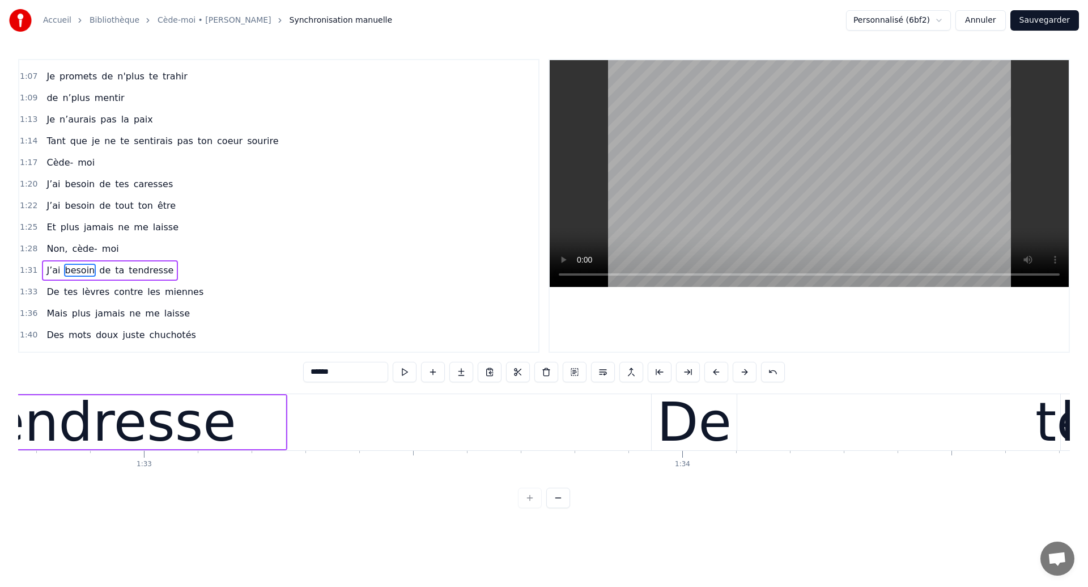
click at [53, 181] on span "J’ai" at bounding box center [53, 183] width 16 height 13
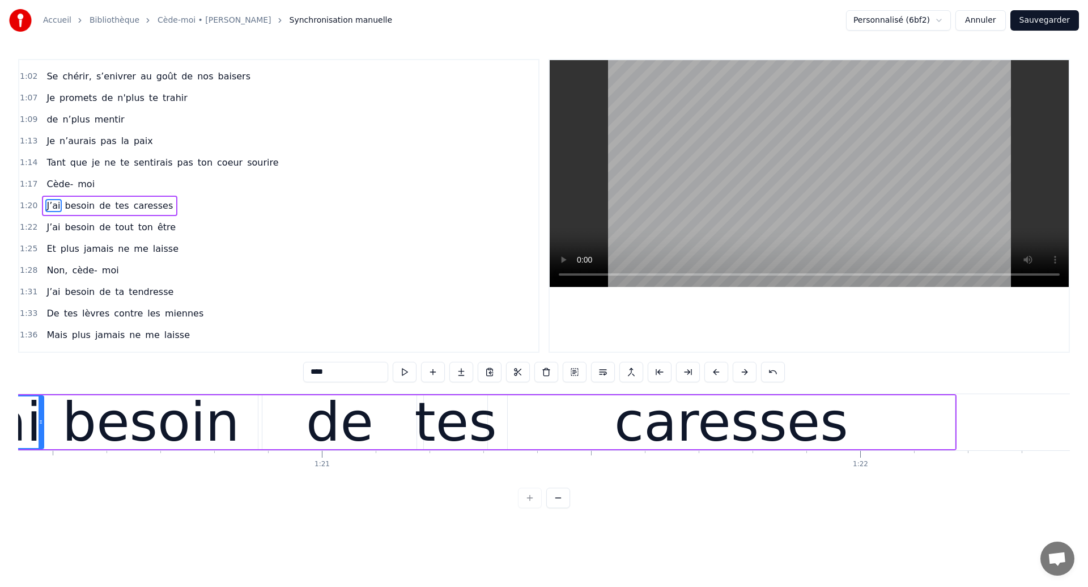
scroll to position [0, 43188]
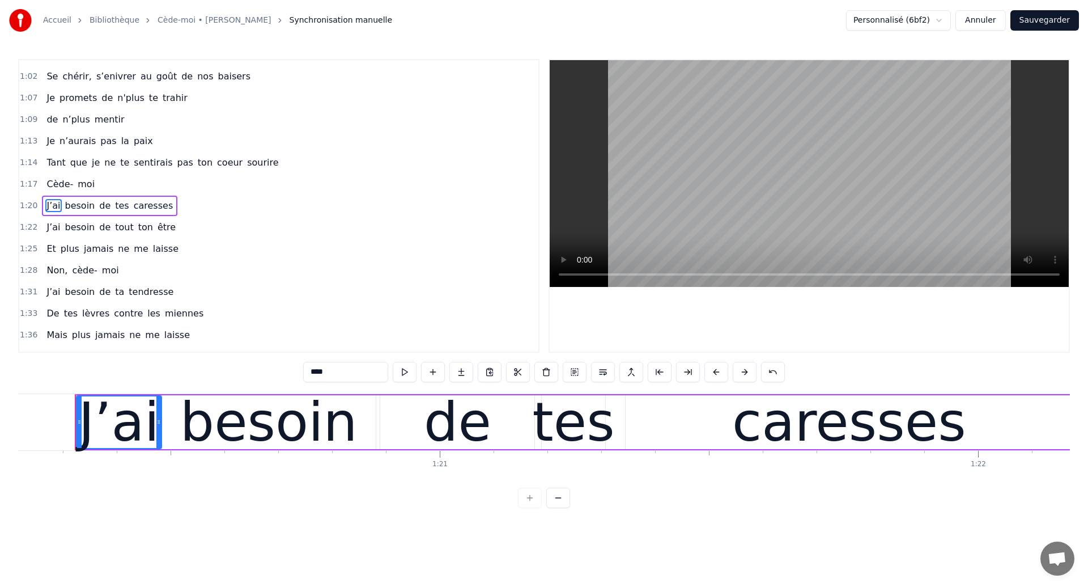
click at [48, 185] on span "Cède-" at bounding box center [59, 183] width 29 height 13
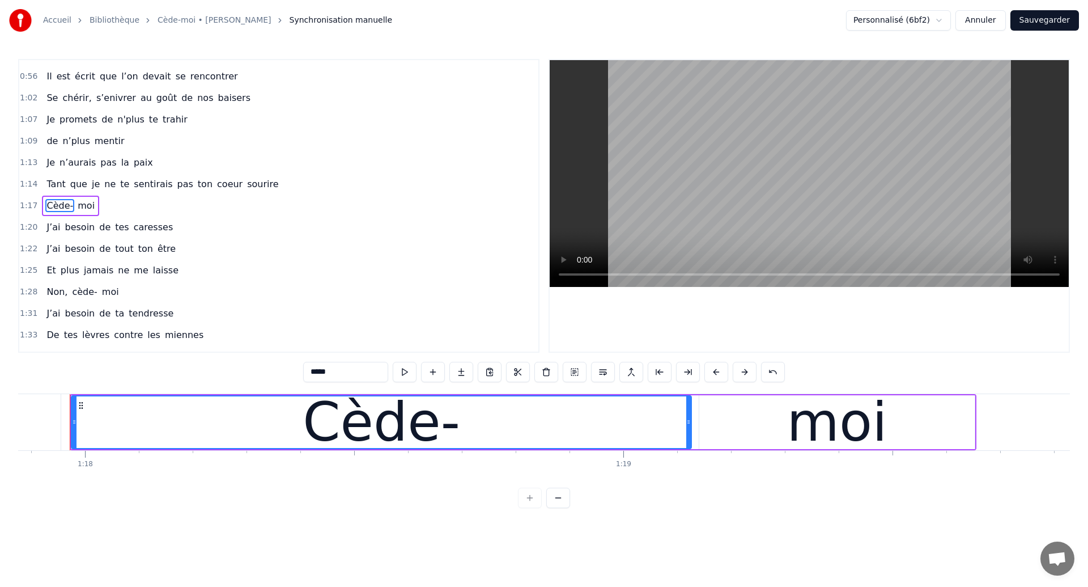
scroll to position [0, 41923]
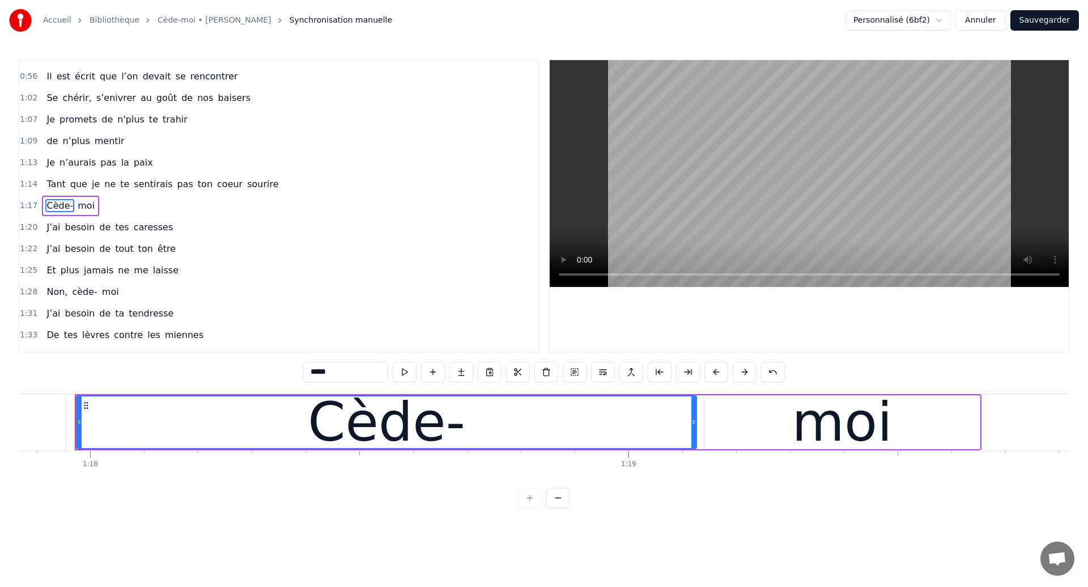
click at [60, 210] on span "Cède-" at bounding box center [59, 205] width 29 height 13
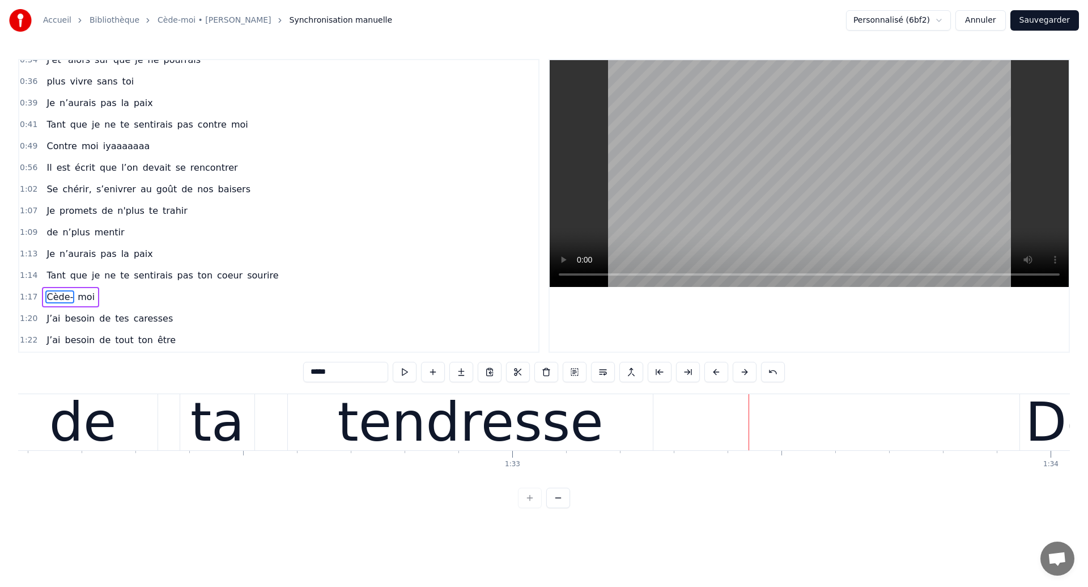
scroll to position [0, 0]
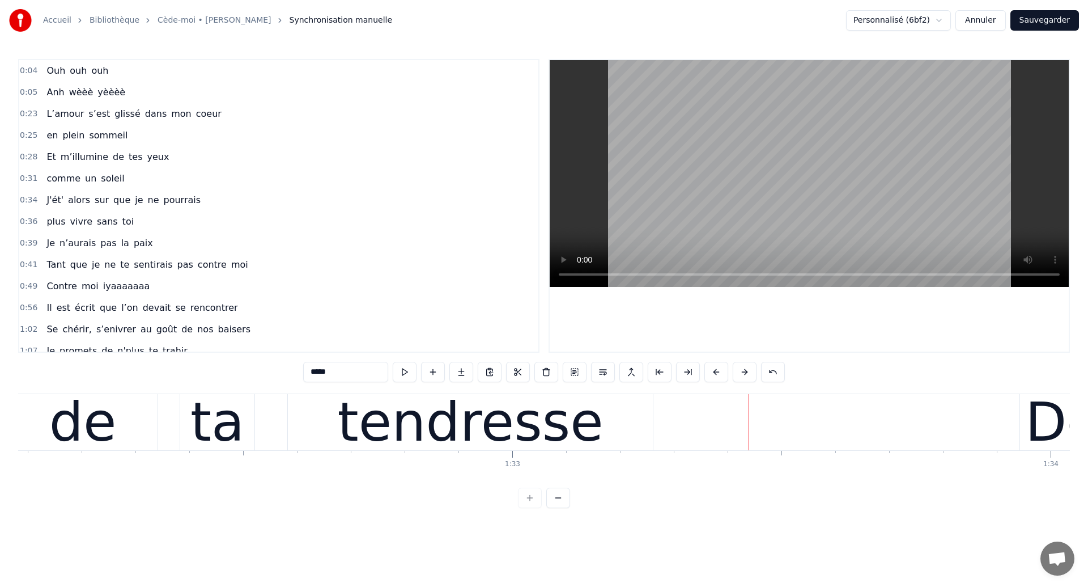
click at [45, 70] on span "Ouh" at bounding box center [55, 70] width 21 height 13
type input "***"
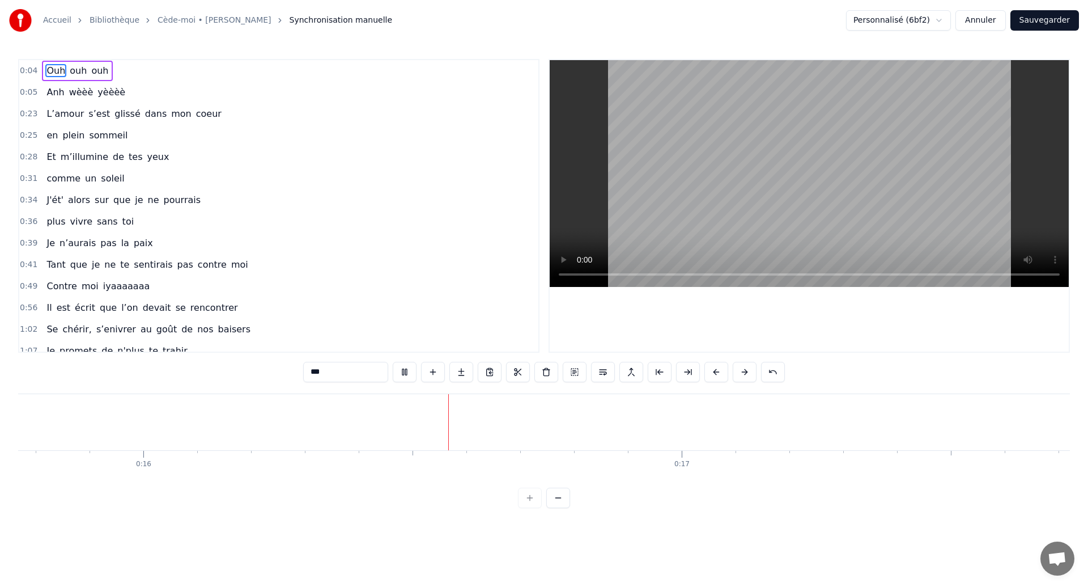
scroll to position [0, 8507]
click at [1033, 25] on button "Sauvegarder" at bounding box center [1044, 20] width 69 height 20
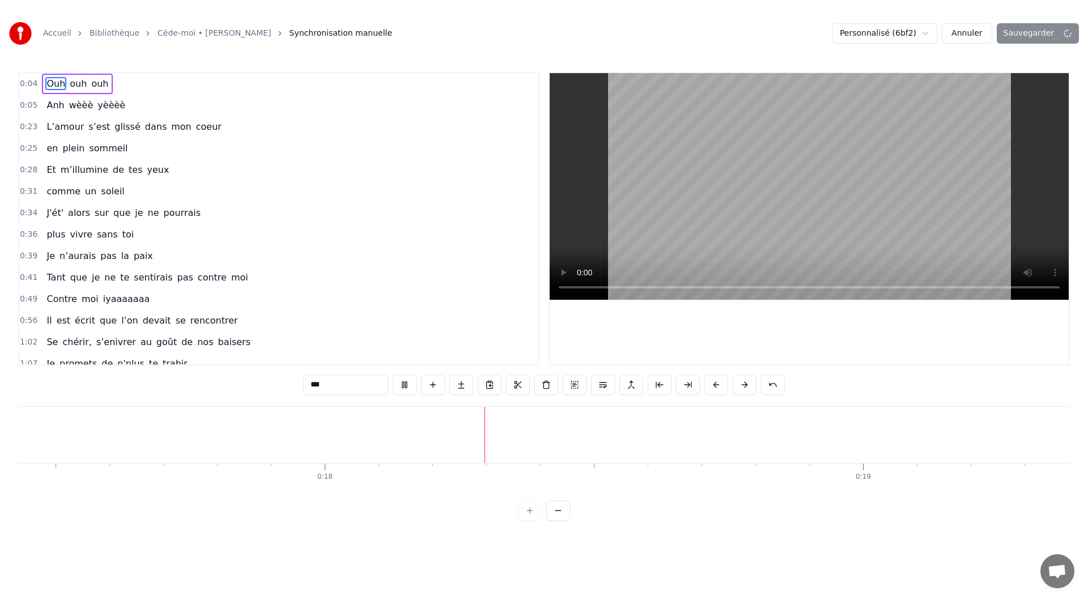
scroll to position [0, 9528]
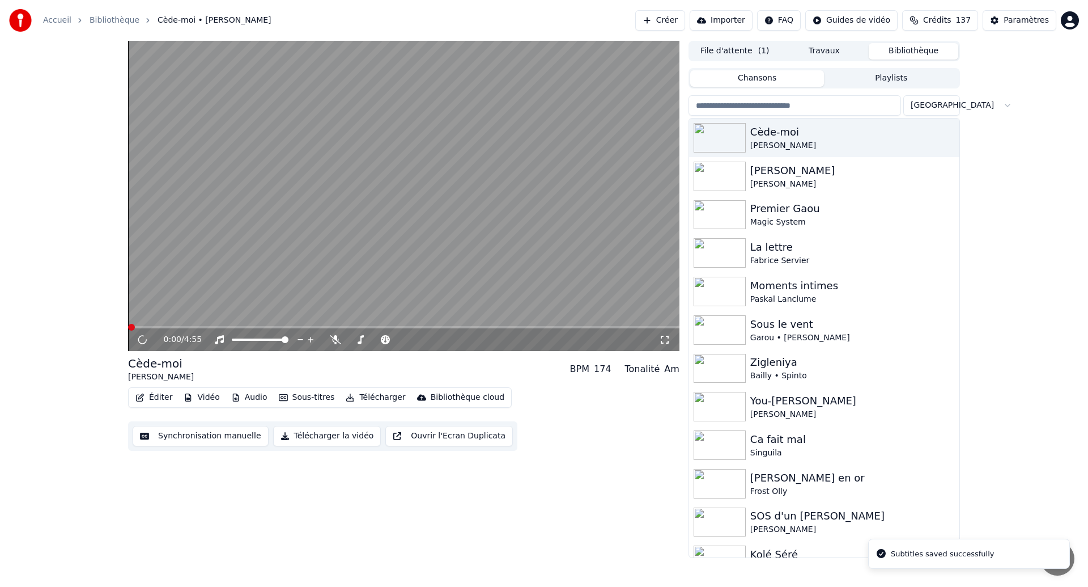
click at [664, 341] on icon at bounding box center [664, 339] width 11 height 9
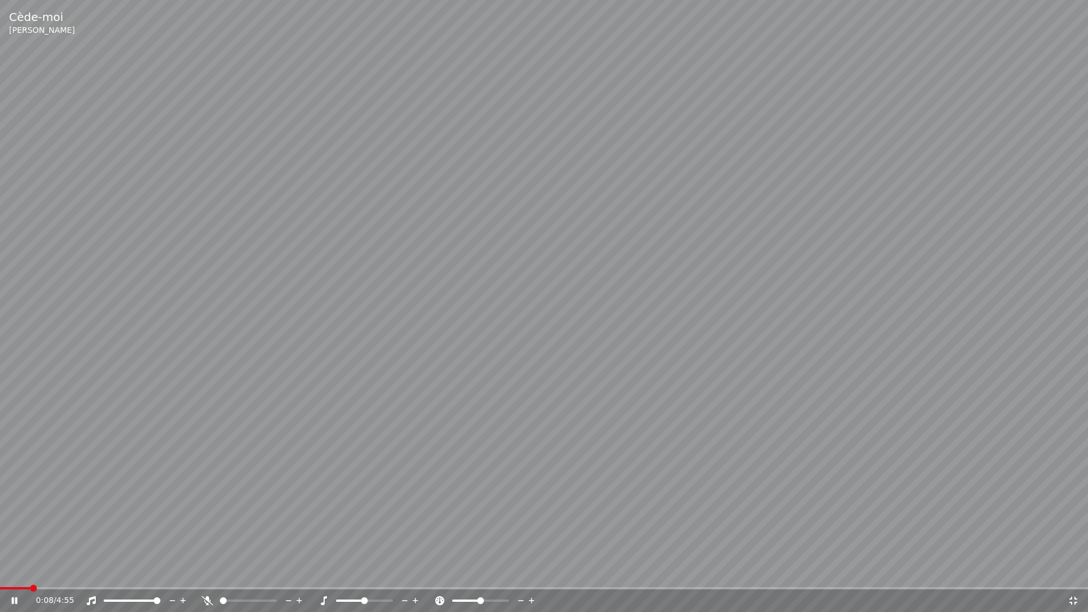
click at [18, 586] on span at bounding box center [15, 588] width 30 height 2
click at [11, 586] on span at bounding box center [5, 588] width 11 height 2
click at [150, 428] on video at bounding box center [544, 306] width 1088 height 612
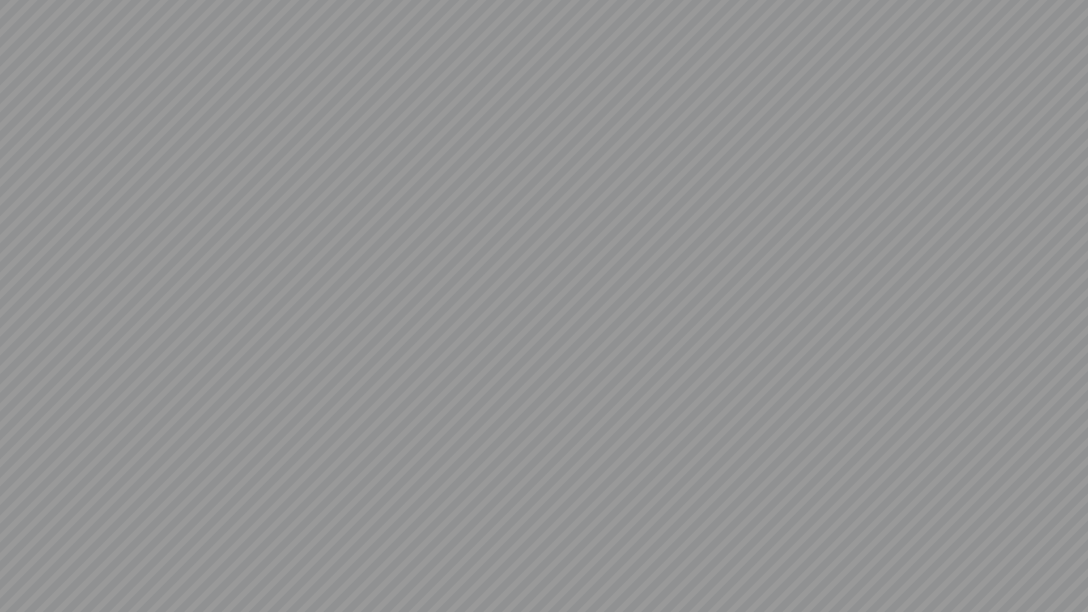
click at [150, 428] on video at bounding box center [544, 306] width 1088 height 612
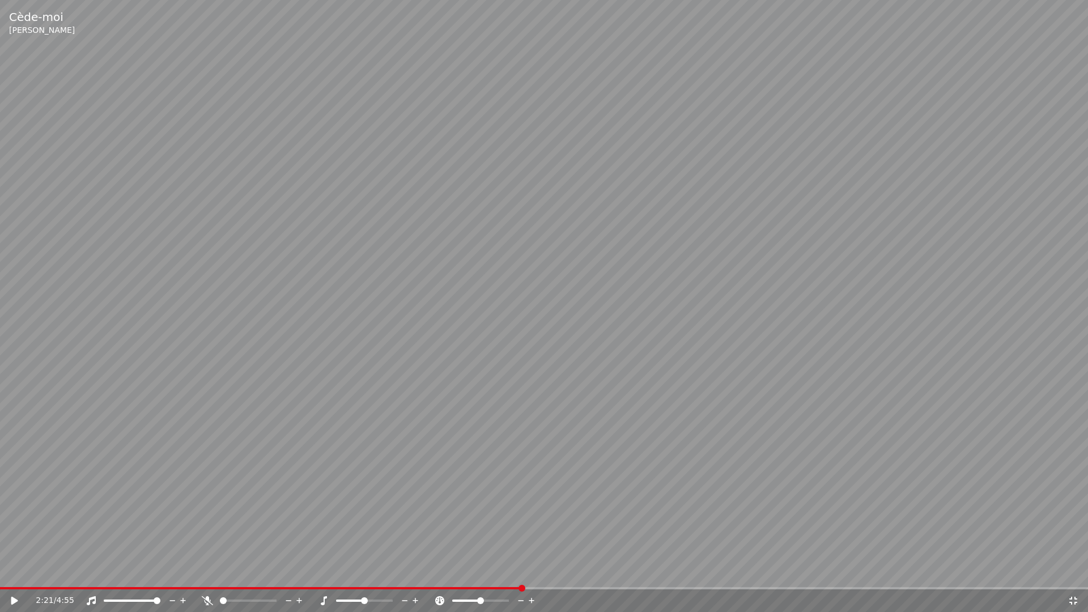
click at [257, 363] on video at bounding box center [544, 306] width 1088 height 612
